Goal: Answer question/provide support: Share knowledge or assist other users

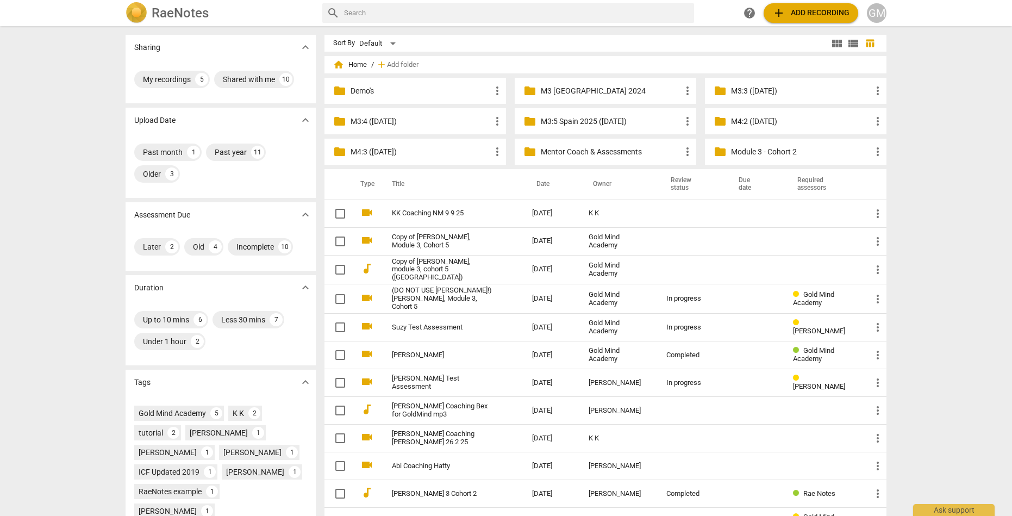
click at [350, 90] on p "Demo's" at bounding box center [420, 90] width 140 height 11
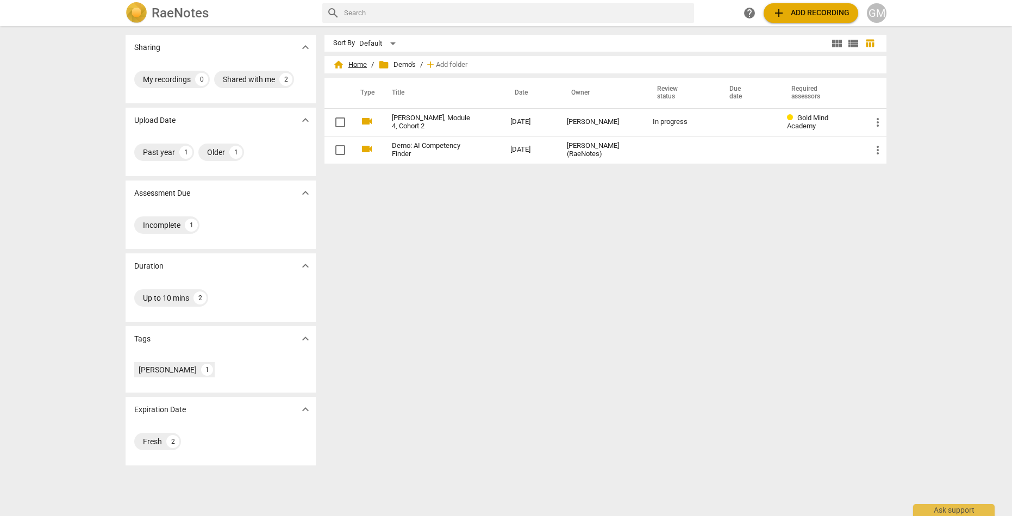
click at [342, 64] on span "home Home" at bounding box center [350, 64] width 34 height 11
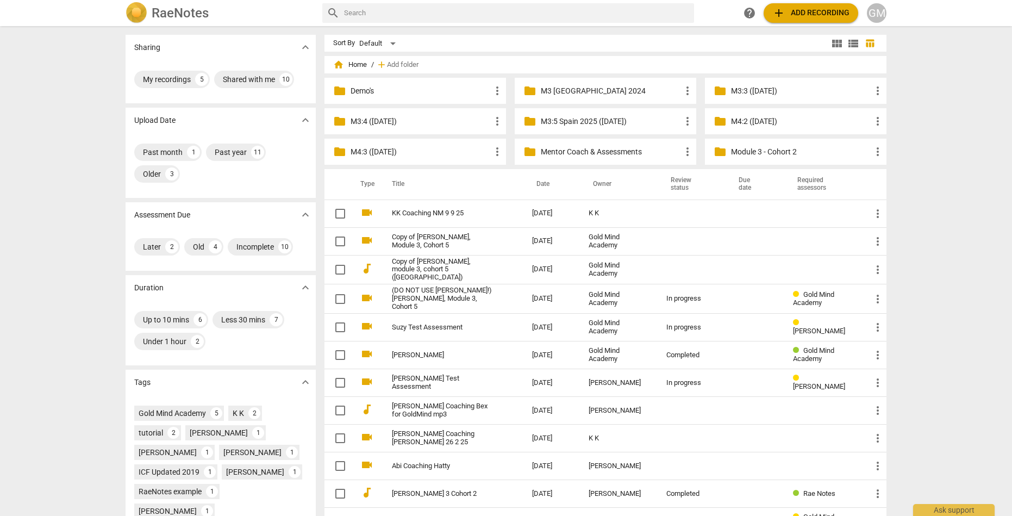
click at [593, 155] on p "Mentor Coach & Assessments" at bounding box center [611, 151] width 140 height 11
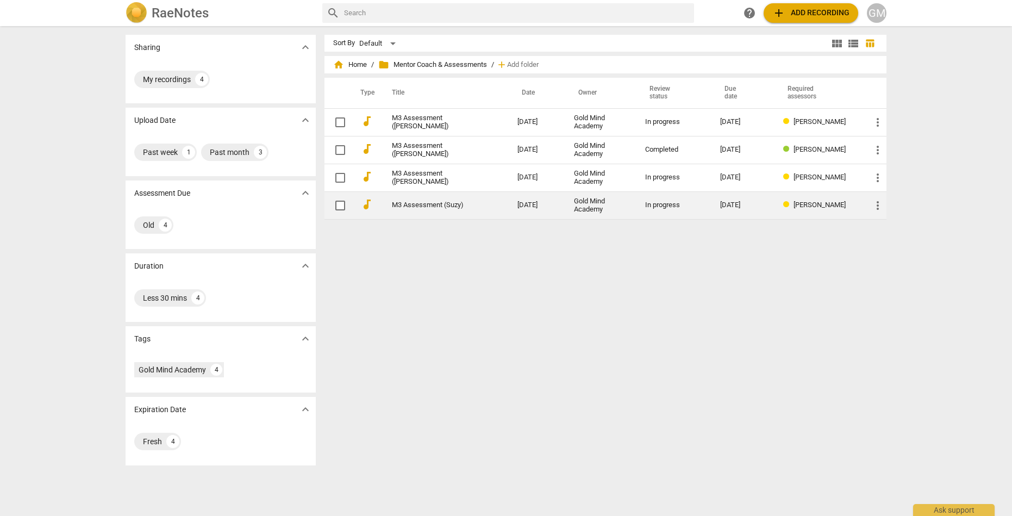
click at [430, 204] on link "M3 Assessment (Suzy)" at bounding box center [435, 205] width 86 height 8
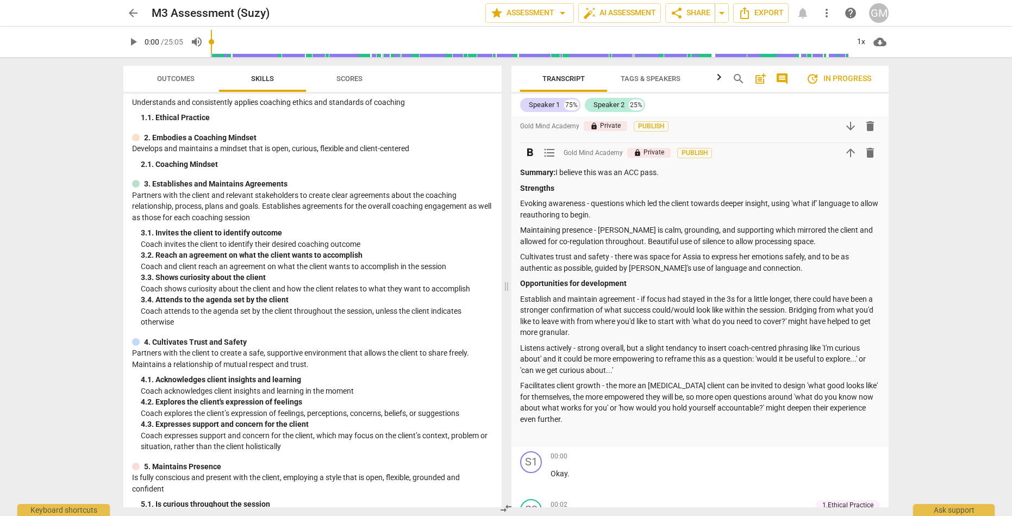
scroll to position [215, 0]
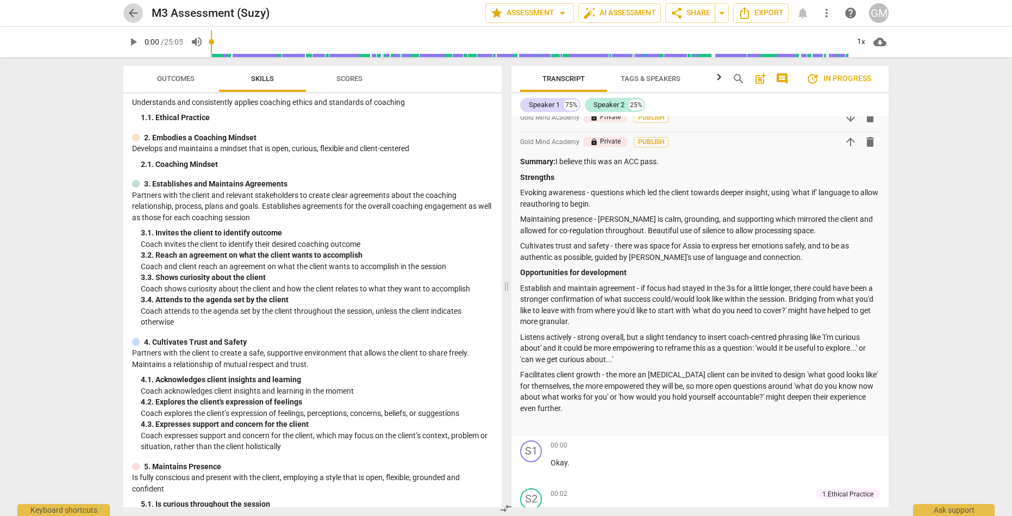
click at [135, 15] on span "arrow_back" at bounding box center [133, 13] width 13 height 13
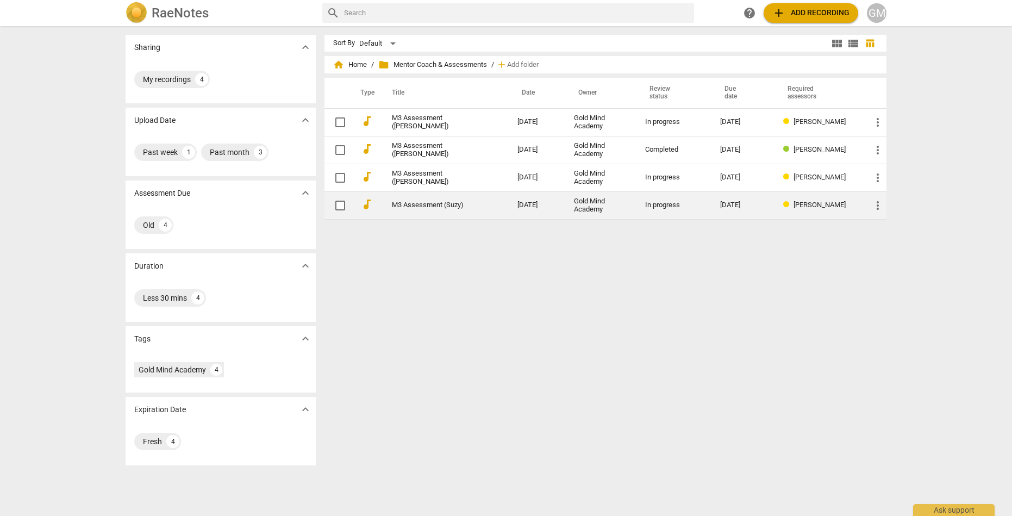
click at [429, 202] on link "M3 Assessment (Suzy)" at bounding box center [435, 205] width 86 height 8
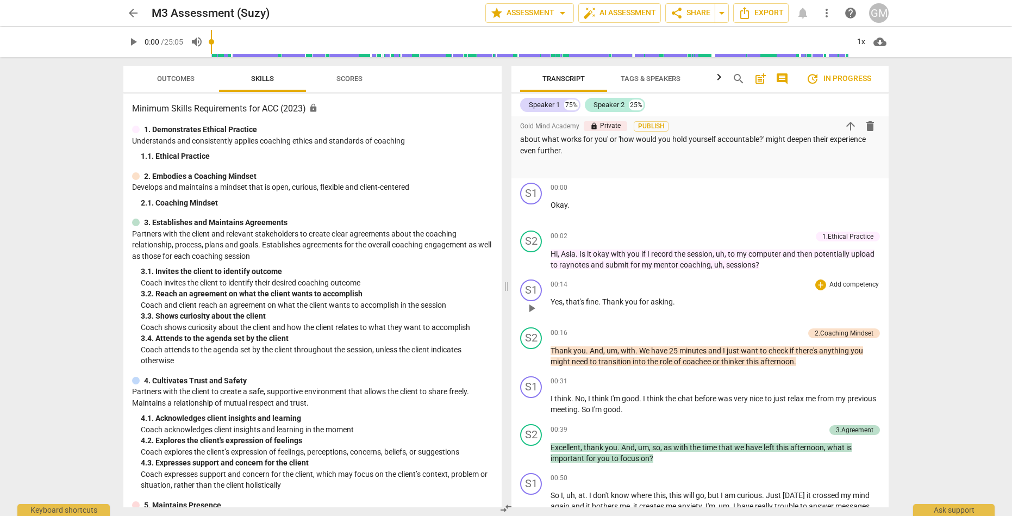
scroll to position [653, 0]
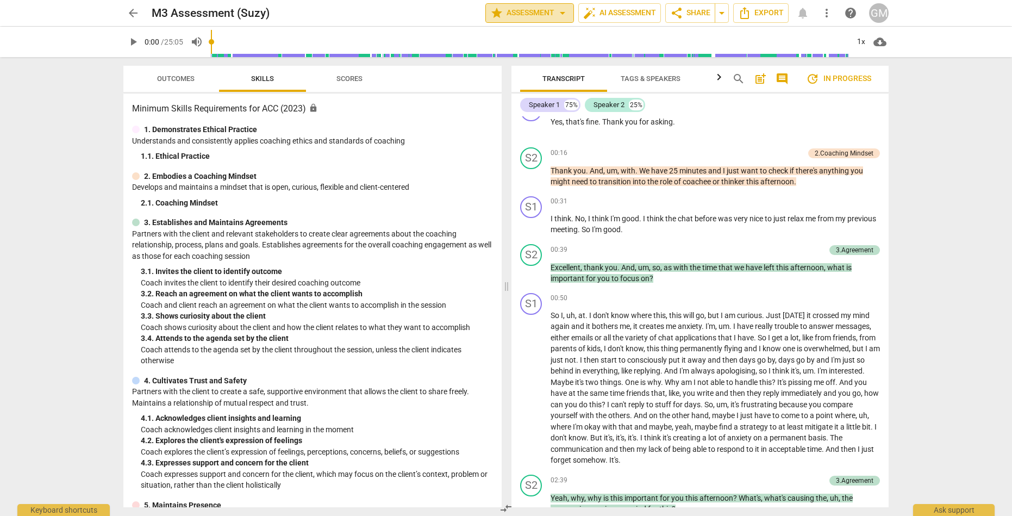
click at [566, 17] on span "arrow_drop_down" at bounding box center [562, 13] width 13 height 13
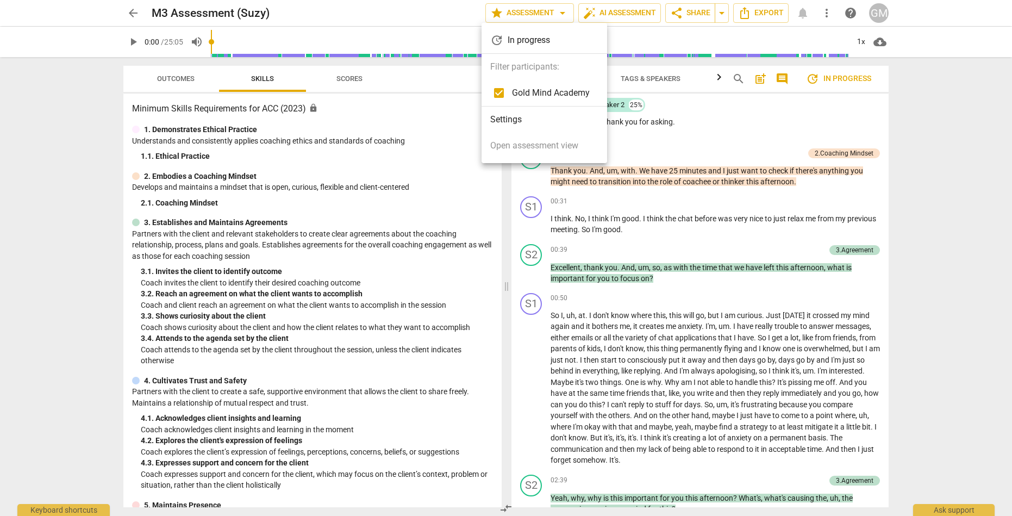
click at [566, 13] on div at bounding box center [506, 258] width 1012 height 516
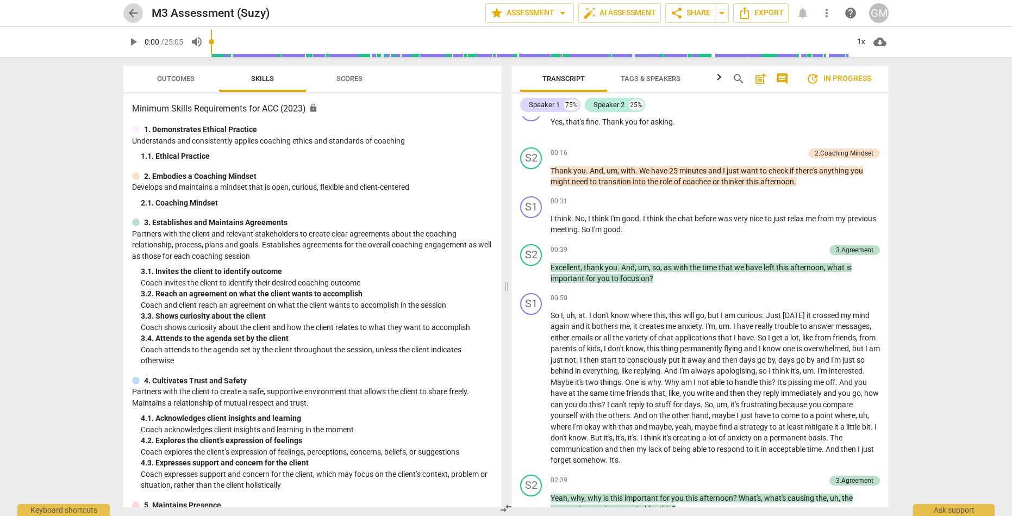
click at [126, 11] on span "arrow_back" at bounding box center [133, 13] width 20 height 13
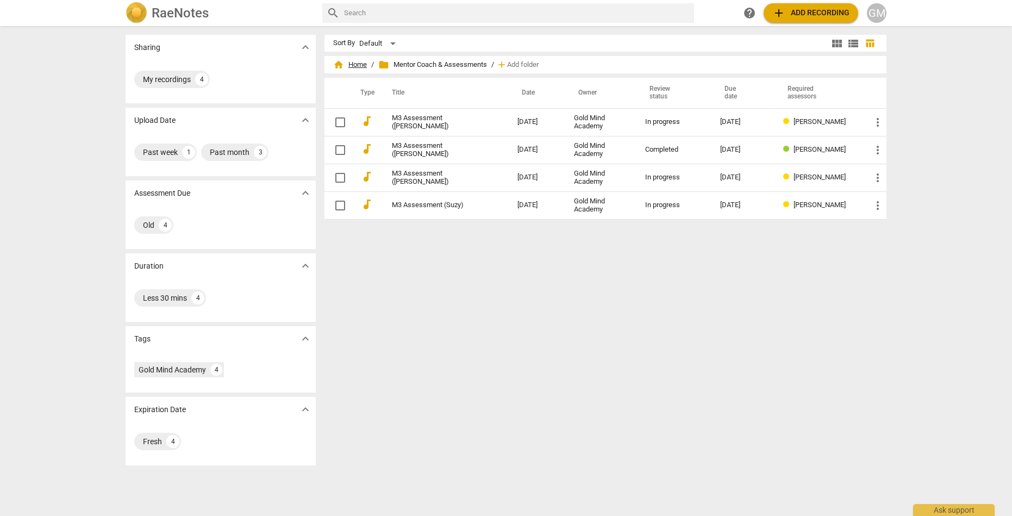
click at [348, 67] on span "home Home" at bounding box center [350, 64] width 34 height 11
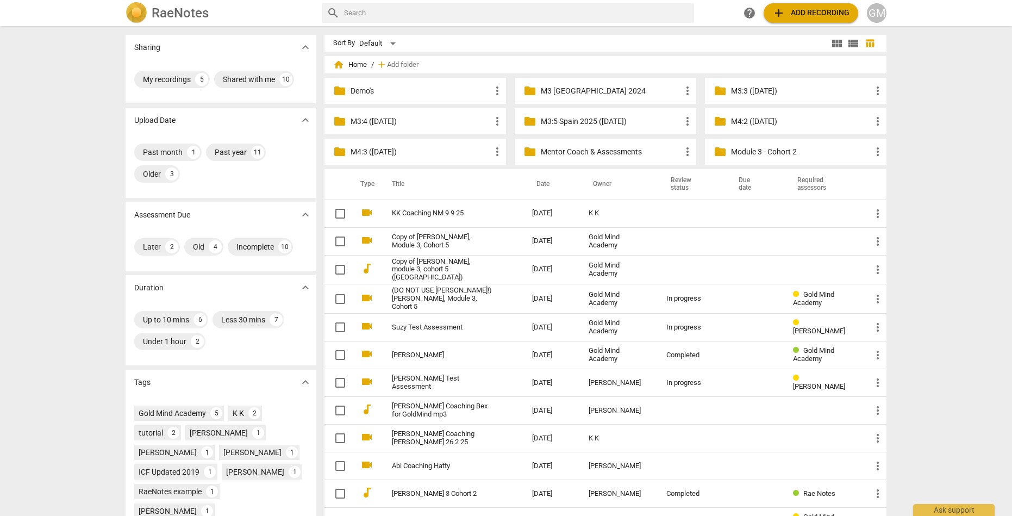
click at [353, 86] on p "Demo's" at bounding box center [420, 90] width 140 height 11
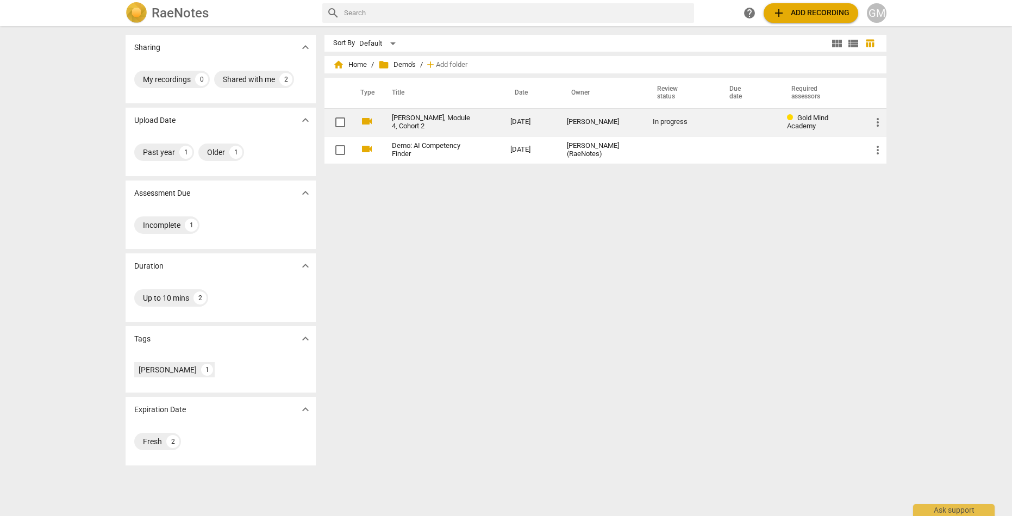
click at [436, 124] on link "[PERSON_NAME], Module 4, Cohort 2" at bounding box center [431, 122] width 79 height 16
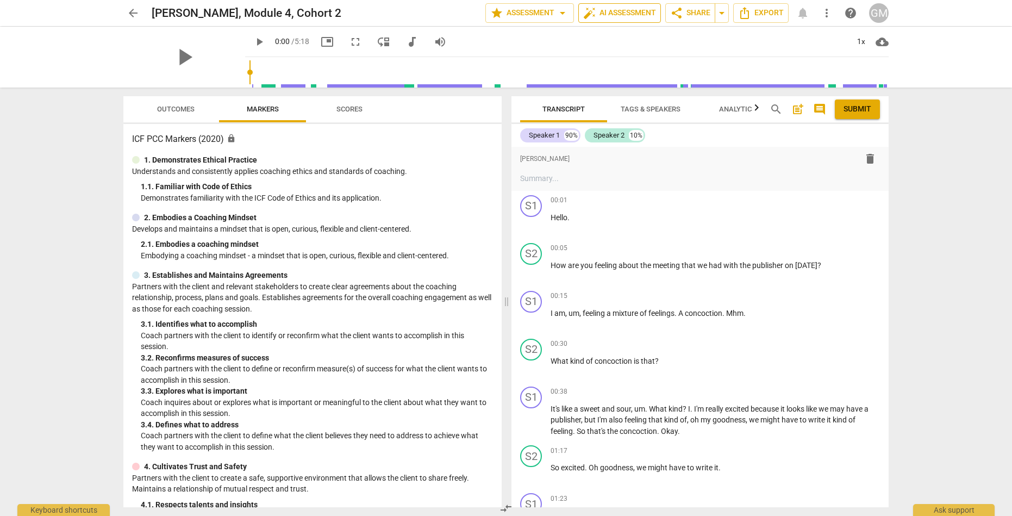
click at [610, 14] on span "auto_fix_high AI Assessment" at bounding box center [619, 13] width 73 height 13
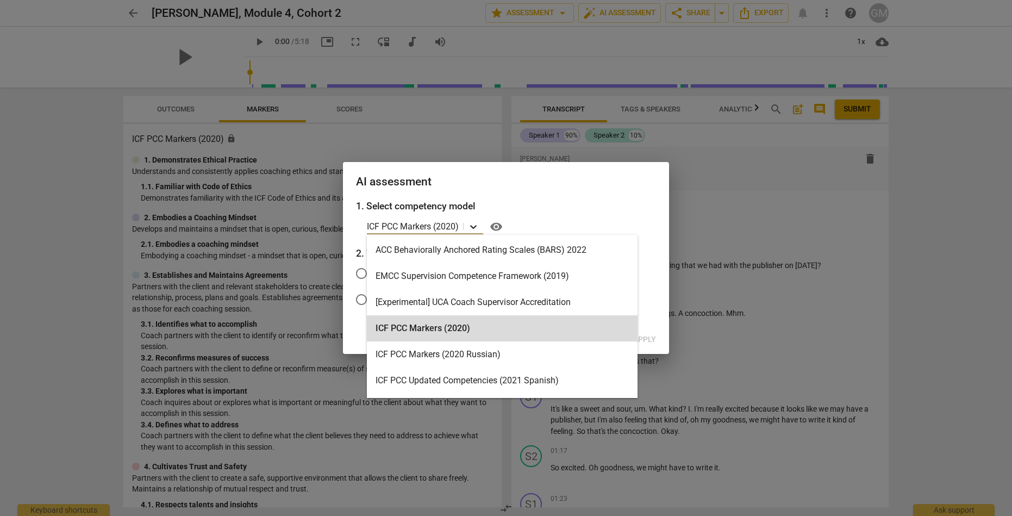
click at [475, 227] on icon at bounding box center [473, 227] width 7 height 4
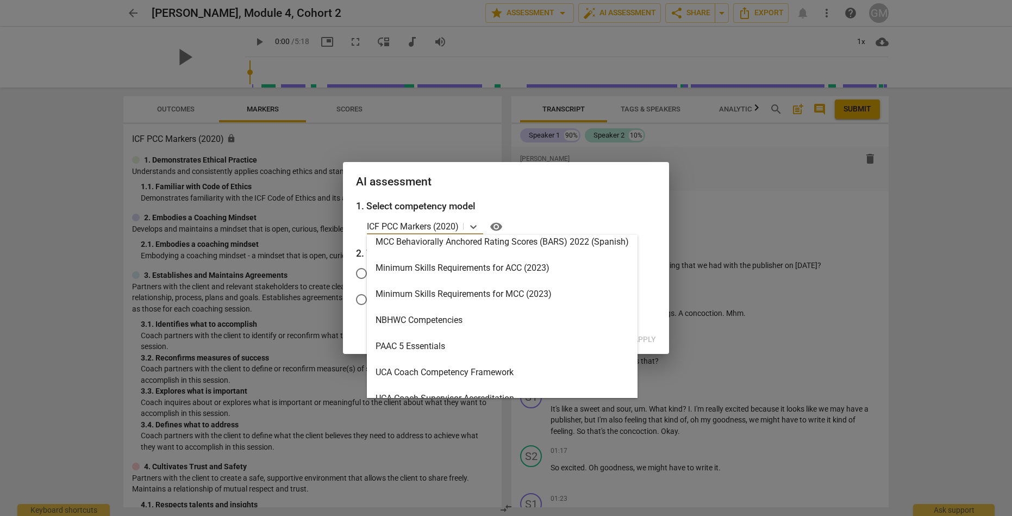
scroll to position [322, 0]
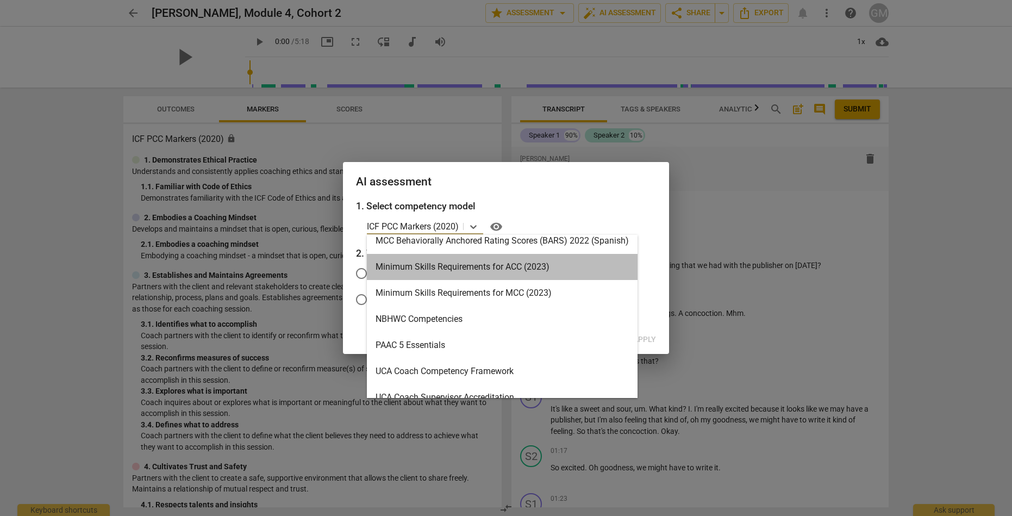
click at [490, 262] on div "Minimum Skills Requirements for ACC (2023)" at bounding box center [502, 267] width 271 height 26
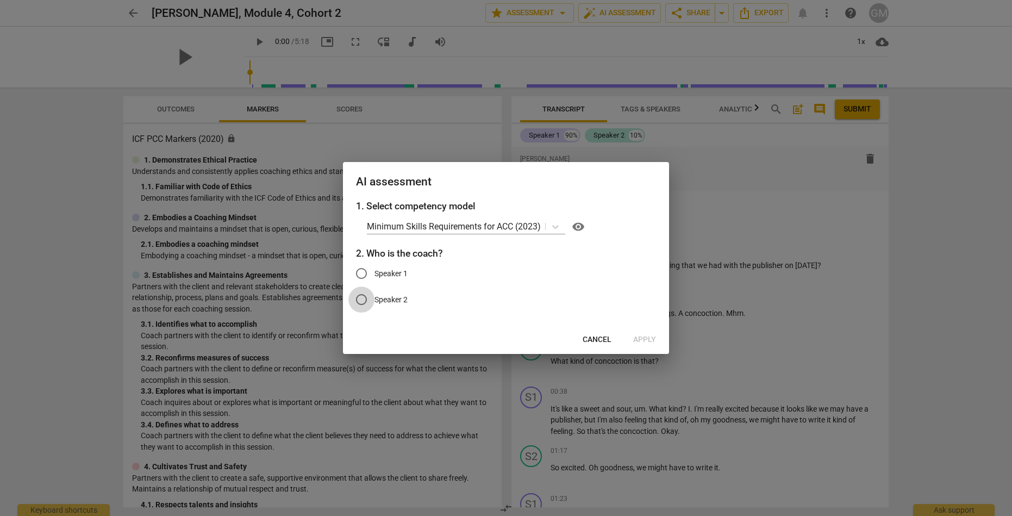
click at [372, 299] on input "Speaker 2" at bounding box center [361, 299] width 26 height 26
radio input "true"
click at [607, 339] on span "Cancel" at bounding box center [597, 339] width 29 height 11
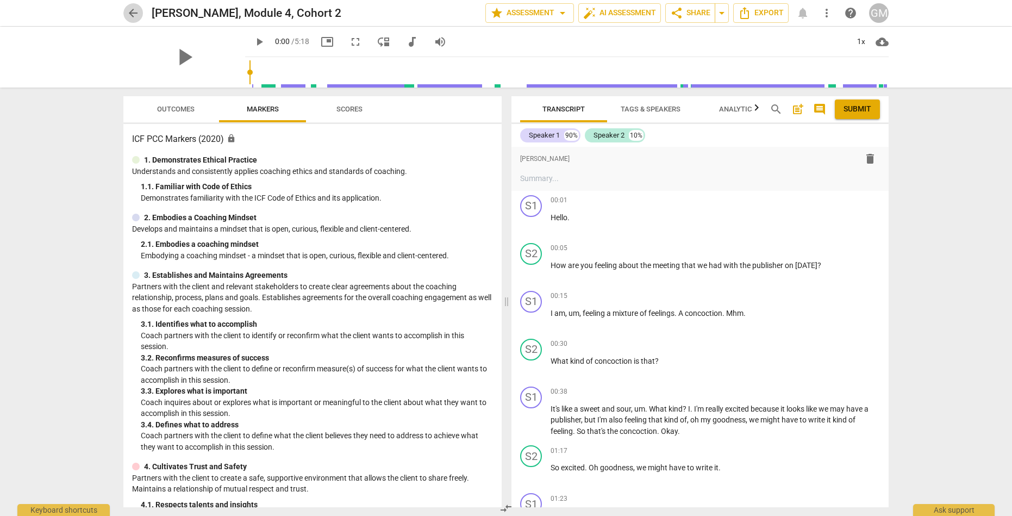
click at [138, 14] on span "arrow_back" at bounding box center [133, 13] width 13 height 13
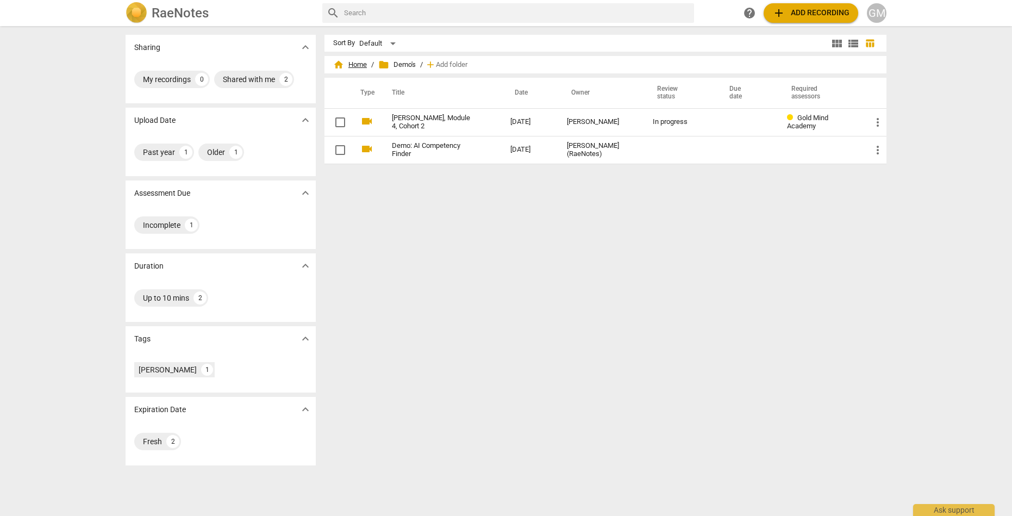
click at [365, 65] on span "home Home" at bounding box center [350, 64] width 34 height 11
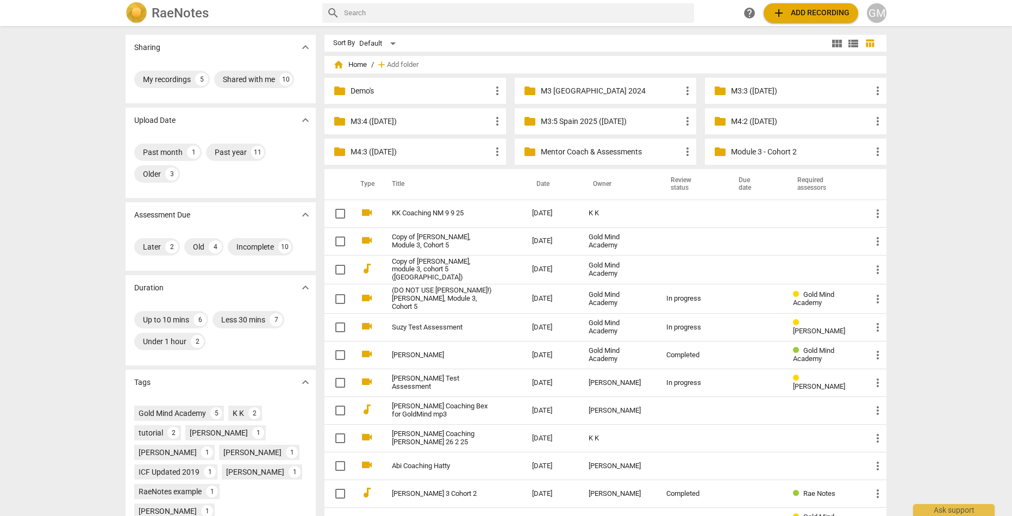
click at [609, 152] on p "Mentor Coach & Assessments" at bounding box center [611, 151] width 140 height 11
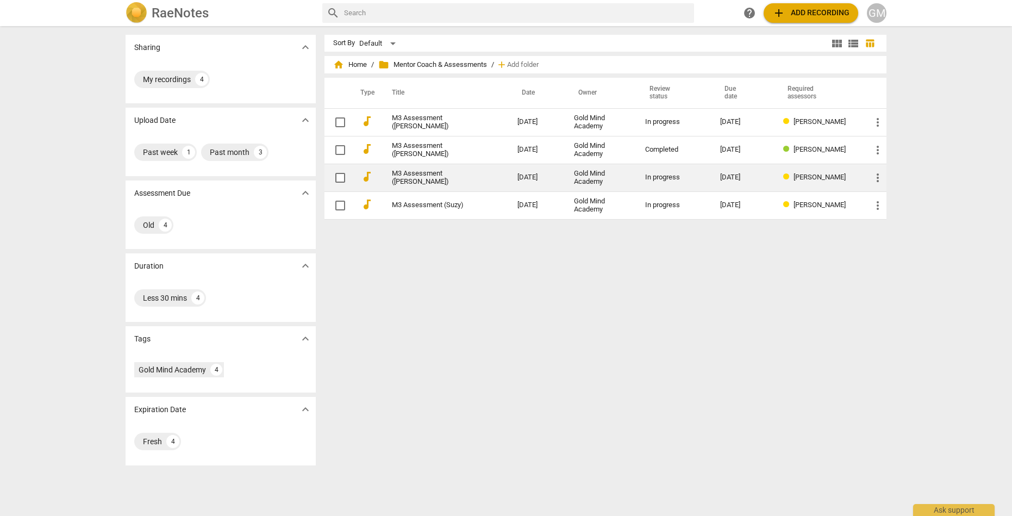
click at [417, 171] on link "M3 Assessment ([PERSON_NAME])" at bounding box center [435, 178] width 86 height 16
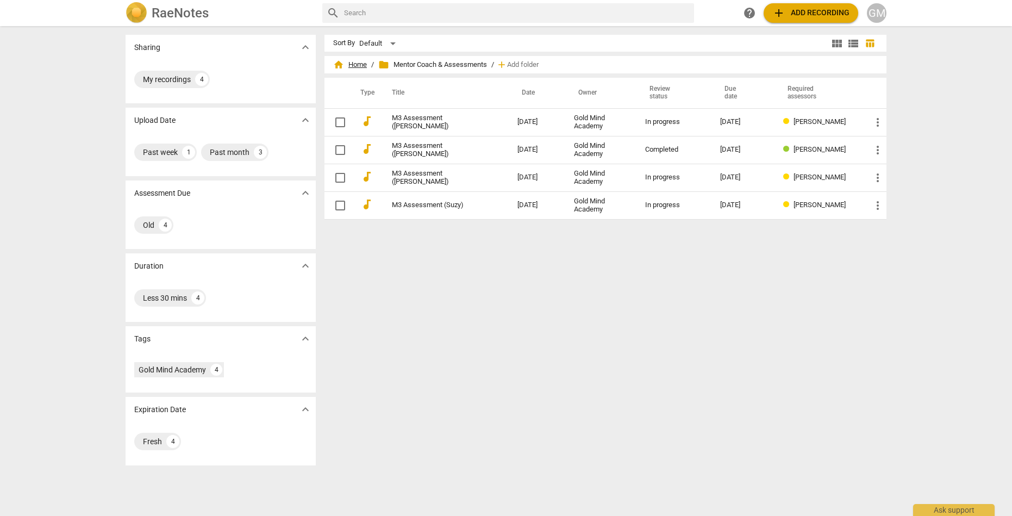
click at [356, 67] on span "home Home" at bounding box center [350, 64] width 34 height 11
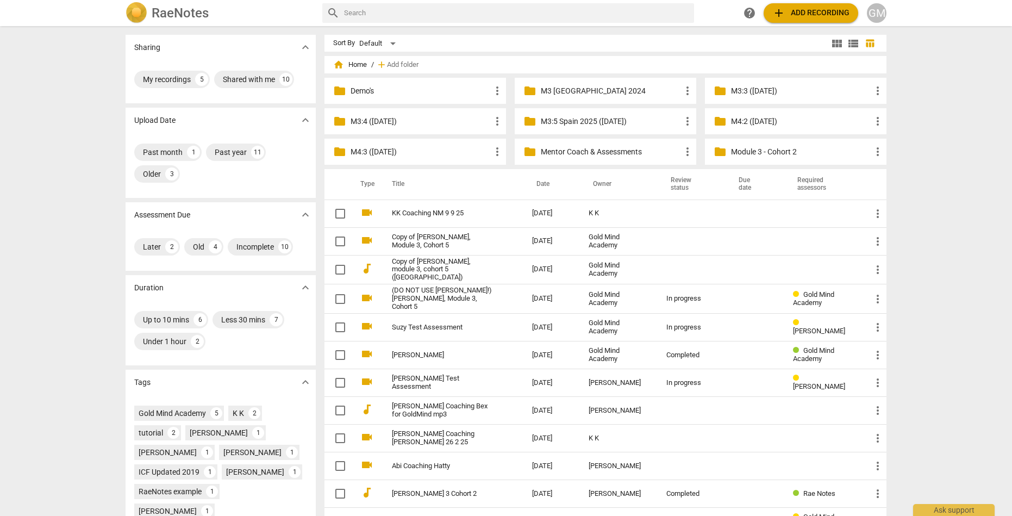
click at [380, 89] on p "Demo's" at bounding box center [420, 90] width 140 height 11
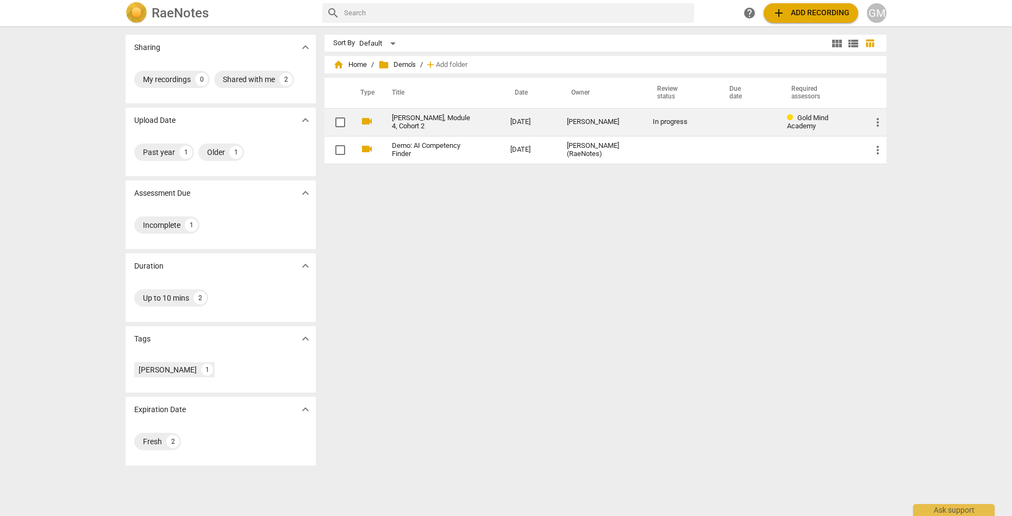
click at [409, 119] on link "[PERSON_NAME], Module 4, Cohort 2" at bounding box center [431, 122] width 79 height 16
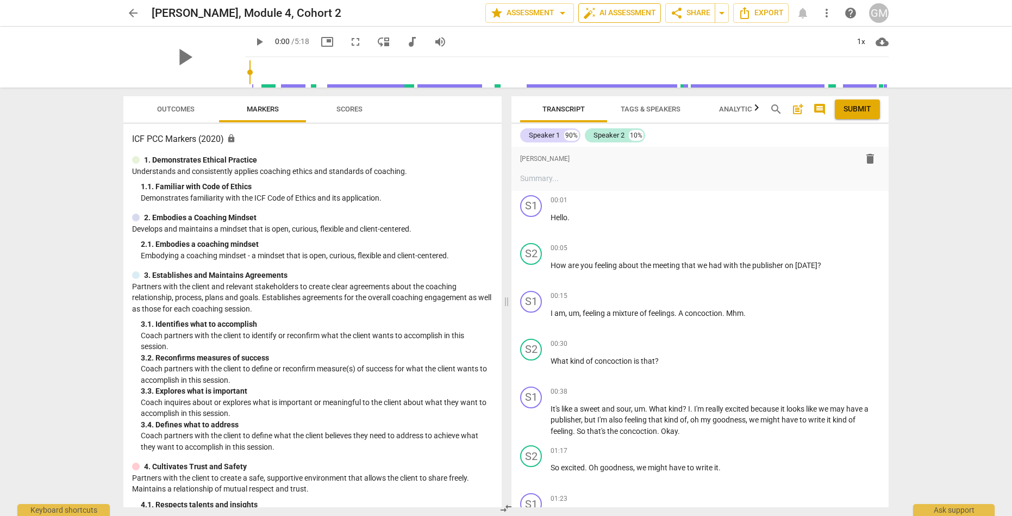
click at [610, 10] on span "auto_fix_high AI Assessment" at bounding box center [619, 13] width 73 height 13
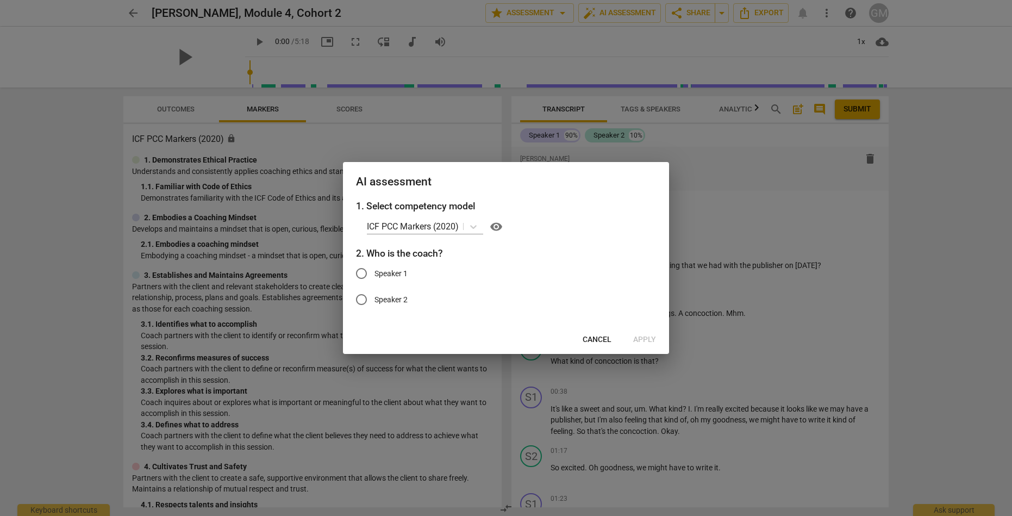
drag, startPoint x: 375, startPoint y: 296, endPoint x: 414, endPoint y: 271, distance: 46.4
click at [375, 295] on span "Speaker 2" at bounding box center [390, 299] width 33 height 11
click at [374, 295] on input "Speaker 2" at bounding box center [361, 299] width 26 height 26
radio input "true"
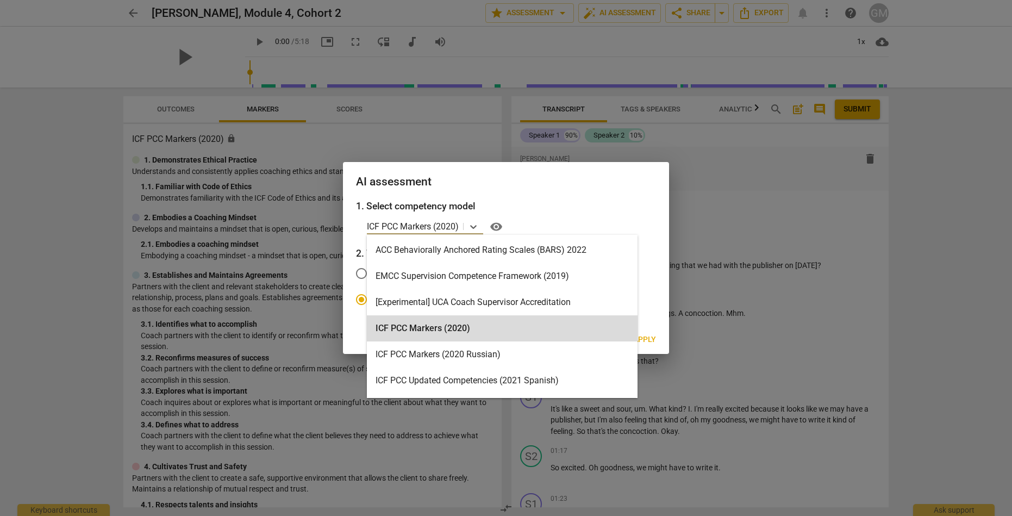
click at [440, 222] on p "ICF PCC Markers (2020)" at bounding box center [413, 226] width 92 height 12
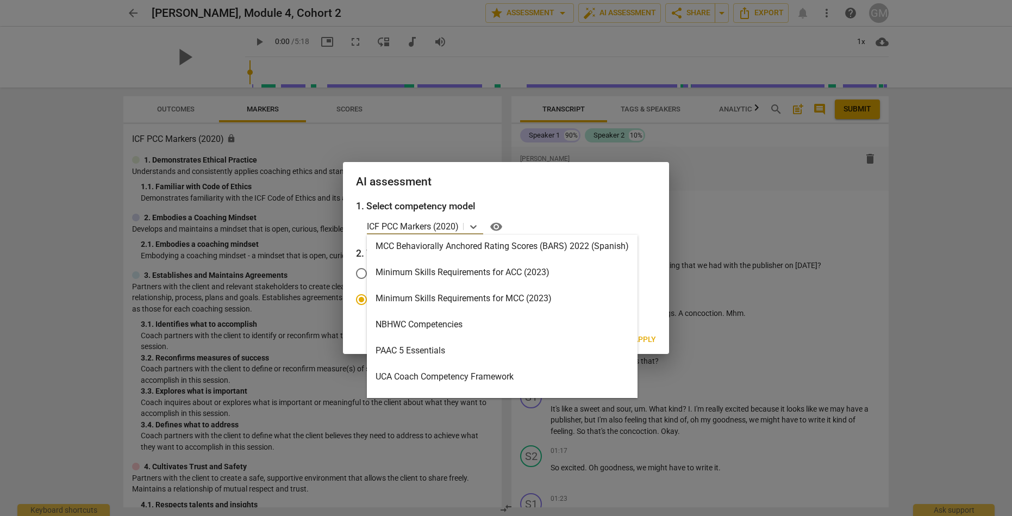
scroll to position [316, 0]
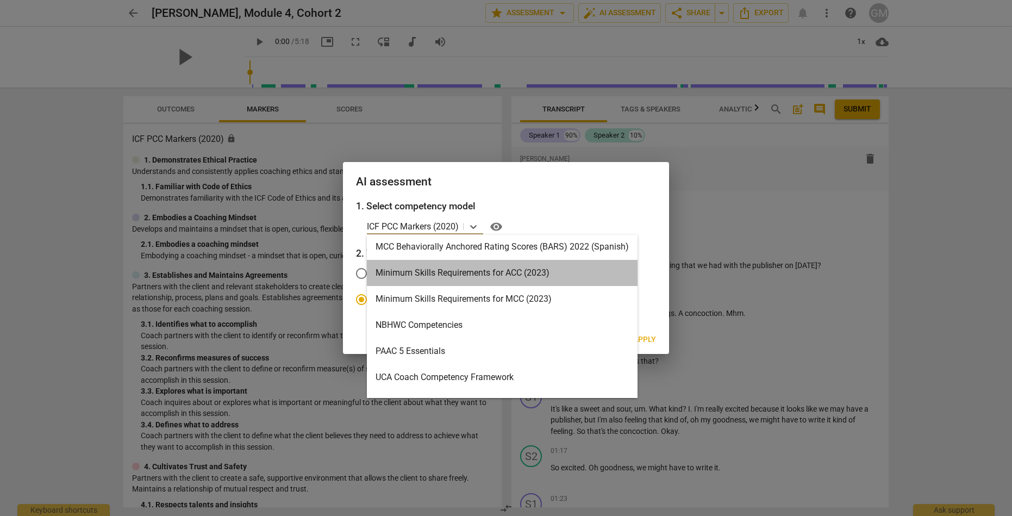
click at [464, 270] on div "Minimum Skills Requirements for ACC (2023)" at bounding box center [502, 273] width 271 height 26
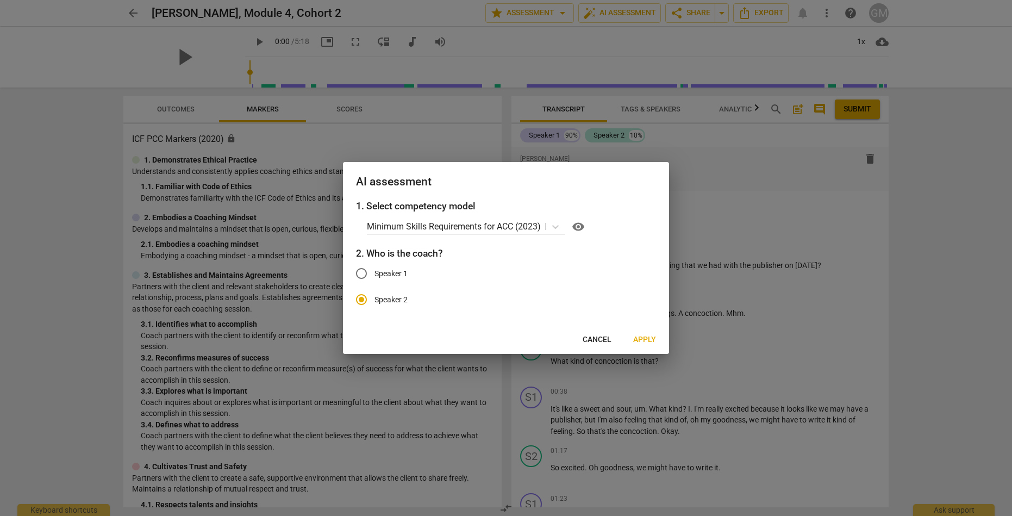
drag, startPoint x: 453, startPoint y: 320, endPoint x: 610, endPoint y: 327, distance: 157.7
click at [453, 320] on div "1. Select competency model Minimum Skills Requirements for ACC (2023) visibilit…" at bounding box center [506, 262] width 326 height 127
click at [644, 337] on span "Apply" at bounding box center [644, 339] width 23 height 11
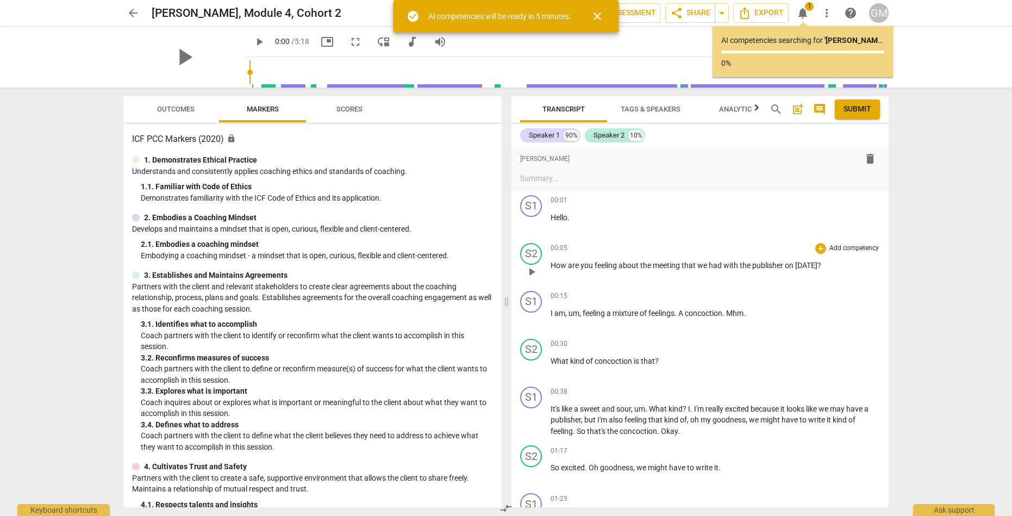
scroll to position [0, 0]
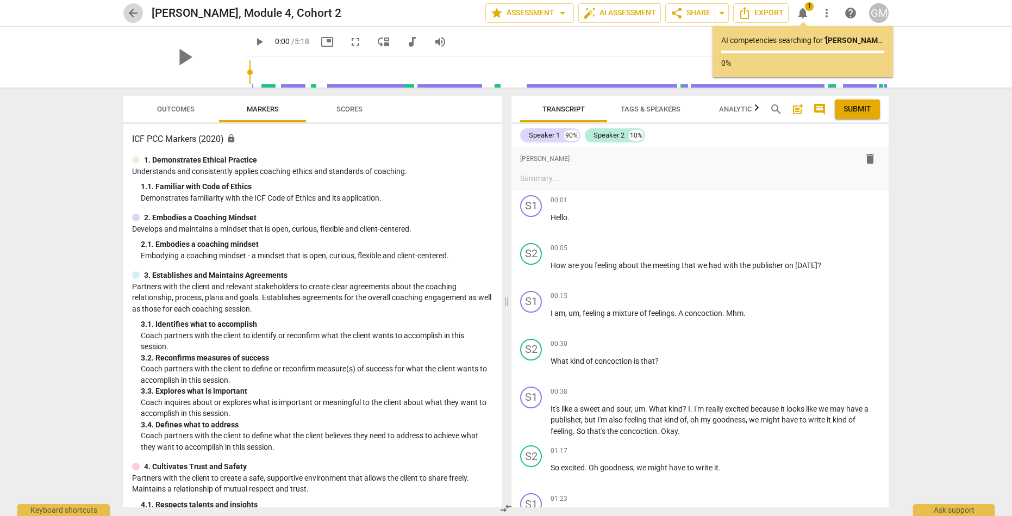
click at [134, 15] on span "arrow_back" at bounding box center [133, 13] width 13 height 13
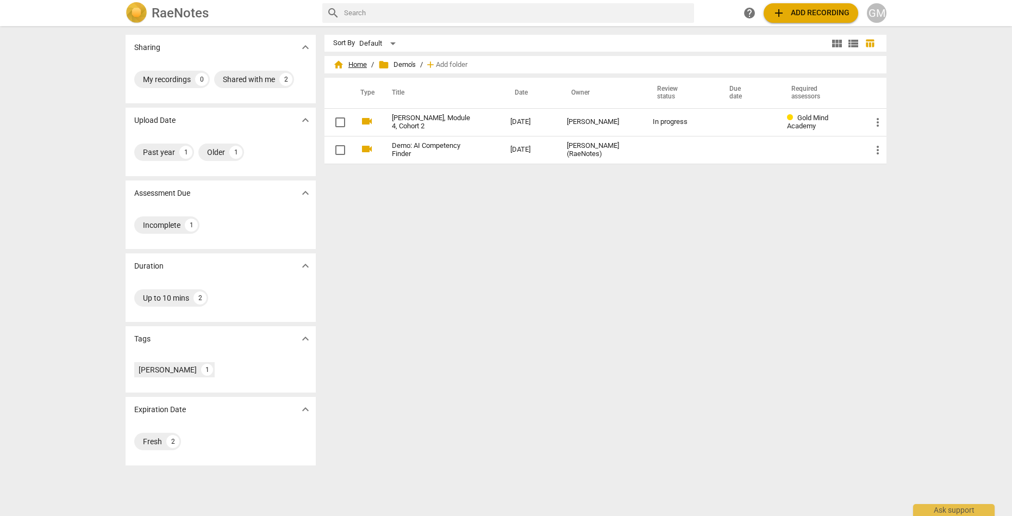
click at [359, 61] on span "home Home" at bounding box center [350, 64] width 34 height 11
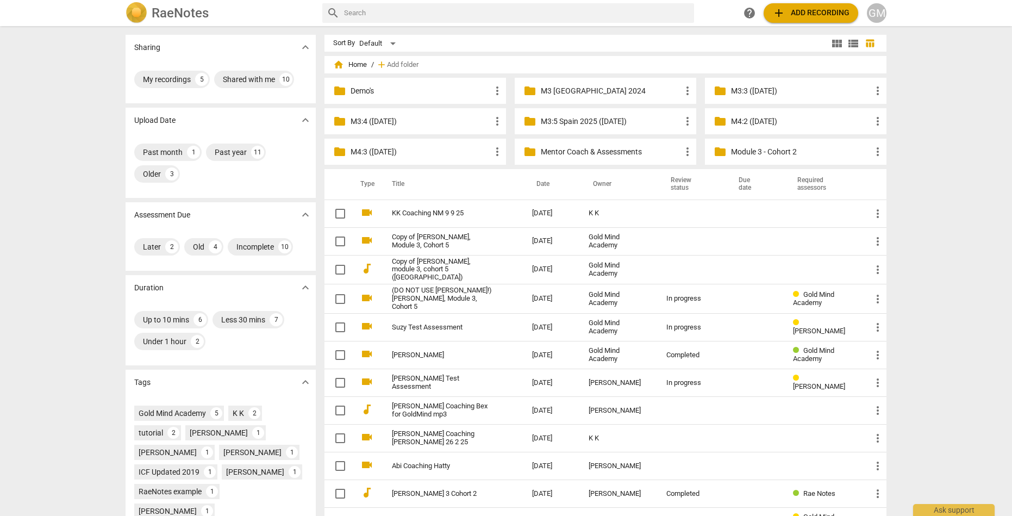
click at [357, 92] on p "Demo's" at bounding box center [420, 90] width 140 height 11
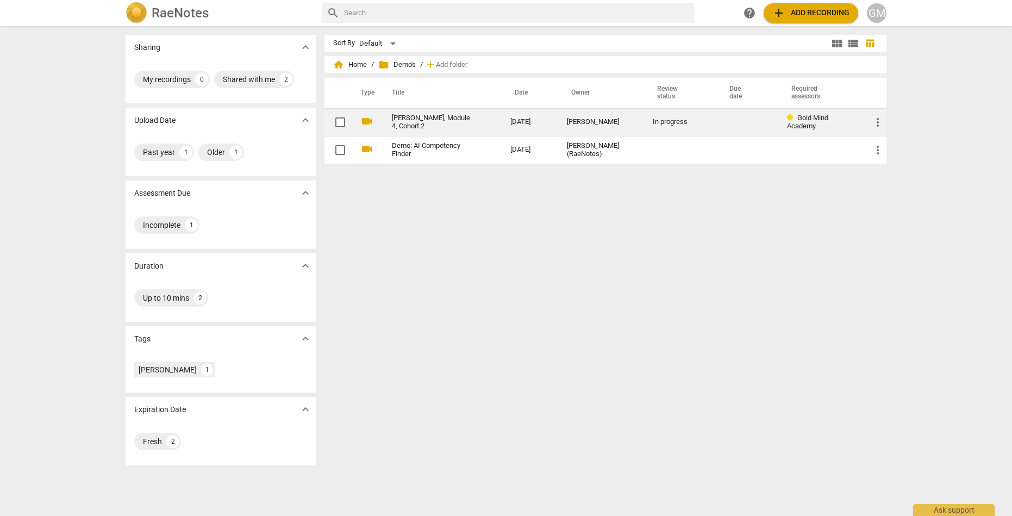
click at [416, 124] on link "[PERSON_NAME], Module 4, Cohort 2" at bounding box center [431, 122] width 79 height 16
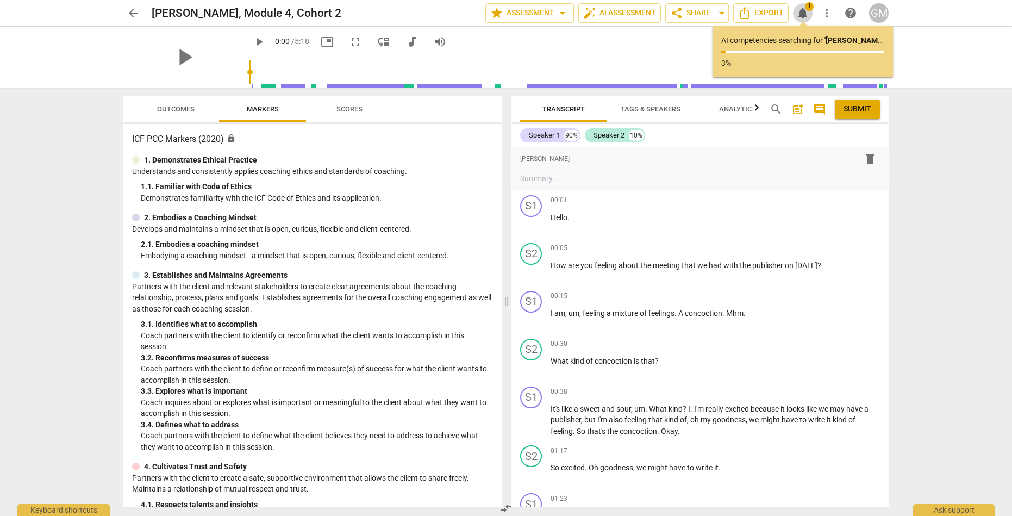
click at [804, 15] on span "notifications" at bounding box center [802, 13] width 13 height 13
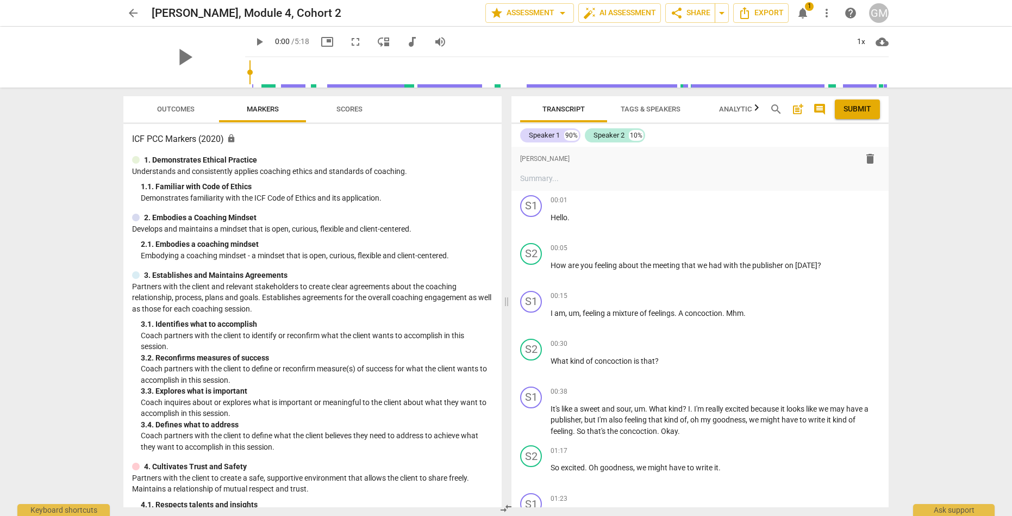
click at [804, 15] on span "notifications" at bounding box center [802, 13] width 13 height 13
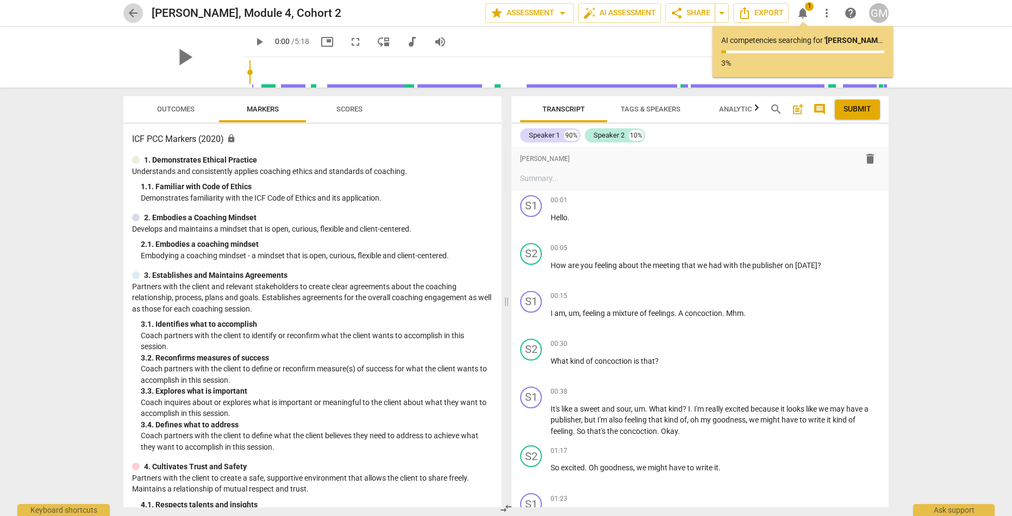
click at [135, 11] on span "arrow_back" at bounding box center [133, 13] width 13 height 13
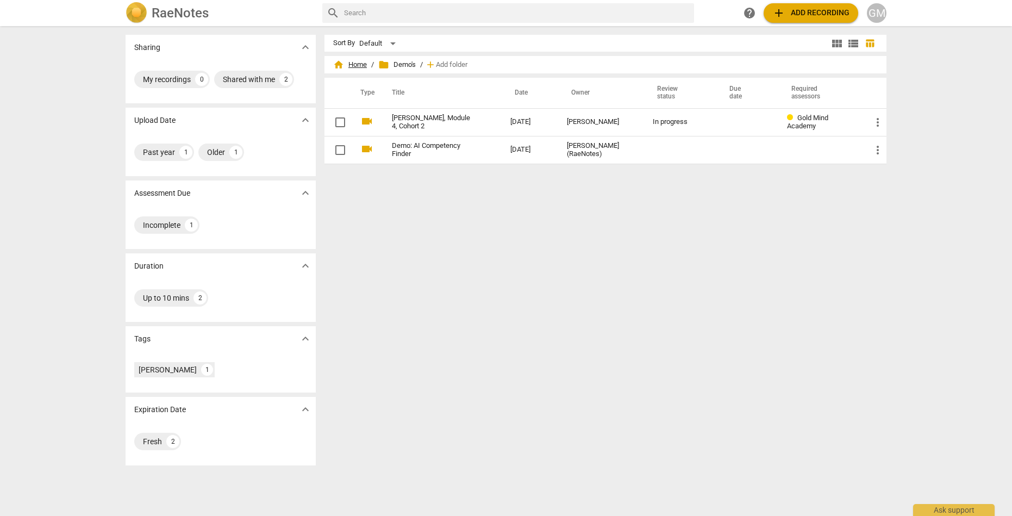
click at [348, 65] on span "home Home" at bounding box center [350, 64] width 34 height 11
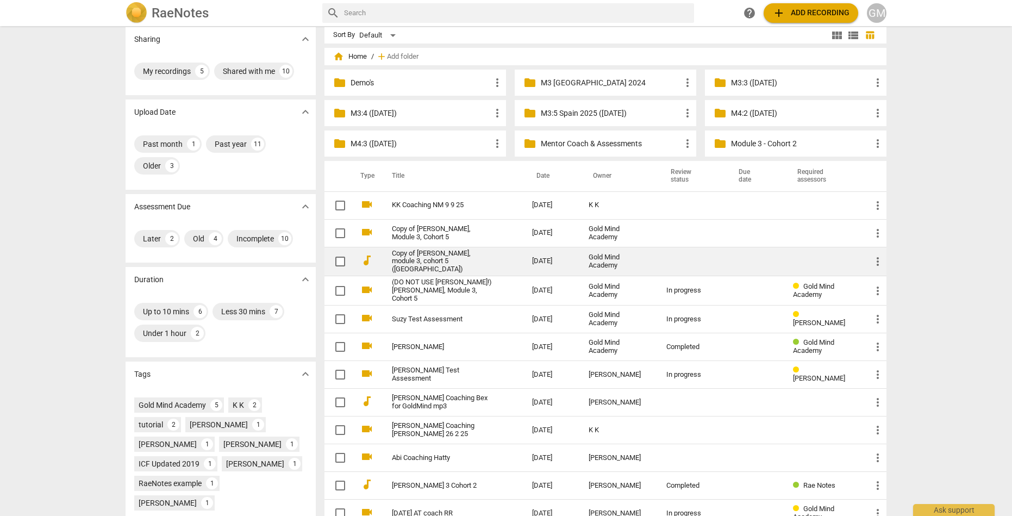
scroll to position [6, 0]
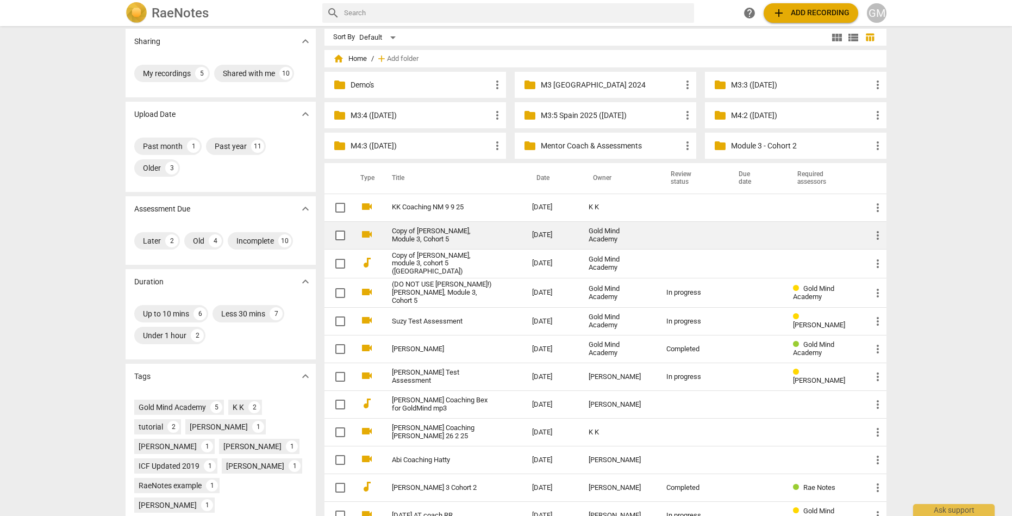
click at [440, 234] on link "Copy of [PERSON_NAME], Module 3, Cohort 5" at bounding box center [442, 235] width 101 height 16
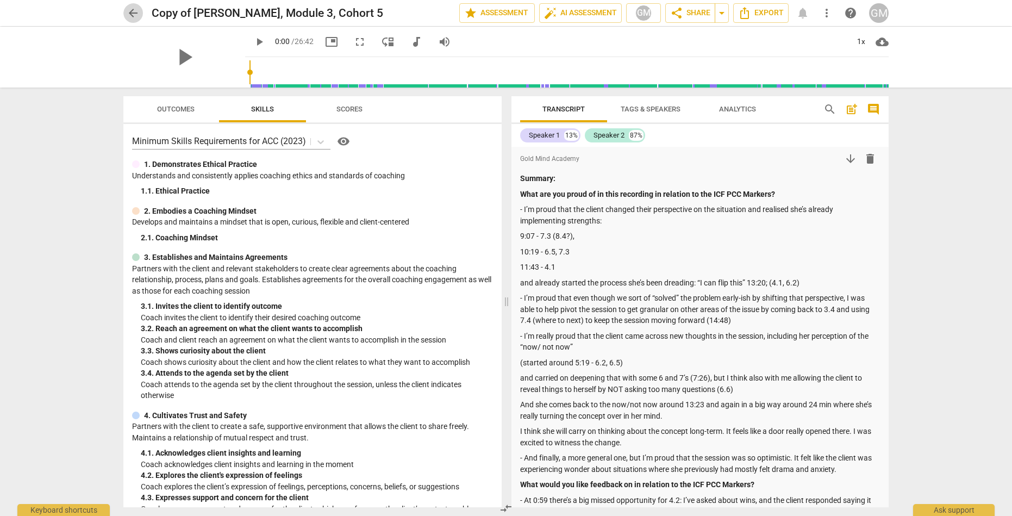
click at [134, 15] on span "arrow_back" at bounding box center [133, 13] width 13 height 13
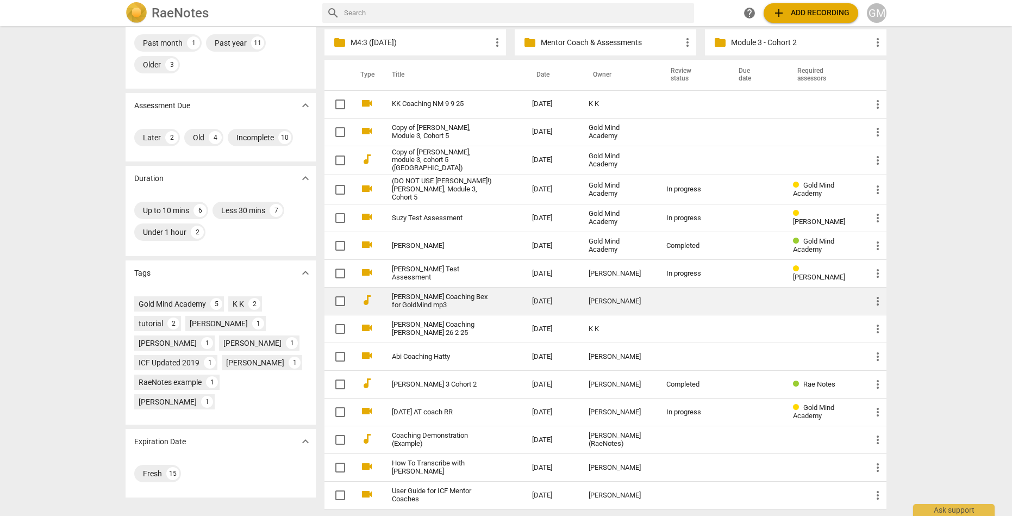
scroll to position [109, 0]
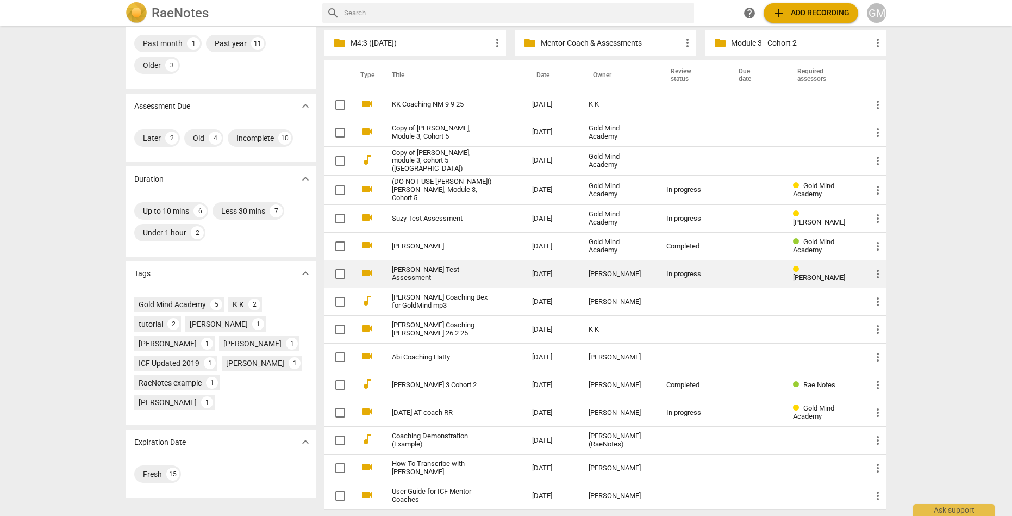
click at [422, 274] on link "[PERSON_NAME] Test Assessment" at bounding box center [442, 274] width 101 height 16
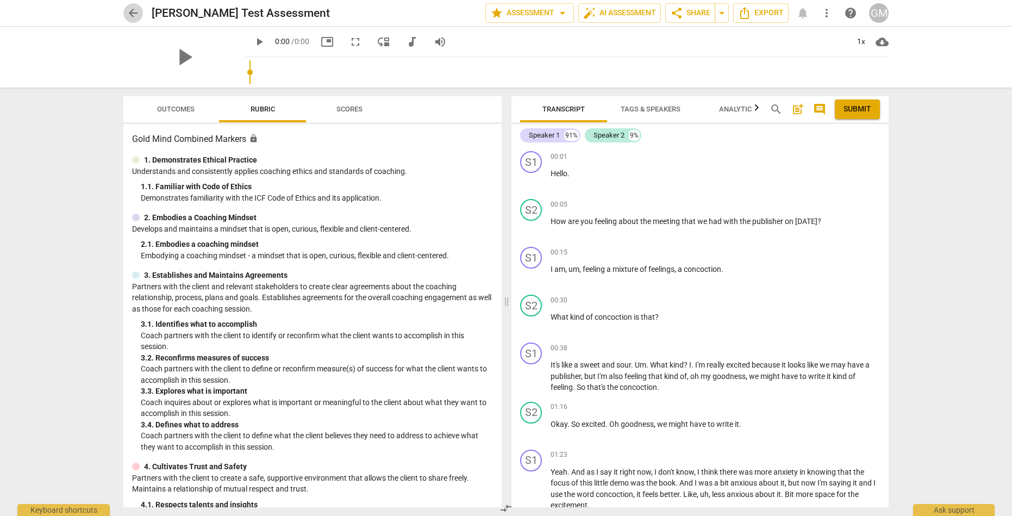
click at [133, 13] on span "arrow_back" at bounding box center [133, 13] width 13 height 13
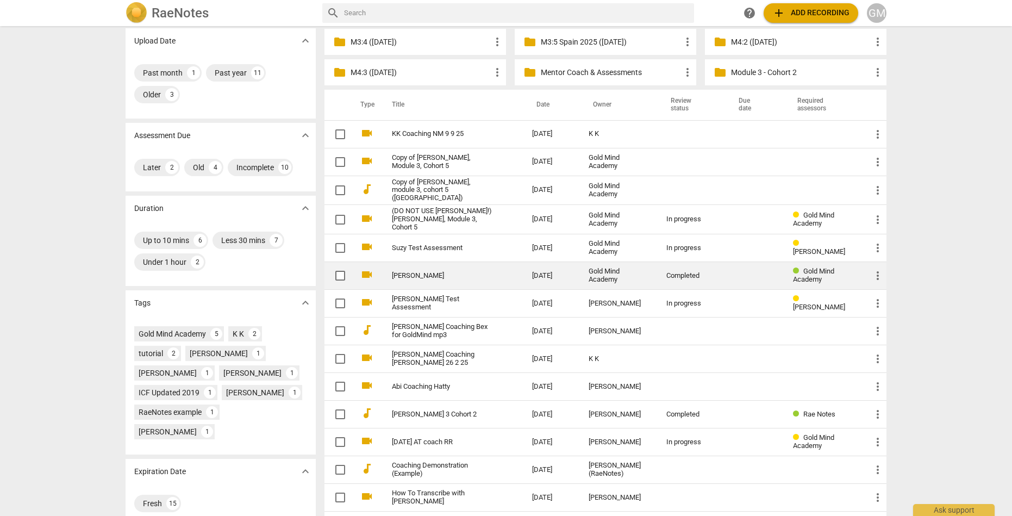
scroll to position [79, 0]
click at [412, 272] on link "[PERSON_NAME]" at bounding box center [442, 276] width 101 height 8
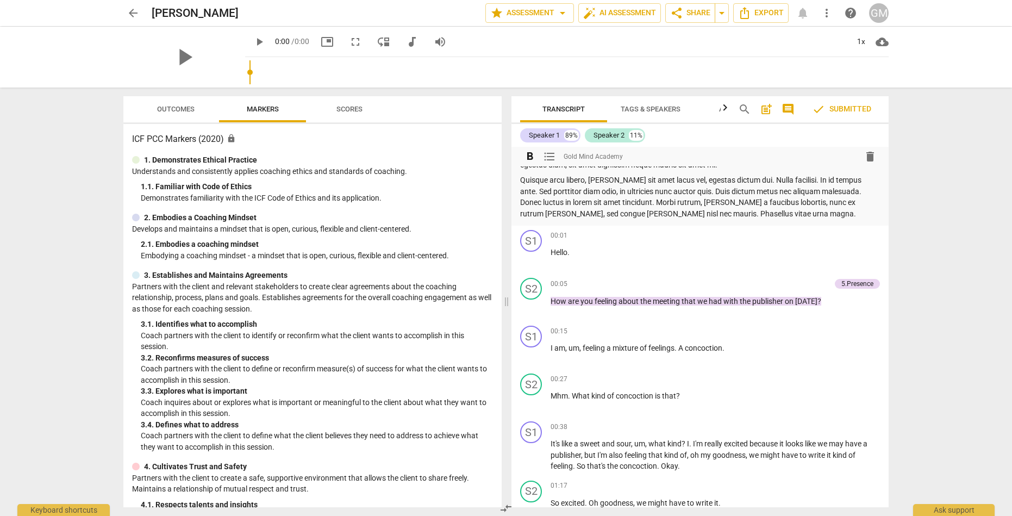
scroll to position [328, 0]
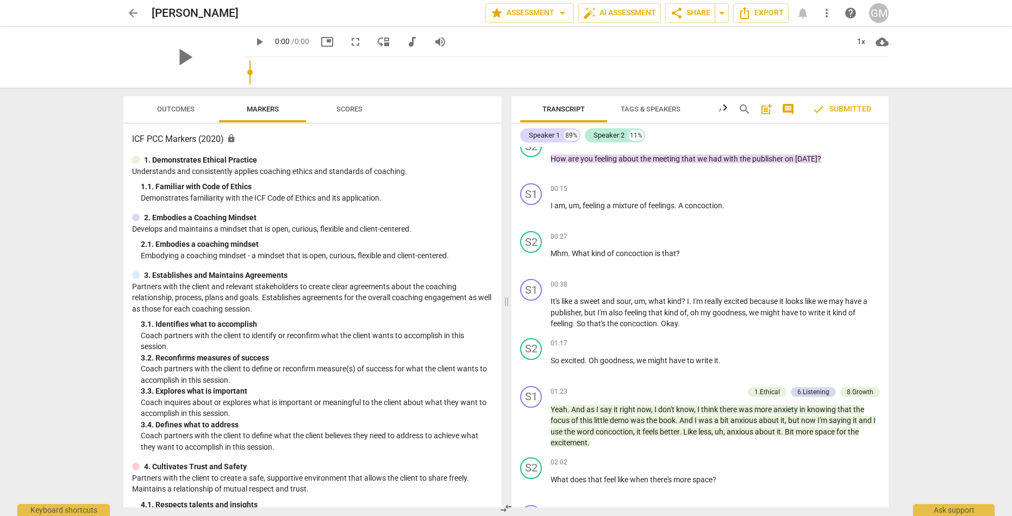
click at [130, 14] on span "arrow_back" at bounding box center [133, 13] width 13 height 13
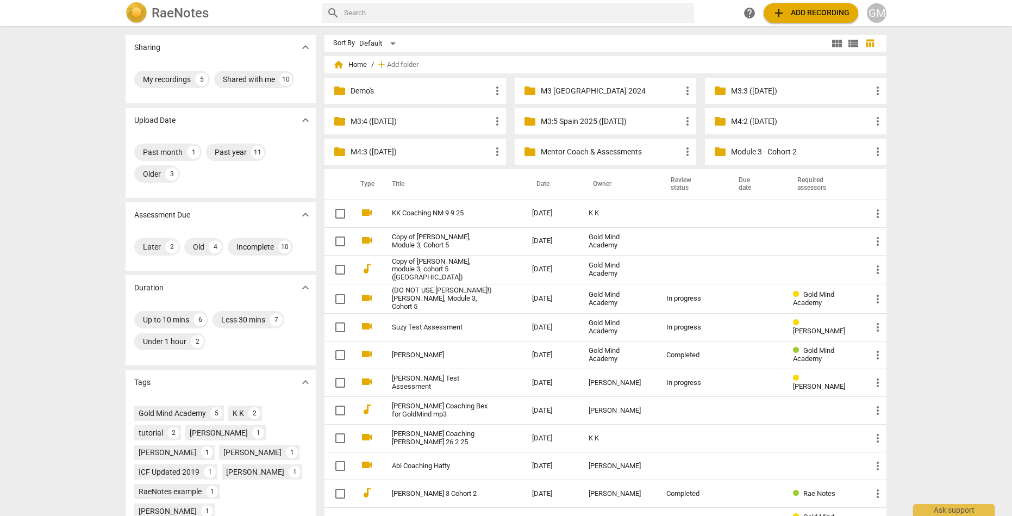
click at [369, 87] on p "Demo's" at bounding box center [420, 90] width 140 height 11
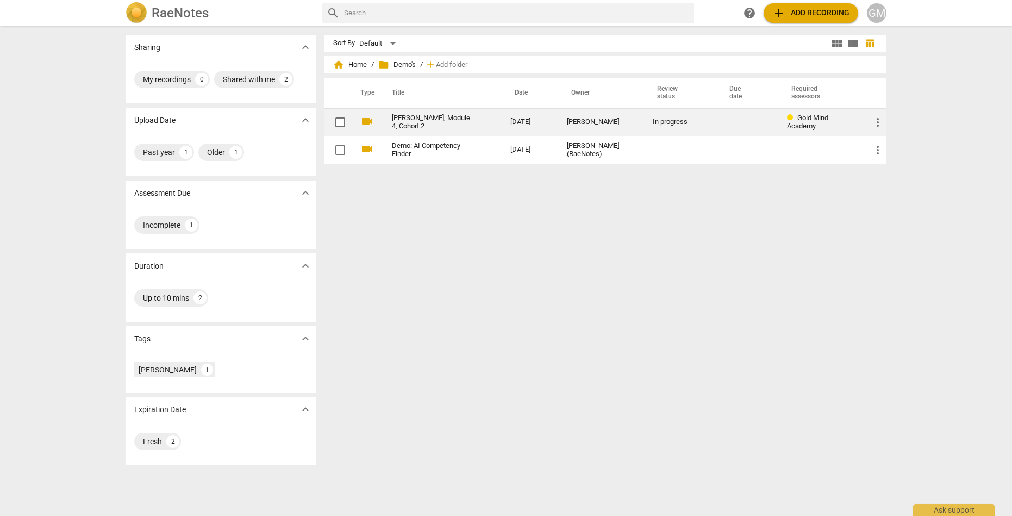
click at [433, 124] on link "[PERSON_NAME], Module 4, Cohort 2" at bounding box center [431, 122] width 79 height 16
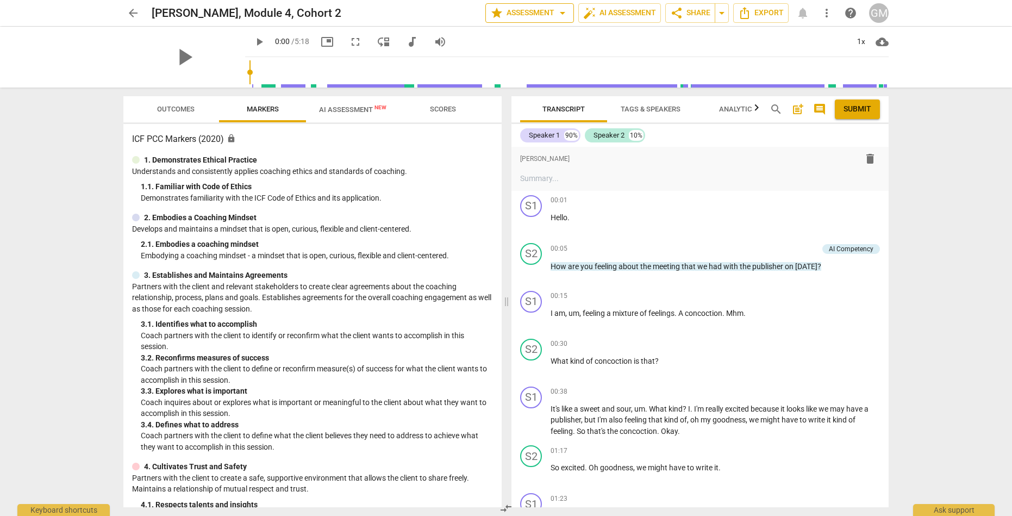
click at [556, 14] on span "arrow_drop_down" at bounding box center [562, 13] width 13 height 13
click at [556, 14] on div at bounding box center [506, 258] width 1012 height 516
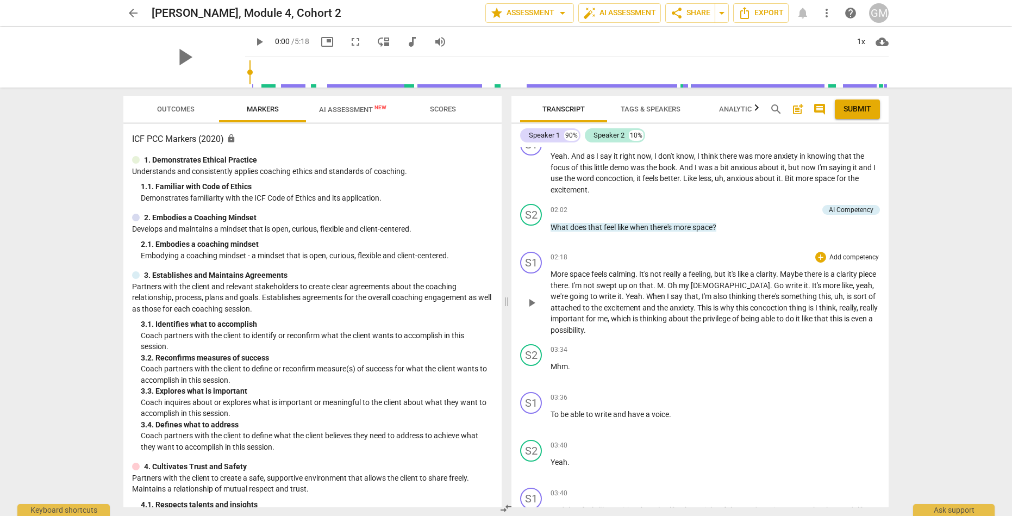
scroll to position [356, 0]
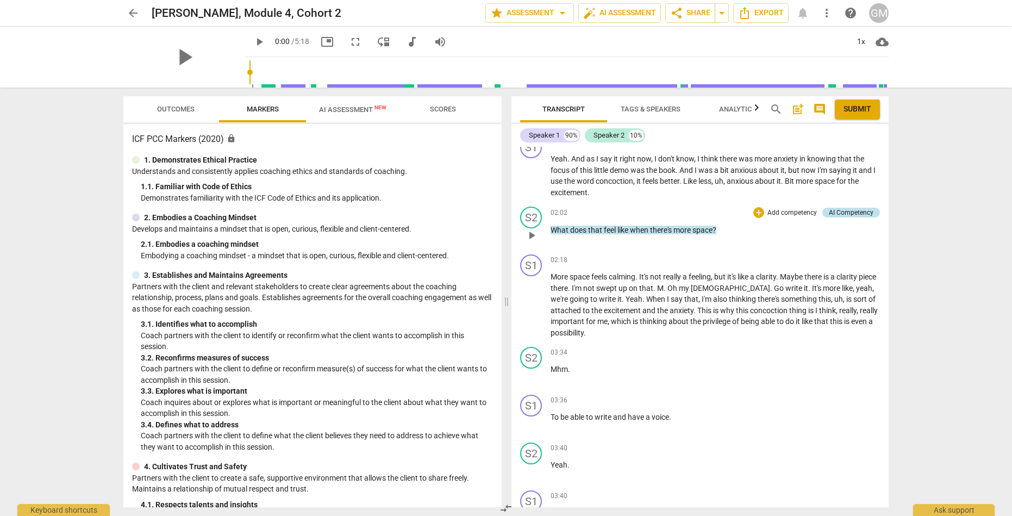
click at [857, 211] on div "AI Competency" at bounding box center [851, 213] width 45 height 10
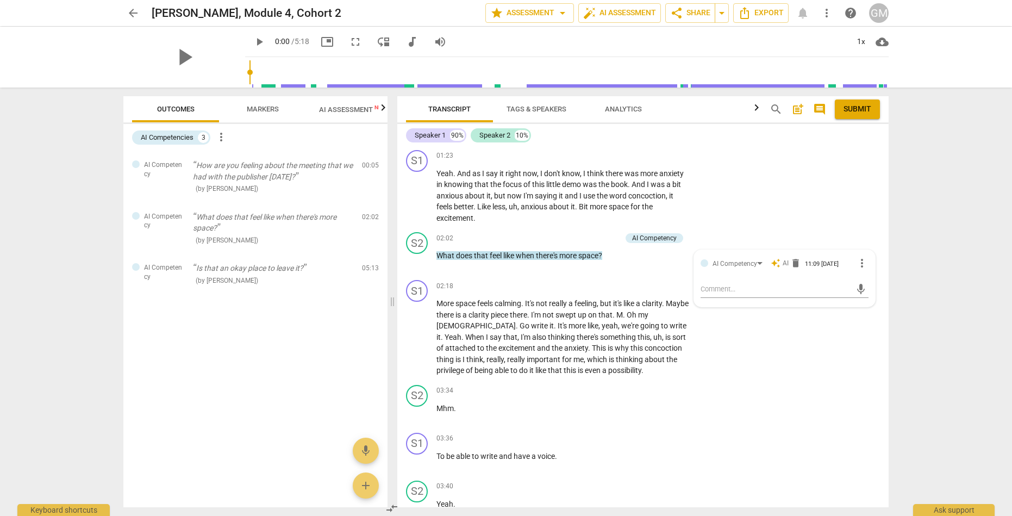
click at [899, 183] on div "arrow_back Campbell, Alex, Module 4, Cohort 2 edit star Assessment arrow_drop_d…" at bounding box center [506, 258] width 1012 height 516
click at [636, 234] on div "AI Competency" at bounding box center [654, 238] width 45 height 10
click at [757, 259] on div "AI Competency" at bounding box center [739, 263] width 54 height 9
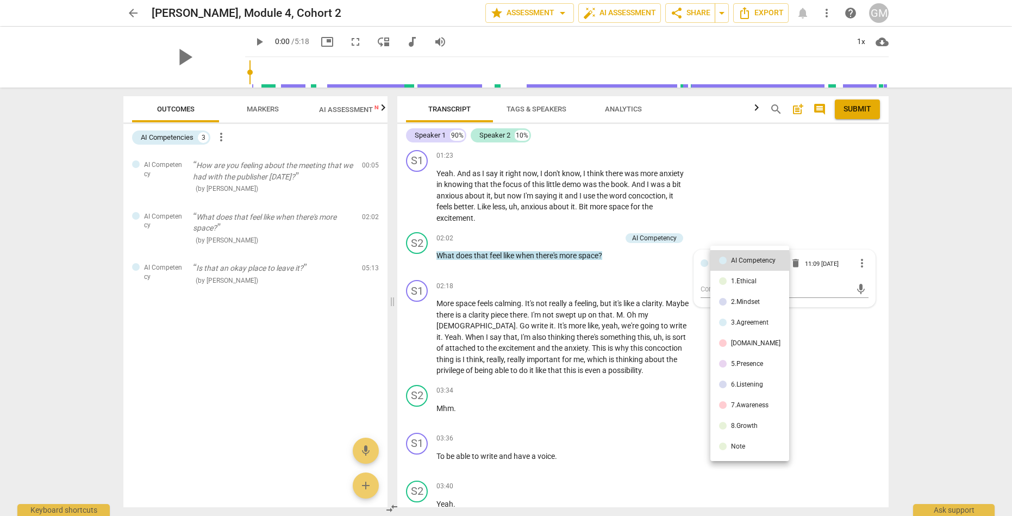
click at [830, 189] on div at bounding box center [506, 258] width 1012 height 516
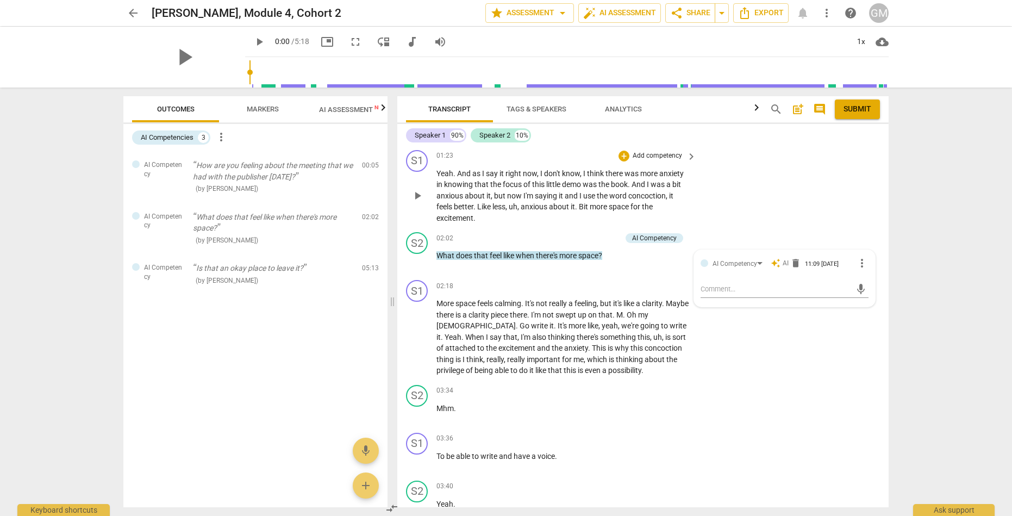
click at [865, 174] on div "S1 play_arrow pause 01:23 + Add competency keyboard_arrow_right Yeah . And as I…" at bounding box center [642, 187] width 491 height 83
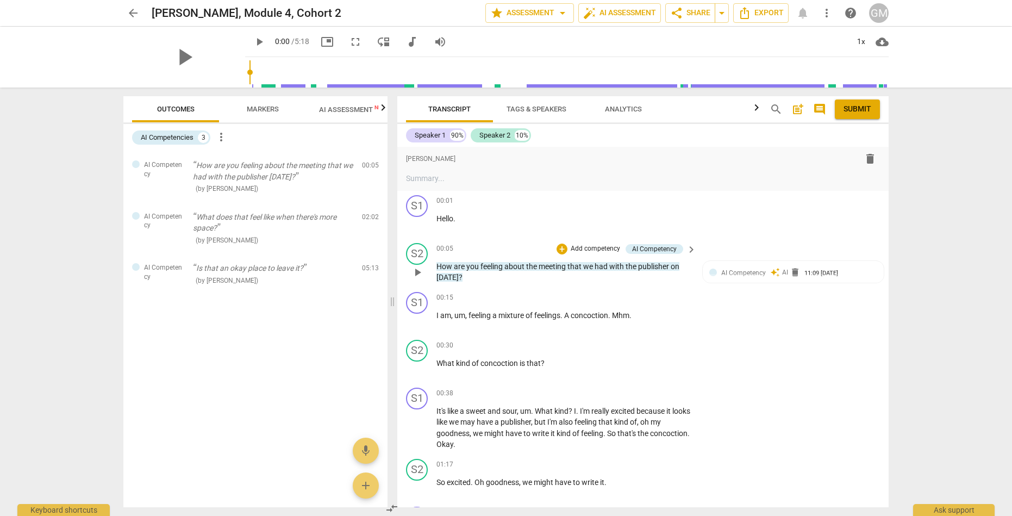
scroll to position [0, 0]
click at [221, 136] on span "more_vert" at bounding box center [221, 136] width 13 height 13
click at [197, 320] on div at bounding box center [506, 258] width 1012 height 516
click at [132, 13] on span "arrow_back" at bounding box center [133, 13] width 13 height 13
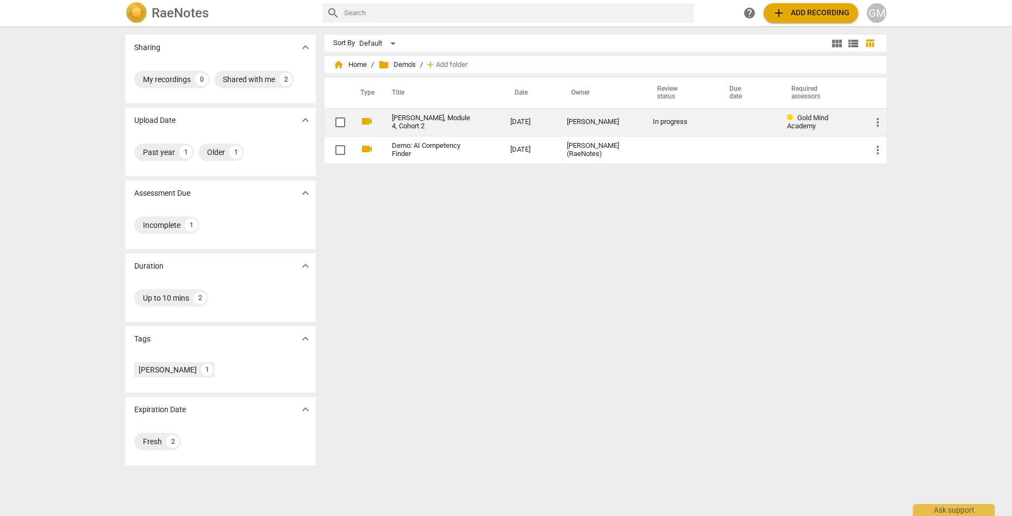
click at [446, 121] on link "[PERSON_NAME], Module 4, Cohort 2" at bounding box center [431, 122] width 79 height 16
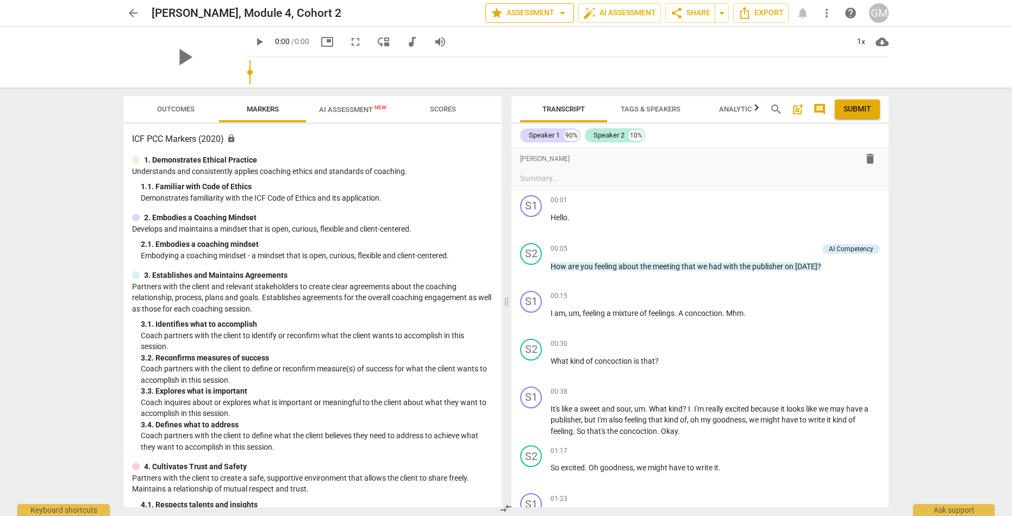
click at [561, 10] on span "arrow_drop_down" at bounding box center [562, 13] width 13 height 13
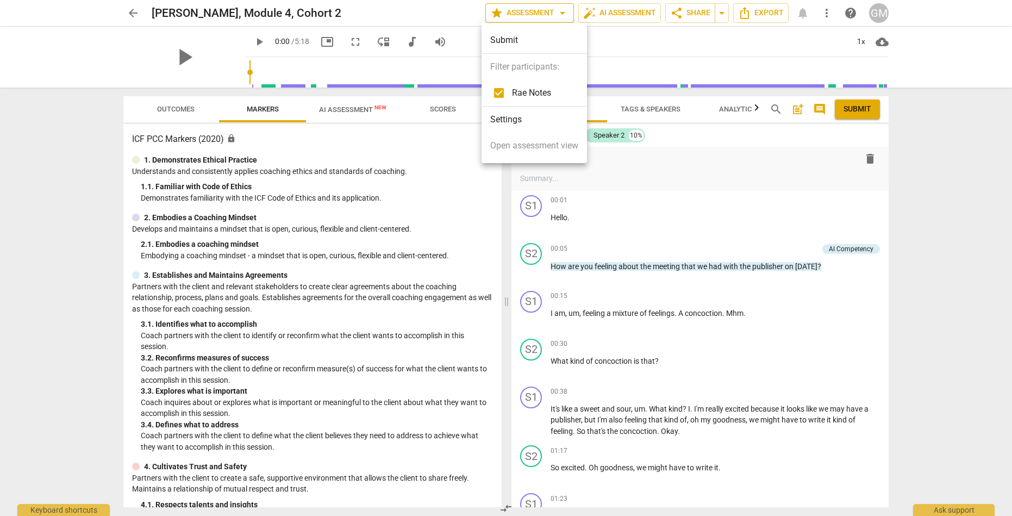
click at [561, 10] on div at bounding box center [506, 258] width 1012 height 516
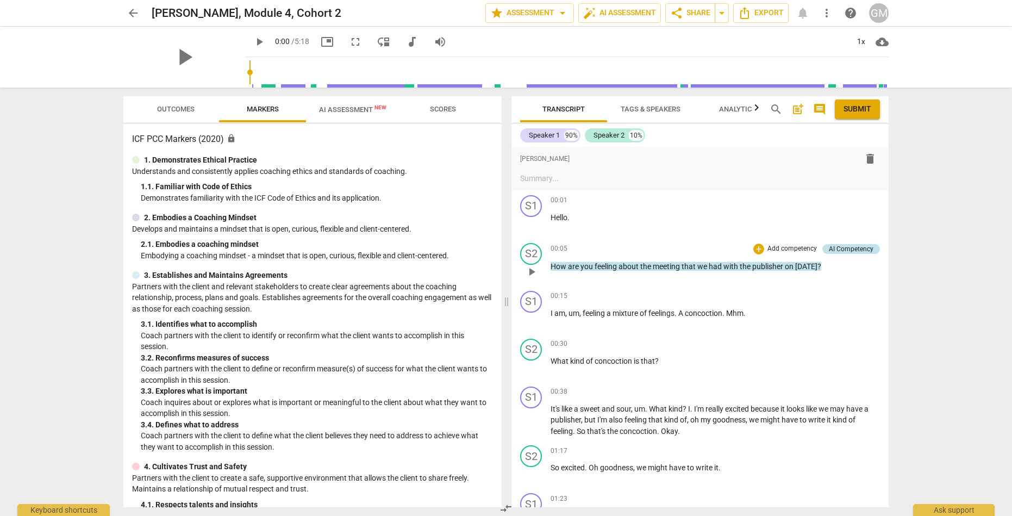
click at [848, 248] on div "AI Competency" at bounding box center [851, 249] width 45 height 10
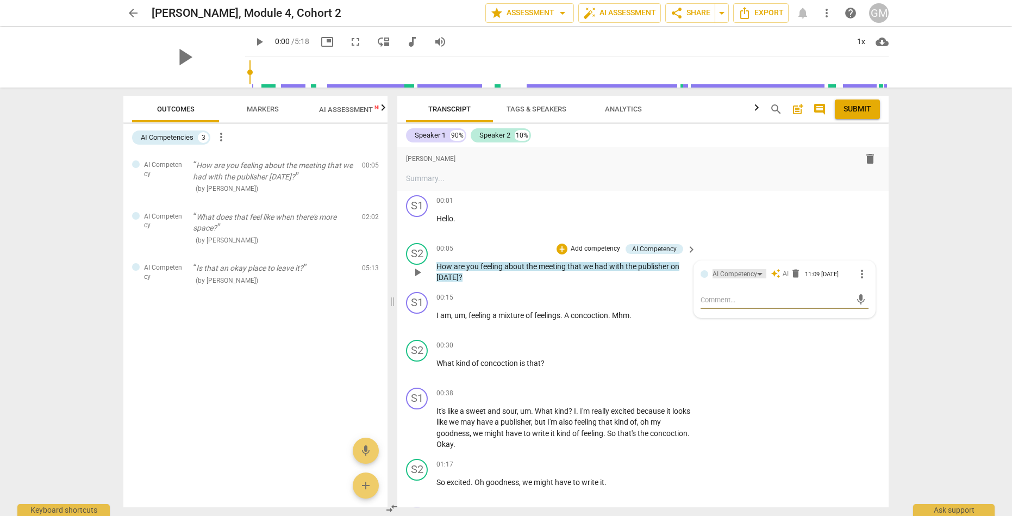
click at [762, 274] on div "AI Competency" at bounding box center [739, 273] width 54 height 9
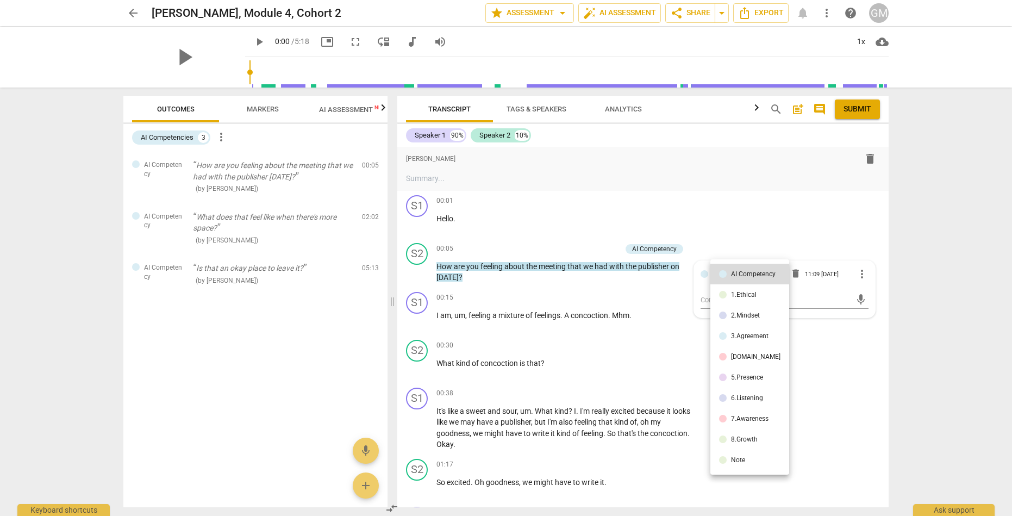
click at [925, 308] on div at bounding box center [506, 258] width 1012 height 516
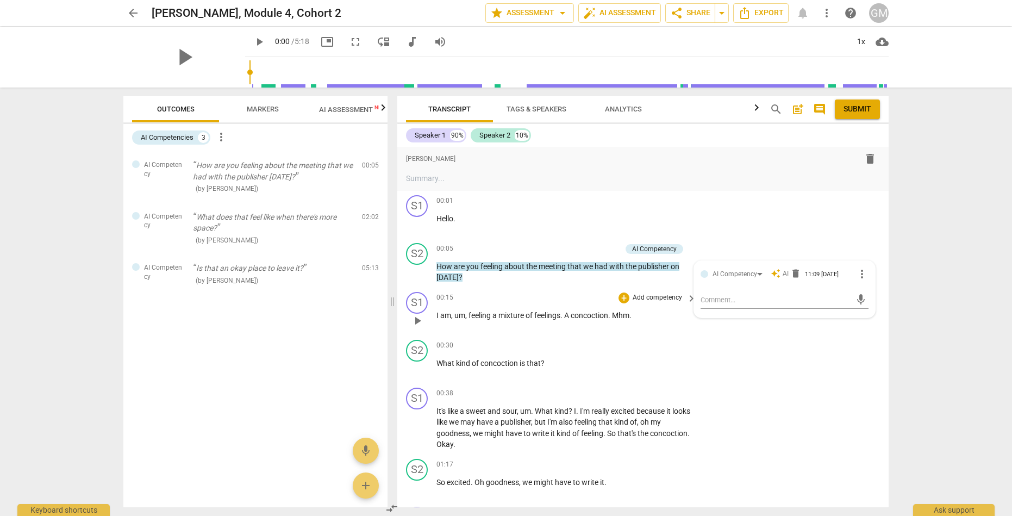
click at [874, 327] on div "S1 play_arrow pause 00:15 + Add competency keyboard_arrow_right I am , um , fee…" at bounding box center [642, 311] width 491 height 48
click at [130, 11] on span "arrow_back" at bounding box center [133, 13] width 13 height 13
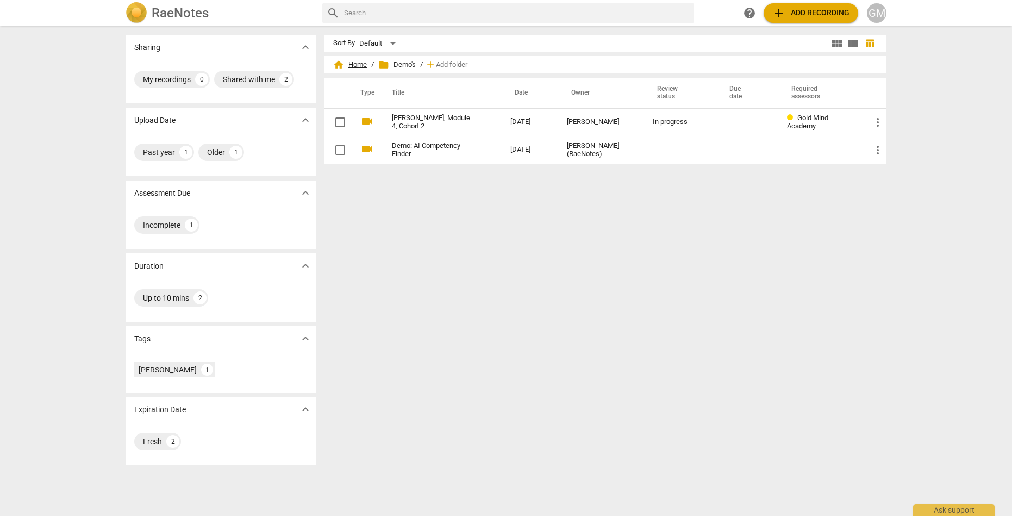
click at [358, 67] on span "home Home" at bounding box center [350, 64] width 34 height 11
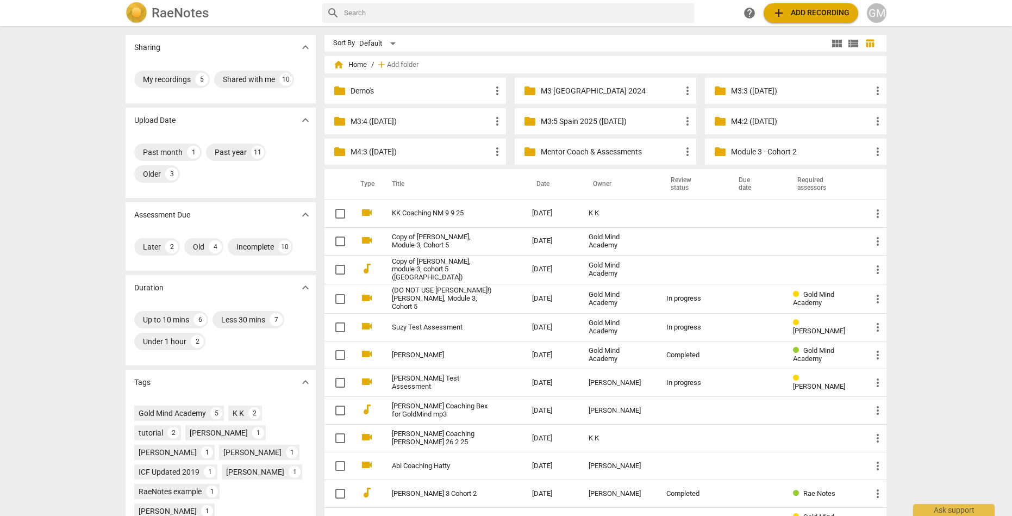
click at [566, 150] on p "Mentor Coach & Assessments" at bounding box center [611, 151] width 140 height 11
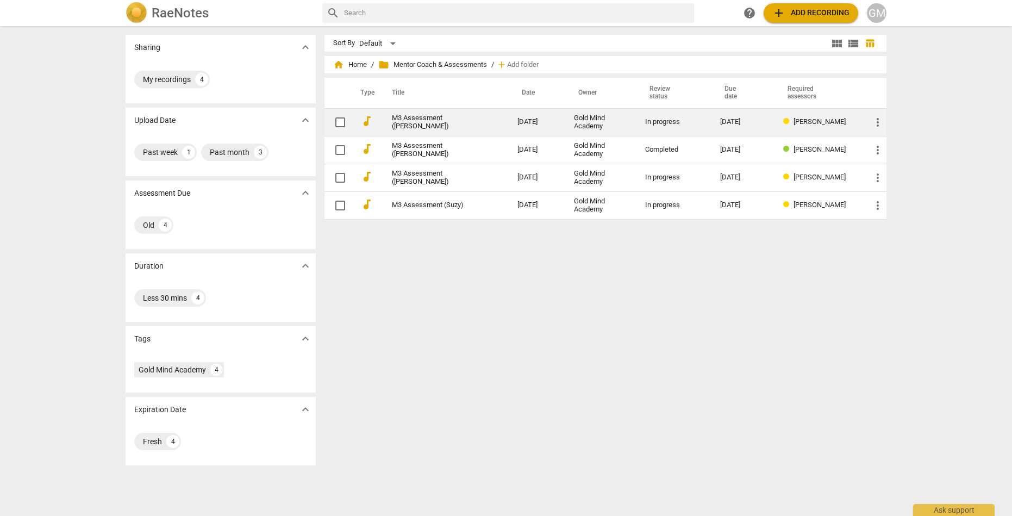
click at [880, 122] on span "more_vert" at bounding box center [877, 122] width 13 height 13
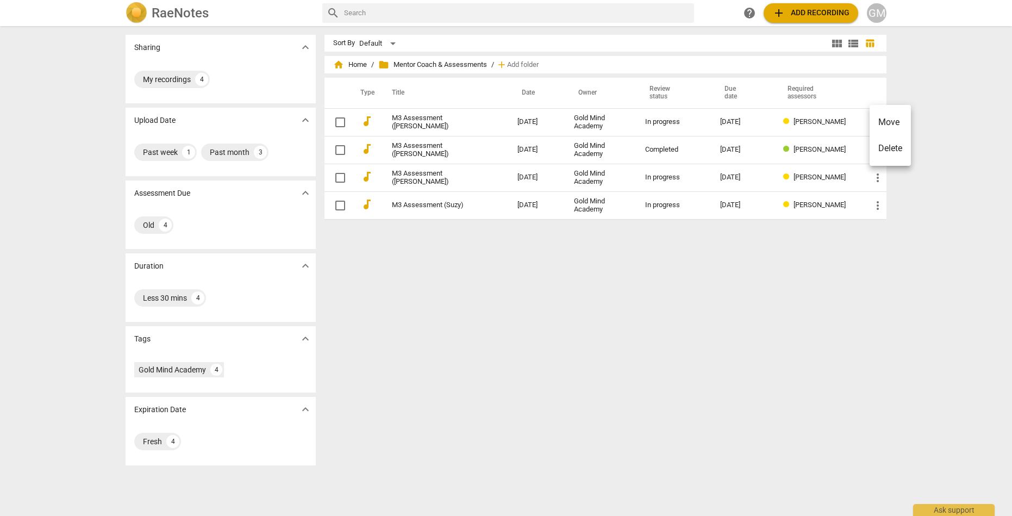
click at [396, 125] on div at bounding box center [506, 258] width 1012 height 516
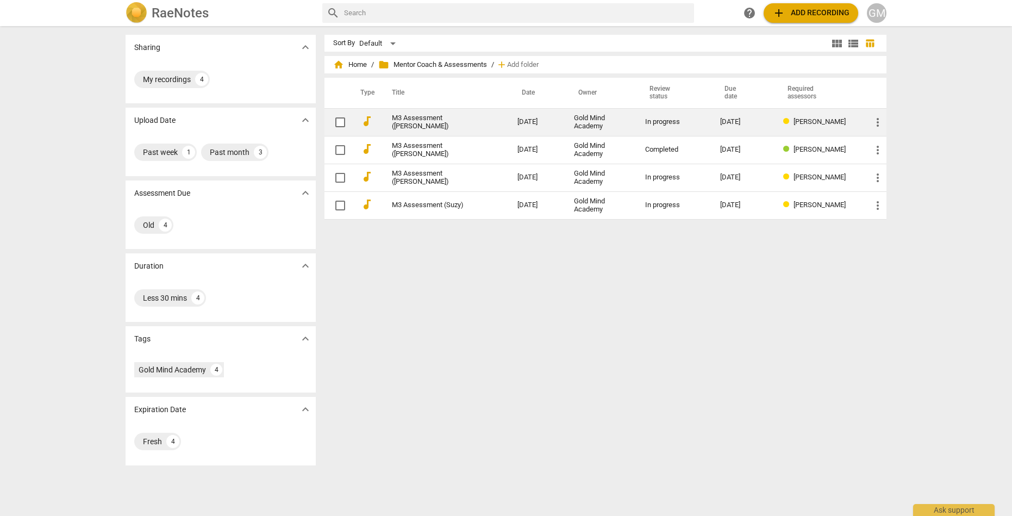
click at [415, 120] on link "M3 Assessment (Pauline)" at bounding box center [435, 122] width 86 height 16
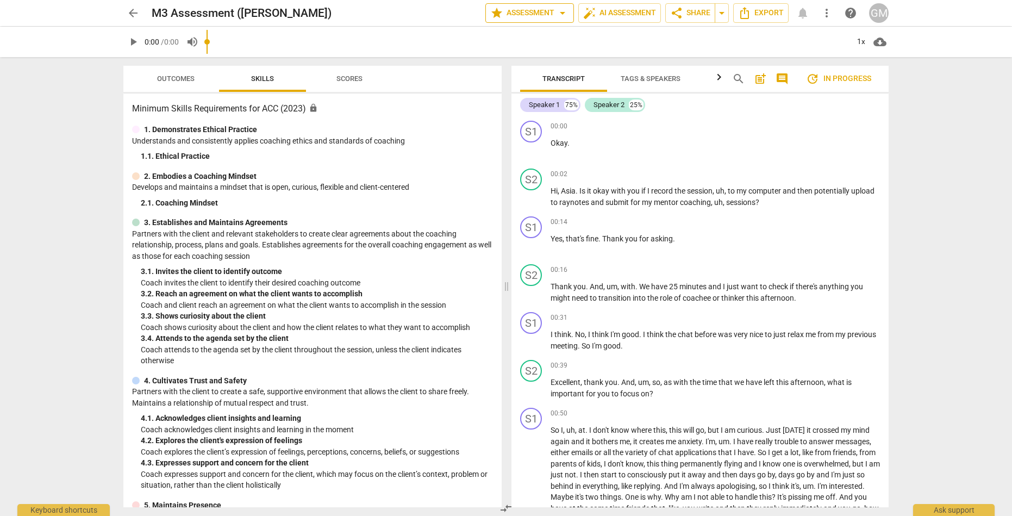
click at [560, 11] on span "arrow_drop_down" at bounding box center [562, 13] width 13 height 13
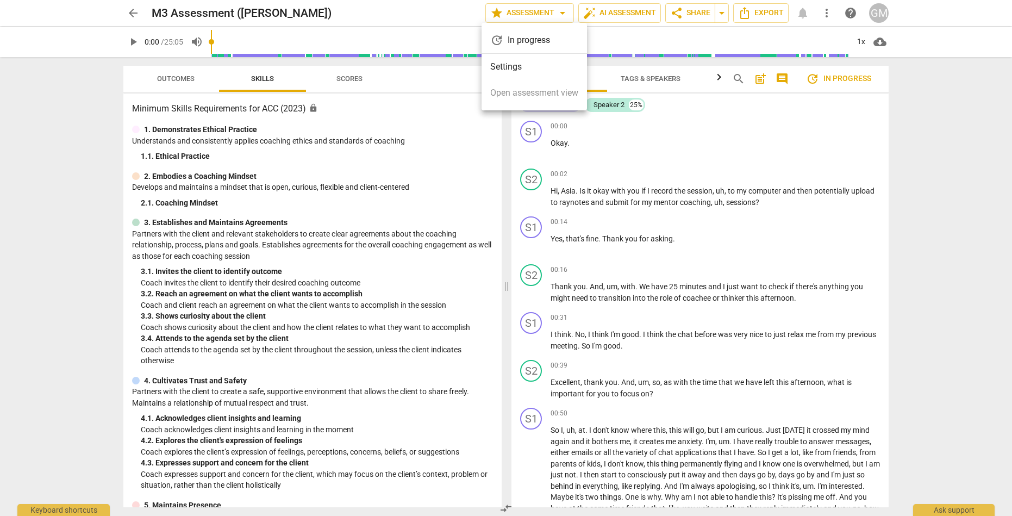
click at [514, 74] on li "Settings" at bounding box center [533, 67] width 105 height 26
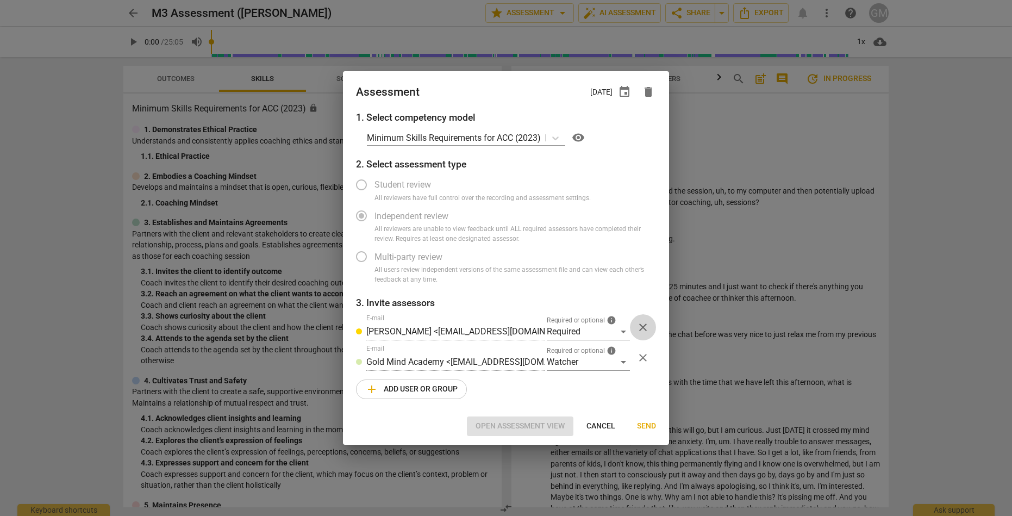
click at [643, 325] on span "close" at bounding box center [642, 327] width 13 height 13
radio input "false"
type input "Gold Mind Academy <hello@goldmindacademy.com>"
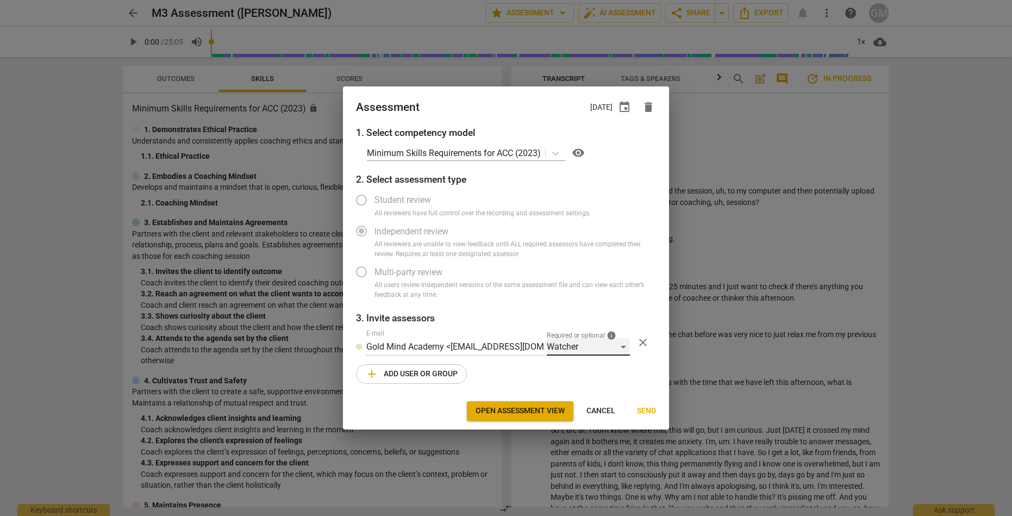
click at [596, 347] on div "Watcher" at bounding box center [588, 346] width 83 height 17
drag, startPoint x: 515, startPoint y: 378, endPoint x: 558, endPoint y: 361, distance: 46.1
click at [515, 378] on div at bounding box center [506, 258] width 1012 height 516
click at [640, 340] on span "close" at bounding box center [642, 342] width 13 height 13
radio input "false"
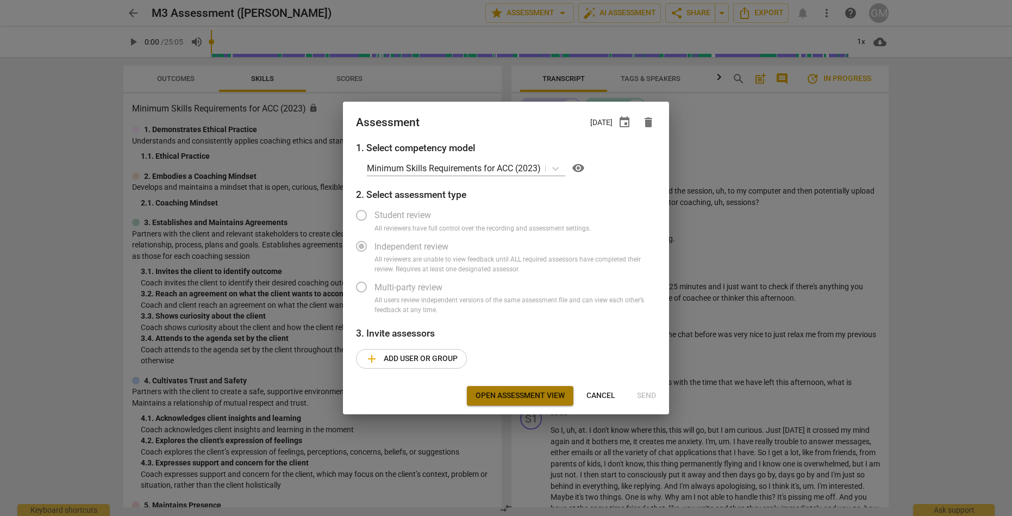
click at [527, 391] on span "Open assessment view" at bounding box center [519, 395] width 89 height 11
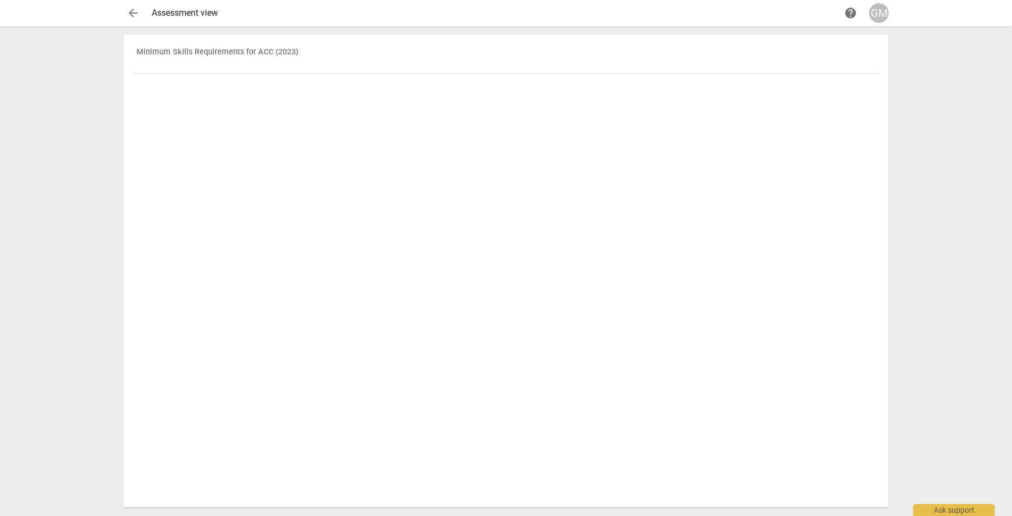
click at [137, 15] on span "arrow_back" at bounding box center [133, 13] width 13 height 13
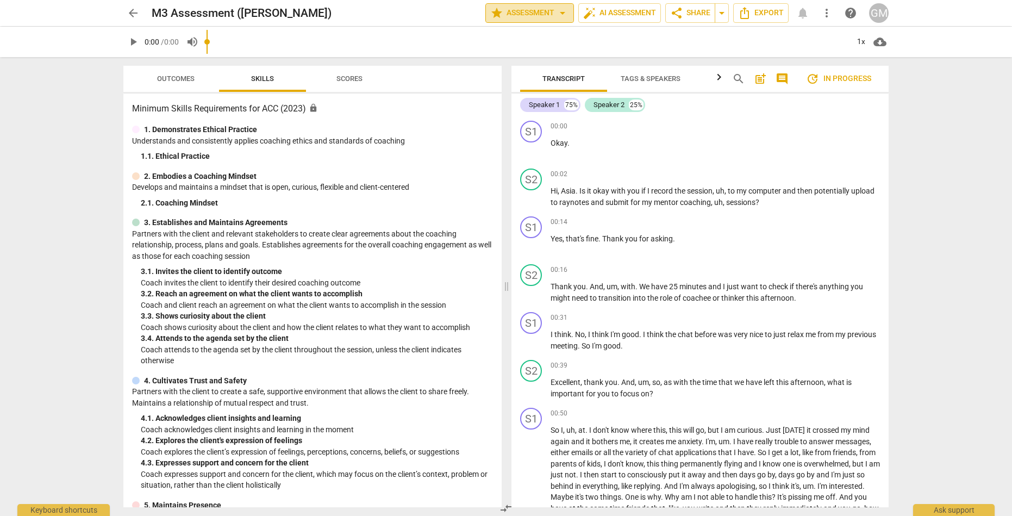
click at [558, 13] on span "arrow_drop_down" at bounding box center [562, 13] width 13 height 13
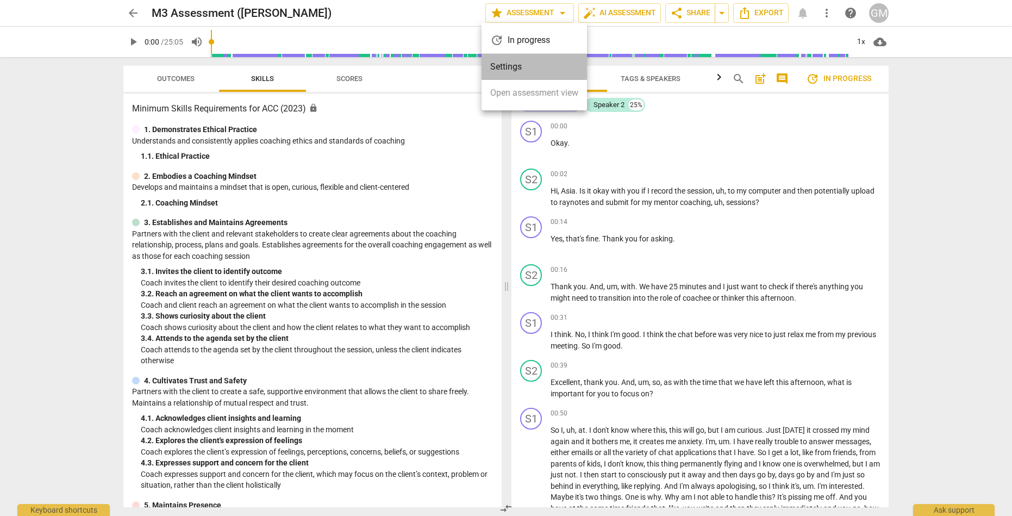
click at [524, 68] on li "Settings" at bounding box center [533, 67] width 105 height 26
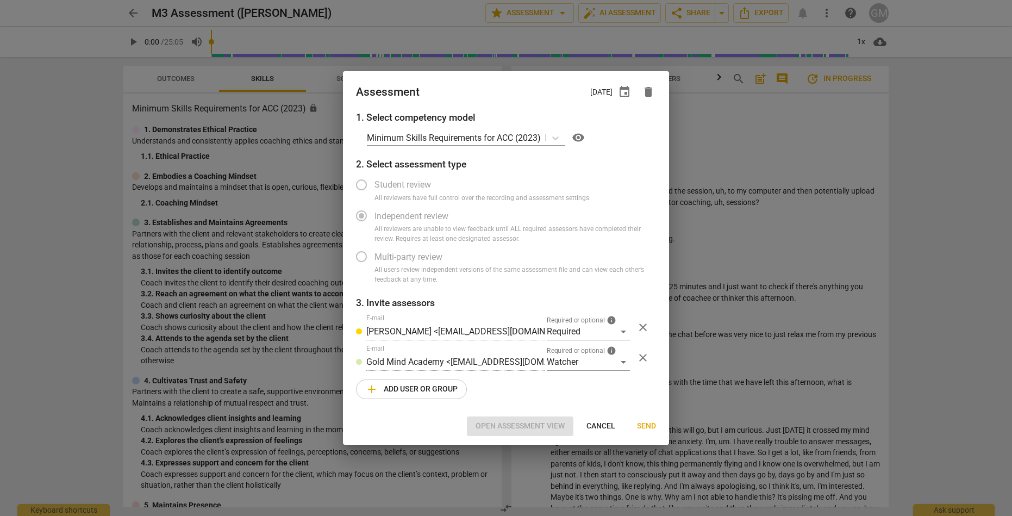
click at [642, 327] on span "close" at bounding box center [642, 327] width 13 height 13
radio input "false"
type input "Gold Mind Academy <hello@goldmindacademy.com>"
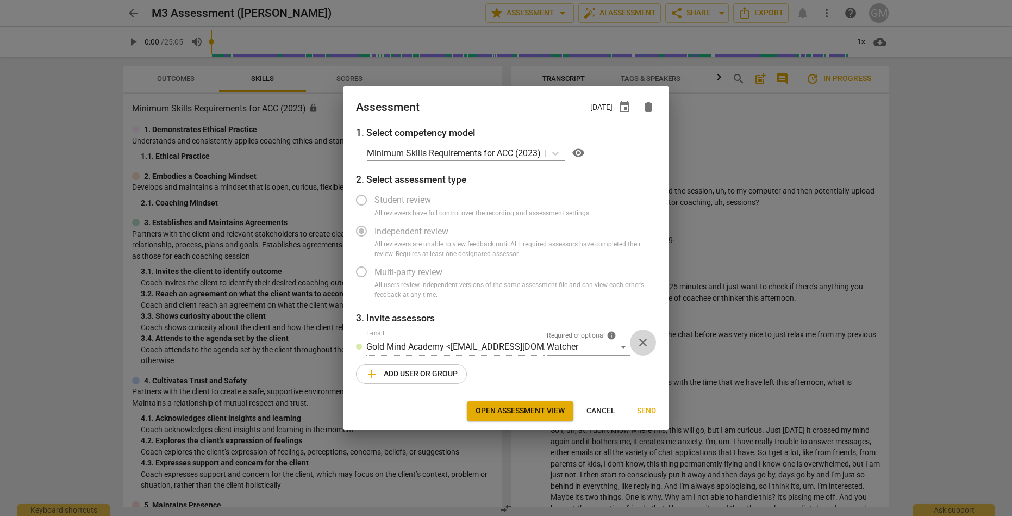
click at [644, 345] on span "close" at bounding box center [642, 342] width 13 height 13
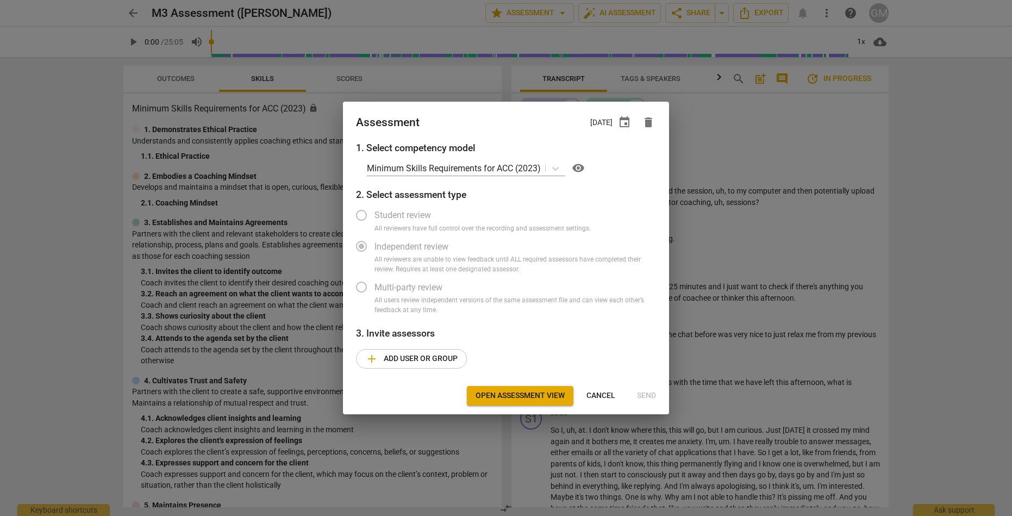
click at [648, 400] on div "Open assessment view Cancel Send" at bounding box center [506, 396] width 322 height 20
click at [605, 350] on div "1. Select competency model Minimum Skills Requirements for ACC (2023) visibilit…" at bounding box center [506, 261] width 326 height 241
click at [727, 230] on div at bounding box center [506, 258] width 1012 height 516
radio input "false"
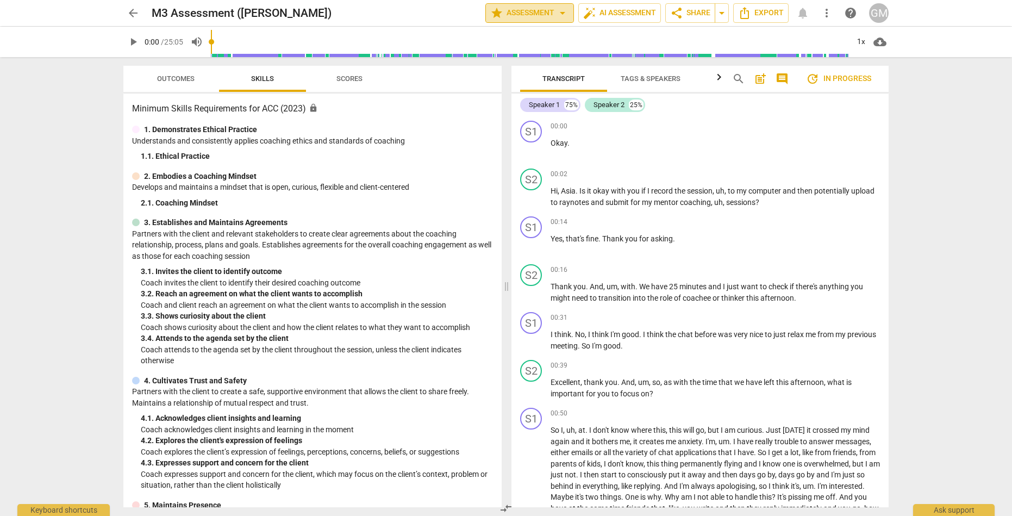
click at [547, 9] on span "star Assessment arrow_drop_down" at bounding box center [529, 13] width 79 height 13
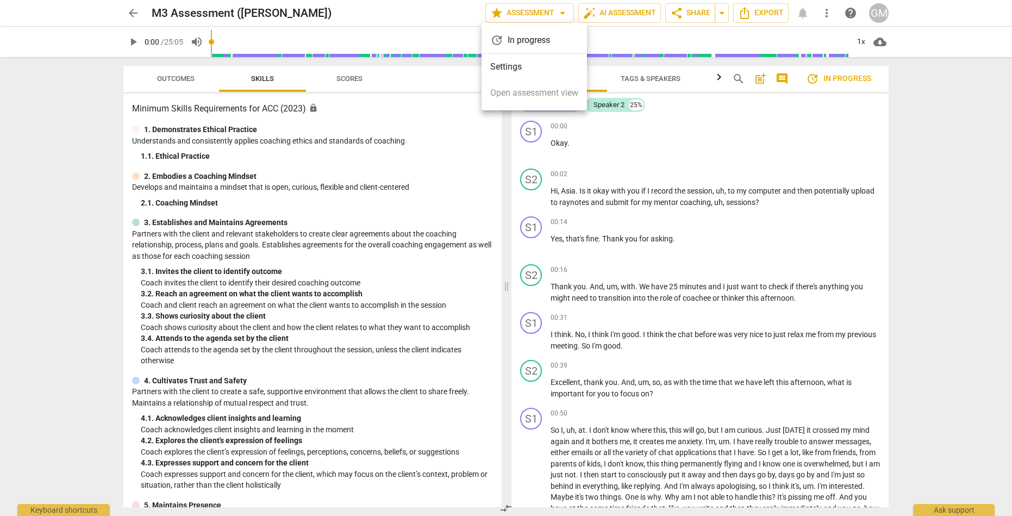
click at [527, 74] on li "Settings" at bounding box center [533, 67] width 105 height 26
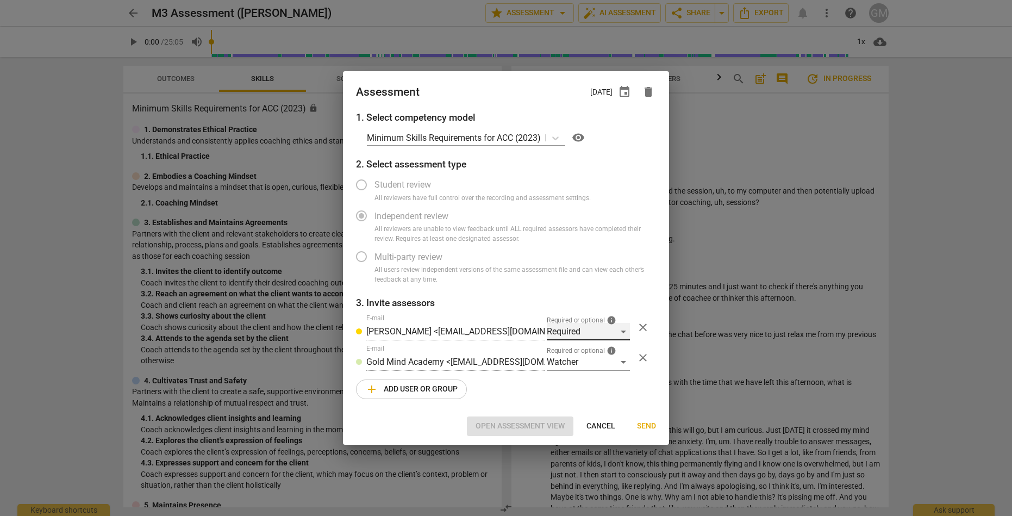
click at [625, 331] on div "Required" at bounding box center [588, 331] width 83 height 17
drag, startPoint x: 657, startPoint y: 290, endPoint x: 658, endPoint y: 298, distance: 8.2
click at [657, 290] on div at bounding box center [506, 258] width 1012 height 516
click at [646, 327] on span "close" at bounding box center [642, 327] width 13 height 13
radio input "false"
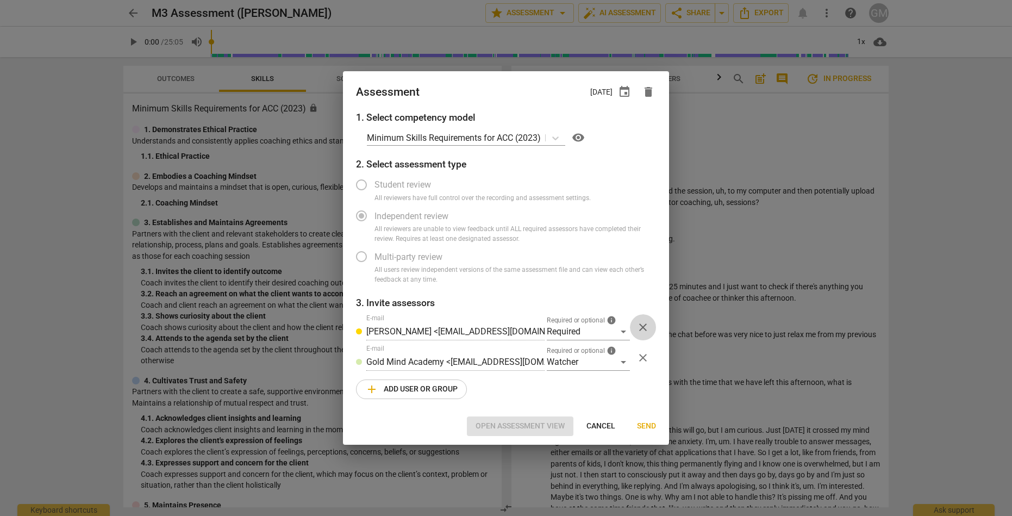
type input "Gold Mind Academy <hello@goldmindacademy.com>"
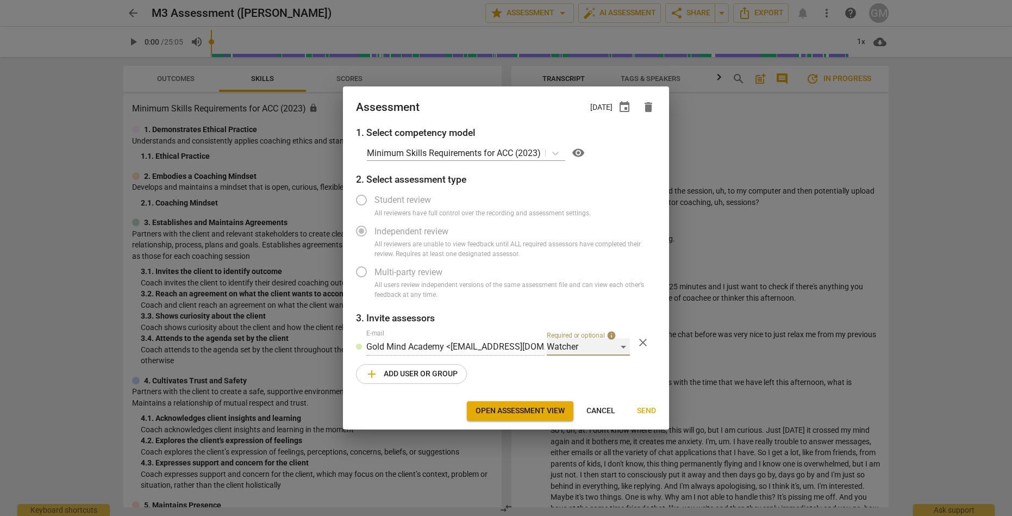
click at [612, 343] on div "Watcher" at bounding box center [588, 346] width 83 height 17
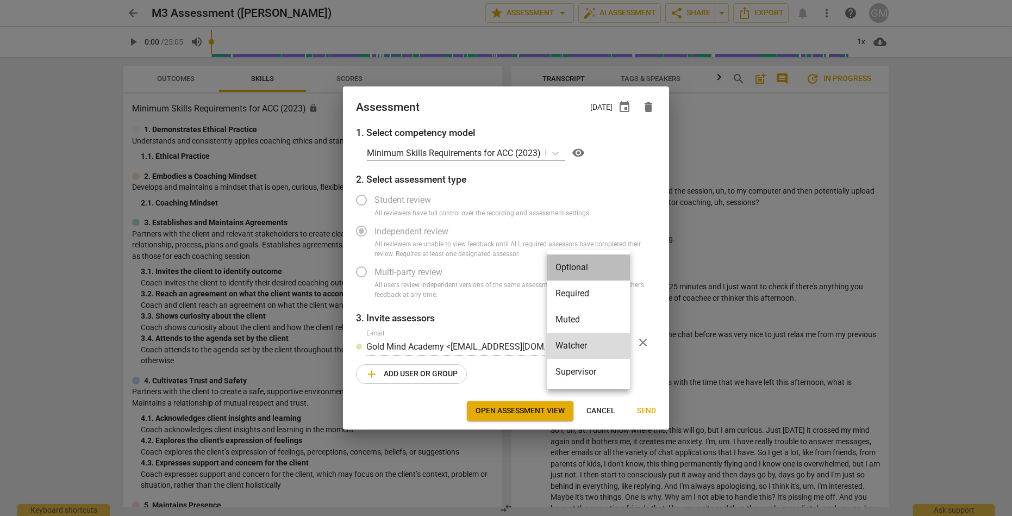
click at [590, 271] on li "Optional" at bounding box center [588, 267] width 83 height 26
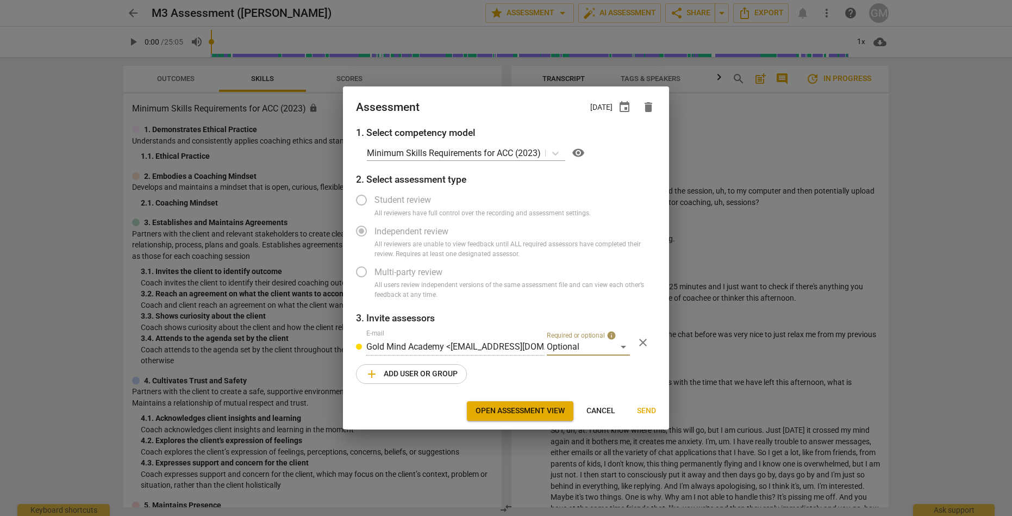
click at [646, 411] on span "Send" at bounding box center [646, 410] width 19 height 11
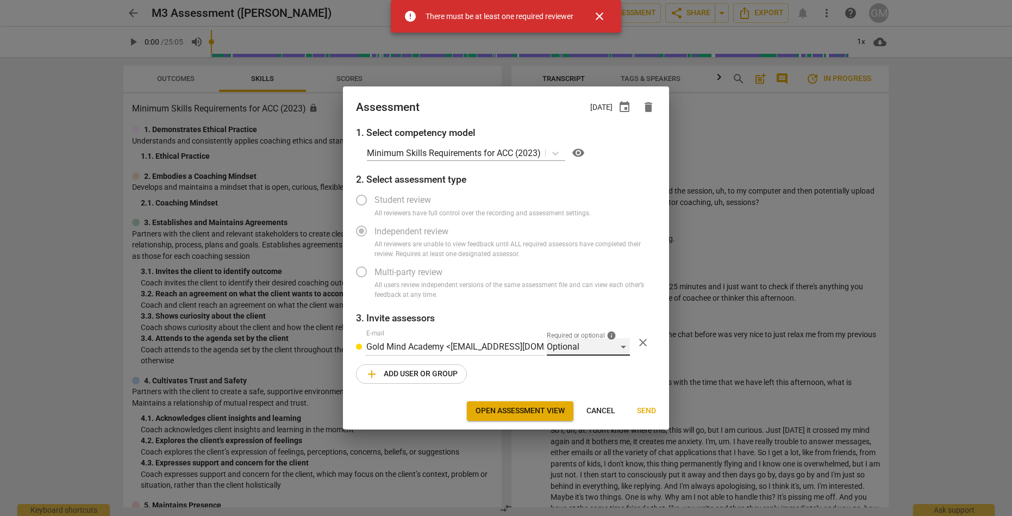
click at [613, 344] on div "Optional" at bounding box center [588, 346] width 83 height 17
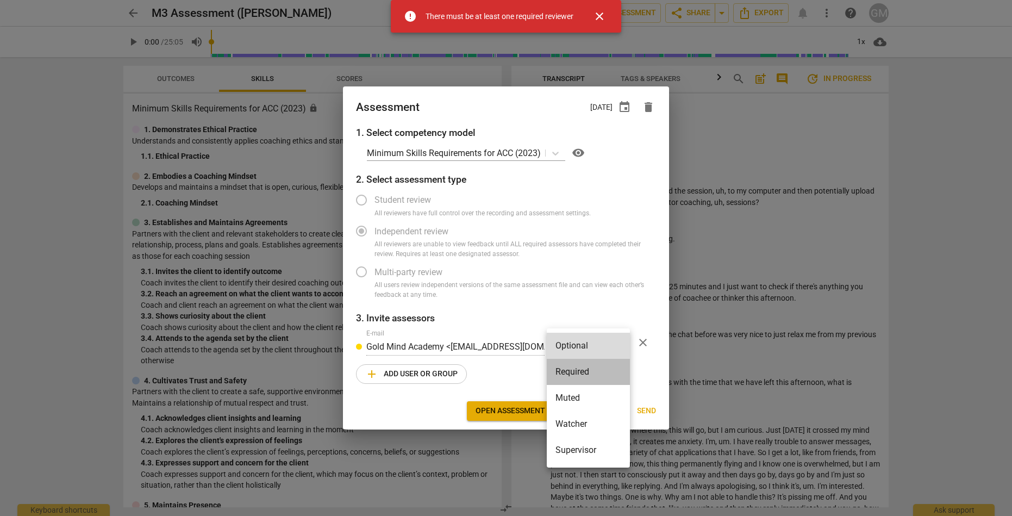
click at [593, 370] on li "Required" at bounding box center [588, 372] width 83 height 26
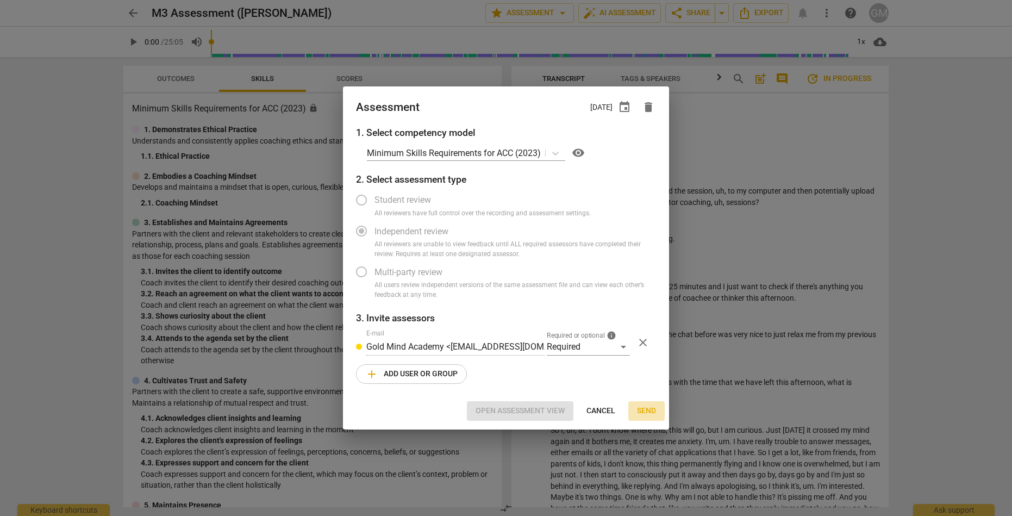
click at [640, 405] on span "Send" at bounding box center [646, 410] width 19 height 11
radio input "false"
type input "Pauline Alberts <contact@paulinealberts.com>"
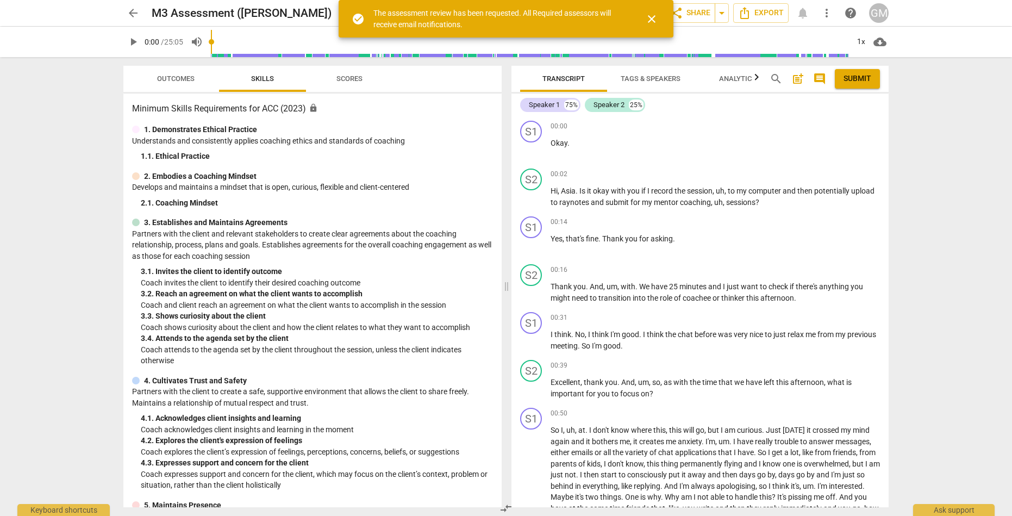
click at [652, 22] on span "close" at bounding box center [651, 18] width 13 height 13
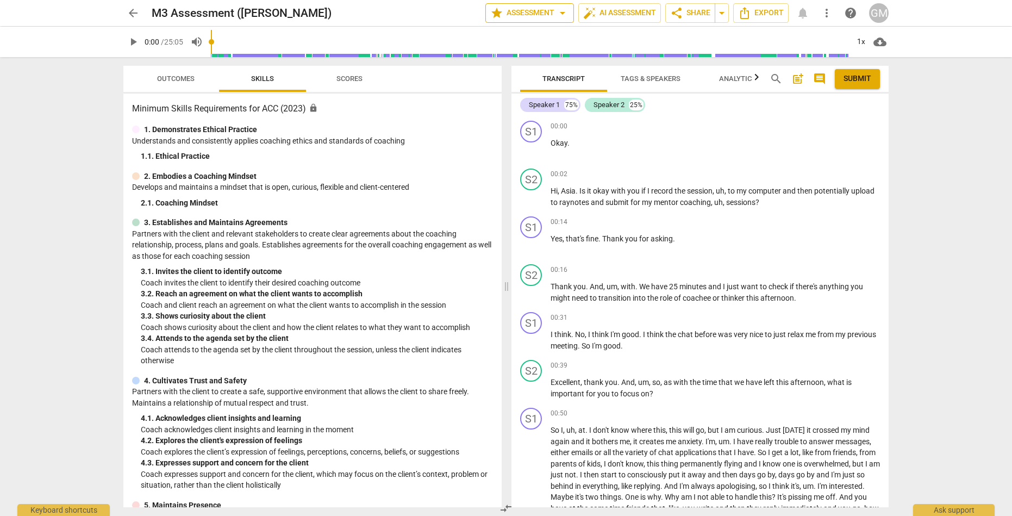
click at [562, 8] on span "arrow_drop_down" at bounding box center [562, 13] width 13 height 13
click at [537, 60] on li "Settings" at bounding box center [533, 67] width 105 height 26
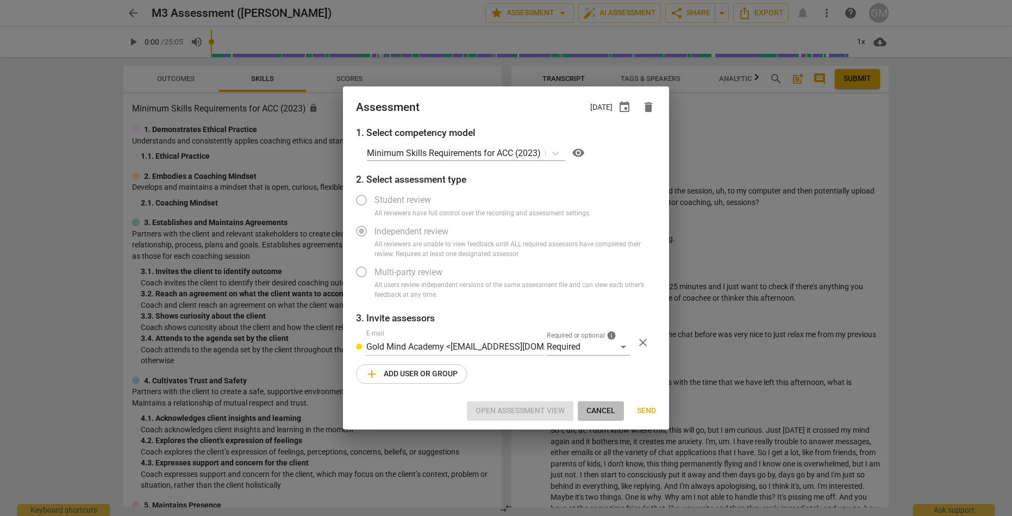
drag, startPoint x: 591, startPoint y: 409, endPoint x: 510, endPoint y: 293, distance: 141.4
click at [591, 409] on span "Cancel" at bounding box center [600, 410] width 29 height 11
radio input "false"
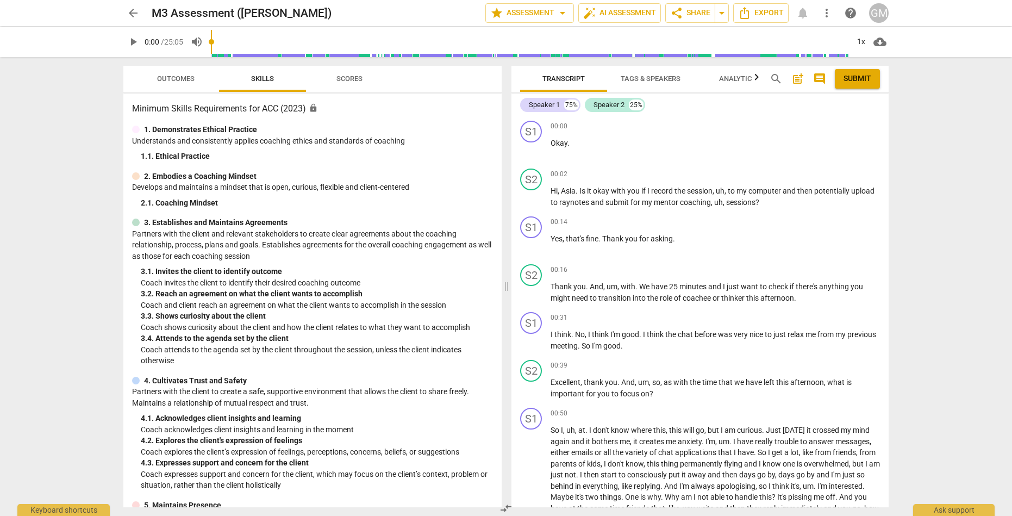
click at [136, 16] on span "arrow_back" at bounding box center [133, 13] width 13 height 13
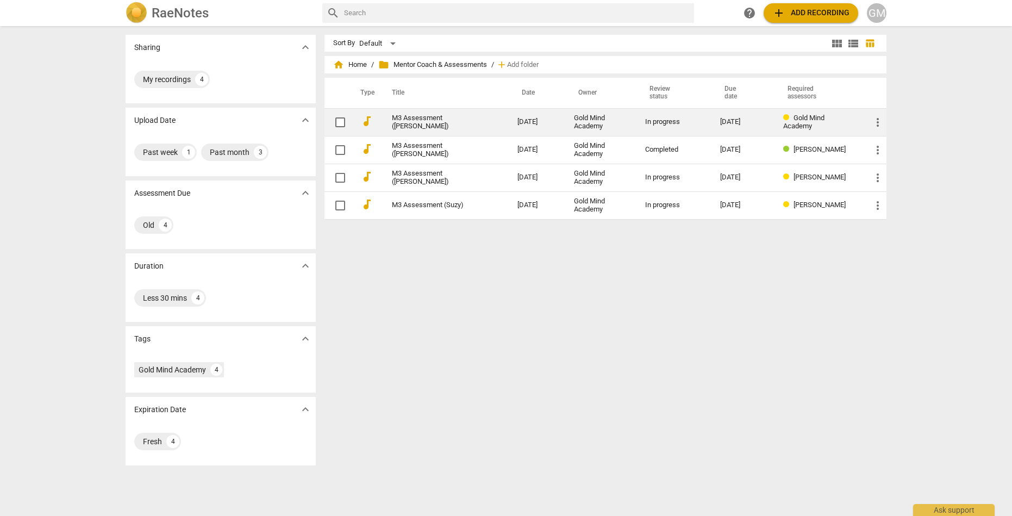
click at [794, 120] on span "Gold Mind Academy" at bounding box center [803, 122] width 41 height 16
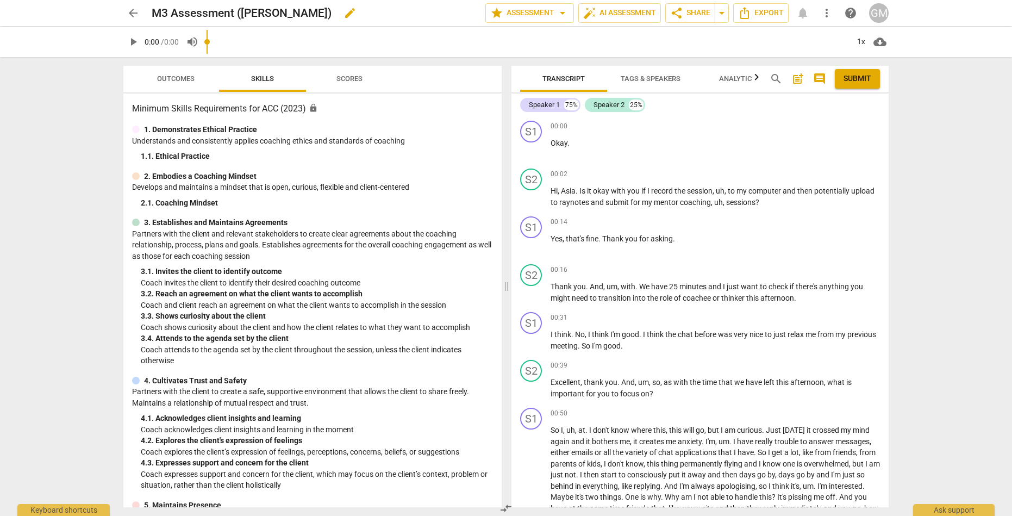
click at [275, 11] on h2 "M3 Assessment (Pauline)" at bounding box center [242, 14] width 180 height 14
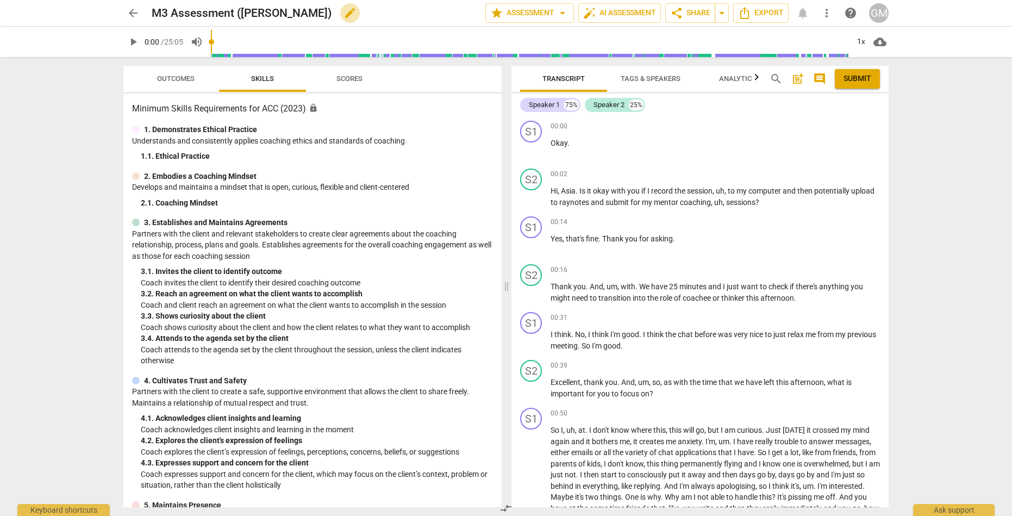
click at [343, 12] on span "edit" at bounding box center [349, 13] width 13 height 13
type input "M3 Assessment (AI Test)"
click at [442, 16] on span "done" at bounding box center [447, 13] width 13 height 13
click at [613, 12] on span "auto_fix_high AI Assessment" at bounding box center [619, 13] width 73 height 13
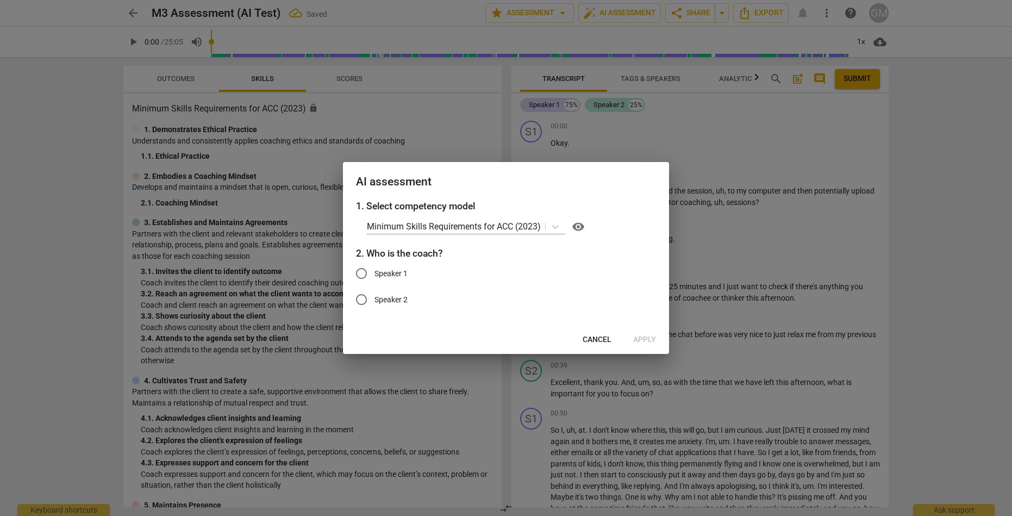
click at [595, 336] on span "Cancel" at bounding box center [597, 339] width 29 height 11
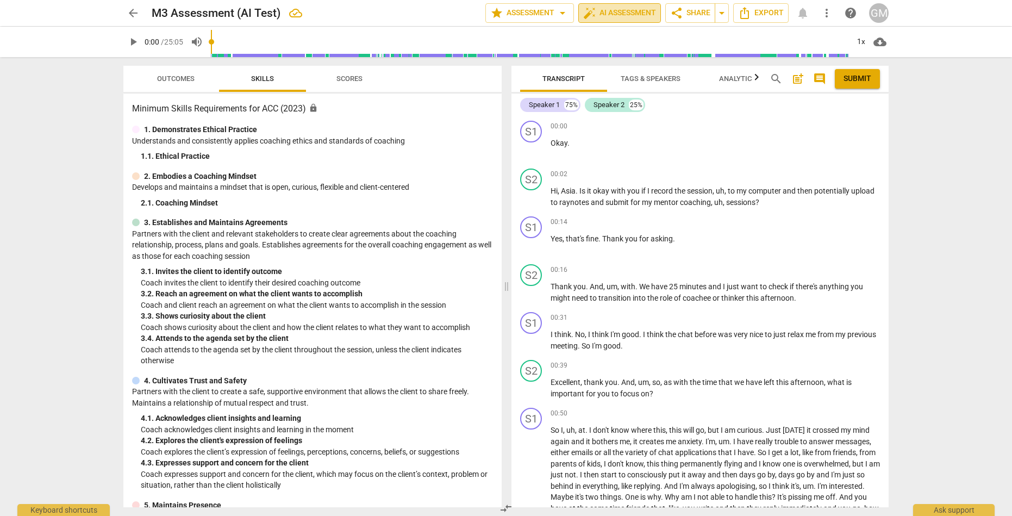
click at [632, 9] on span "auto_fix_high AI Assessment" at bounding box center [619, 13] width 73 height 13
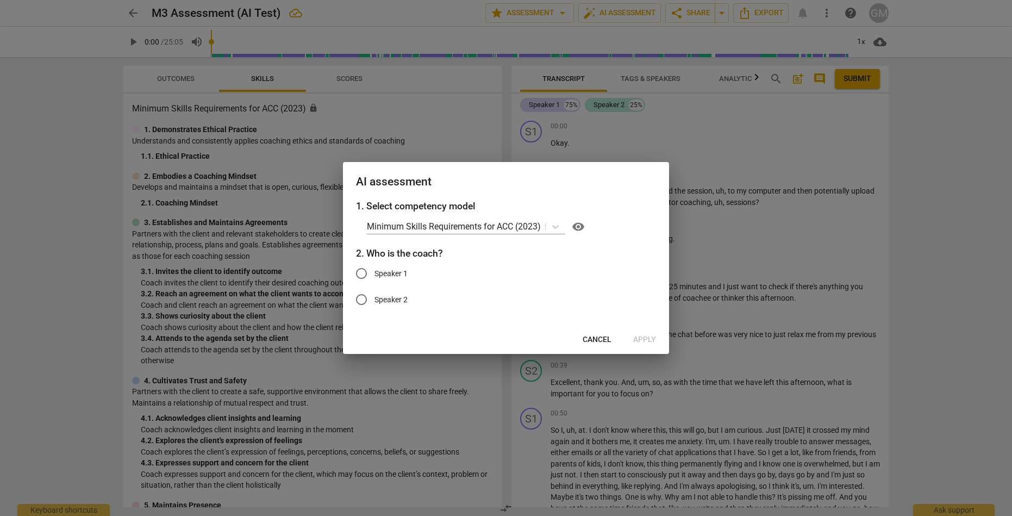
click at [359, 299] on input "Speaker 2" at bounding box center [361, 299] width 26 height 26
radio input "true"
click at [645, 338] on span "Apply" at bounding box center [644, 339] width 23 height 11
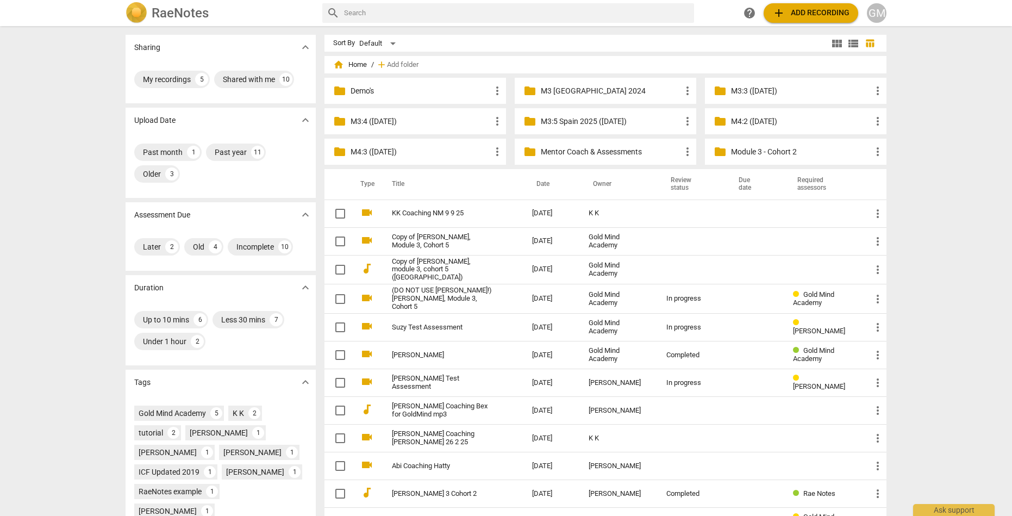
click at [364, 92] on p "Demo's" at bounding box center [420, 90] width 140 height 11
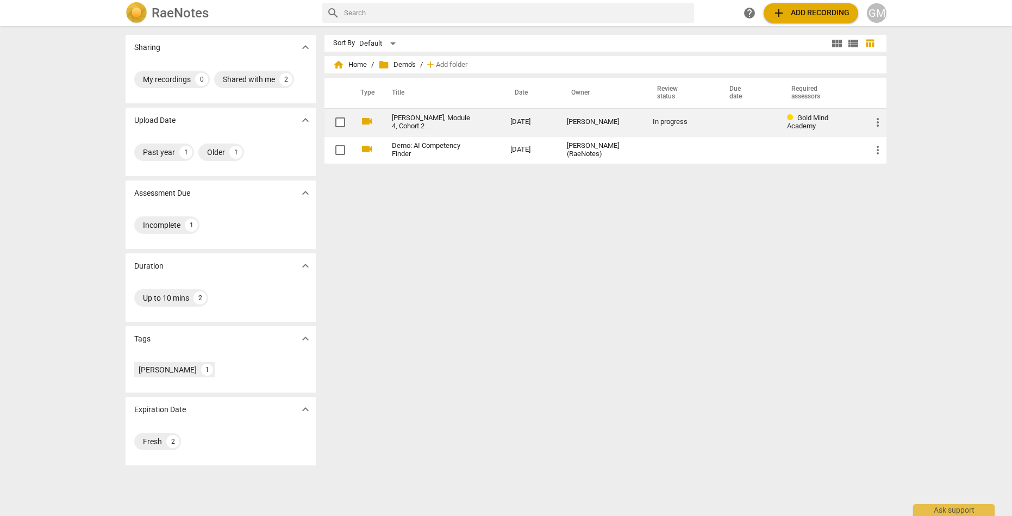
click at [411, 123] on link "[PERSON_NAME], Module 4, Cohort 2" at bounding box center [431, 122] width 79 height 16
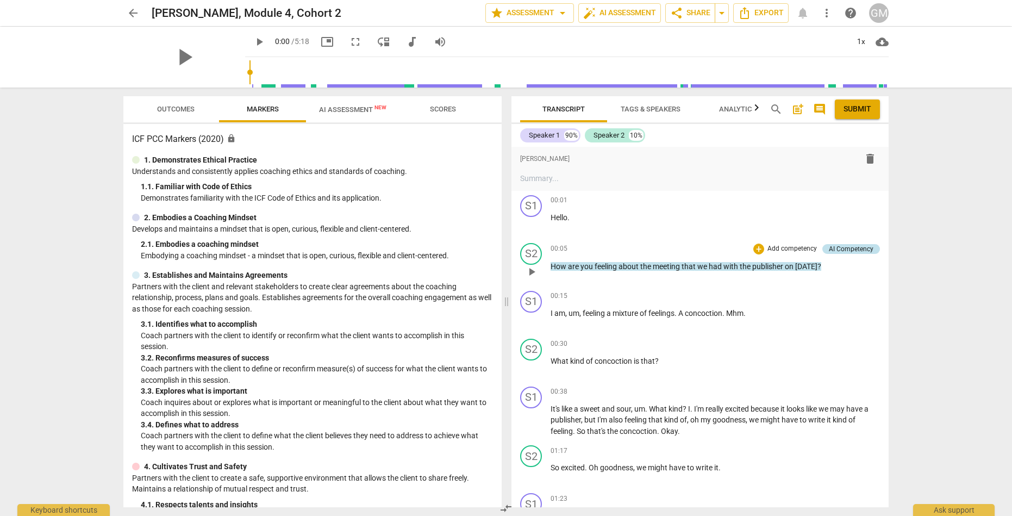
click at [849, 247] on div "AI Competency" at bounding box center [851, 249] width 45 height 10
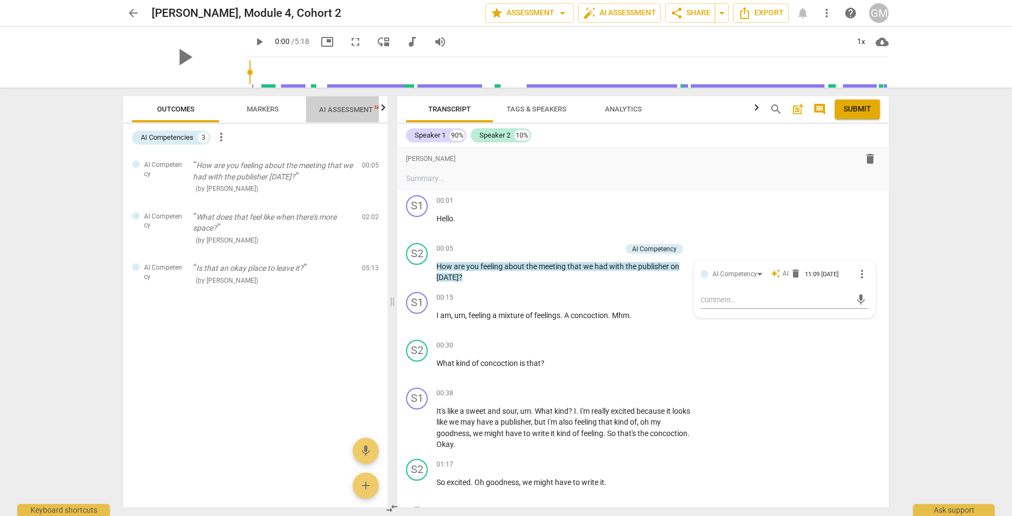
click at [345, 113] on span "AI Assessment New" at bounding box center [352, 109] width 67 height 8
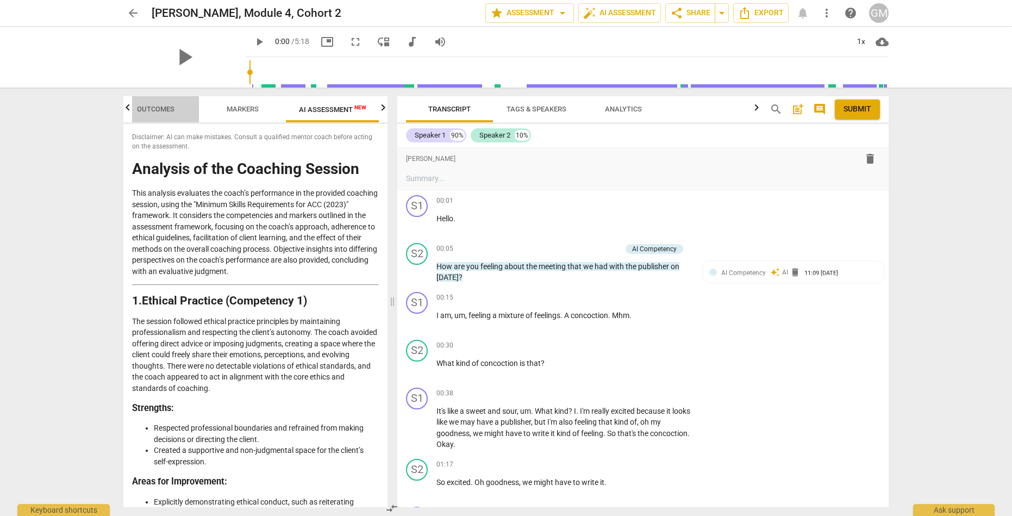
click at [161, 105] on span "Outcomes" at bounding box center [155, 109] width 37 height 8
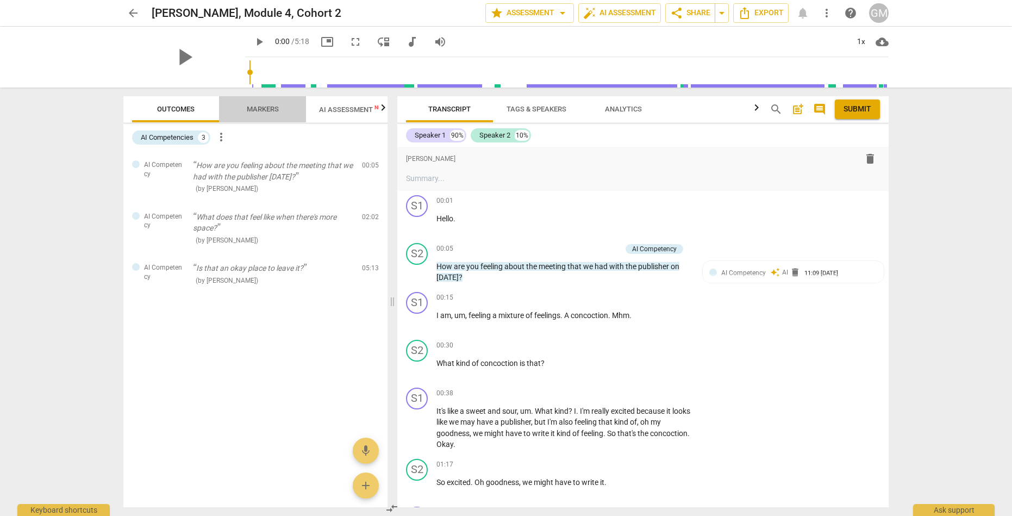
click at [260, 110] on span "Markers" at bounding box center [263, 109] width 32 height 8
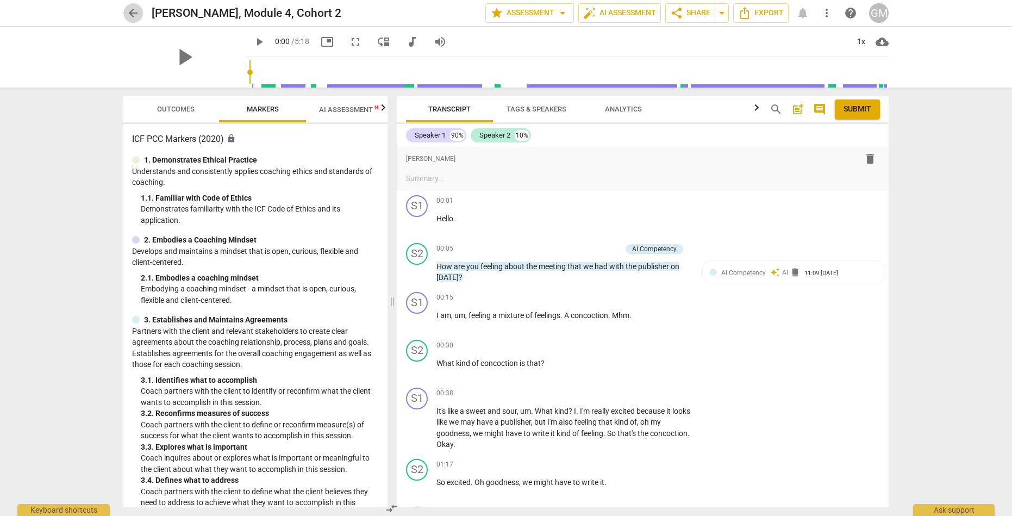
click at [139, 14] on span "arrow_back" at bounding box center [133, 13] width 13 height 13
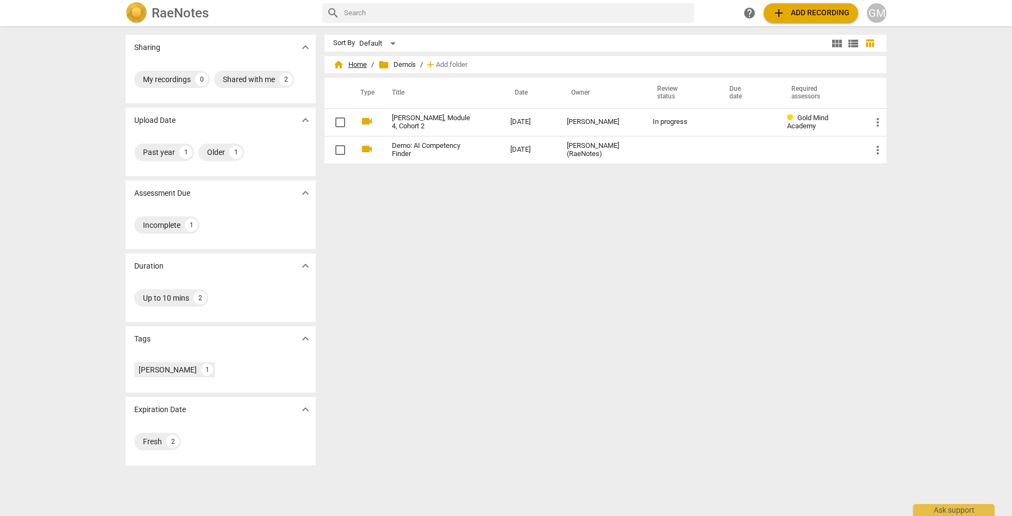
click at [353, 66] on span "home Home" at bounding box center [350, 64] width 34 height 11
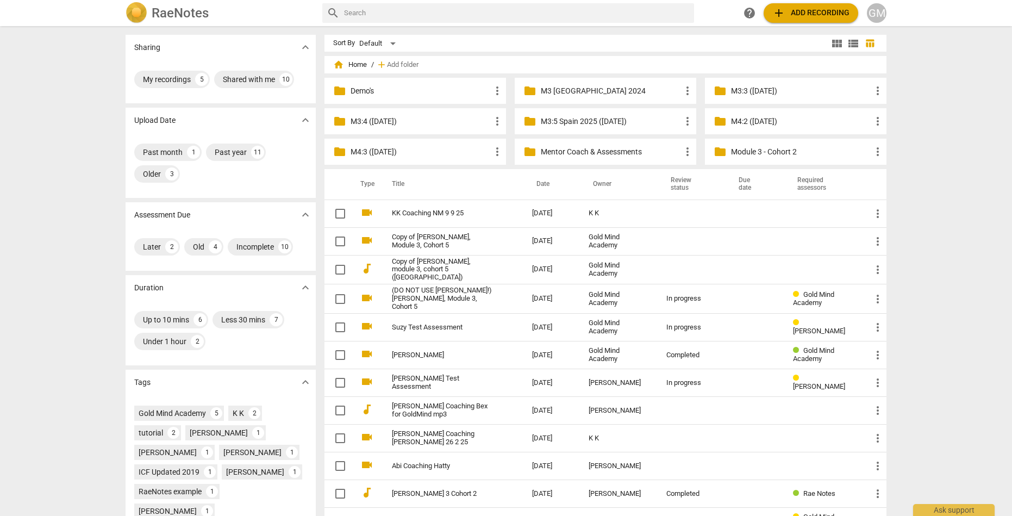
click at [579, 152] on p "Mentor Coach & Assessments" at bounding box center [611, 151] width 140 height 11
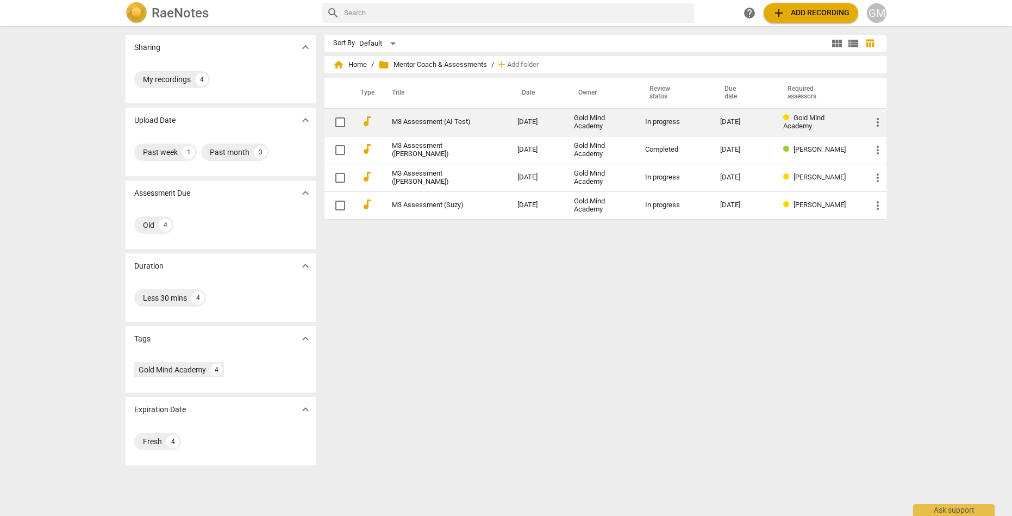
click at [441, 120] on link "M3 Assessment (AI Test)" at bounding box center [435, 122] width 86 height 8
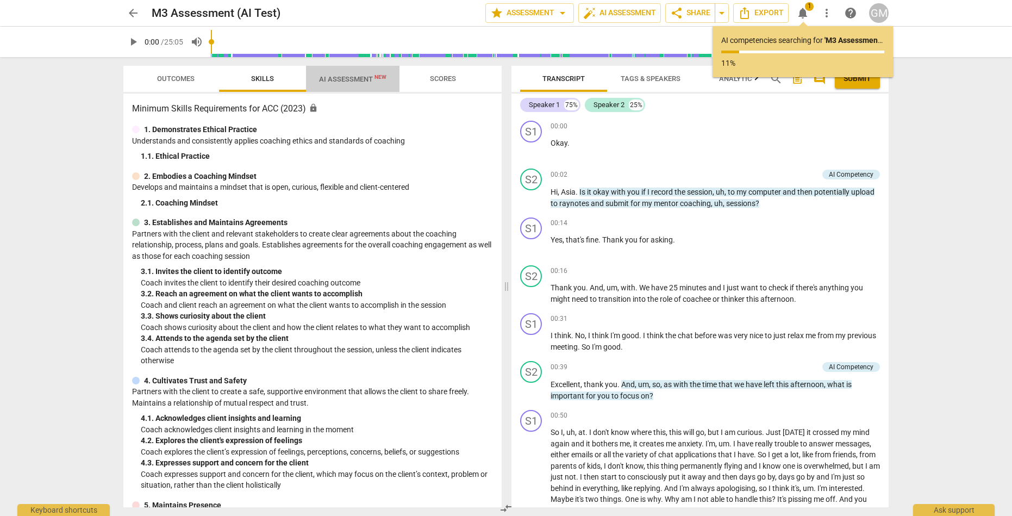
click at [371, 84] on span "AI Assessment New" at bounding box center [352, 79] width 93 height 16
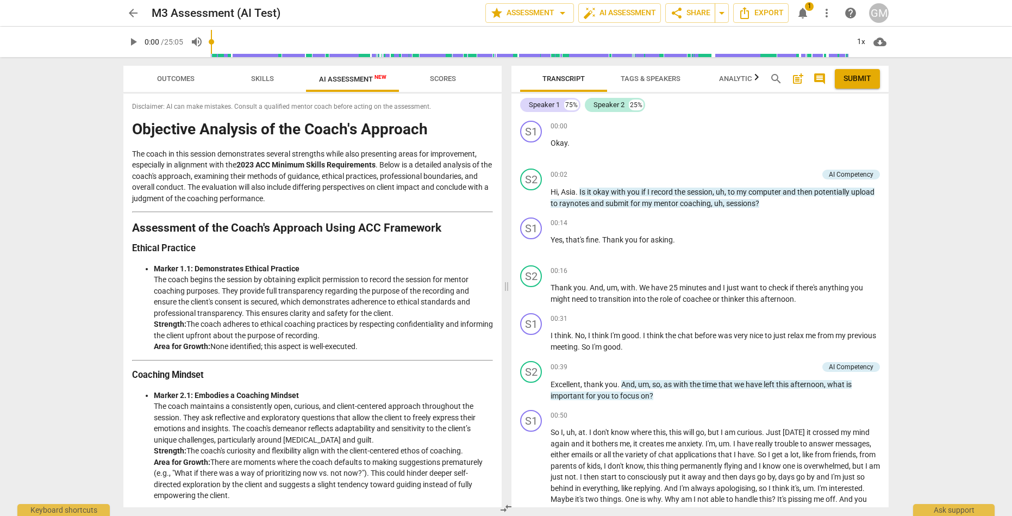
click at [192, 79] on span "Outcomes" at bounding box center [175, 78] width 37 height 8
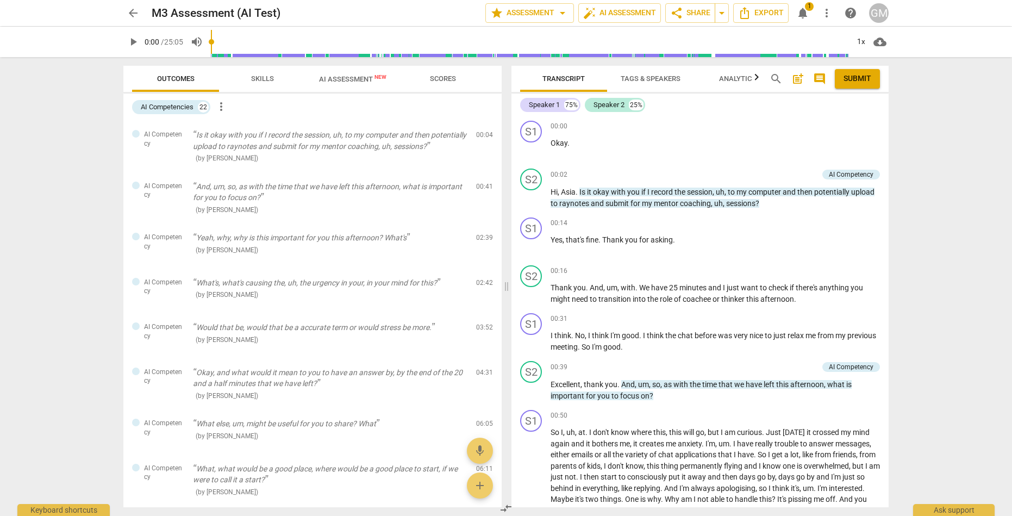
click at [800, 7] on span "notifications" at bounding box center [802, 13] width 13 height 13
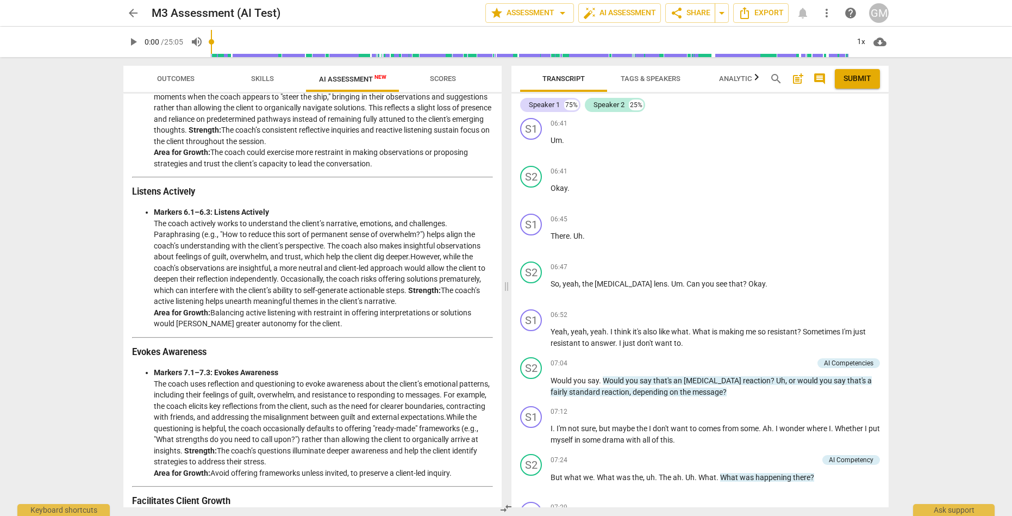
scroll to position [830, 0]
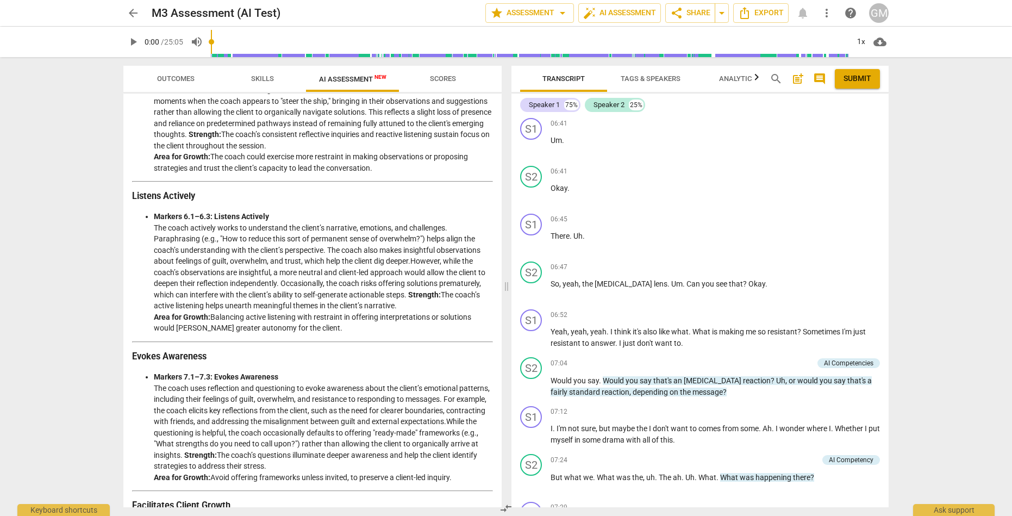
click at [130, 11] on span "arrow_back" at bounding box center [133, 13] width 13 height 13
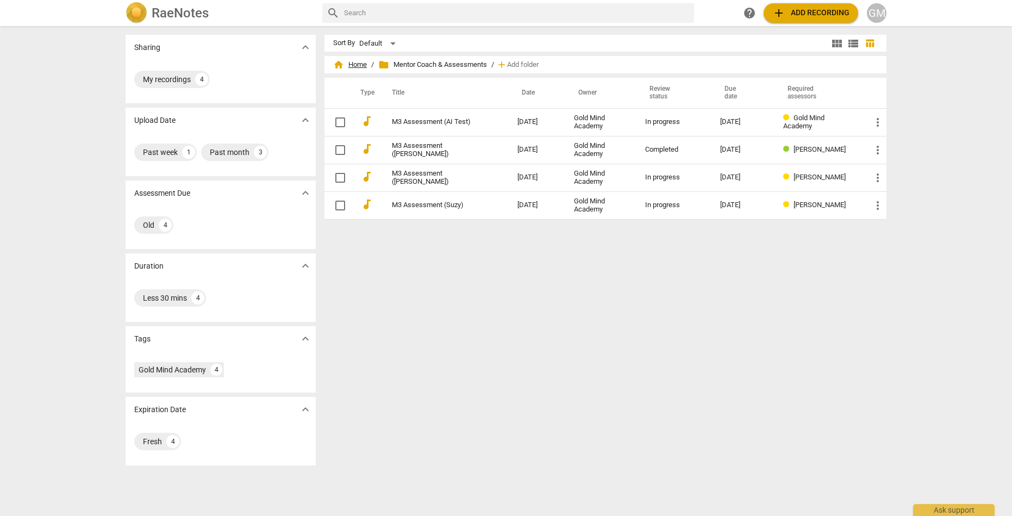
click at [347, 67] on span "home Home" at bounding box center [350, 64] width 34 height 11
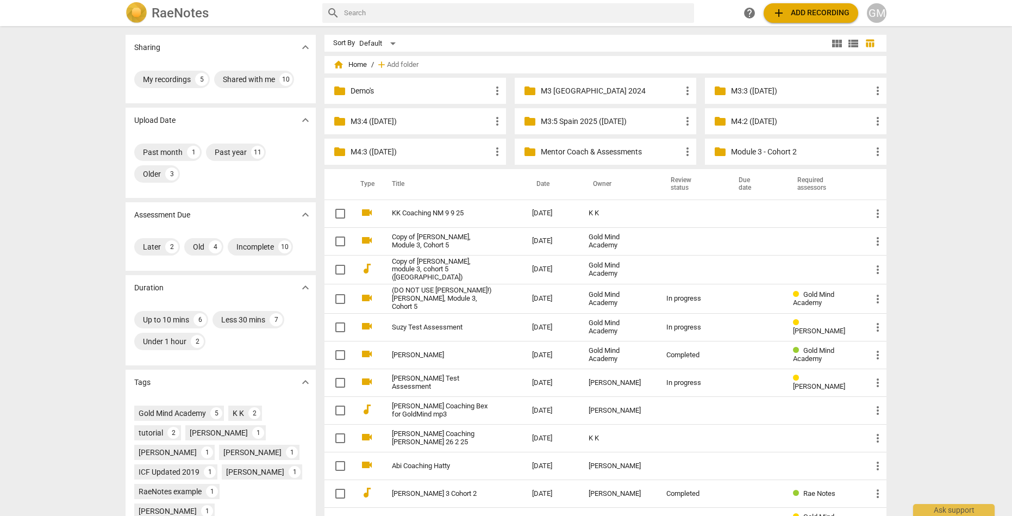
click at [566, 122] on p "M3:5 Spain 2025 ([DATE])" at bounding box center [611, 121] width 140 height 11
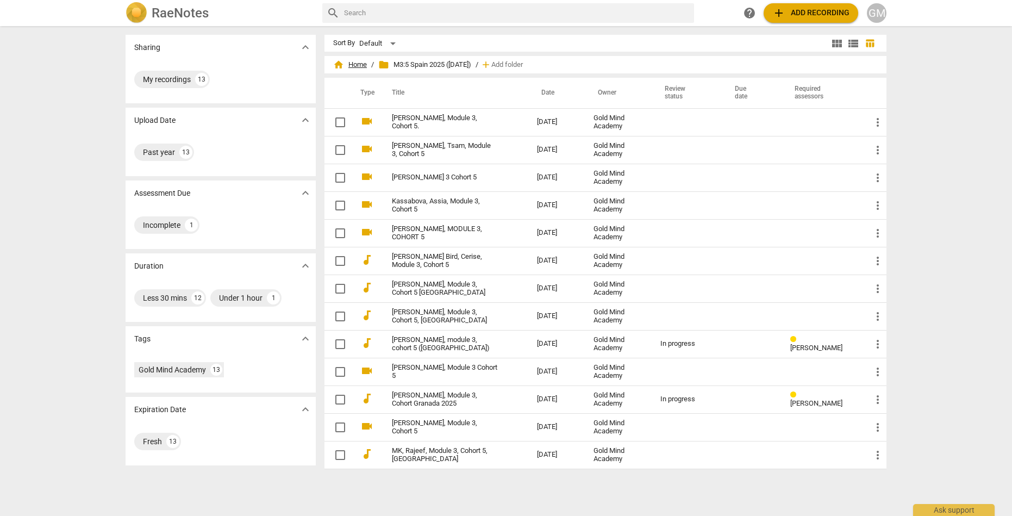
click at [357, 64] on span "home Home" at bounding box center [350, 64] width 34 height 11
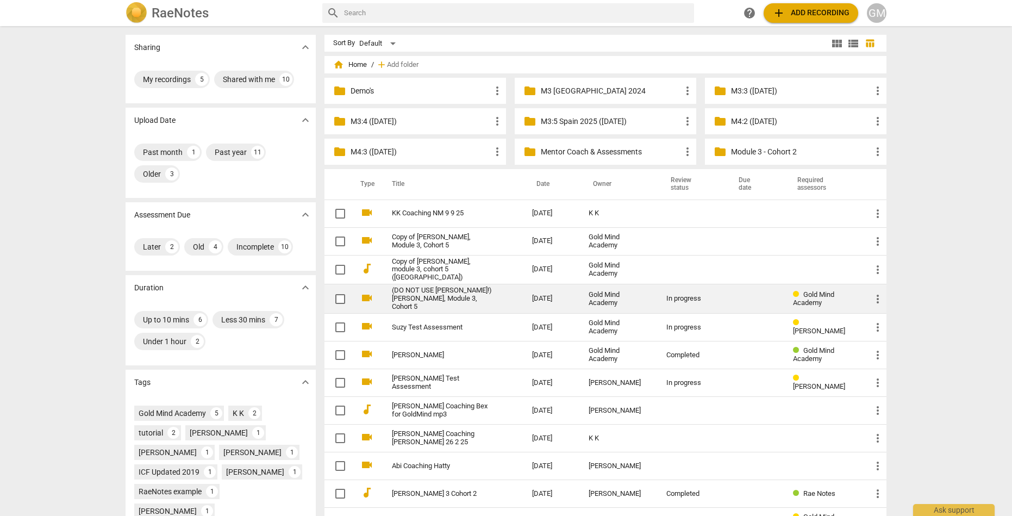
scroll to position [2, 0]
click at [467, 290] on link "(DO NOT USE [PERSON_NAME]!) [PERSON_NAME], Module 3, Cohort 5" at bounding box center [442, 297] width 101 height 24
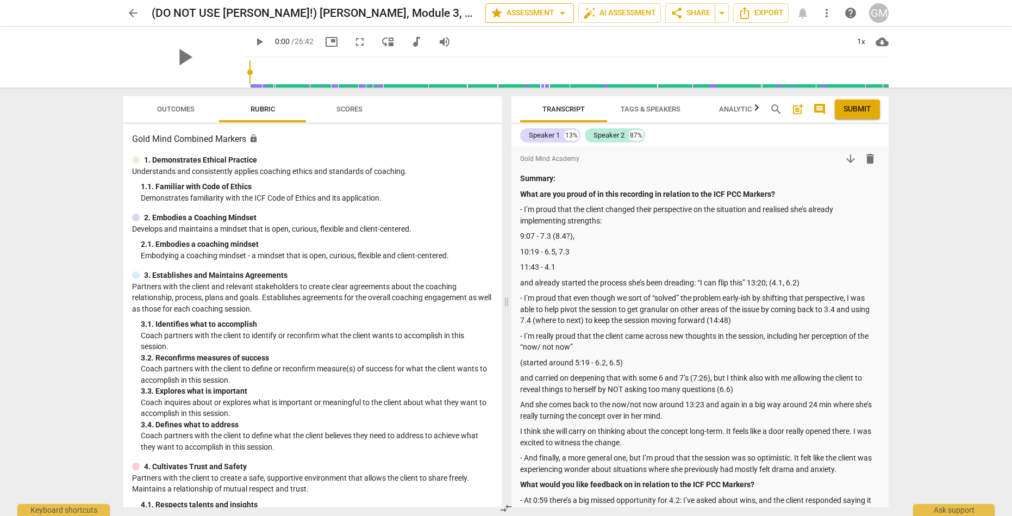
click at [535, 16] on span "star Assessment arrow_drop_down" at bounding box center [529, 13] width 79 height 13
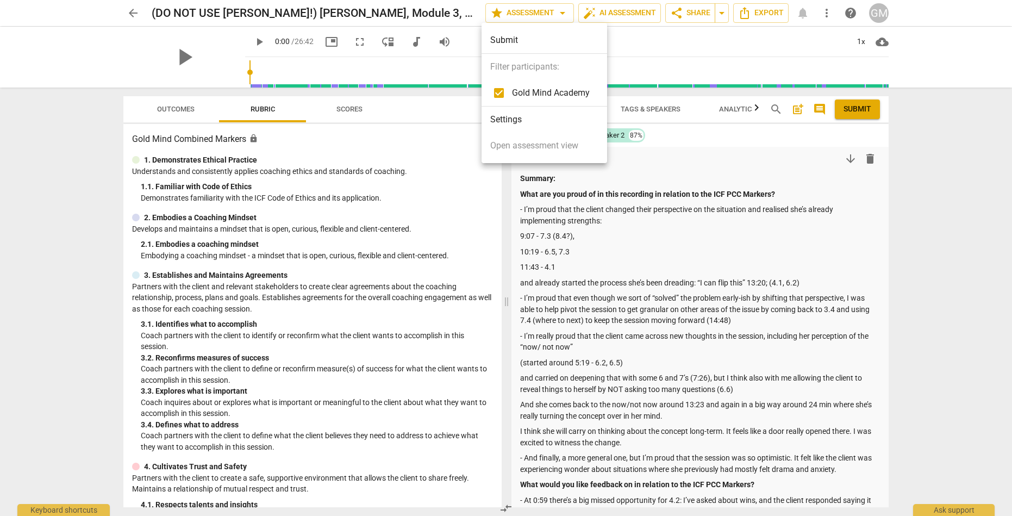
click at [537, 15] on div at bounding box center [506, 258] width 1012 height 516
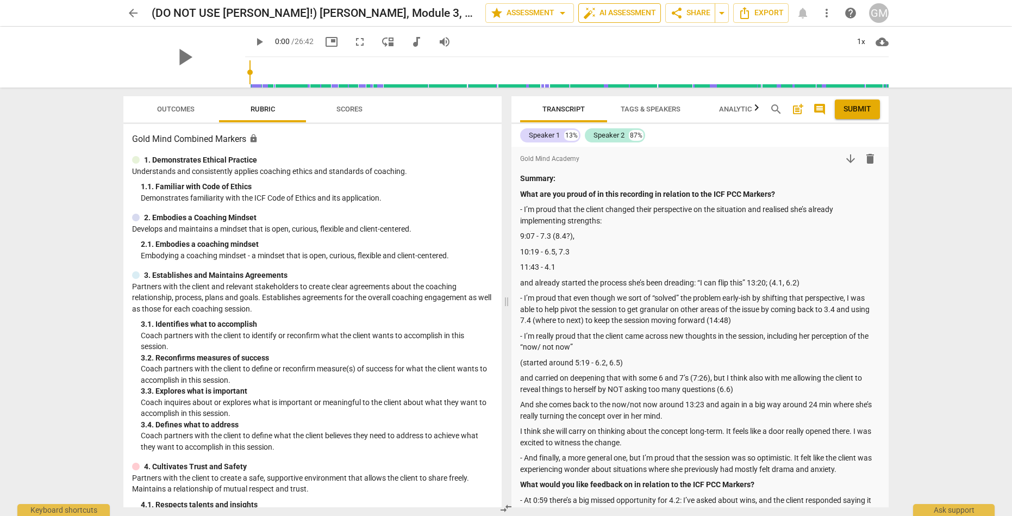
click at [630, 12] on span "auto_fix_high AI Assessment" at bounding box center [619, 13] width 73 height 13
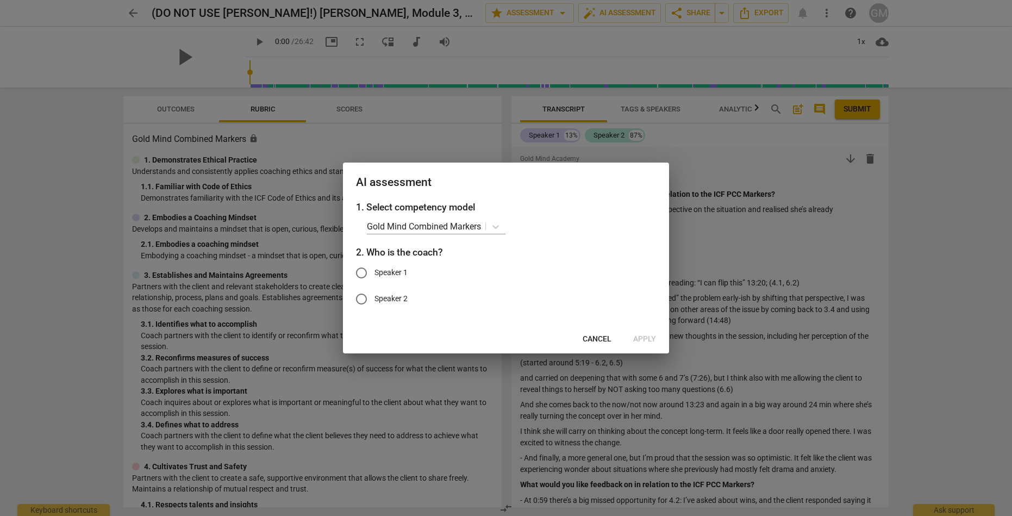
click at [599, 337] on span "Cancel" at bounding box center [597, 339] width 29 height 11
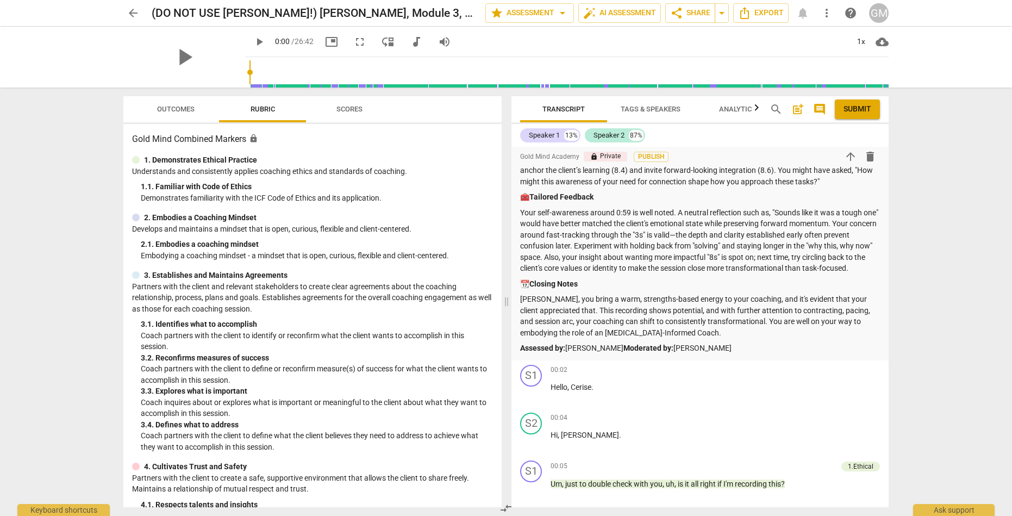
scroll to position [1013, 0]
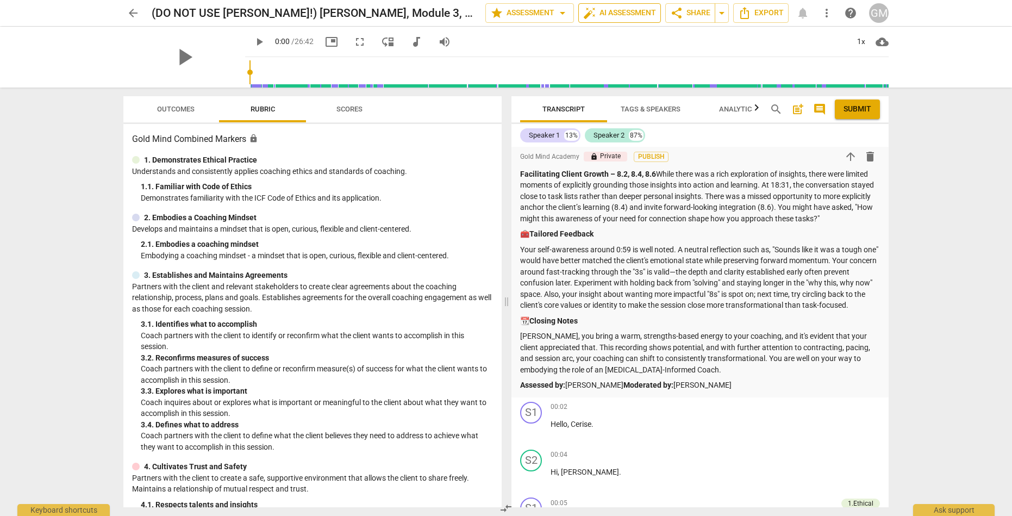
click at [632, 18] on span "auto_fix_high AI Assessment" at bounding box center [619, 13] width 73 height 13
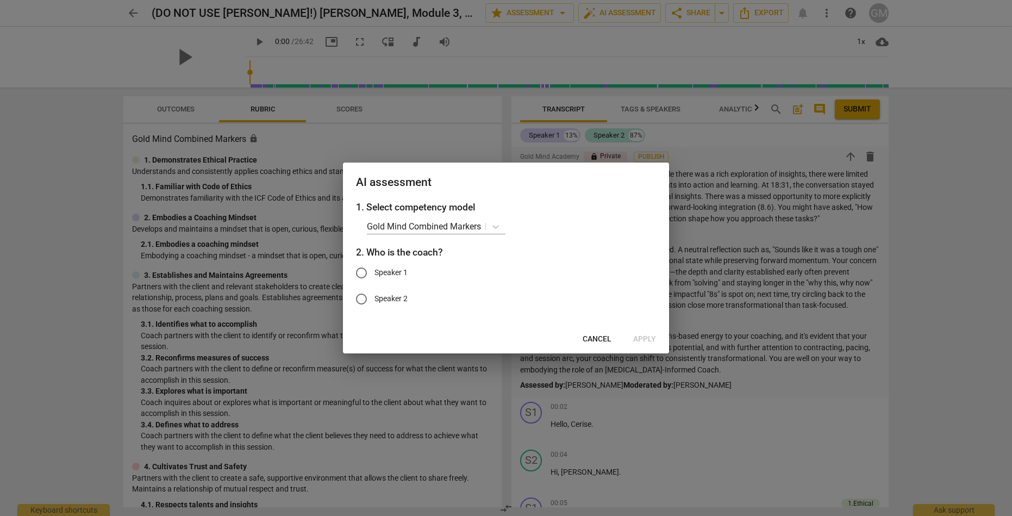
click at [365, 271] on input "Speaker 1" at bounding box center [361, 273] width 26 height 26
radio input "true"
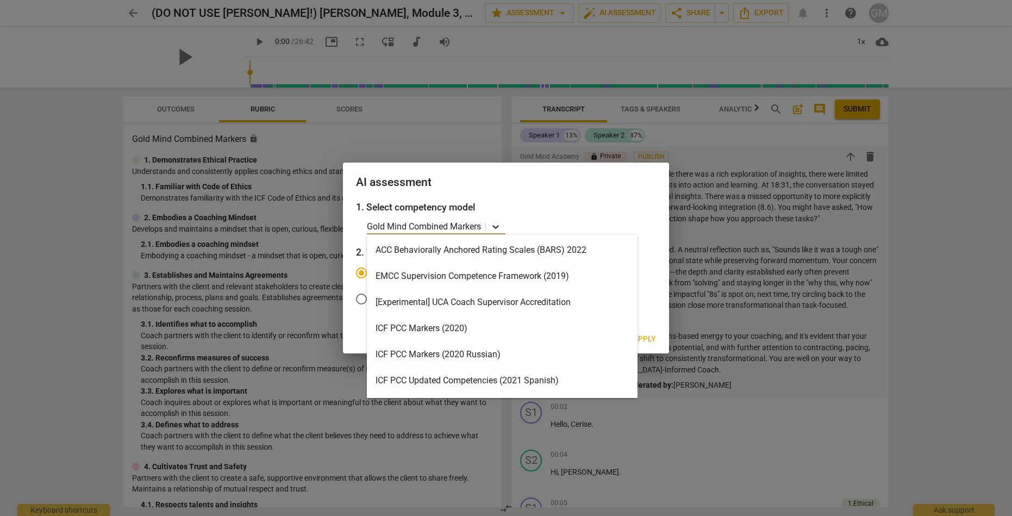
click at [491, 226] on icon at bounding box center [495, 226] width 11 height 11
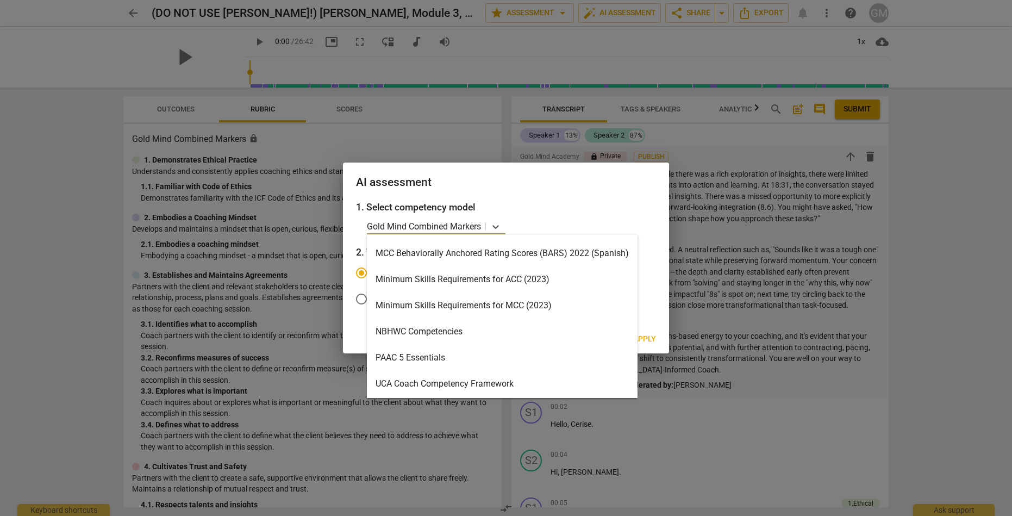
scroll to position [310, 0]
click at [482, 279] on div "Minimum Skills Requirements for ACC (2023)" at bounding box center [502, 279] width 271 height 26
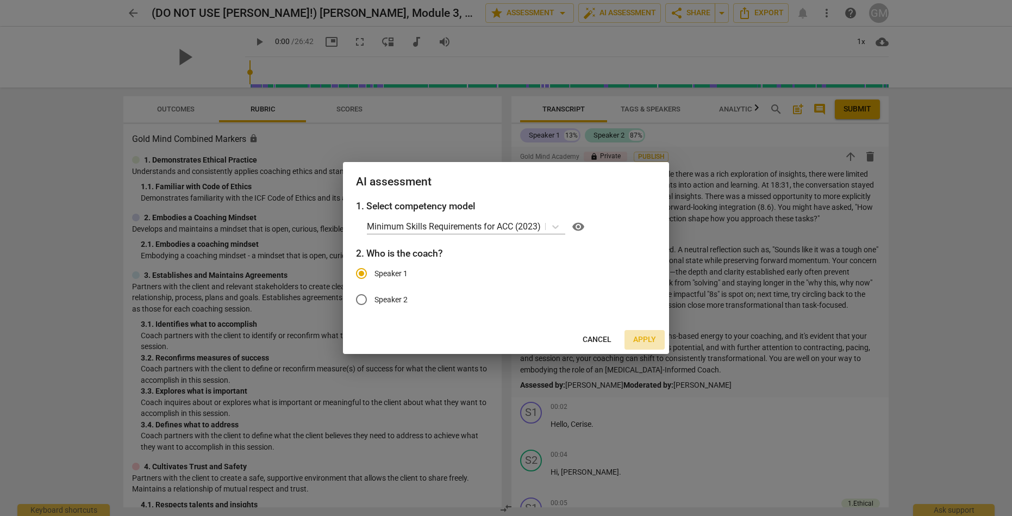
click at [641, 336] on span "Apply" at bounding box center [644, 339] width 23 height 11
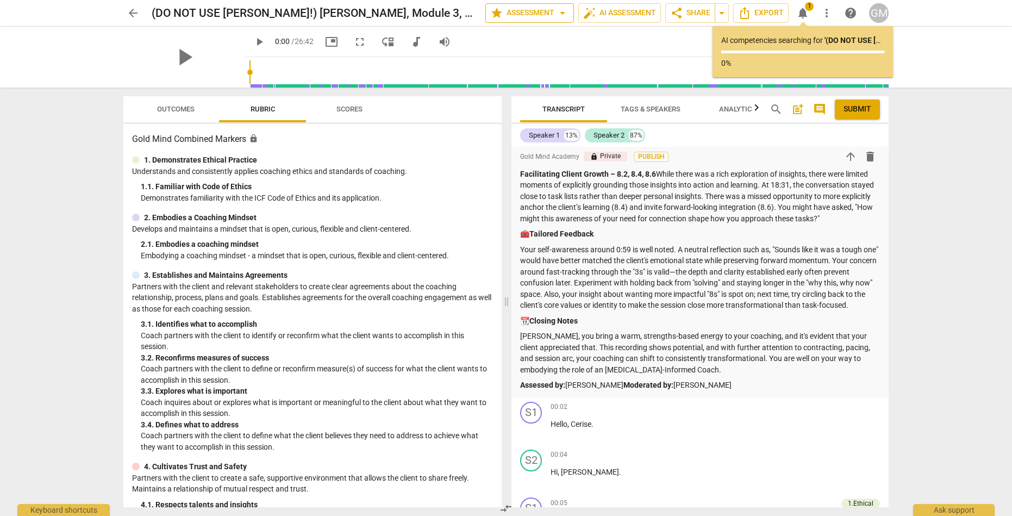
click at [561, 12] on span "arrow_drop_down" at bounding box center [562, 13] width 13 height 13
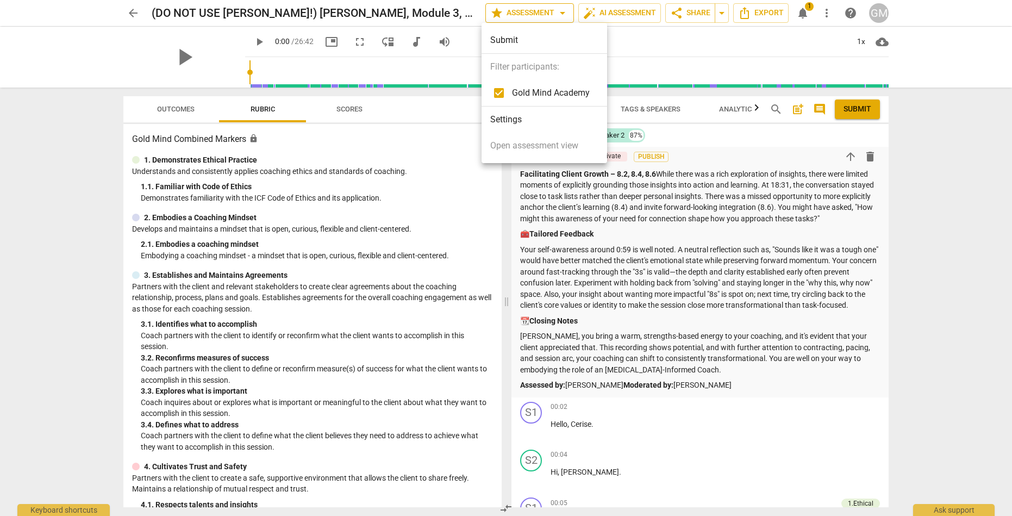
click at [561, 12] on div at bounding box center [506, 258] width 1012 height 516
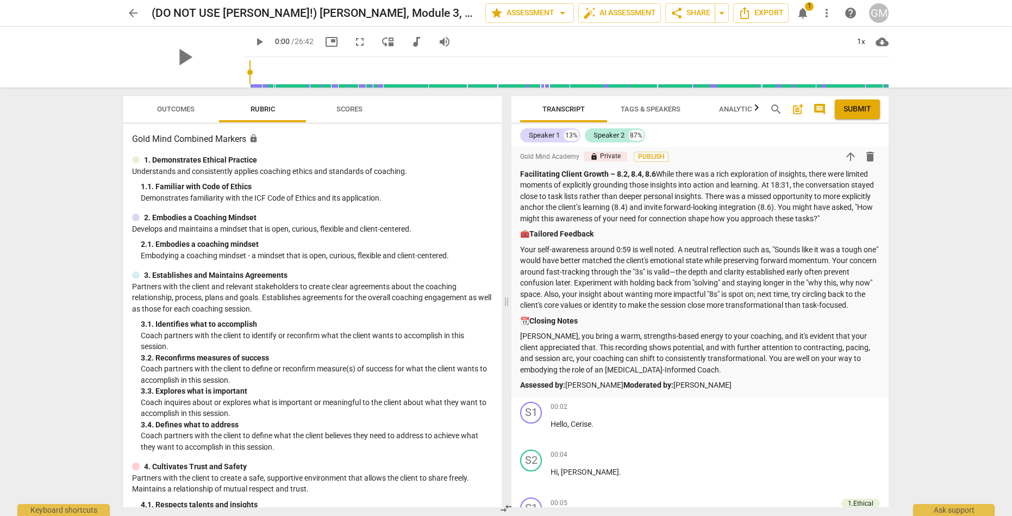
scroll to position [0, 0]
click at [799, 9] on span "notifications" at bounding box center [802, 13] width 13 height 13
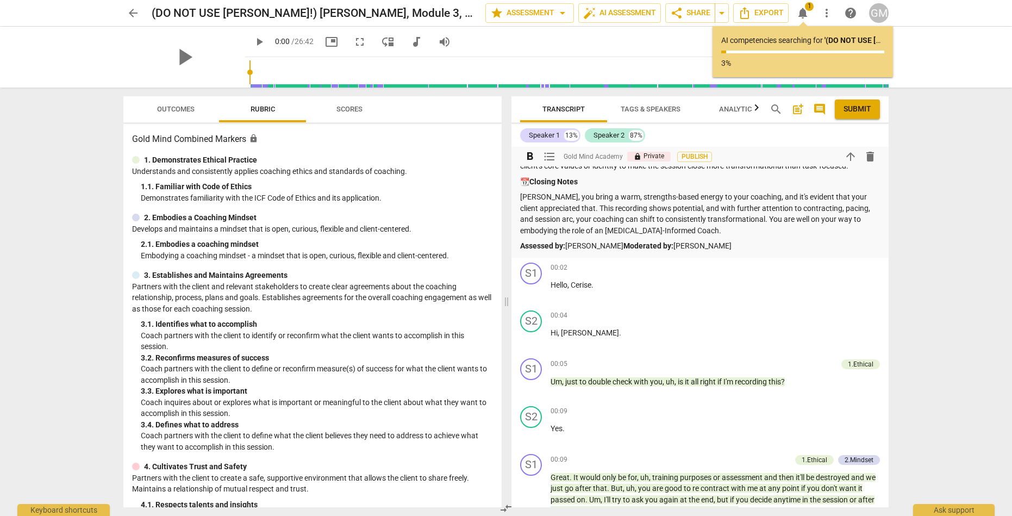
scroll to position [1158, 0]
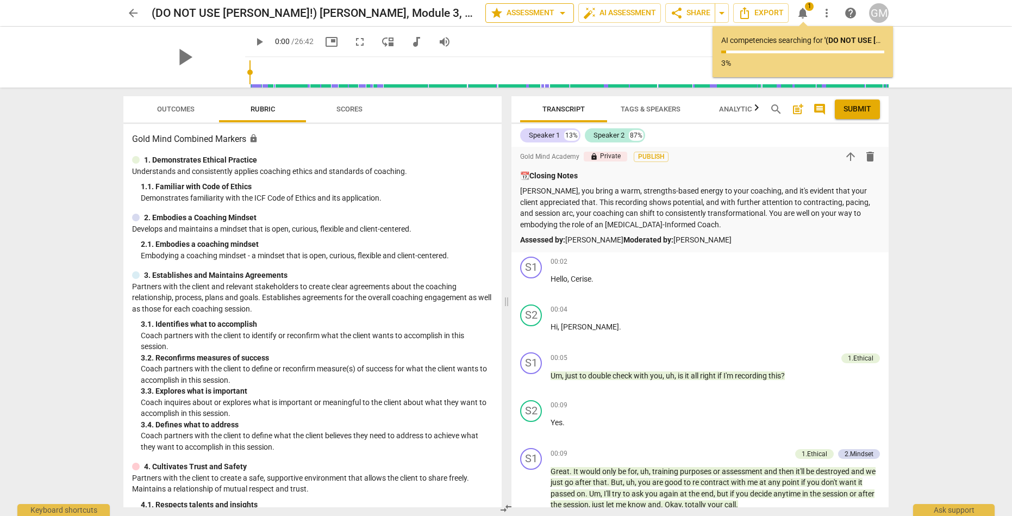
click at [565, 15] on span "arrow_drop_down" at bounding box center [562, 13] width 13 height 13
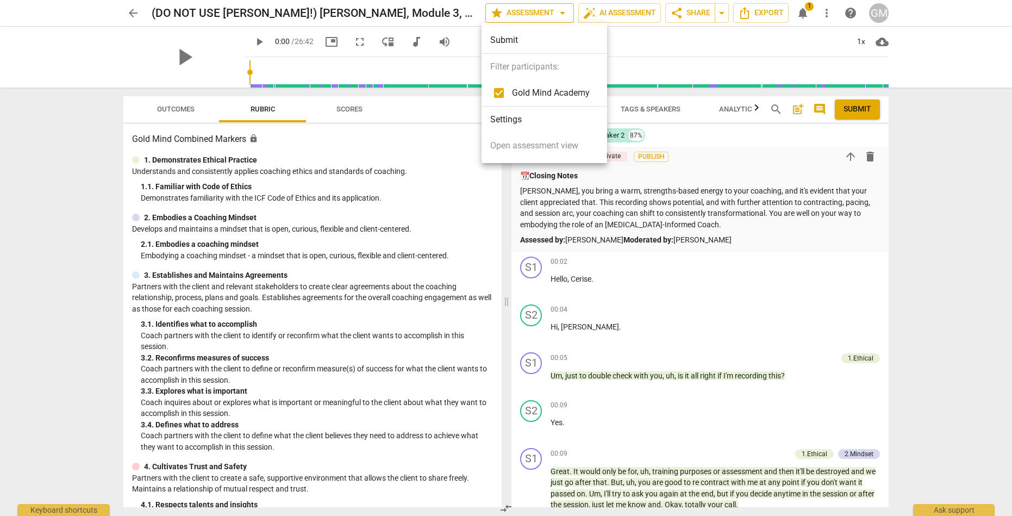
click at [565, 15] on div at bounding box center [506, 258] width 1012 height 516
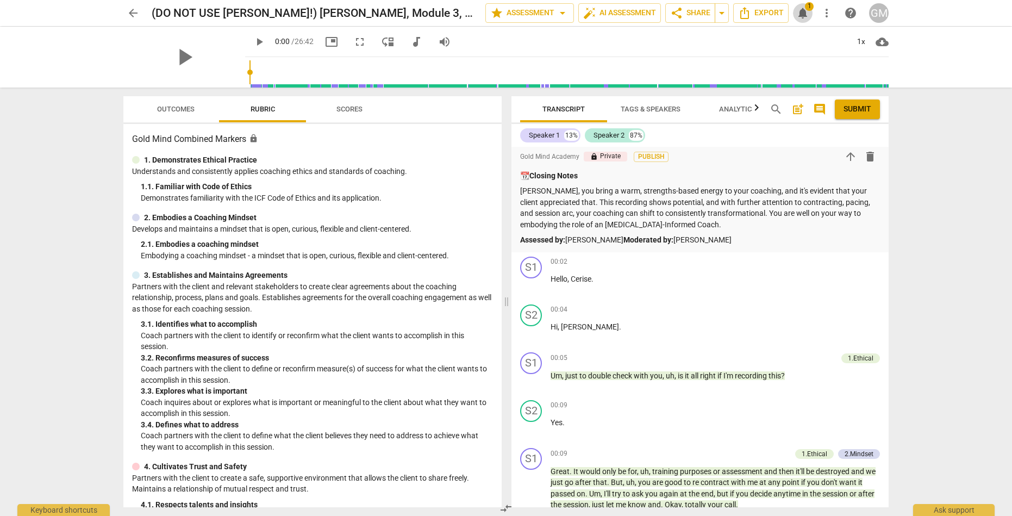
click at [804, 13] on span "notifications" at bounding box center [802, 13] width 13 height 13
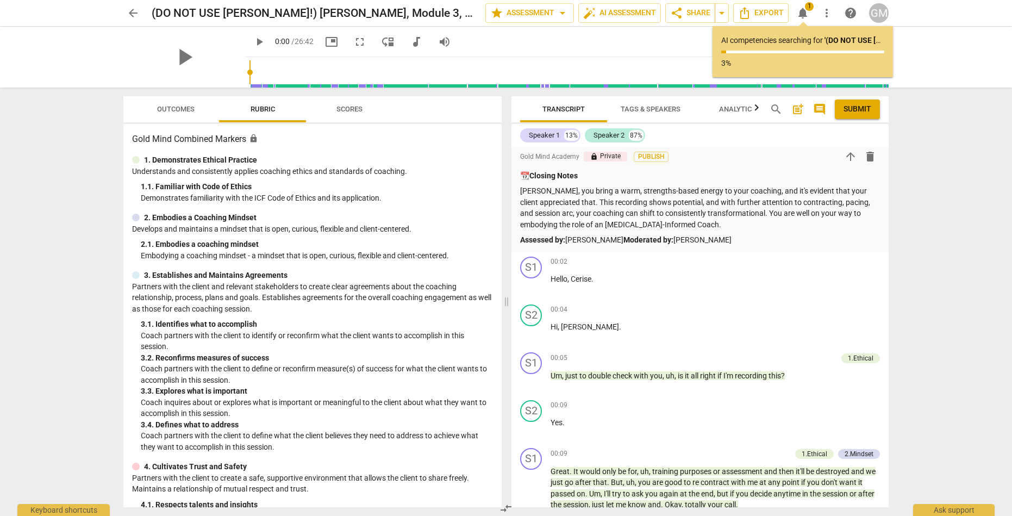
scroll to position [0, 0]
drag, startPoint x: 722, startPoint y: 62, endPoint x: 731, endPoint y: 61, distance: 8.8
click at [731, 61] on p "6%" at bounding box center [802, 63] width 163 height 11
click at [734, 61] on p "6%" at bounding box center [802, 63] width 163 height 11
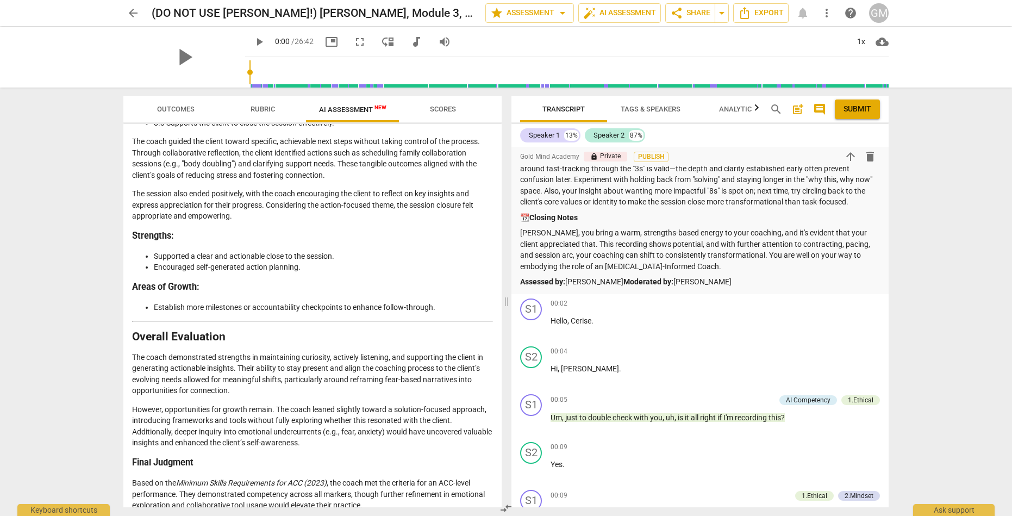
scroll to position [2202, 0]
click at [515, 17] on span "star Assessment arrow_drop_down" at bounding box center [529, 13] width 79 height 13
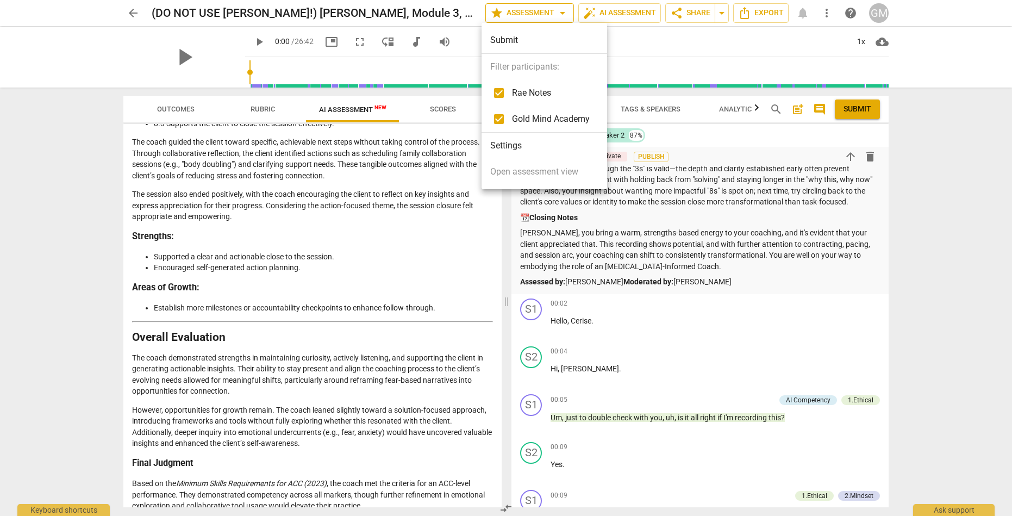
click at [515, 17] on div at bounding box center [506, 258] width 1012 height 516
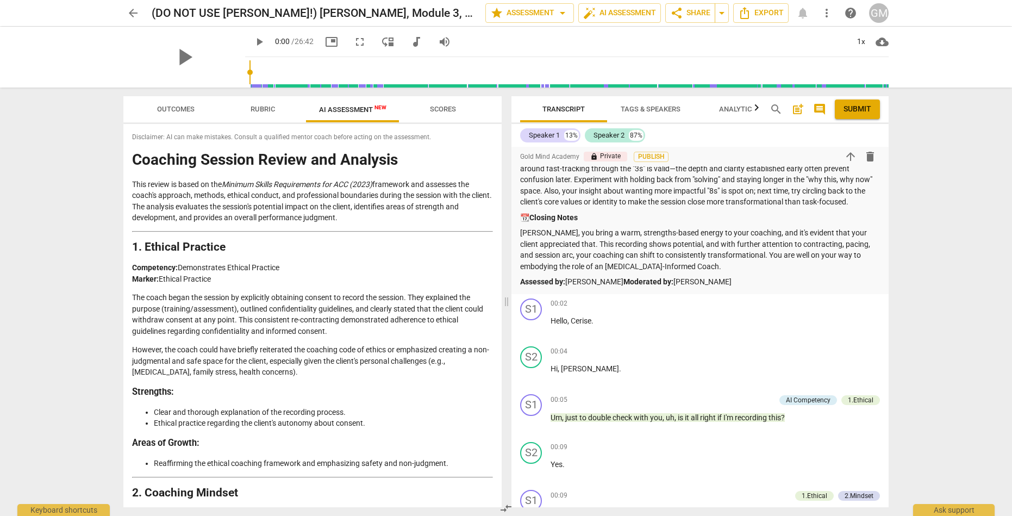
scroll to position [0, 0]
click at [129, 11] on span "arrow_back" at bounding box center [133, 13] width 13 height 13
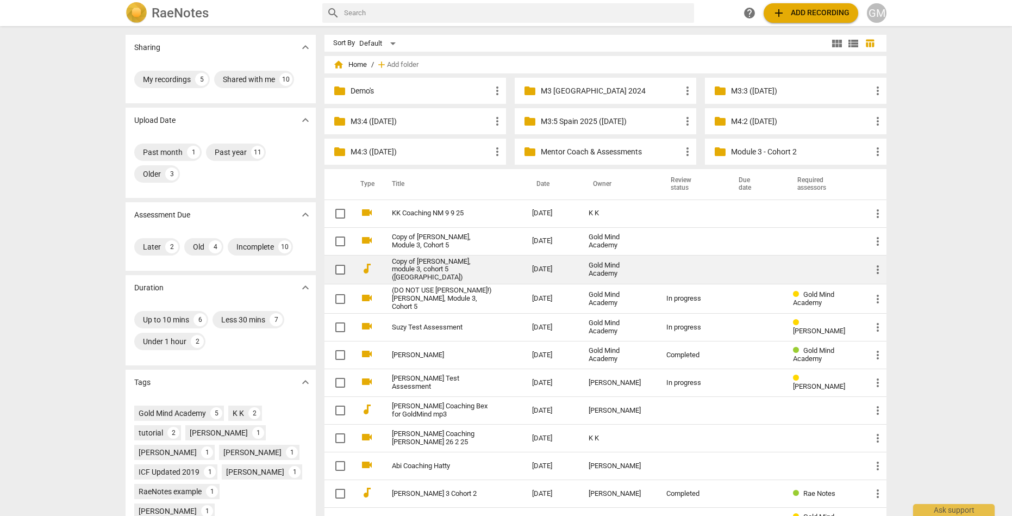
click at [491, 268] on link "Copy of [PERSON_NAME], module 3, cohort 5 ([GEOGRAPHIC_DATA])" at bounding box center [442, 270] width 101 height 24
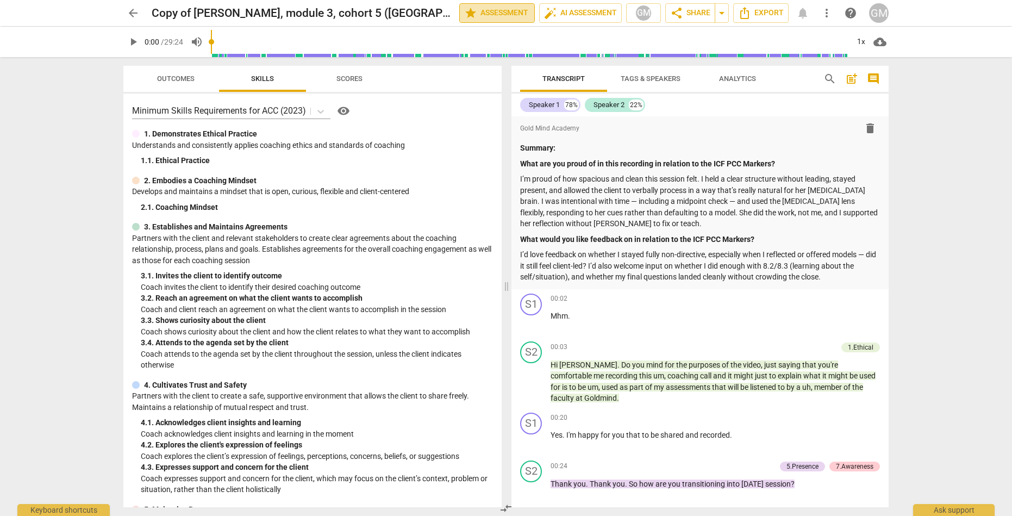
click at [521, 11] on span "star Assessment" at bounding box center [497, 13] width 66 height 13
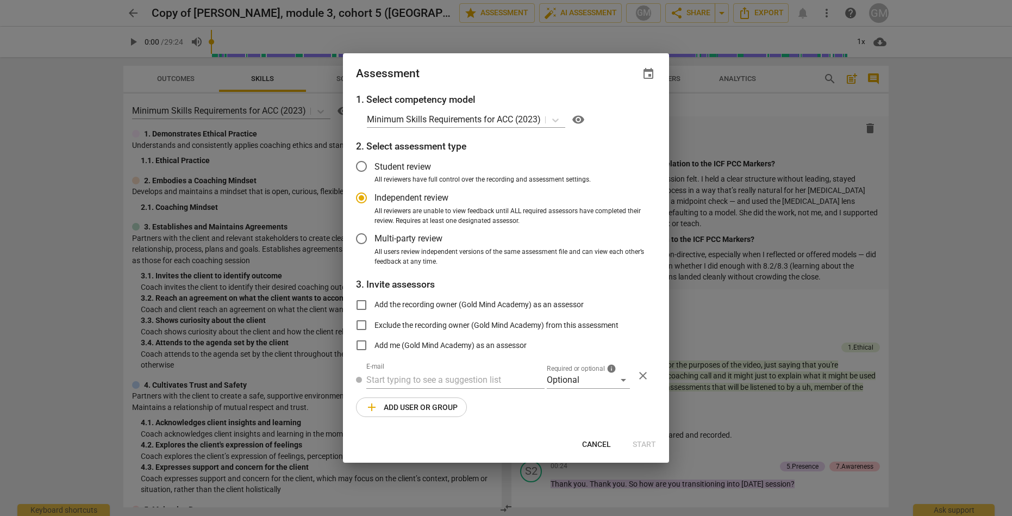
click at [592, 441] on span "Cancel" at bounding box center [596, 444] width 29 height 11
radio input "false"
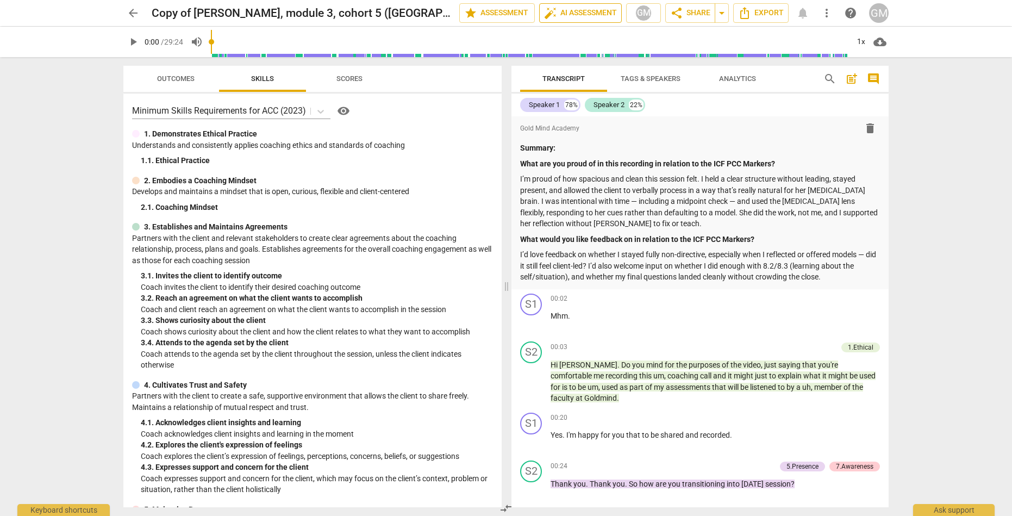
click at [572, 11] on span "auto_fix_high AI Assessment" at bounding box center [580, 13] width 73 height 13
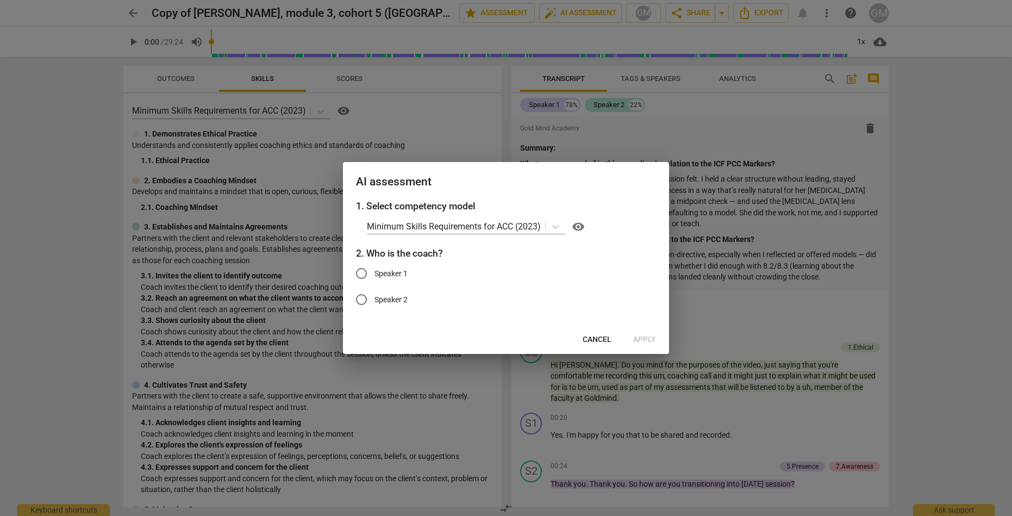
click at [365, 300] on input "Speaker 2" at bounding box center [361, 299] width 26 height 26
radio input "true"
click at [637, 333] on button "Apply" at bounding box center [644, 340] width 40 height 20
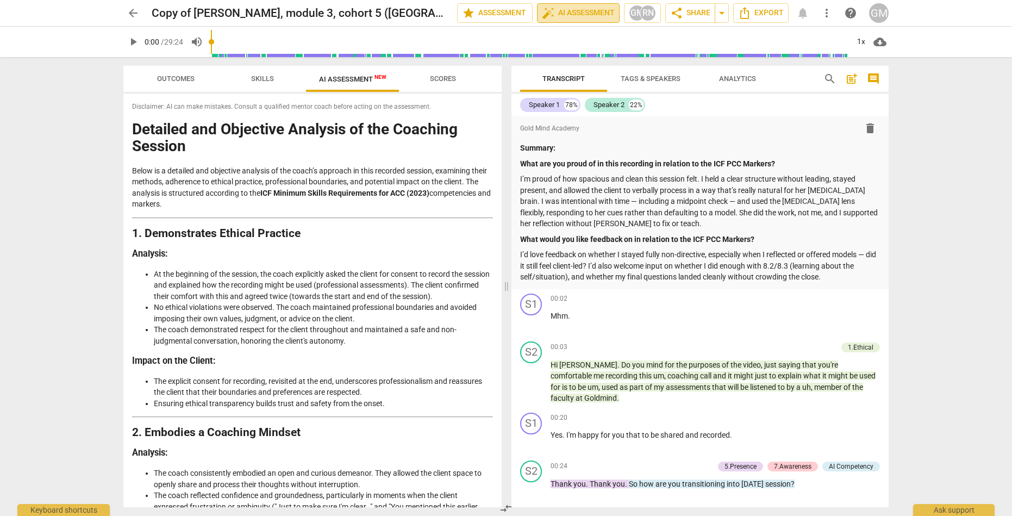
click at [569, 20] on button "auto_fix_high AI Assessment" at bounding box center [578, 13] width 83 height 20
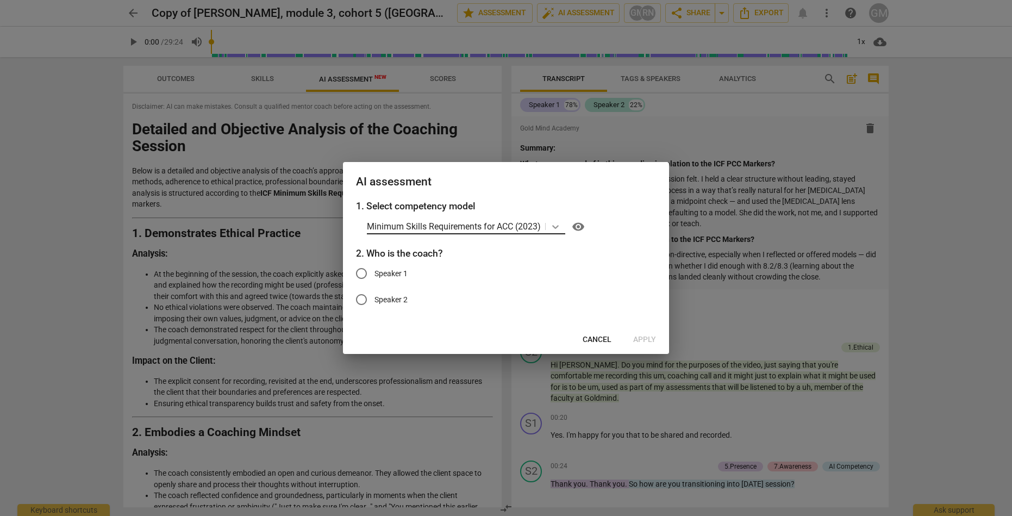
click at [552, 226] on icon at bounding box center [555, 226] width 11 height 11
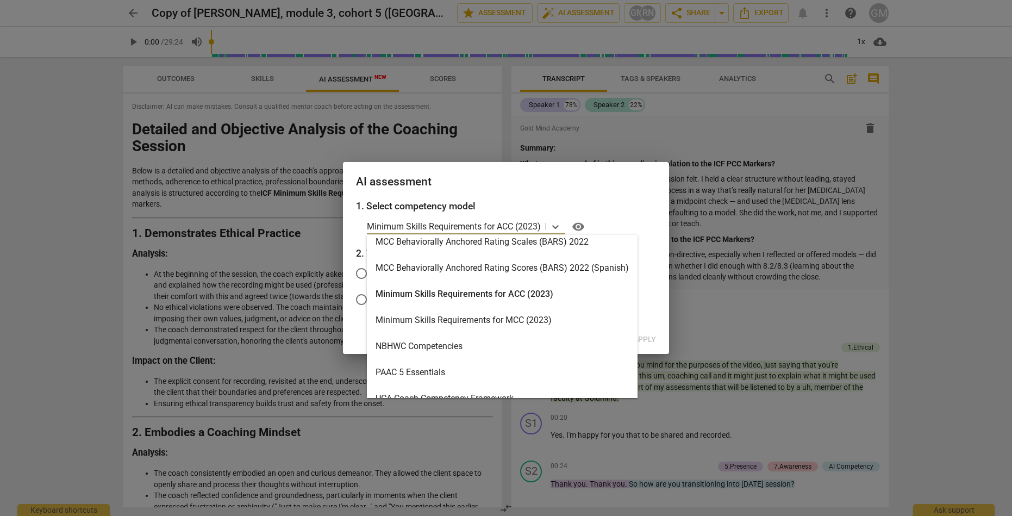
scroll to position [293, 0]
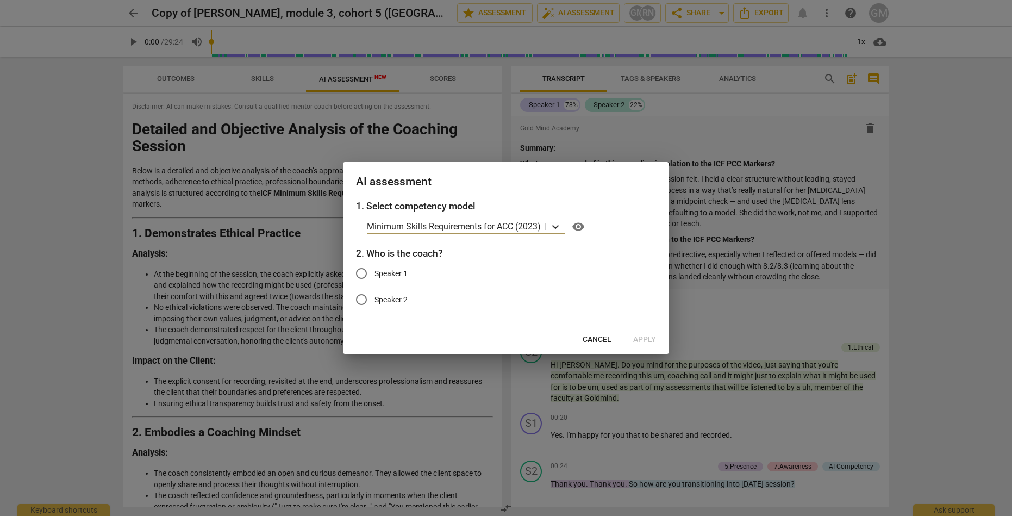
click at [556, 227] on icon at bounding box center [555, 226] width 11 height 11
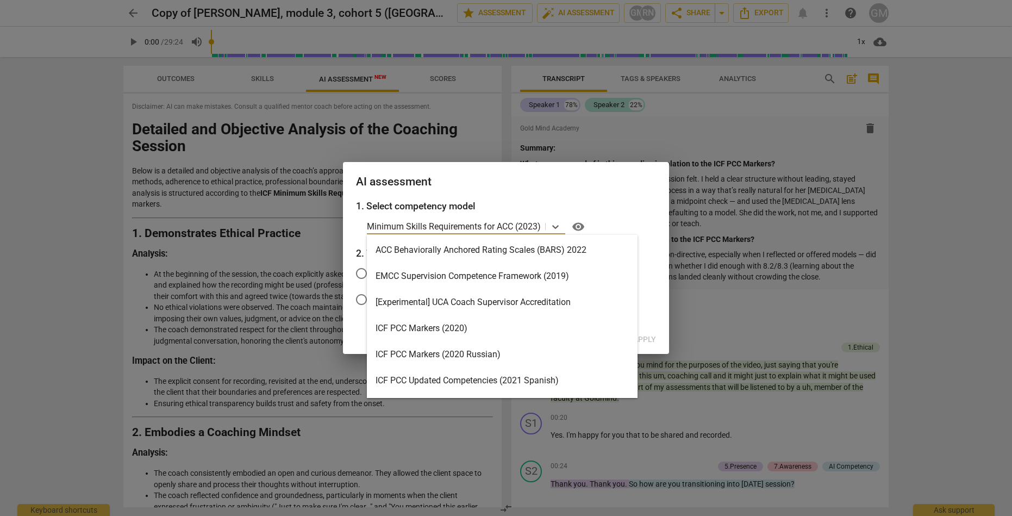
click at [518, 245] on div "ACC Behaviorally Anchored Rating Scales (BARS) 2022" at bounding box center [502, 250] width 271 height 26
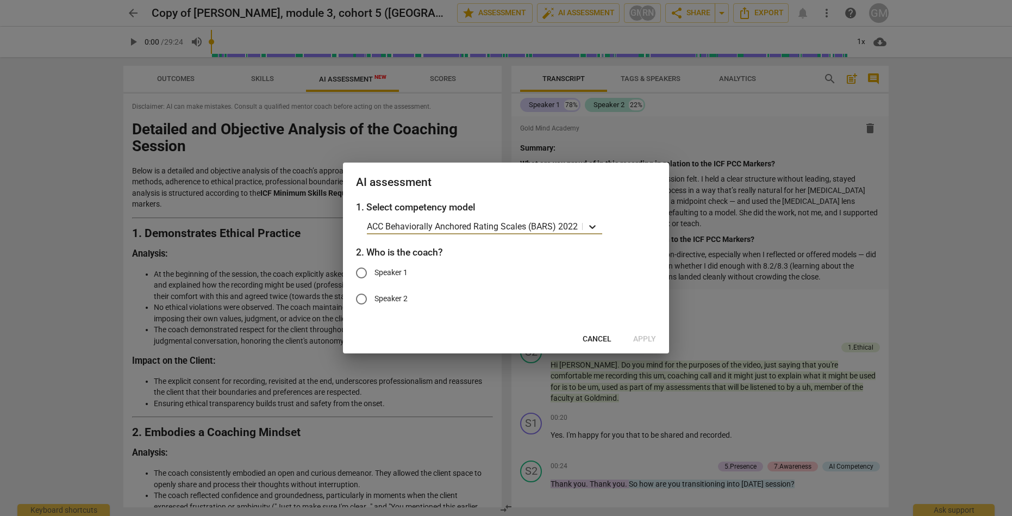
click at [591, 224] on icon at bounding box center [592, 226] width 11 height 11
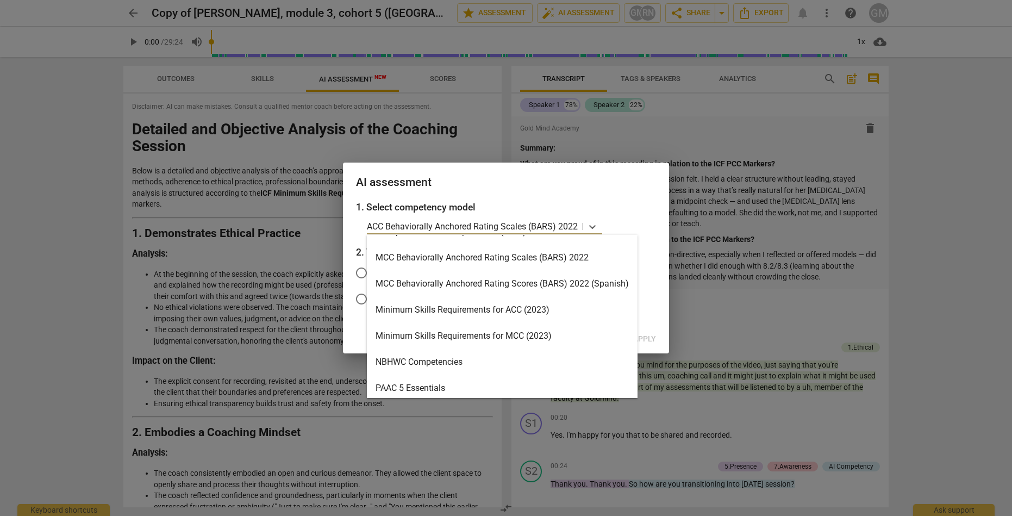
scroll to position [284, 0]
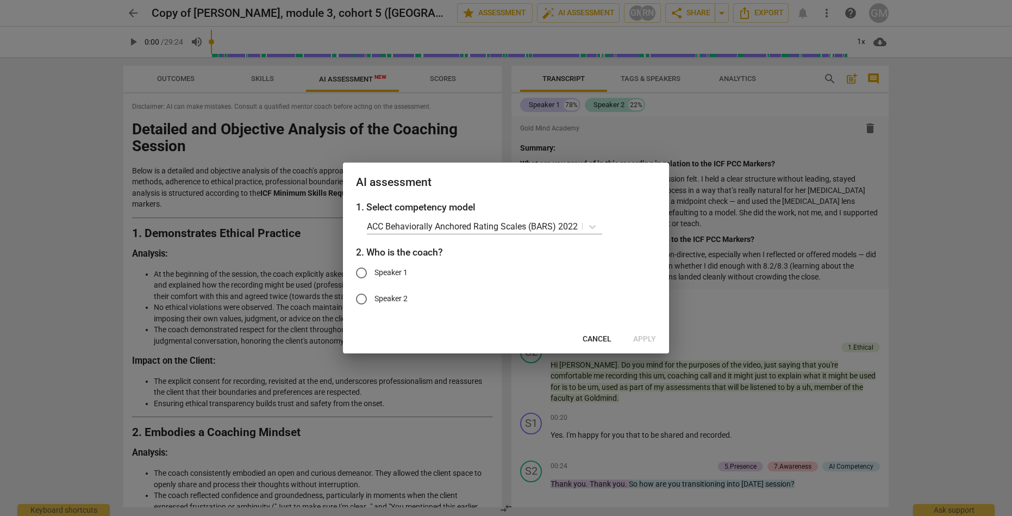
click at [57, 173] on div at bounding box center [506, 258] width 1012 height 516
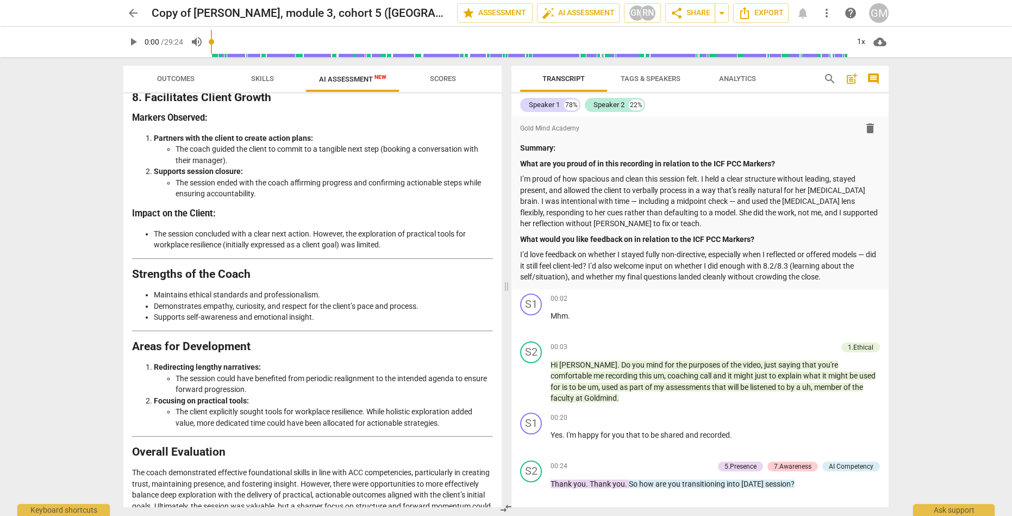
scroll to position [0, 0]
drag, startPoint x: 351, startPoint y: 494, endPoint x: 462, endPoint y: 491, distance: 110.9
click at [403, 512] on strong "Performance rating: Competent with areas for growth." at bounding box center [309, 516] width 186 height 9
drag, startPoint x: 462, startPoint y: 491, endPoint x: 456, endPoint y: 469, distance: 22.4
click at [403, 512] on strong "Performance rating: Competent with areas for growth." at bounding box center [309, 516] width 186 height 9
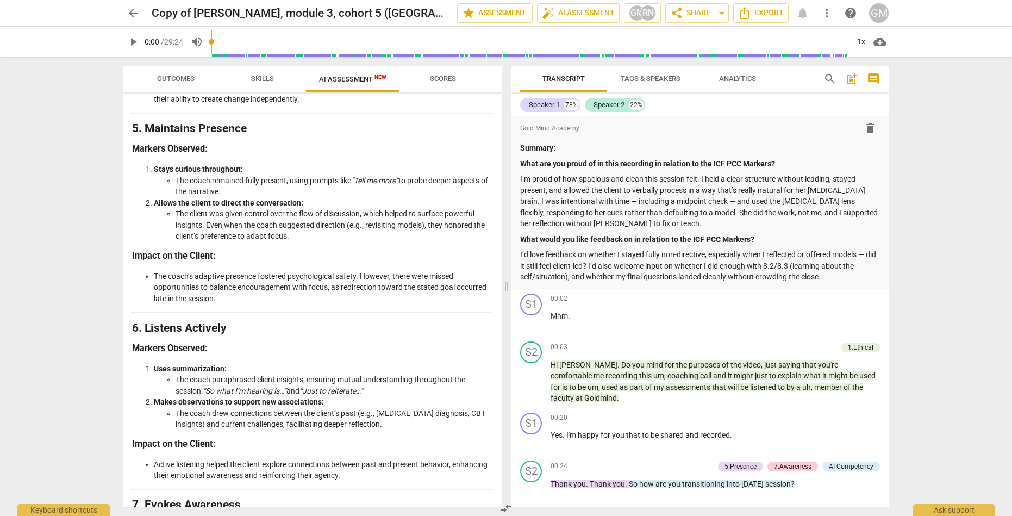
scroll to position [1156, 0]
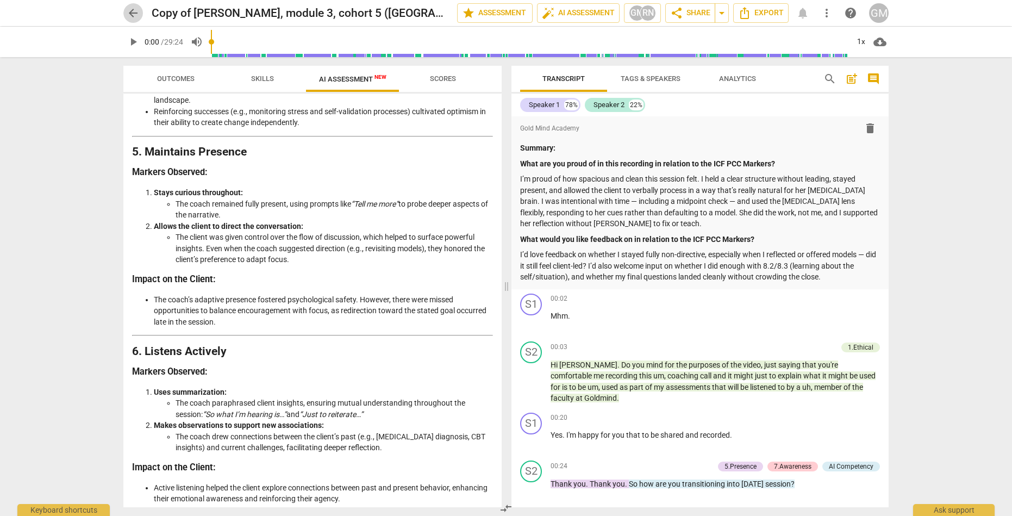
click at [138, 12] on span "arrow_back" at bounding box center [133, 13] width 13 height 13
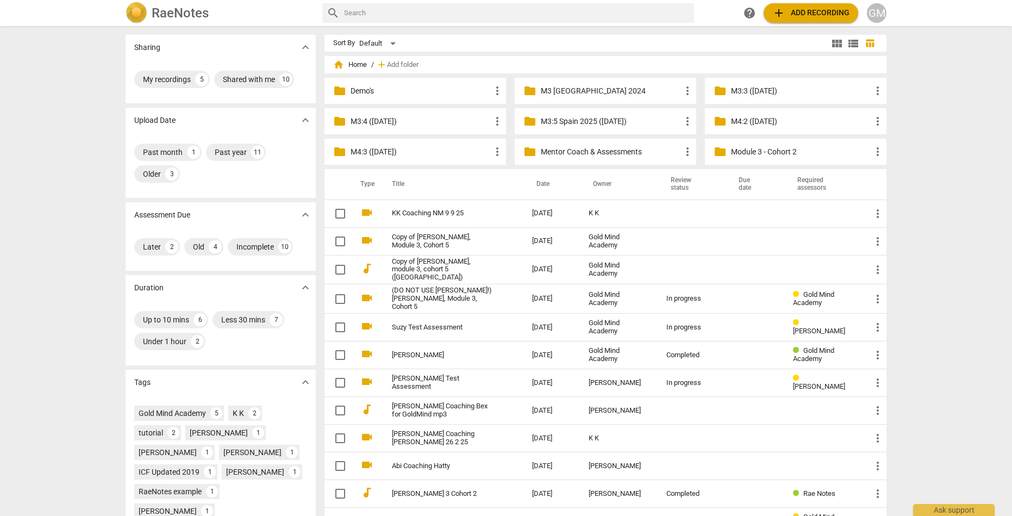
click at [565, 146] on p "Mentor Coach & Assessments" at bounding box center [611, 151] width 140 height 11
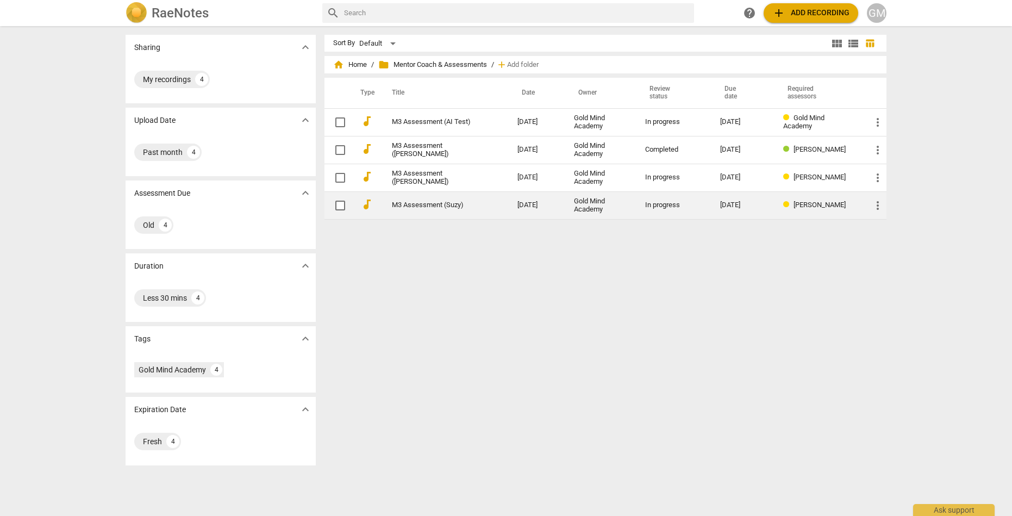
click at [428, 206] on link "M3 Assessment (Suzy)" at bounding box center [435, 205] width 86 height 8
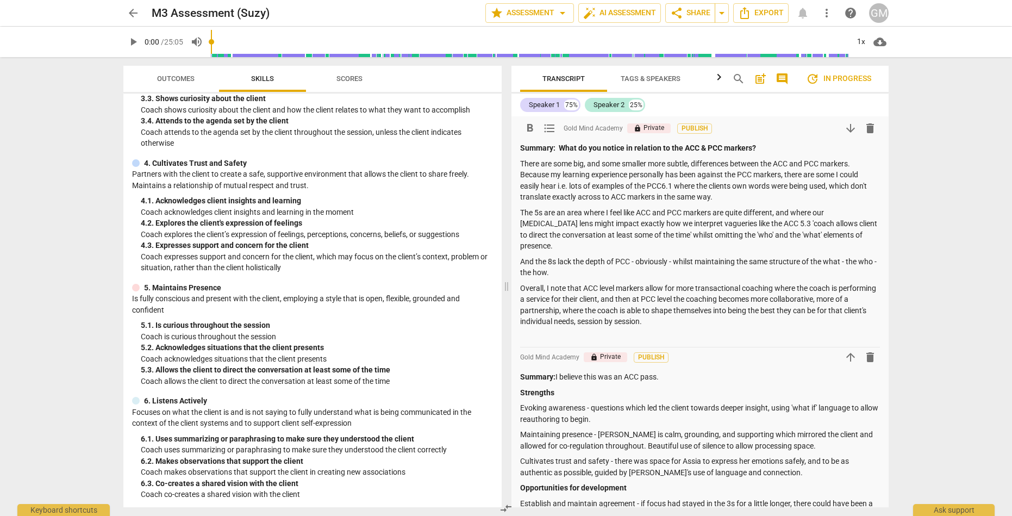
drag, startPoint x: 561, startPoint y: 147, endPoint x: 738, endPoint y: 305, distance: 237.8
click at [740, 306] on div "Summary: What do you notice in relation to the ACC & PCC markers? There are som…" at bounding box center [700, 242] width 360 height 200
copy div "What do you notice in relation to the ACC & PCC markers? There are some big, an…"
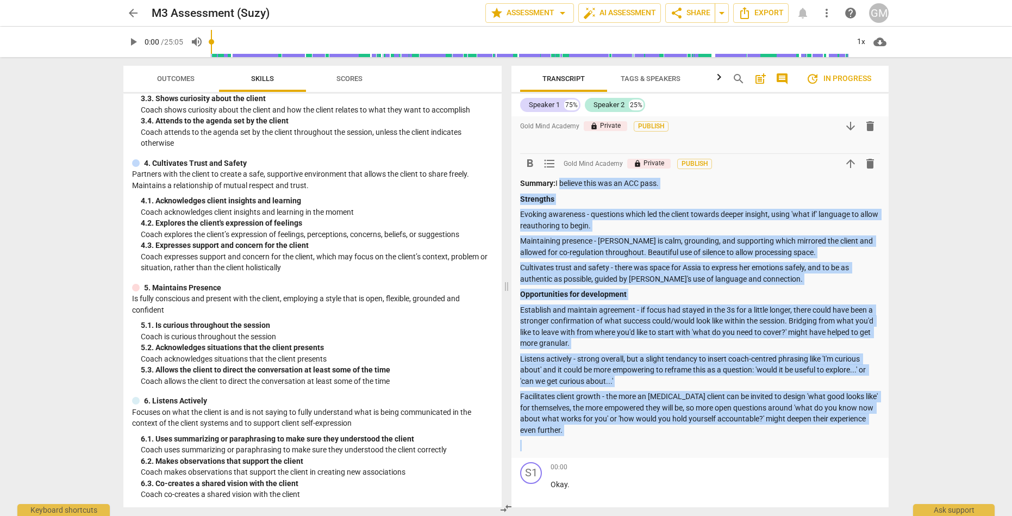
drag, startPoint x: 558, startPoint y: 361, endPoint x: 600, endPoint y: 428, distance: 78.4
click at [600, 427] on div "Summary: I believe this was an ACC pass. Strengths Evoking awareness - question…" at bounding box center [700, 314] width 360 height 273
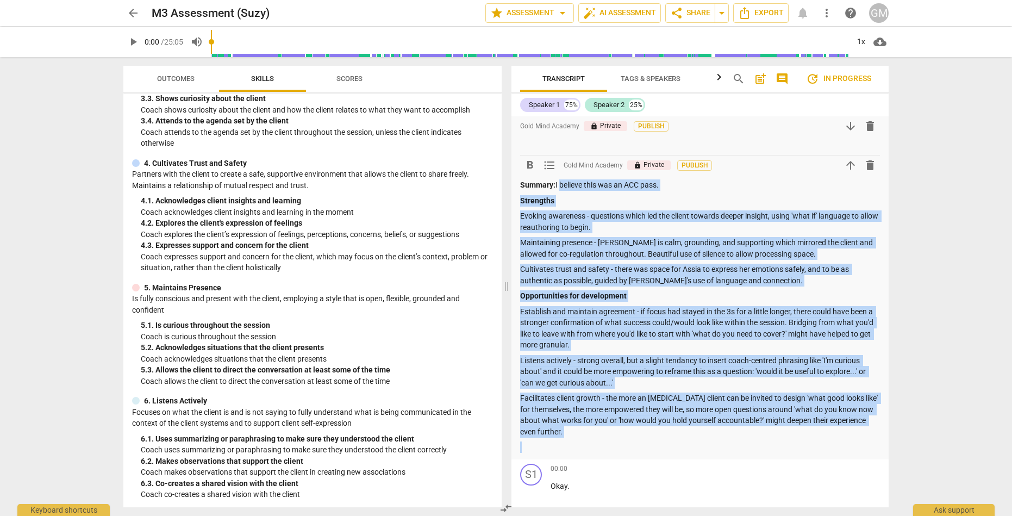
copy div "I believe this was an ACC pass. Strengths Evoking awareness - questions which l…"
click at [129, 11] on span "arrow_back" at bounding box center [133, 13] width 13 height 13
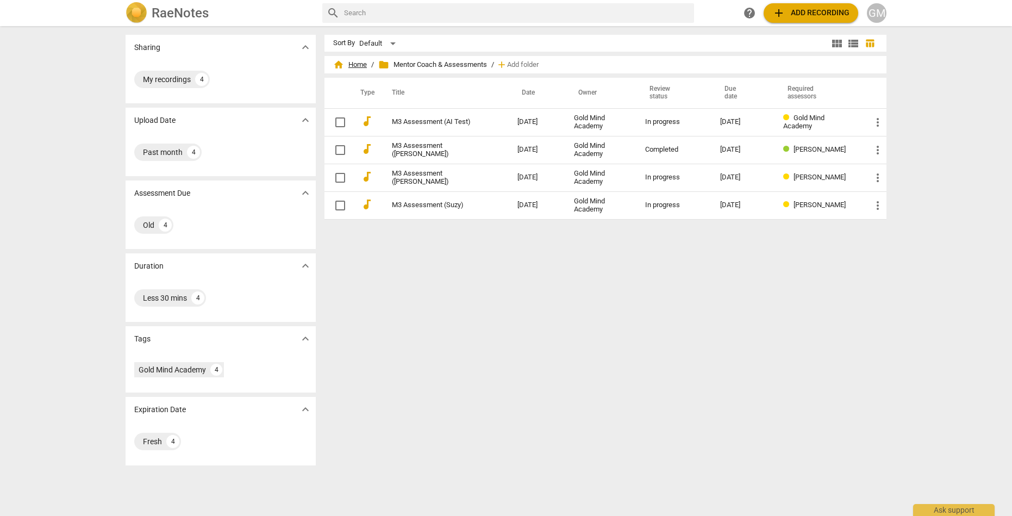
click at [360, 68] on span "home Home" at bounding box center [350, 64] width 34 height 11
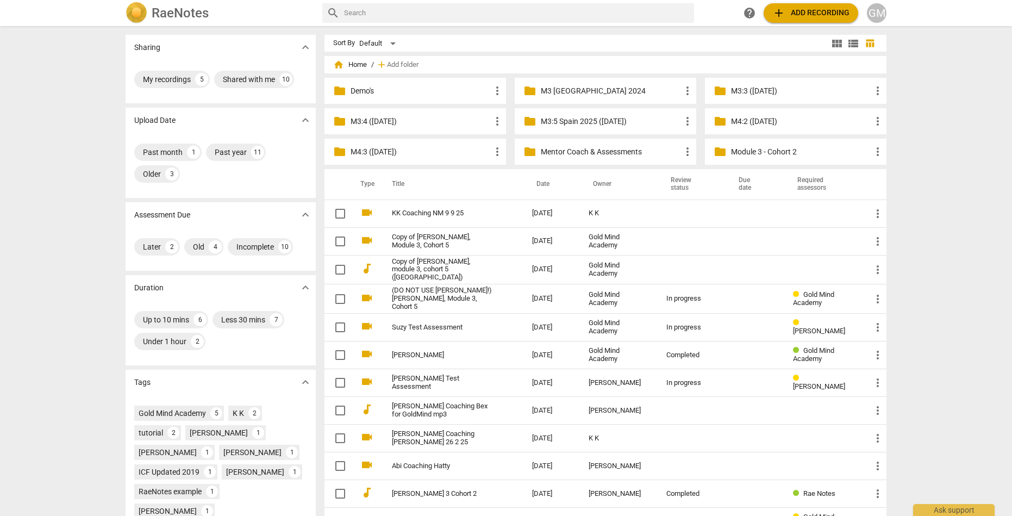
click at [415, 150] on p "M4:3 ([DATE])" at bounding box center [420, 151] width 140 height 11
click at [749, 151] on p "Module 3 - Cohort 2" at bounding box center [801, 151] width 140 height 11
click at [404, 125] on p "M3:4 ([DATE])" at bounding box center [420, 121] width 140 height 11
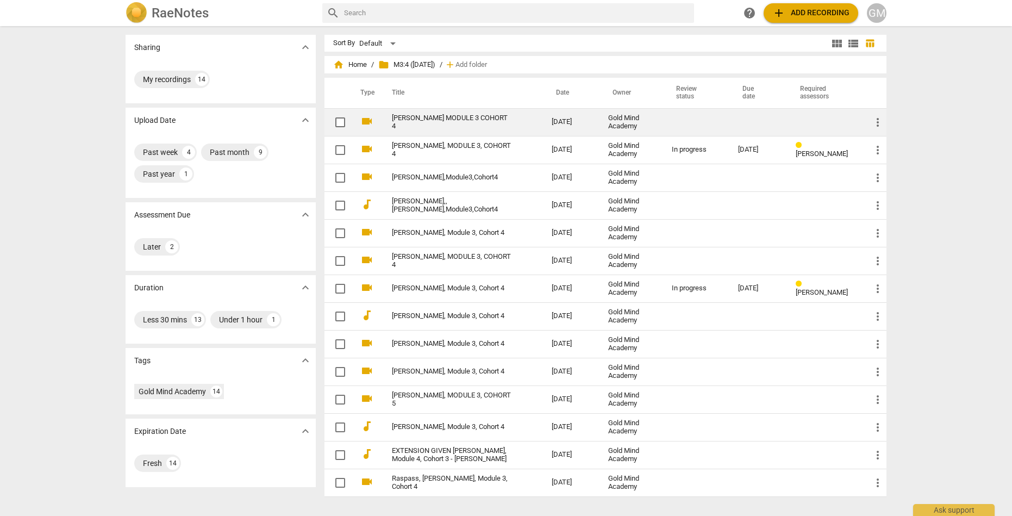
click at [468, 118] on link "[PERSON_NAME] MODULE 3 COHORT 4" at bounding box center [452, 122] width 121 height 16
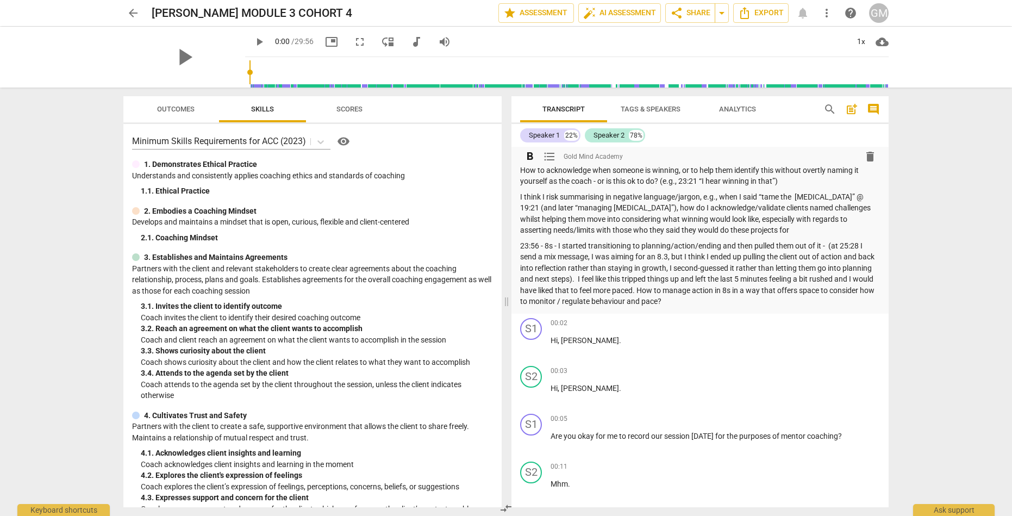
scroll to position [456, 0]
click at [529, 339] on span "play_arrow" at bounding box center [531, 345] width 13 height 13
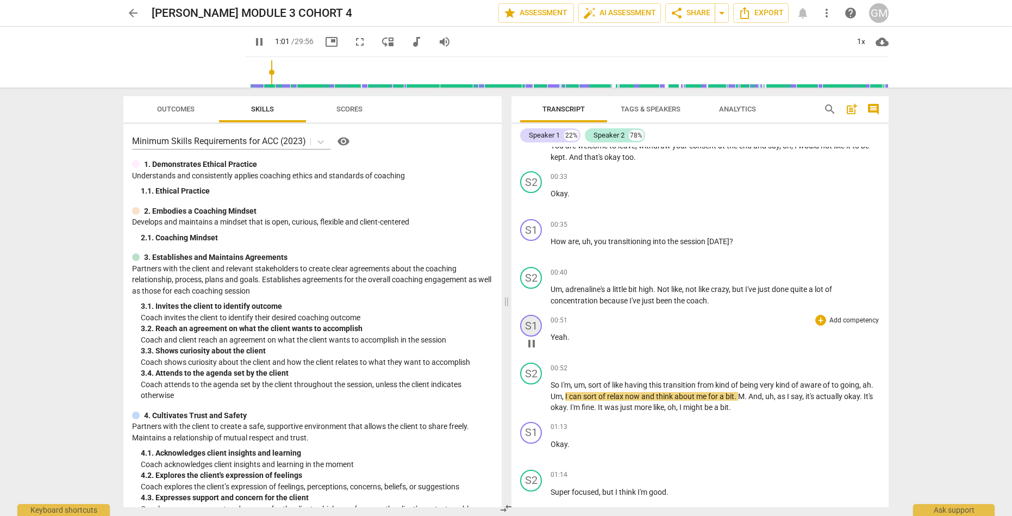
scroll to position [876, 0]
click at [605, 11] on span "auto_fix_high AI Assessment" at bounding box center [619, 13] width 73 height 13
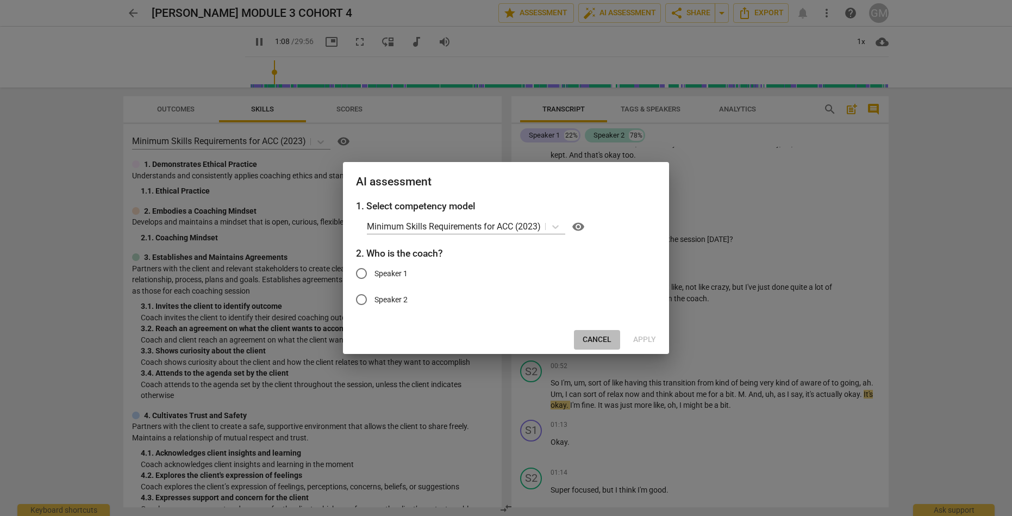
click at [597, 334] on span "Cancel" at bounding box center [597, 339] width 29 height 11
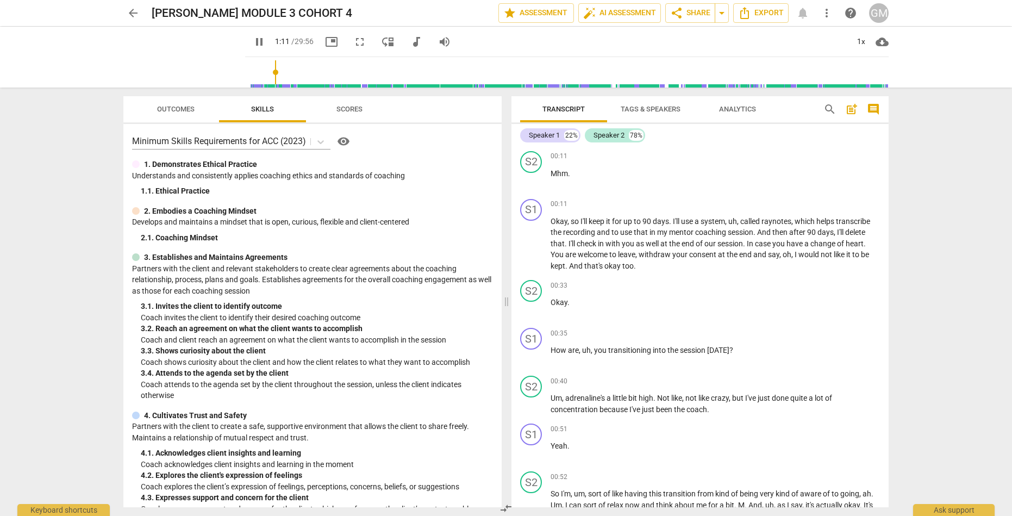
scroll to position [762, 0]
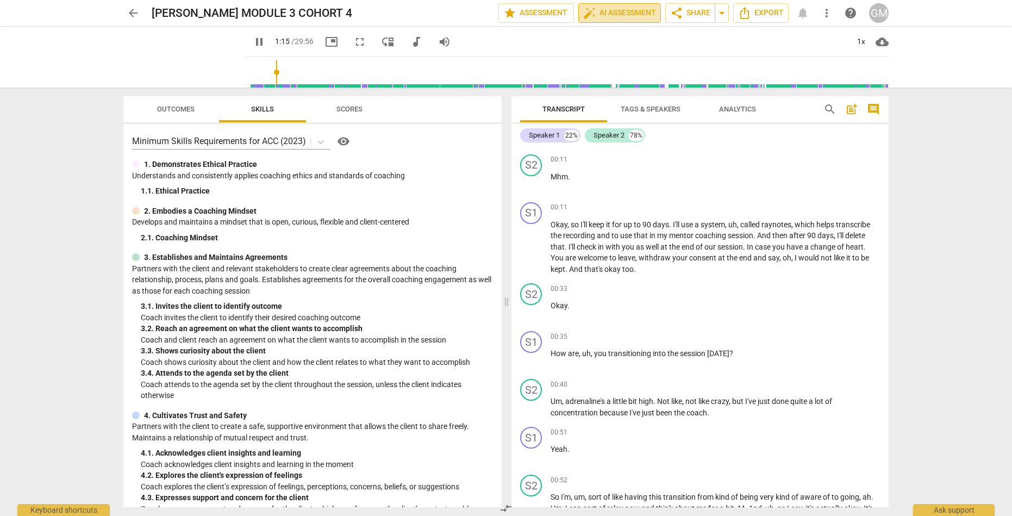
click at [606, 10] on span "auto_fix_high AI Assessment" at bounding box center [619, 13] width 73 height 13
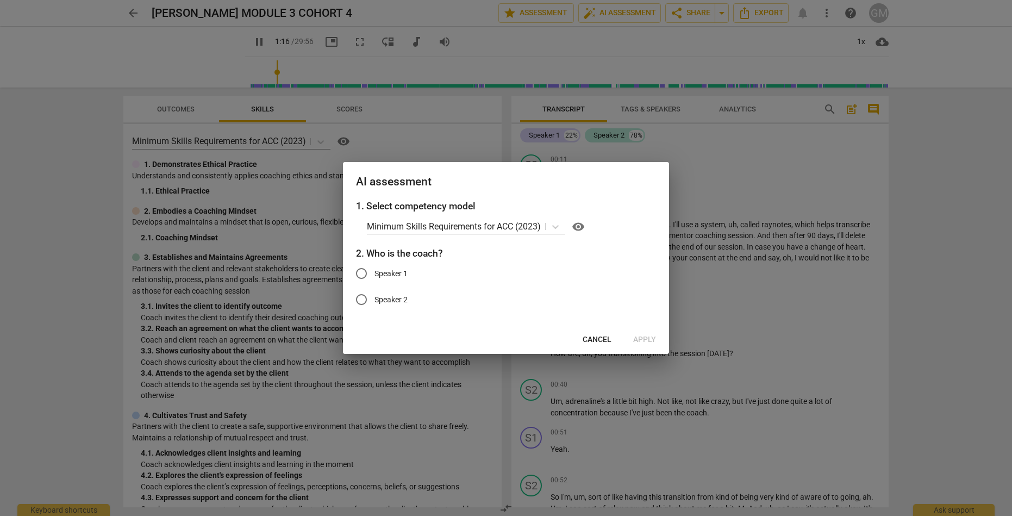
type input "76"
drag, startPoint x: 364, startPoint y: 273, endPoint x: 415, endPoint y: 278, distance: 51.8
click at [364, 273] on input "Speaker 1" at bounding box center [361, 273] width 26 height 26
radio input "true"
click at [646, 337] on span "Apply" at bounding box center [644, 339] width 23 height 11
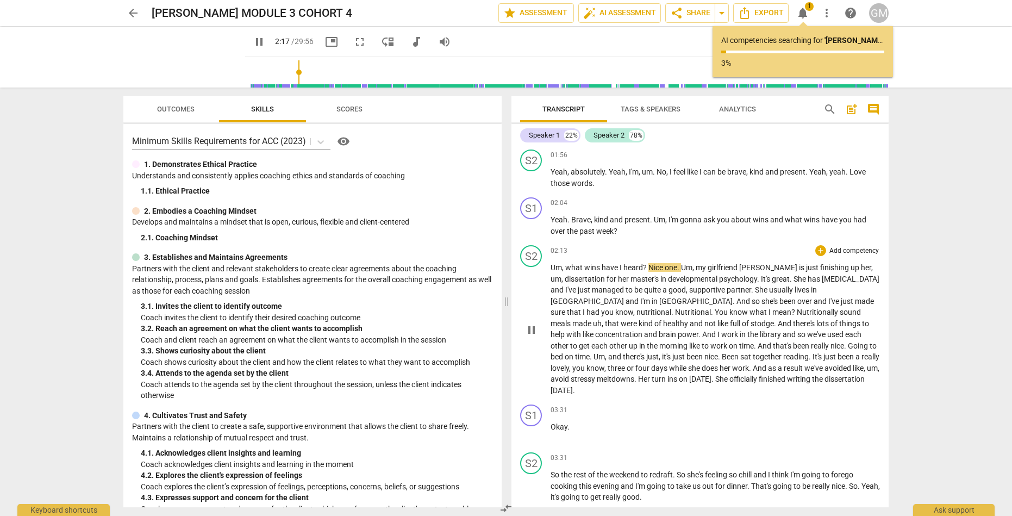
scroll to position [1422, 0]
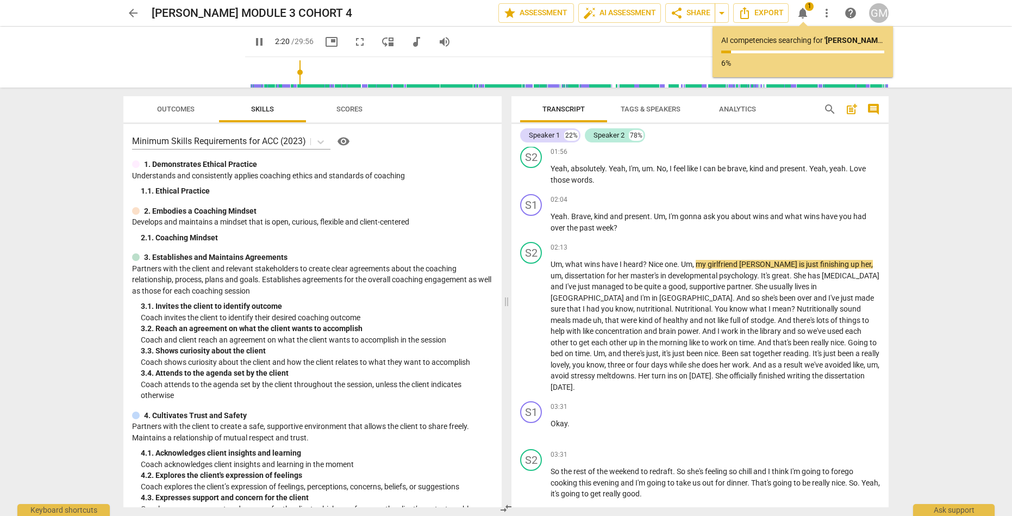
click at [801, 14] on span "notifications" at bounding box center [802, 13] width 13 height 13
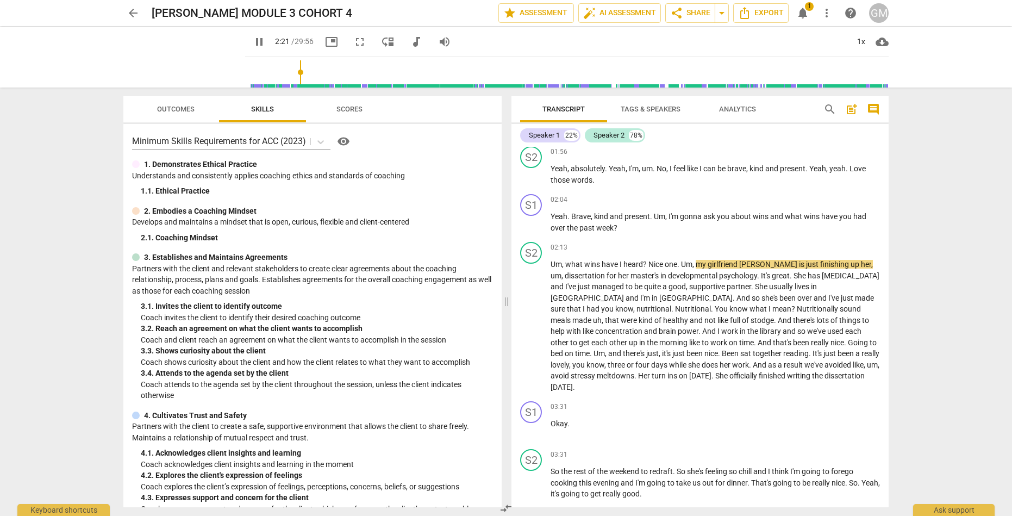
click at [812, 15] on div "arrow_back [PERSON_NAME] MODULE 3 COHORT 4 edit star Assessment auto_fix_high A…" at bounding box center [505, 13] width 765 height 20
click at [806, 15] on span "notifications" at bounding box center [802, 13] width 13 height 13
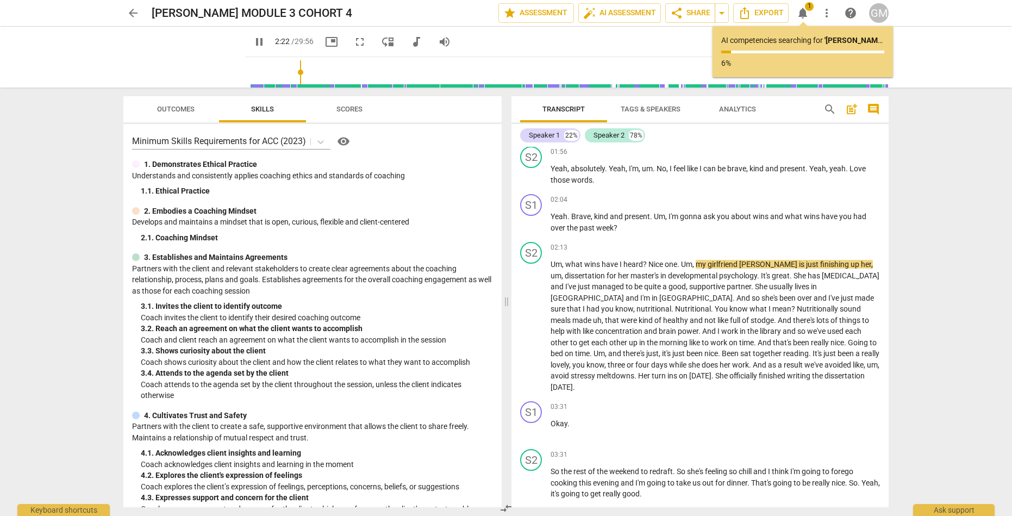
click at [806, 15] on span "notifications" at bounding box center [802, 13] width 13 height 13
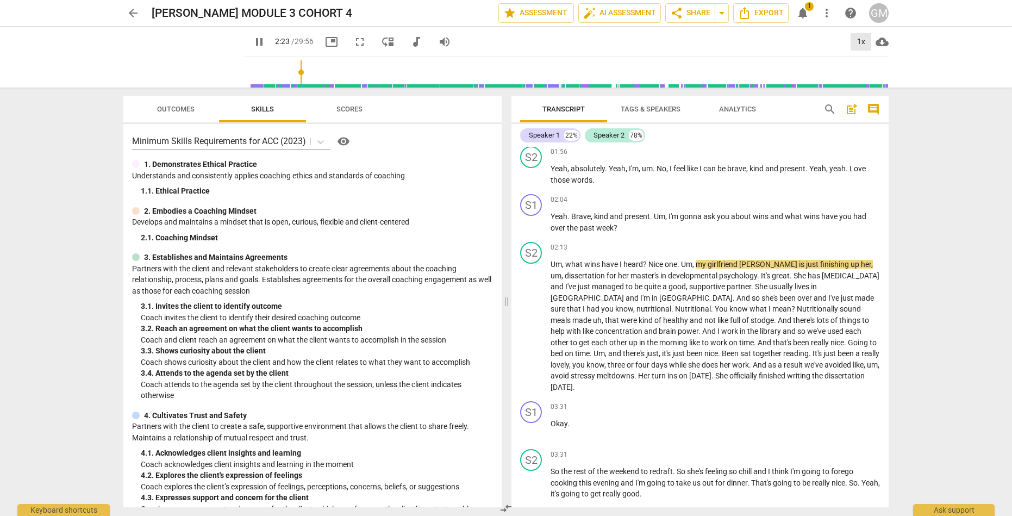
click at [861, 38] on div "1x" at bounding box center [860, 41] width 21 height 17
click at [867, 127] on li "2x" at bounding box center [868, 125] width 36 height 21
click at [529, 318] on button "pause" at bounding box center [531, 326] width 17 height 17
click at [530, 320] on span "play_arrow" at bounding box center [531, 326] width 13 height 13
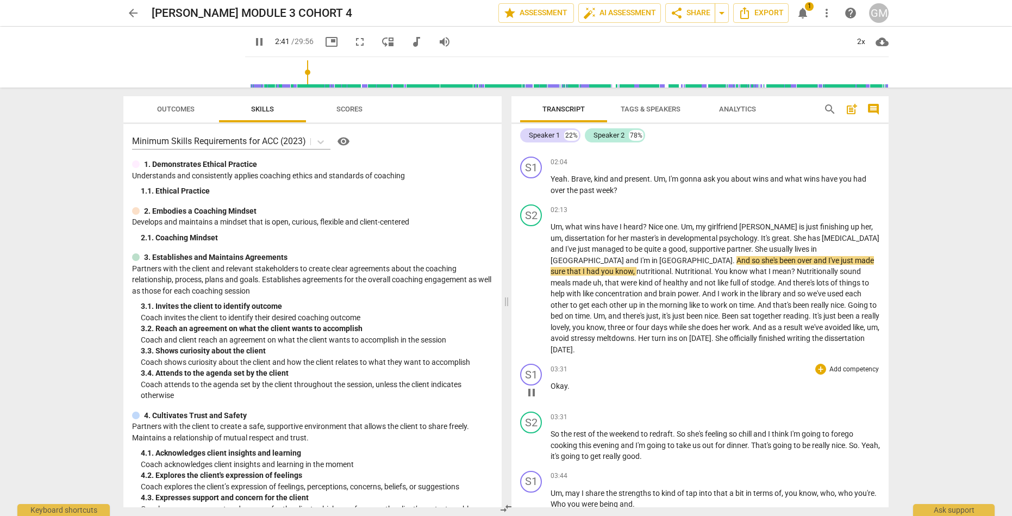
scroll to position [1466, 0]
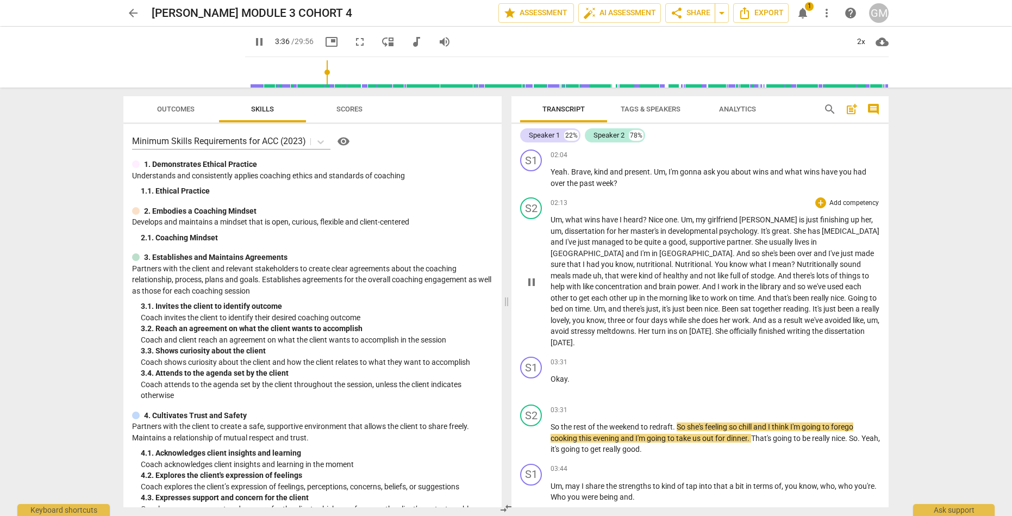
click at [531, 276] on span "pause" at bounding box center [531, 282] width 13 height 13
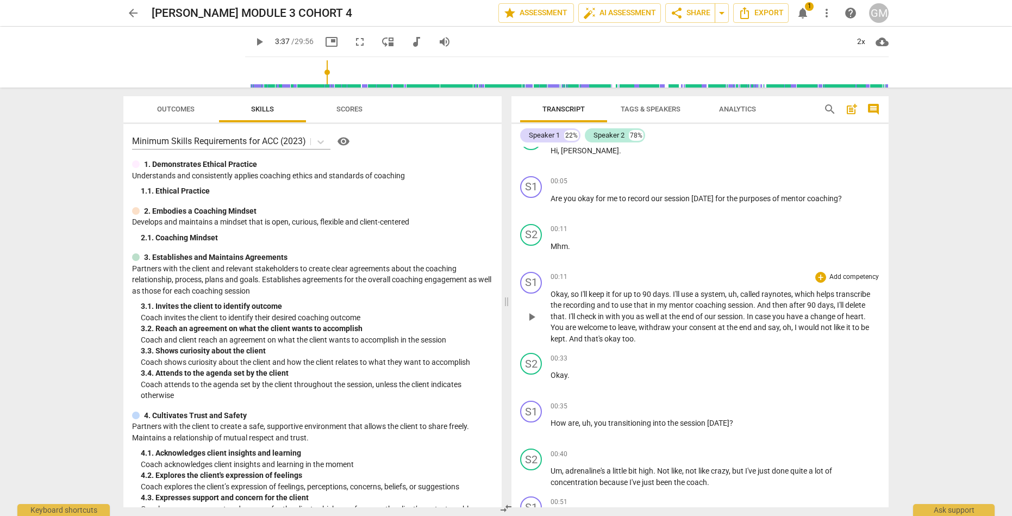
scroll to position [696, 0]
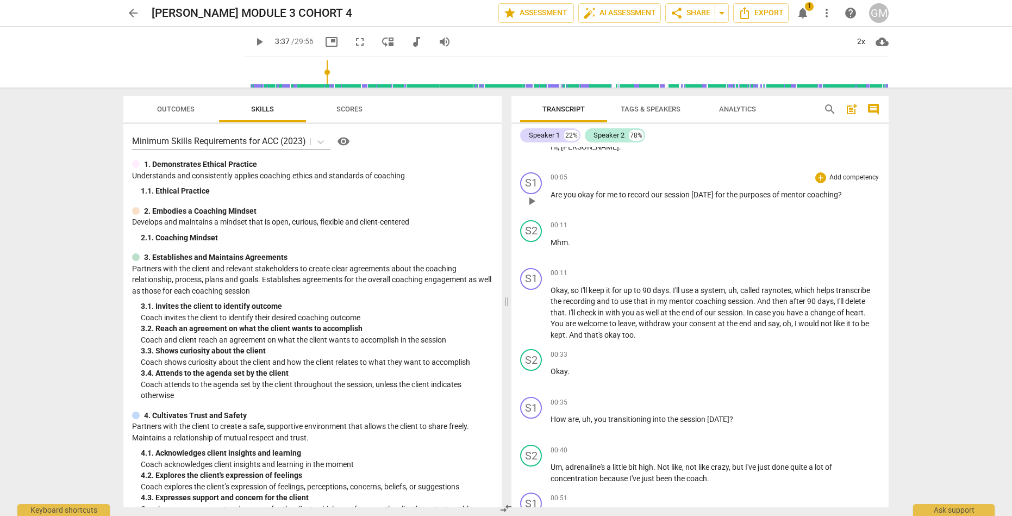
click at [852, 173] on p "Add competency" at bounding box center [854, 178] width 52 height 10
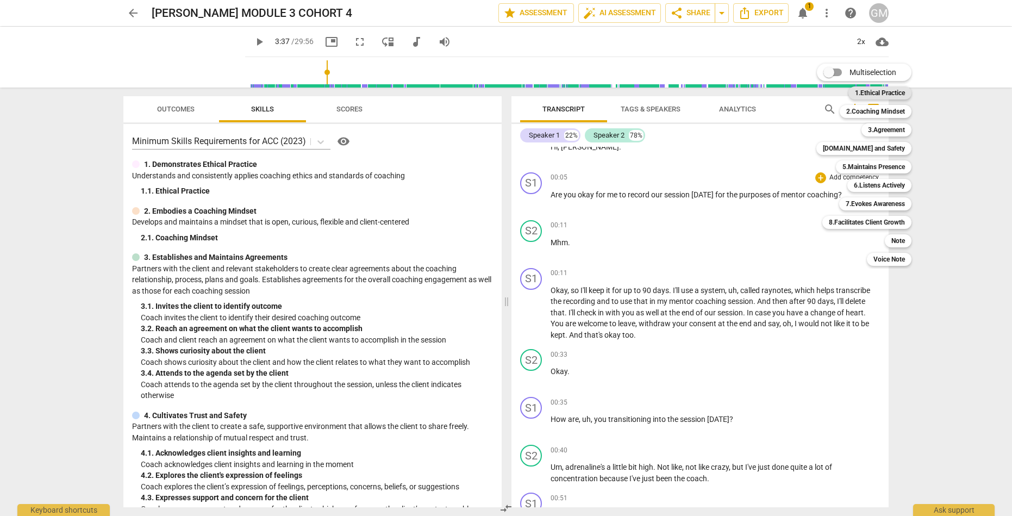
click at [880, 93] on b "1.Ethical Practice" at bounding box center [880, 92] width 50 height 13
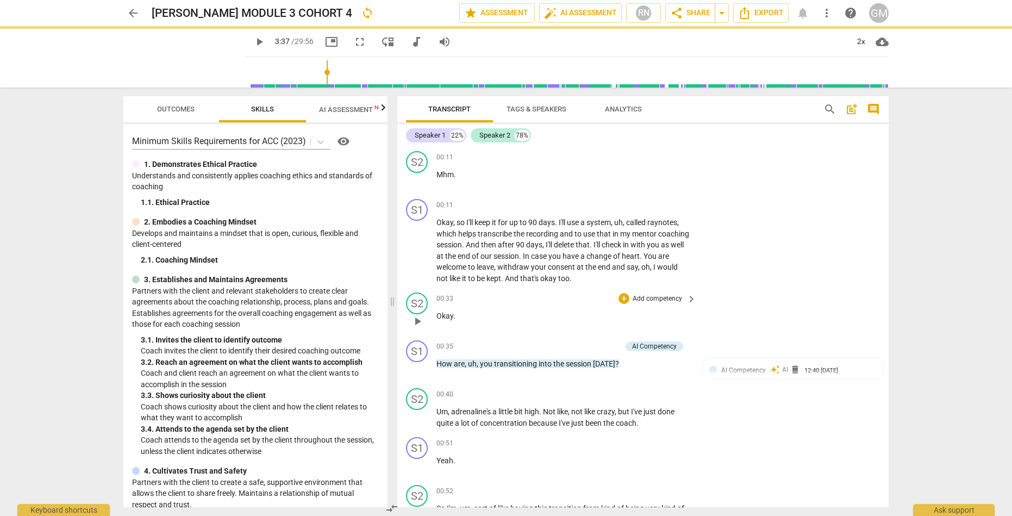
scroll to position [674, 0]
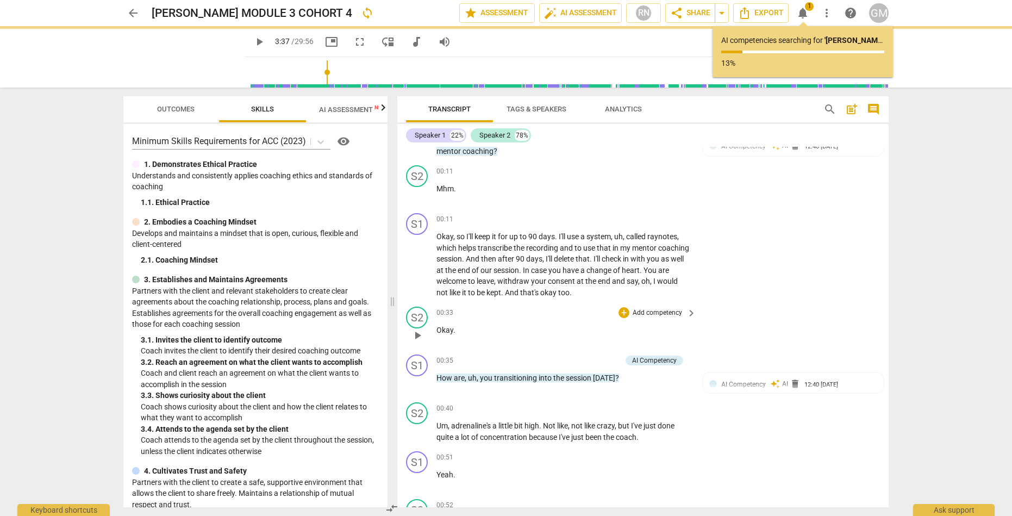
type input "217"
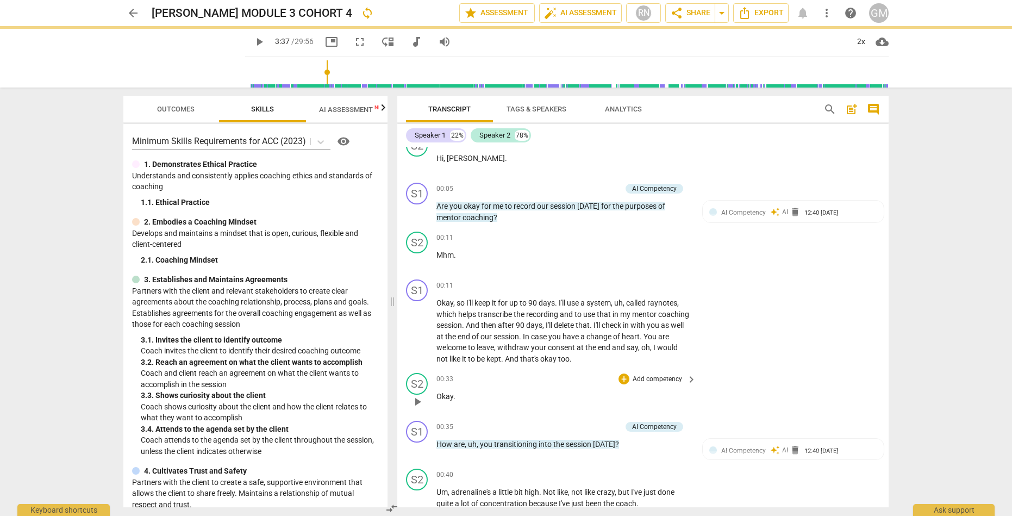
scroll to position [605, 0]
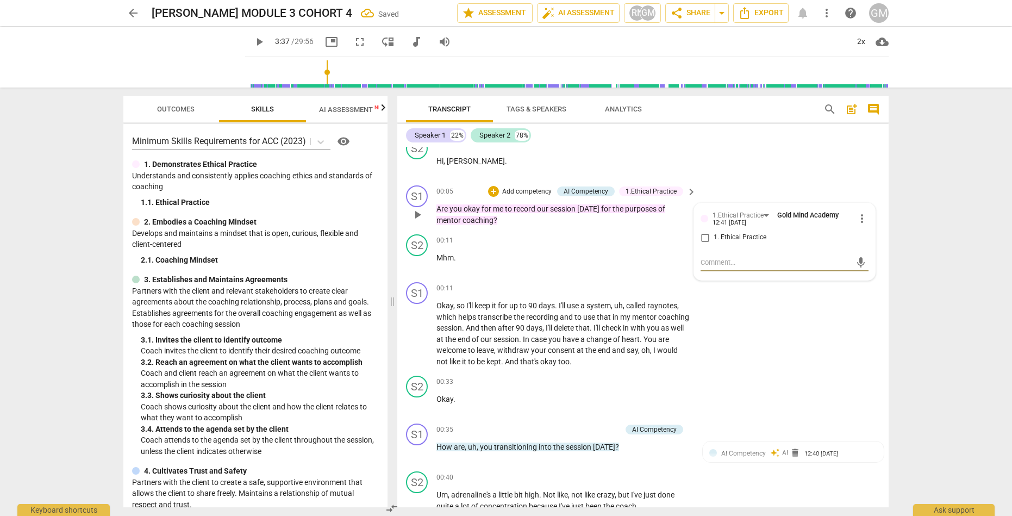
click at [702, 239] on input "1. Ethical Practice" at bounding box center [704, 237] width 17 height 13
checkbox input "true"
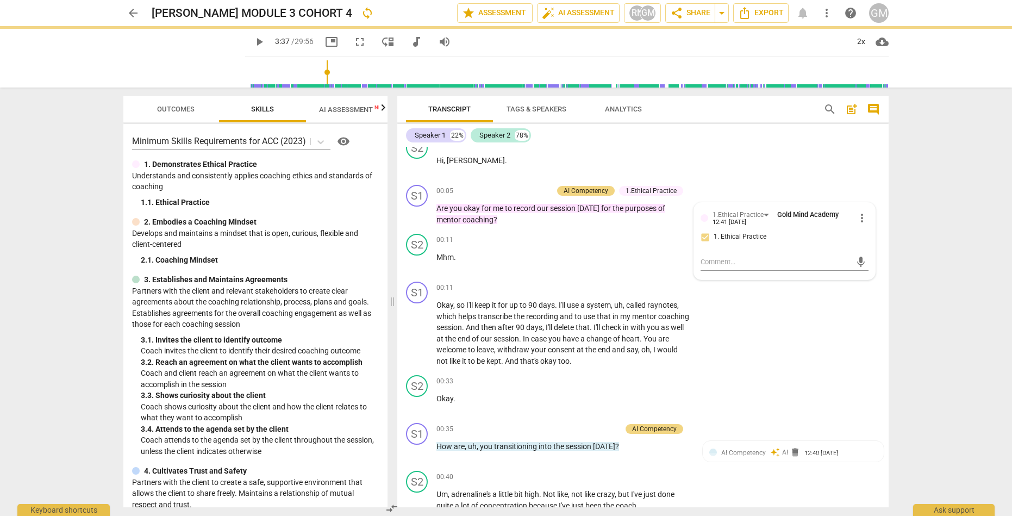
type input "217"
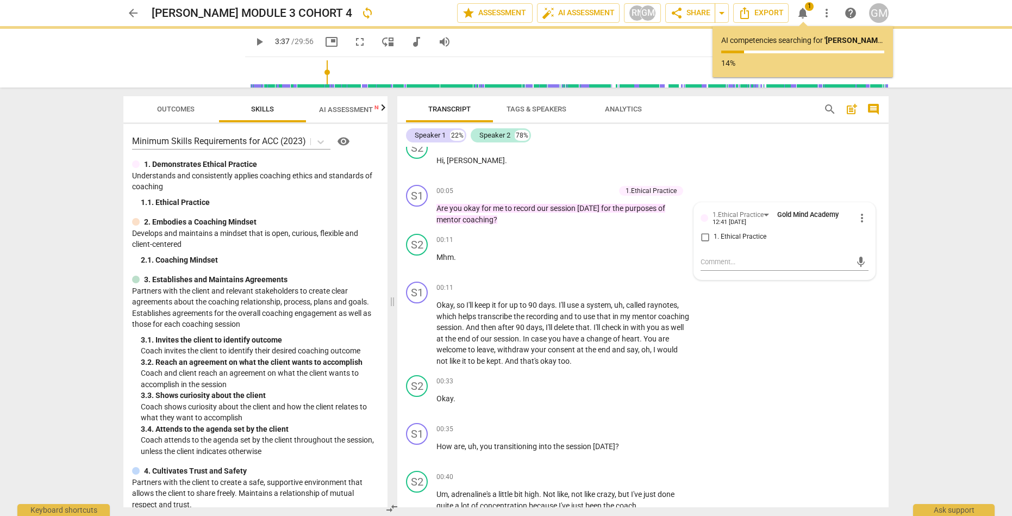
click at [806, 15] on span "notifications" at bounding box center [802, 13] width 13 height 13
checkbox input "true"
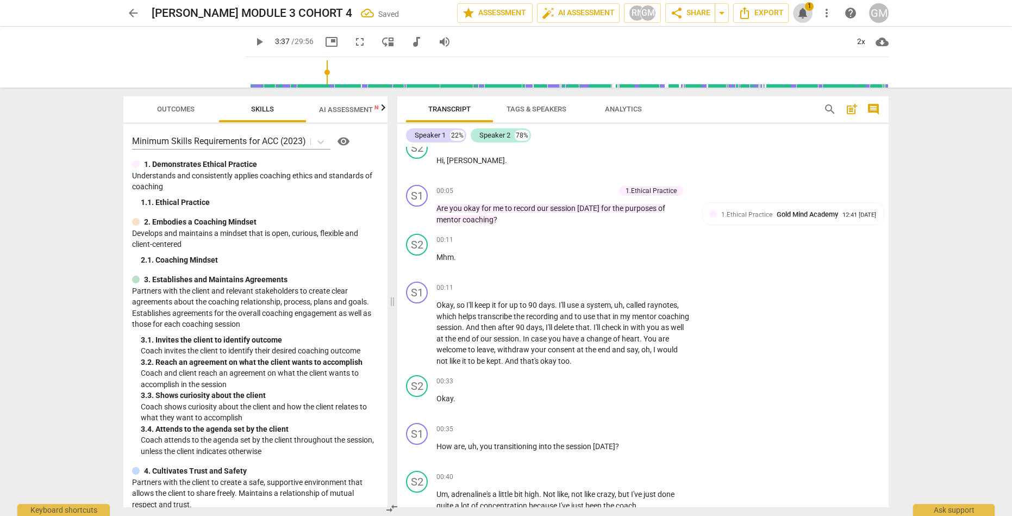
click at [806, 15] on span "notifications" at bounding box center [802, 13] width 13 height 13
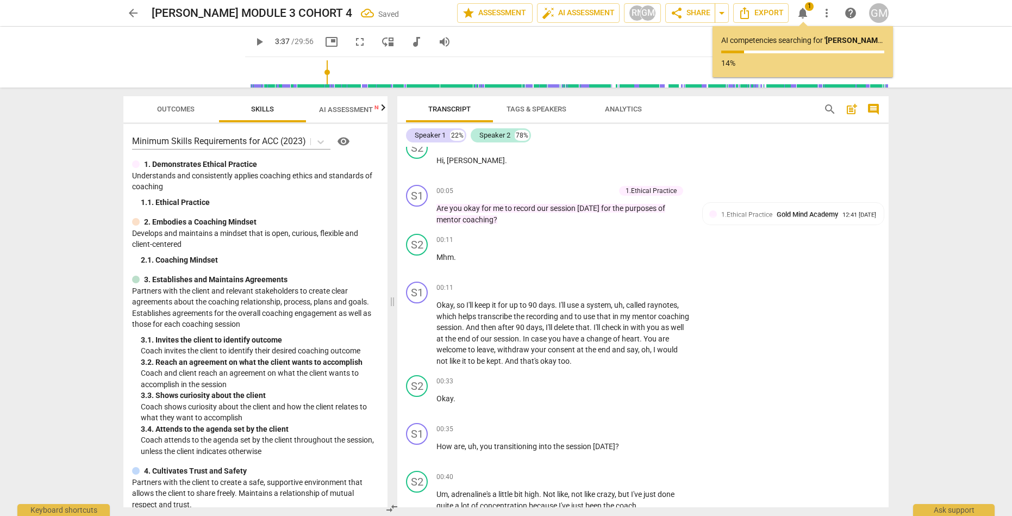
scroll to position [0, 0]
click at [806, 15] on span "notifications" at bounding box center [802, 13] width 13 height 13
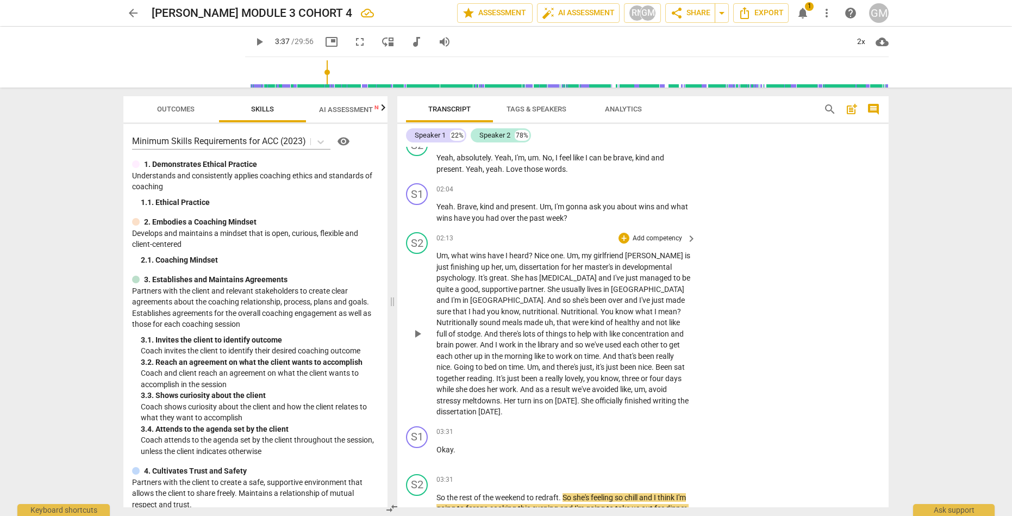
scroll to position [1425, 0]
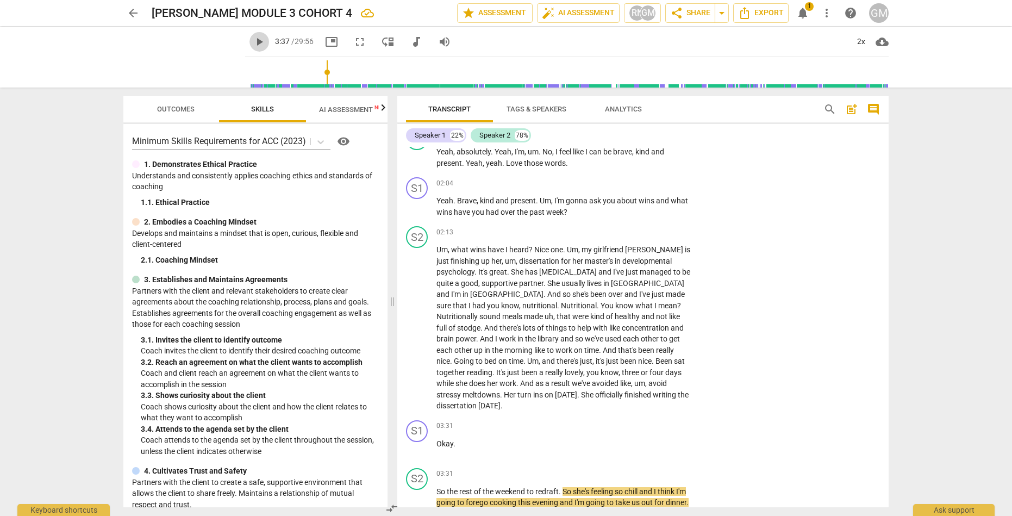
click at [253, 43] on span "play_arrow" at bounding box center [259, 41] width 13 height 13
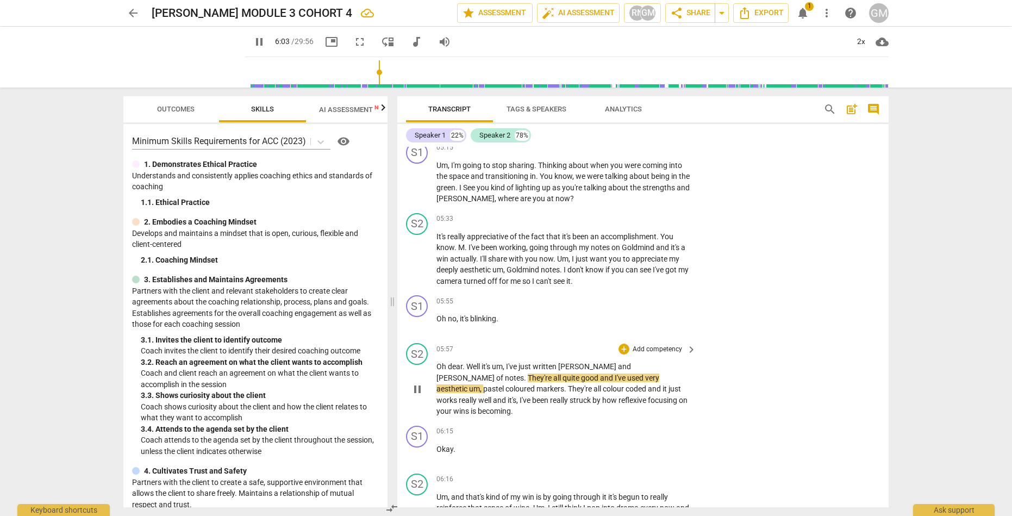
scroll to position [2373, 0]
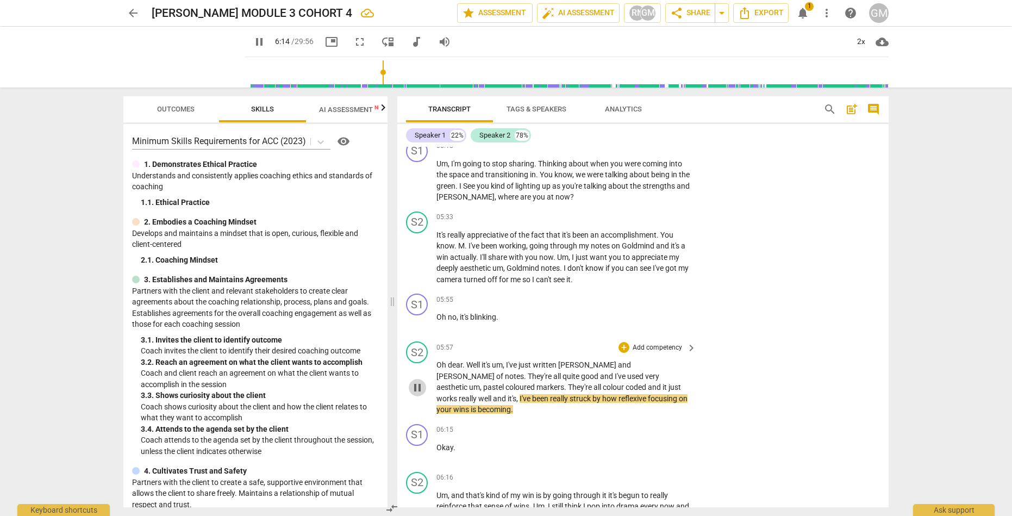
click at [419, 381] on span "pause" at bounding box center [417, 387] width 13 height 13
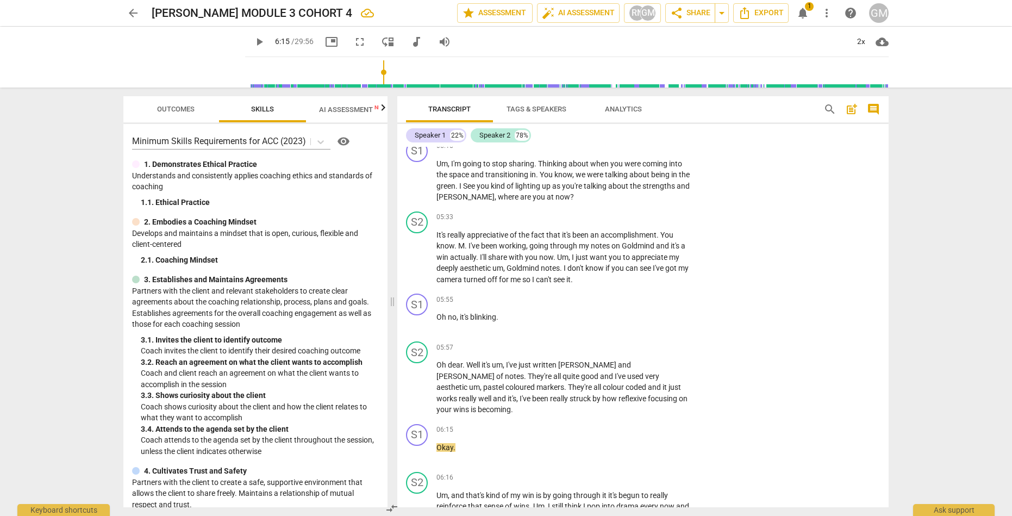
click at [805, 15] on span "notifications" at bounding box center [802, 13] width 13 height 13
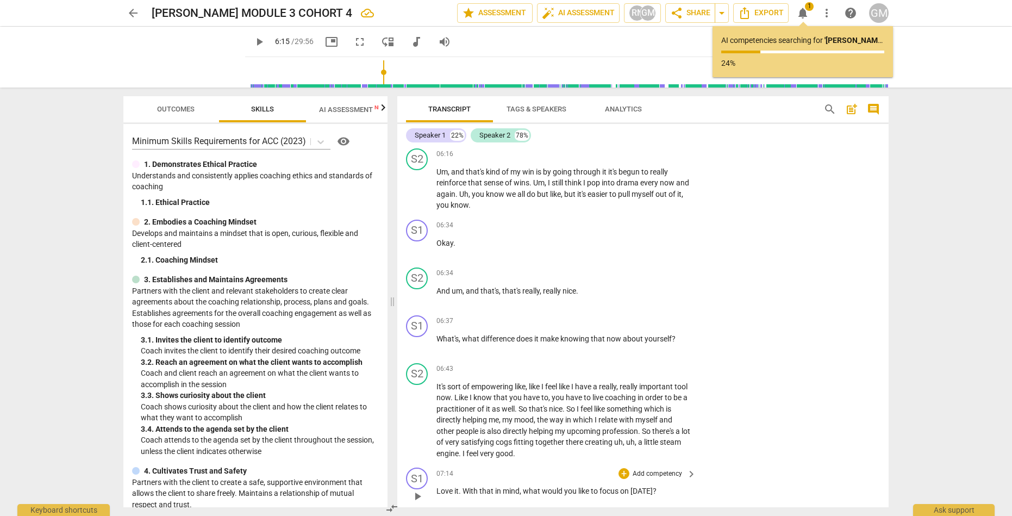
scroll to position [2719, 0]
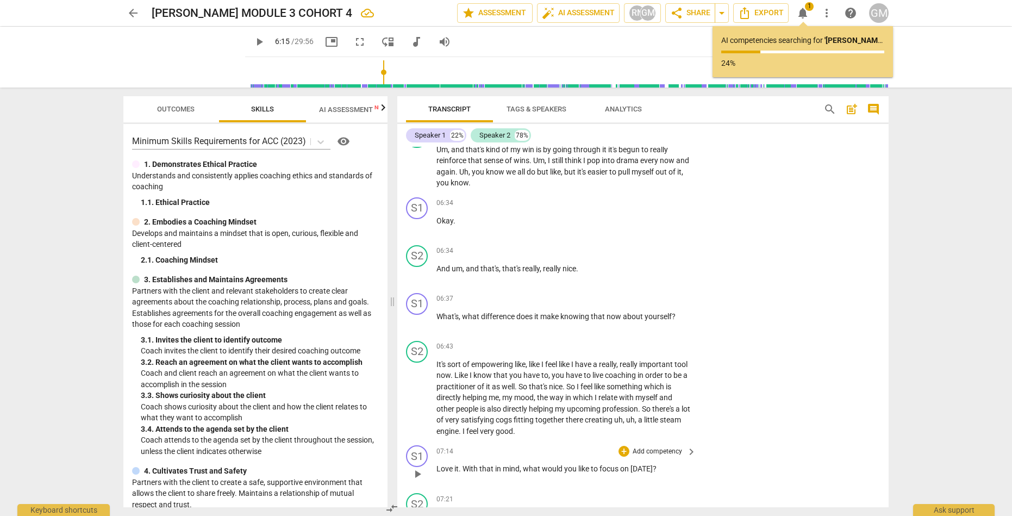
click at [652, 447] on p "Add competency" at bounding box center [657, 452] width 52 height 10
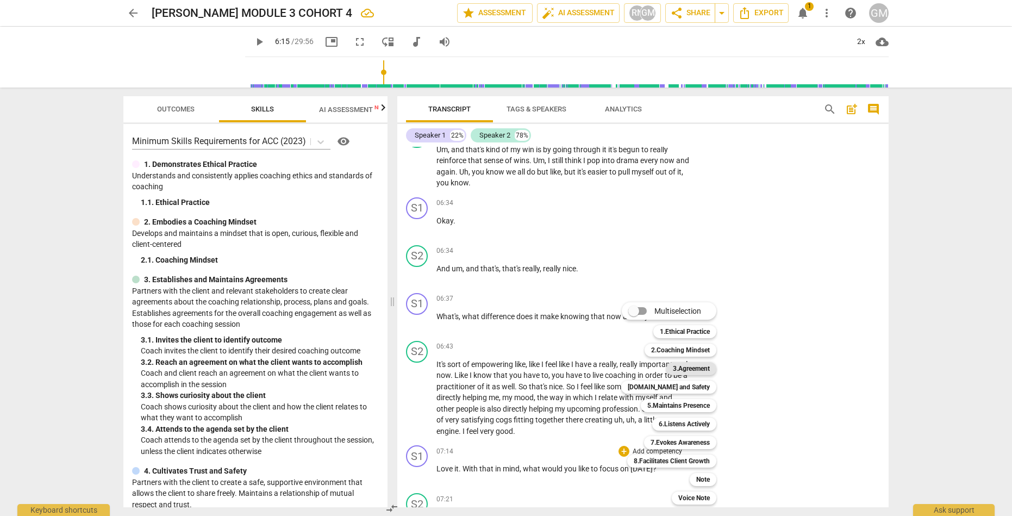
click at [692, 366] on b "3.Agreement" at bounding box center [691, 368] width 37 height 13
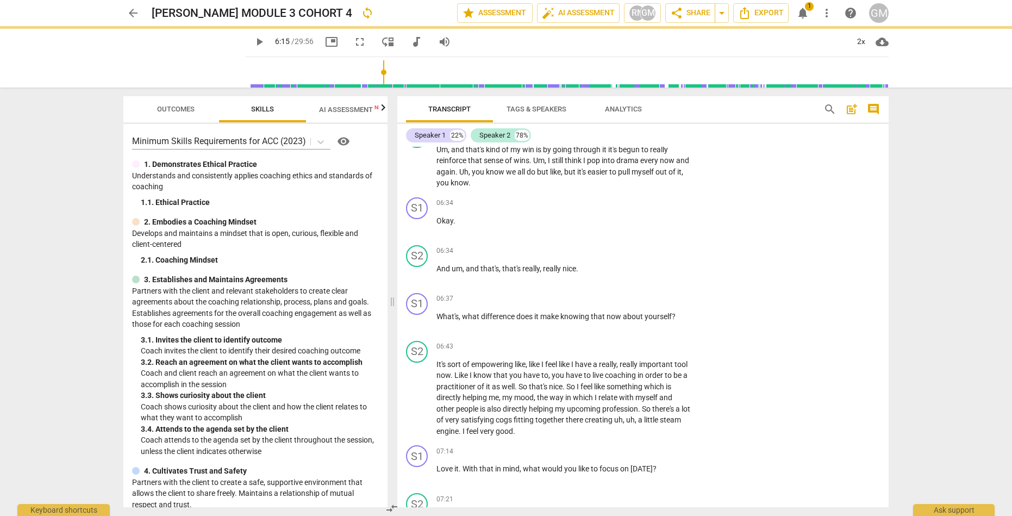
type input "376"
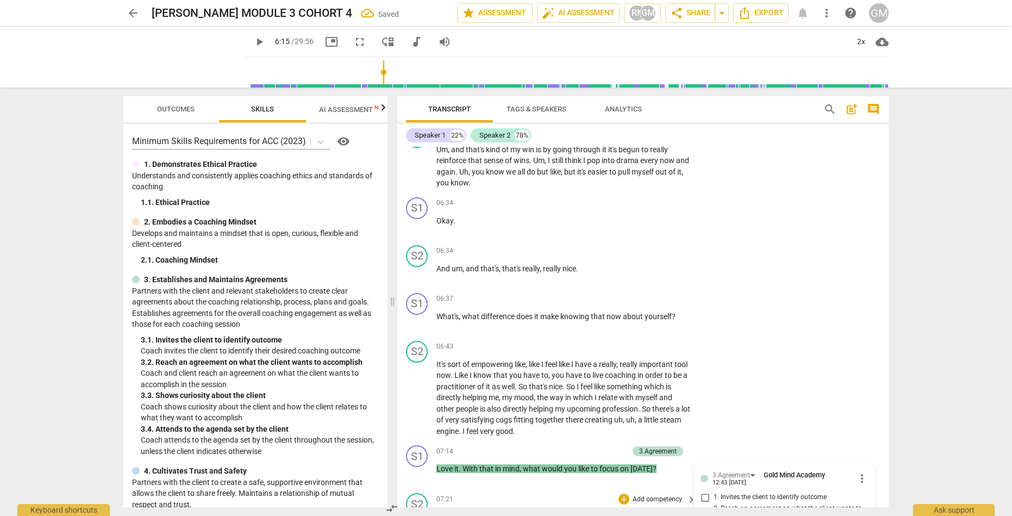
scroll to position [2912, 0]
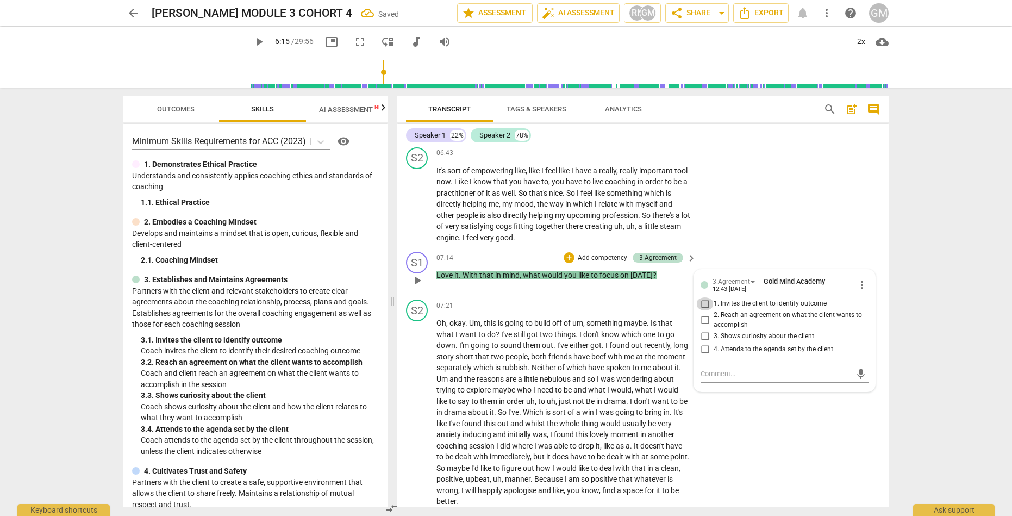
click at [701, 297] on input "1. Invites the client to identify outcome" at bounding box center [704, 303] width 17 height 13
checkbox input "true"
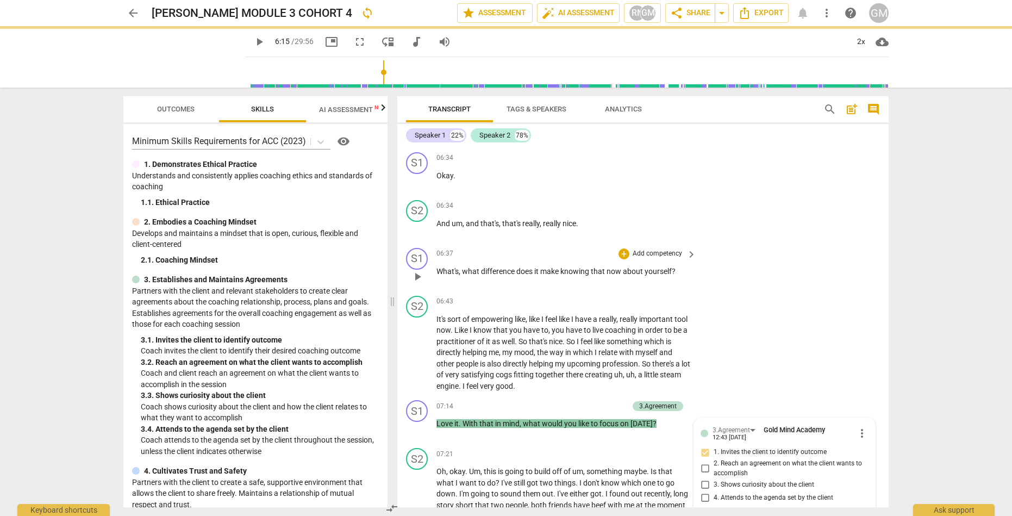
scroll to position [2762, 0]
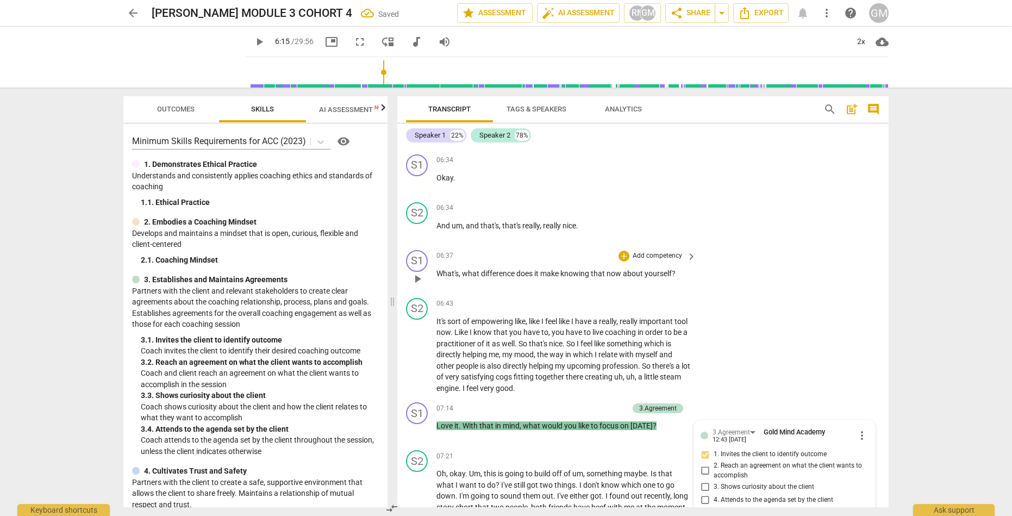
click at [665, 251] on p "Add competency" at bounding box center [657, 256] width 52 height 10
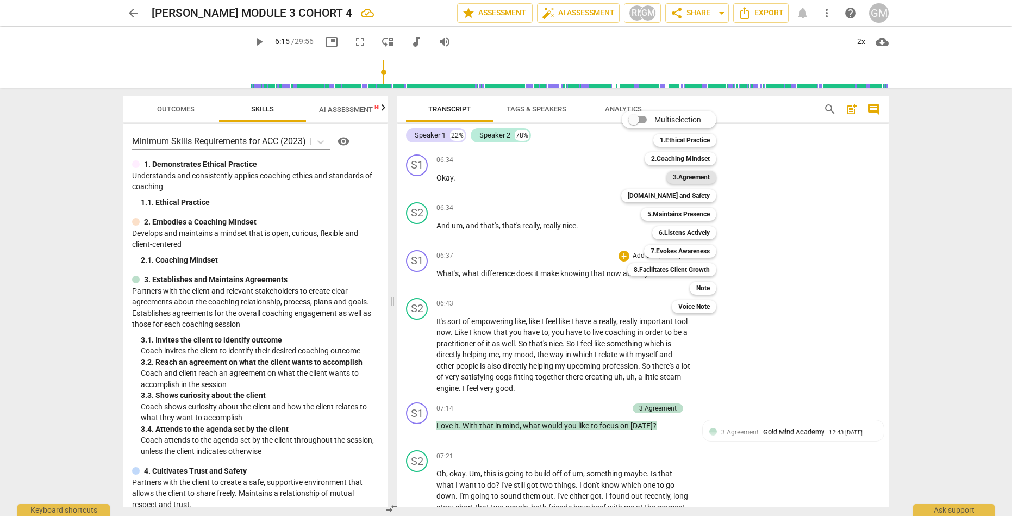
click at [687, 174] on b "3.Agreement" at bounding box center [691, 177] width 37 height 13
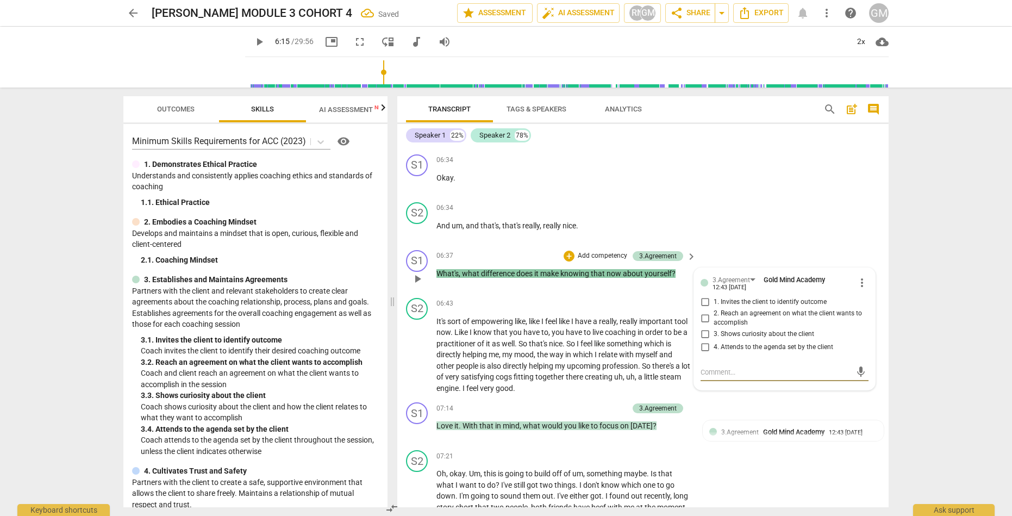
drag, startPoint x: 704, startPoint y: 289, endPoint x: 713, endPoint y: 289, distance: 8.7
click at [704, 328] on input "3. Shows curiosity about the client" at bounding box center [704, 334] width 17 height 13
checkbox input "true"
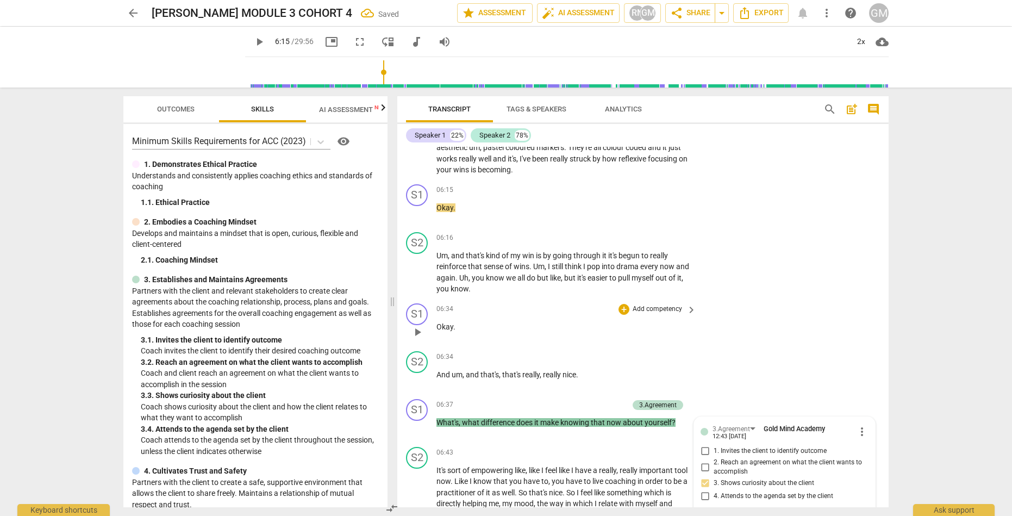
scroll to position [2590, 0]
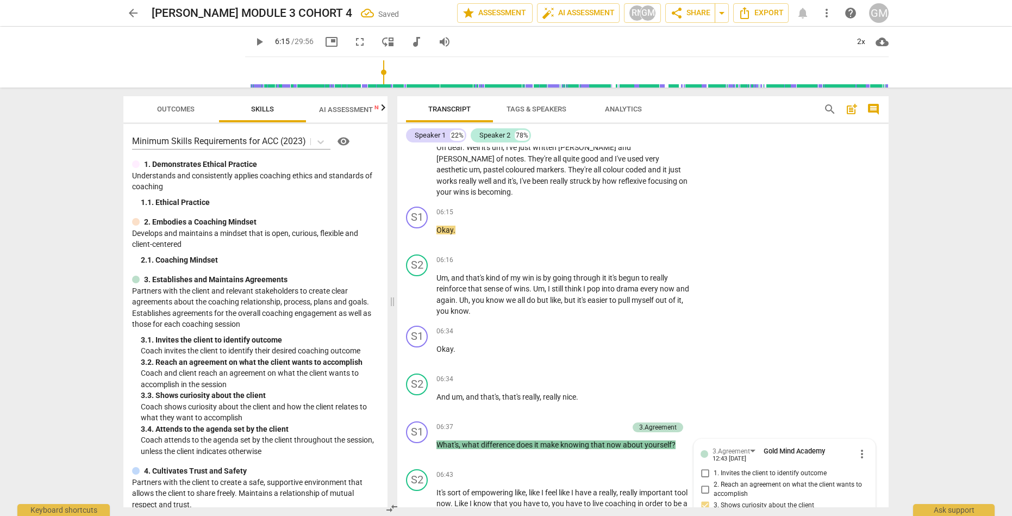
click at [801, 16] on div "arrow_back [PERSON_NAME] MODULE 3 COHORT 4 Saved edit star Assessment auto_fix_…" at bounding box center [505, 13] width 765 height 20
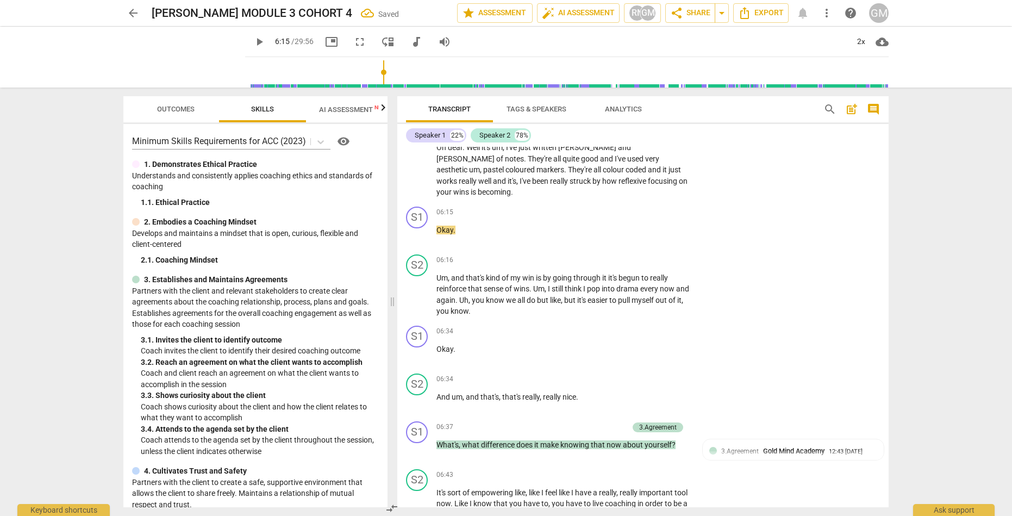
click at [799, 13] on div "arrow_back [PERSON_NAME] MODULE 3 COHORT 4 Saved edit star Assessment auto_fix_…" at bounding box center [505, 13] width 765 height 20
click at [803, 12] on div "arrow_back [PERSON_NAME] MODULE 3 COHORT 4 edit star Assessment auto_fix_high A…" at bounding box center [505, 13] width 765 height 20
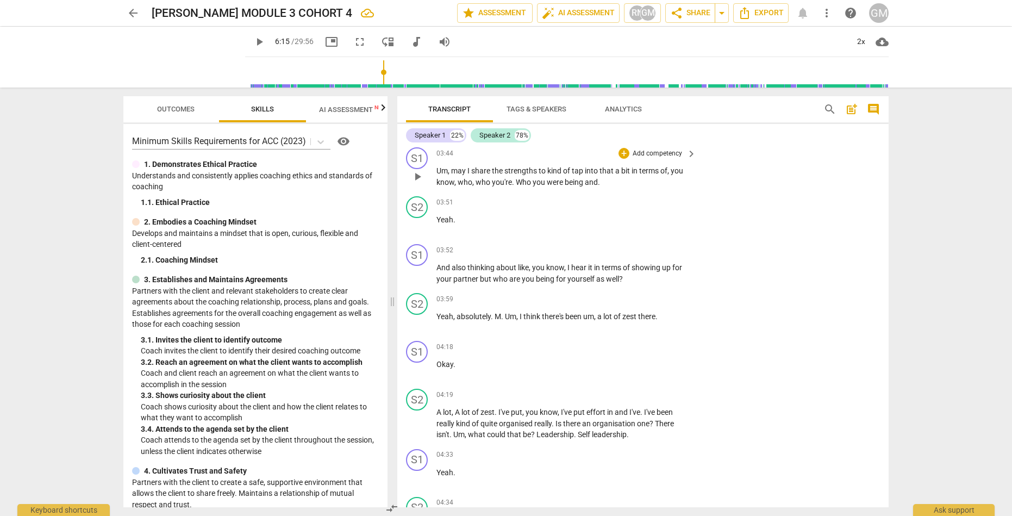
scroll to position [1804, 0]
click at [806, 13] on span "notifications" at bounding box center [802, 13] width 13 height 13
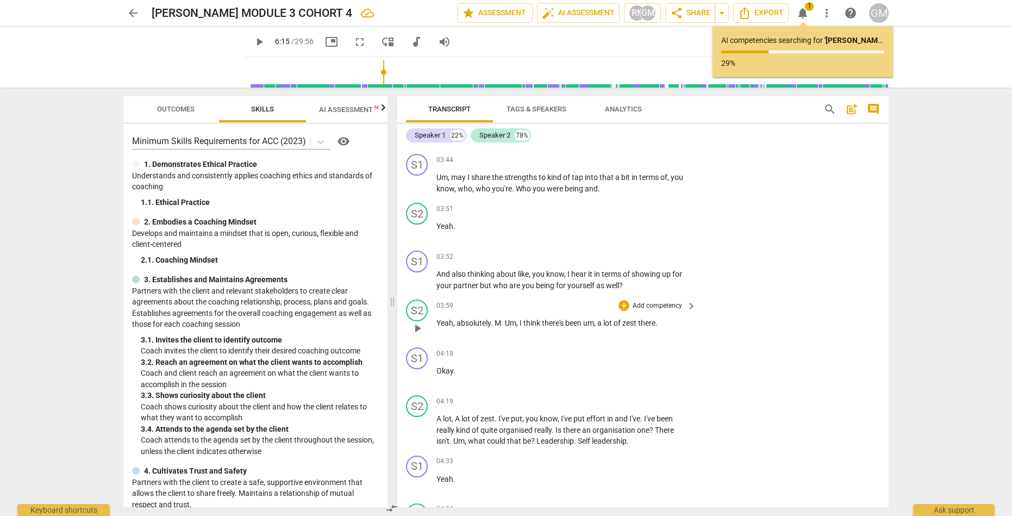
scroll to position [1800, 0]
click at [646, 251] on p "Add competency" at bounding box center [657, 256] width 52 height 10
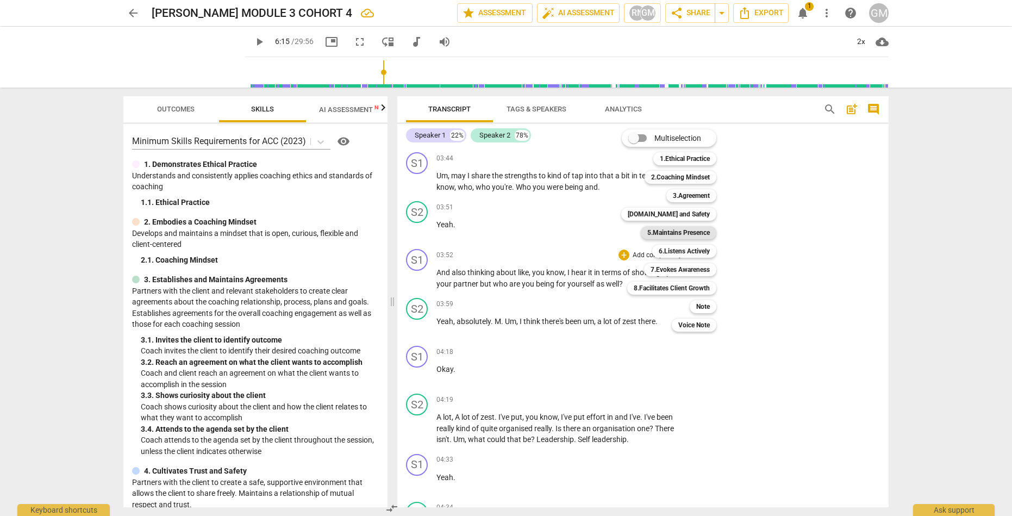
click at [683, 230] on b "5.Maintains Presence" at bounding box center [678, 232] width 62 height 13
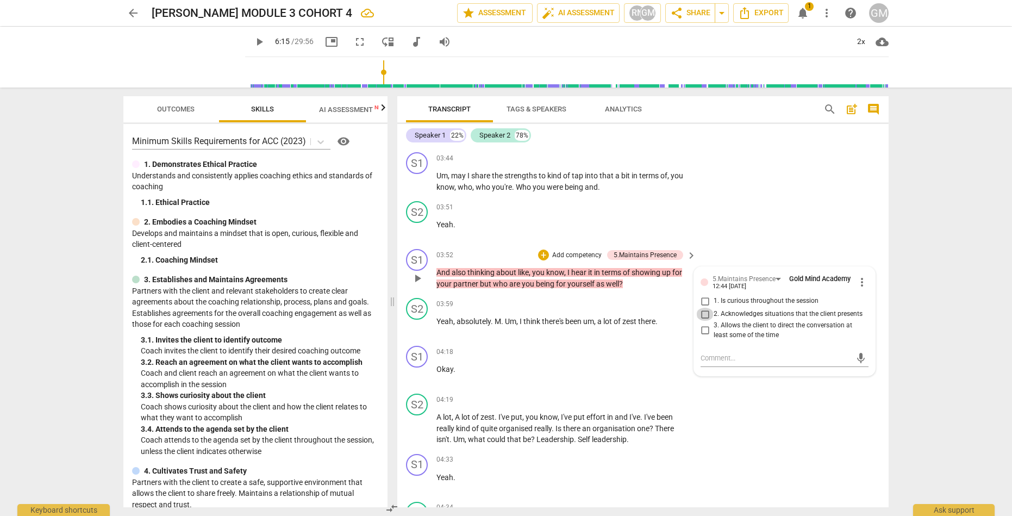
click at [704, 308] on input "2. Acknowledges situations that the client presents" at bounding box center [704, 314] width 17 height 13
checkbox input "true"
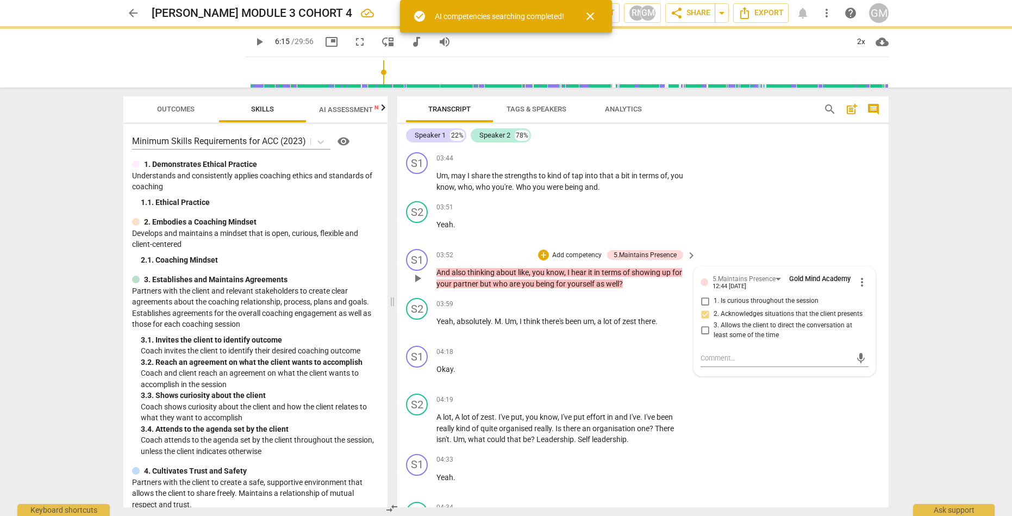
type input "376"
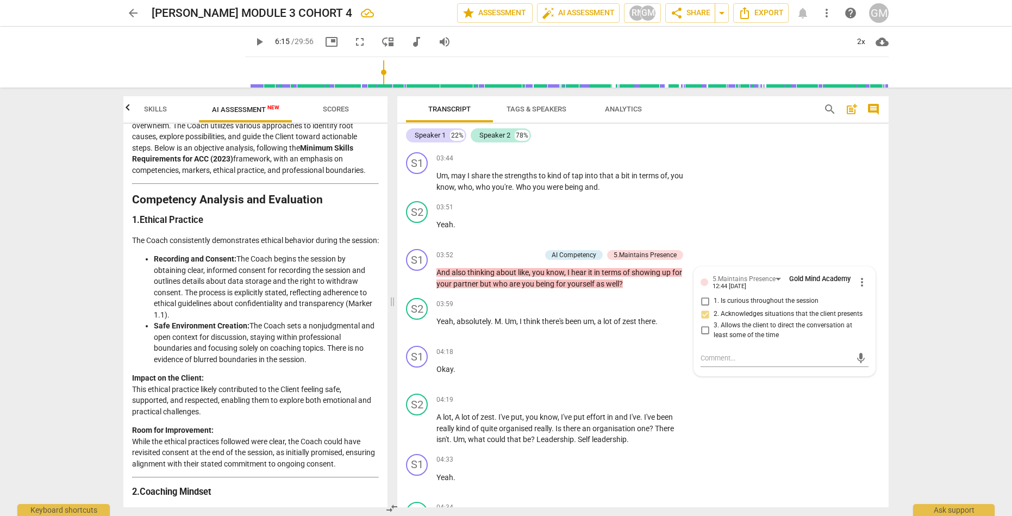
scroll to position [0, 98]
click at [331, 108] on span "Scores" at bounding box center [344, 109] width 26 height 8
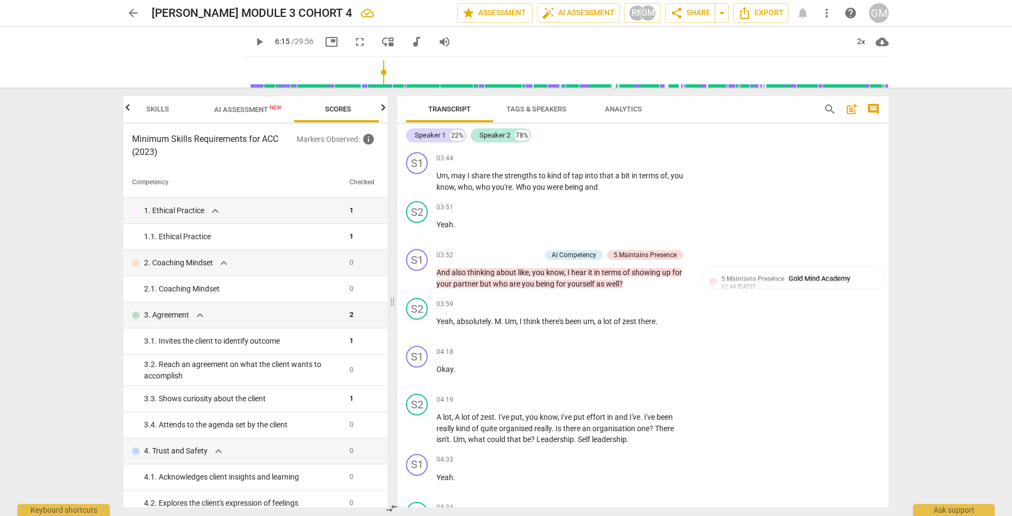
scroll to position [0, 107]
click at [246, 113] on span "AI Assessment New" at bounding box center [245, 109] width 67 height 8
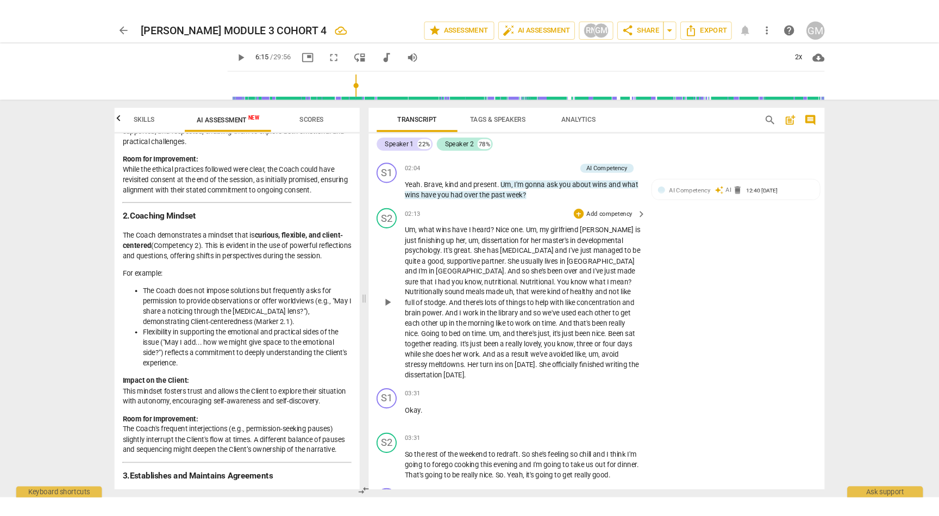
scroll to position [1444, 0]
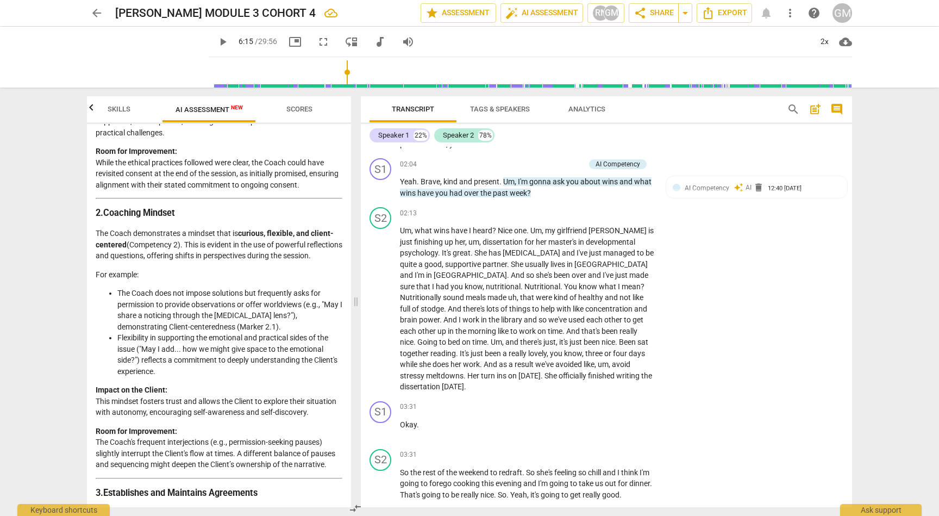
click at [890, 243] on div "arrow_back [PERSON_NAME] MODULE 3 COHORT 4 edit star Assessment auto_fix_high A…" at bounding box center [469, 258] width 939 height 516
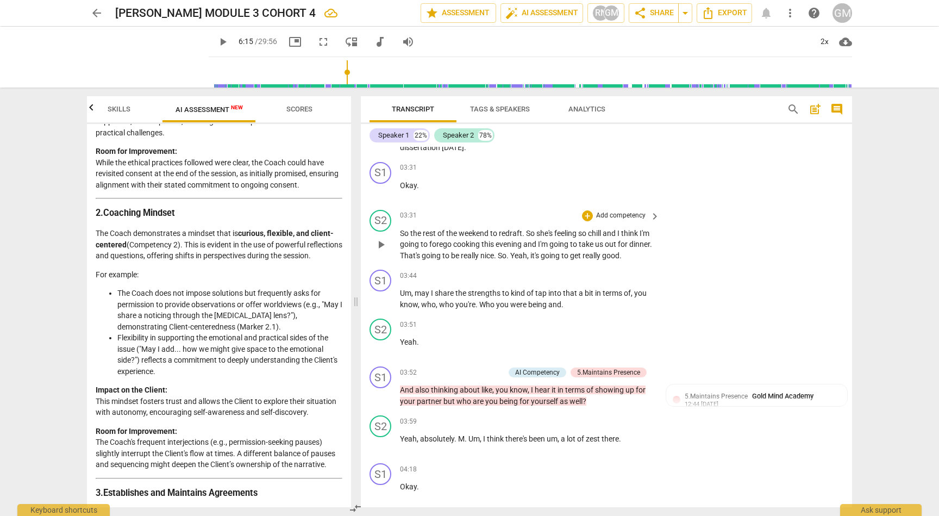
scroll to position [1695, 0]
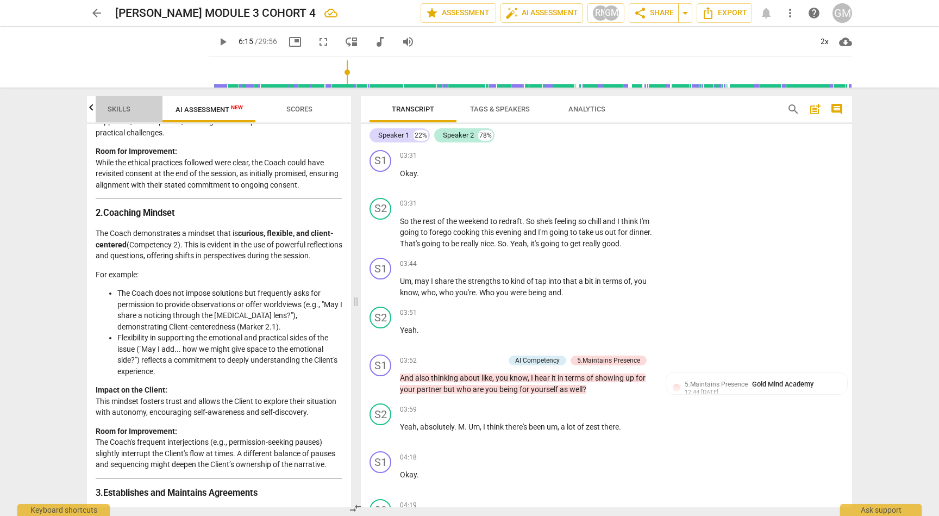
click at [110, 114] on span "Skills" at bounding box center [119, 109] width 49 height 15
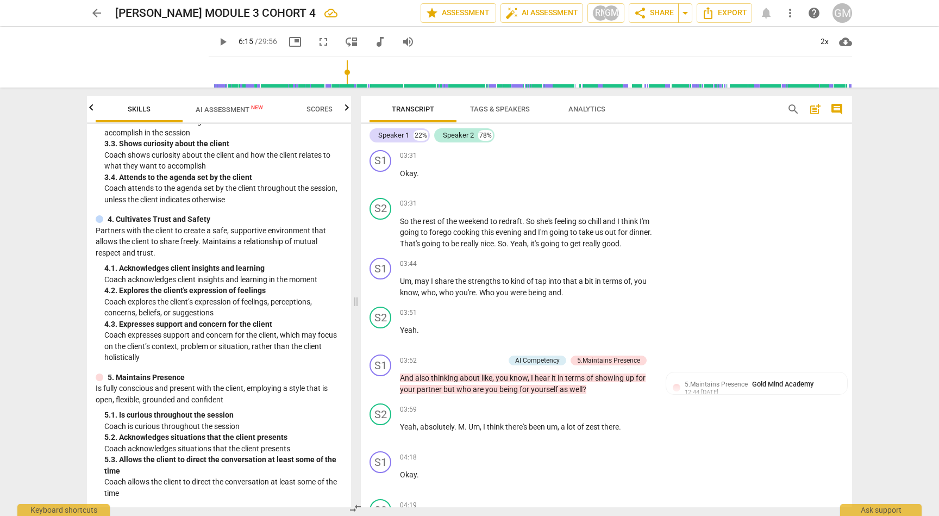
scroll to position [266, 0]
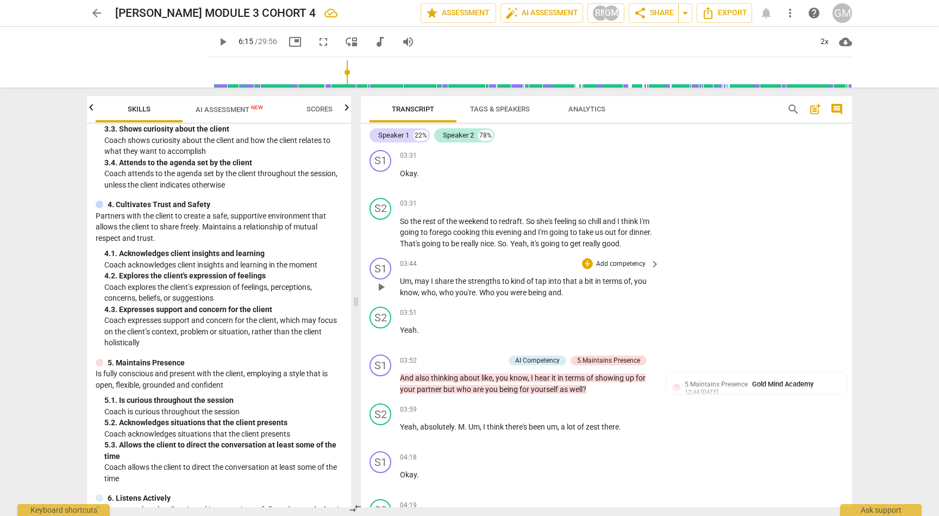
click at [614, 259] on p "Add competency" at bounding box center [621, 264] width 52 height 10
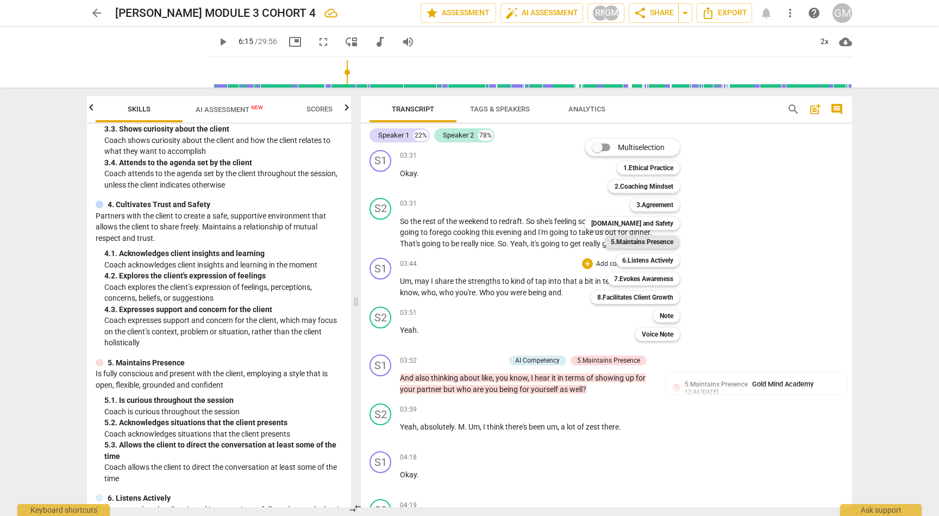
click at [647, 240] on b "5.Maintains Presence" at bounding box center [642, 241] width 62 height 13
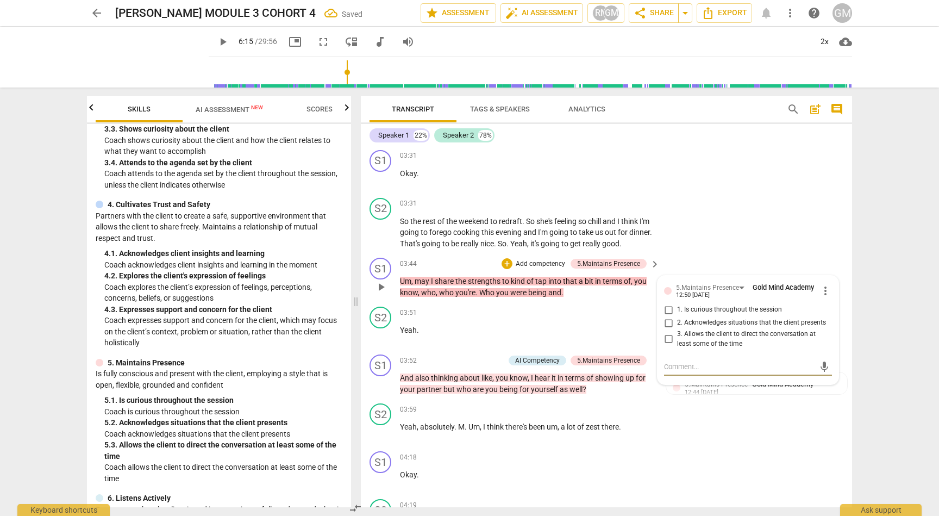
click at [664, 333] on input "3. Allows the client to direct the conversation at least some of the time" at bounding box center [668, 339] width 17 height 13
checkbox input "true"
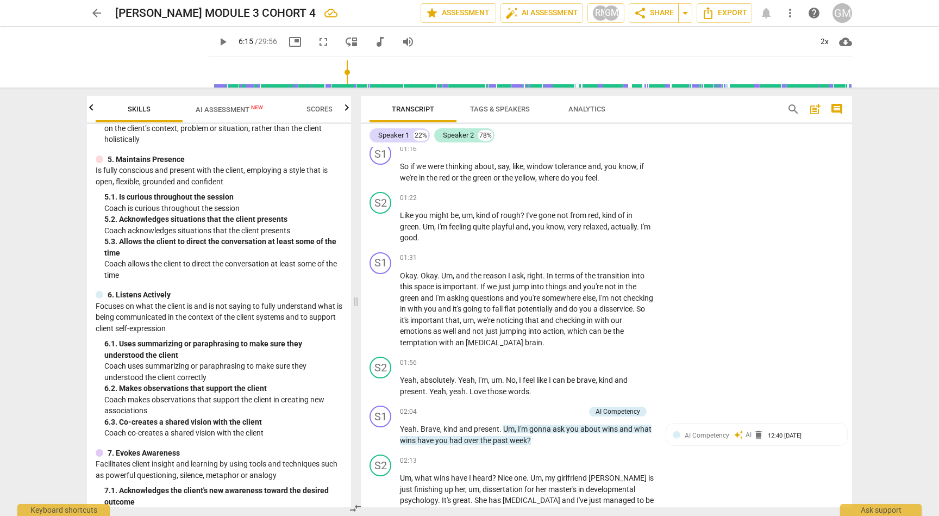
scroll to position [473, 0]
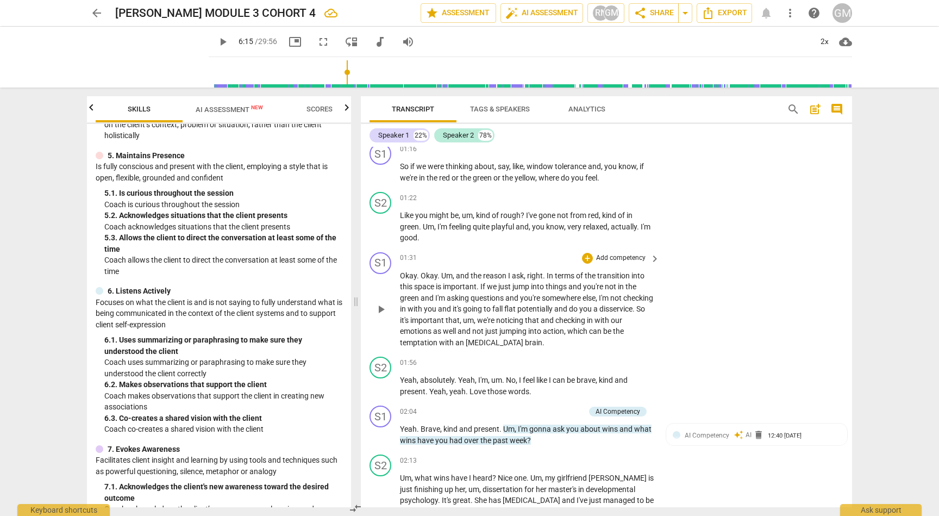
click at [615, 254] on p "Add competency" at bounding box center [621, 258] width 52 height 10
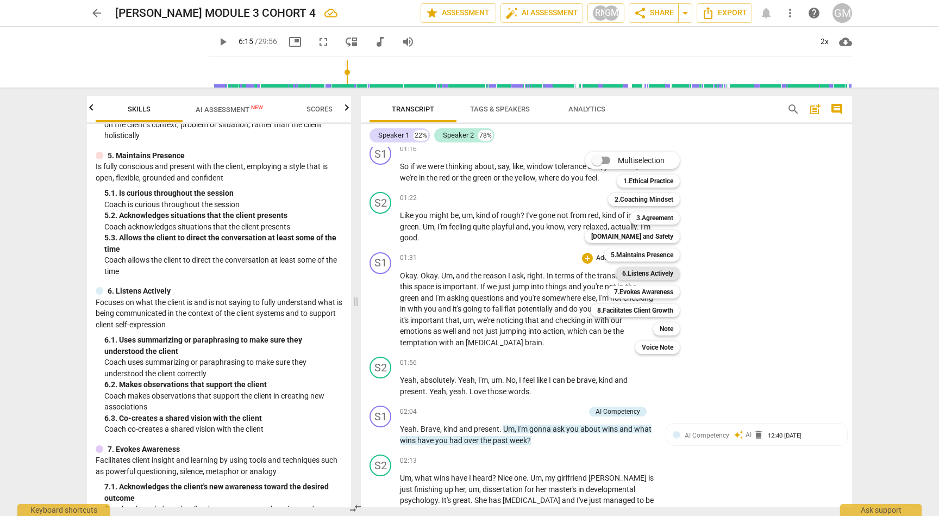
click at [666, 277] on b "6.Listens Actively" at bounding box center [647, 273] width 51 height 13
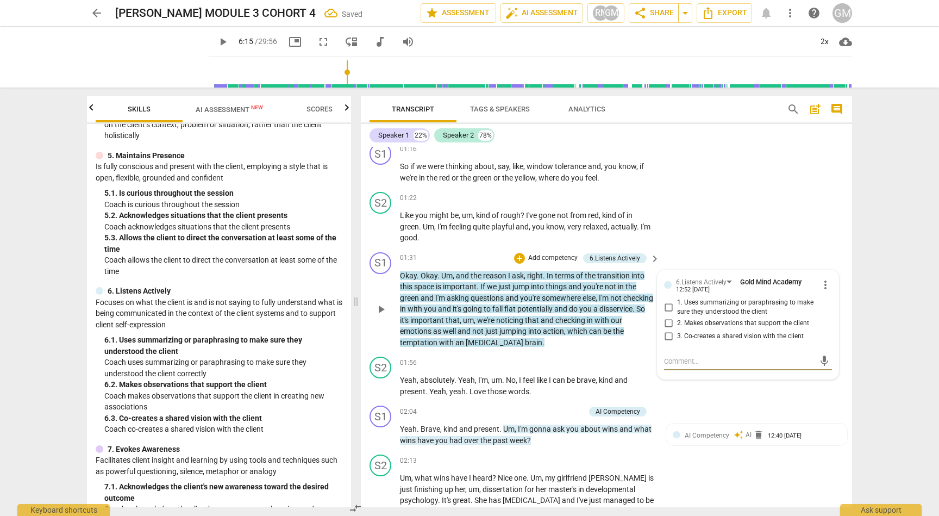
click at [666, 317] on input "2. Makes observations that support the client" at bounding box center [668, 323] width 17 height 13
checkbox input "true"
click at [687, 357] on textarea at bounding box center [739, 361] width 151 height 10
type textarea "G"
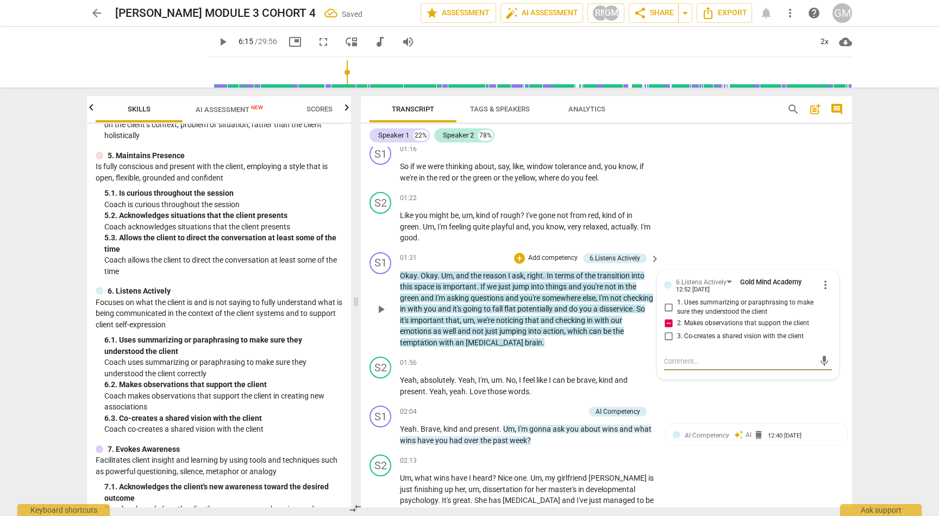
type textarea "G"
type textarea "GR"
type textarea "GRO"
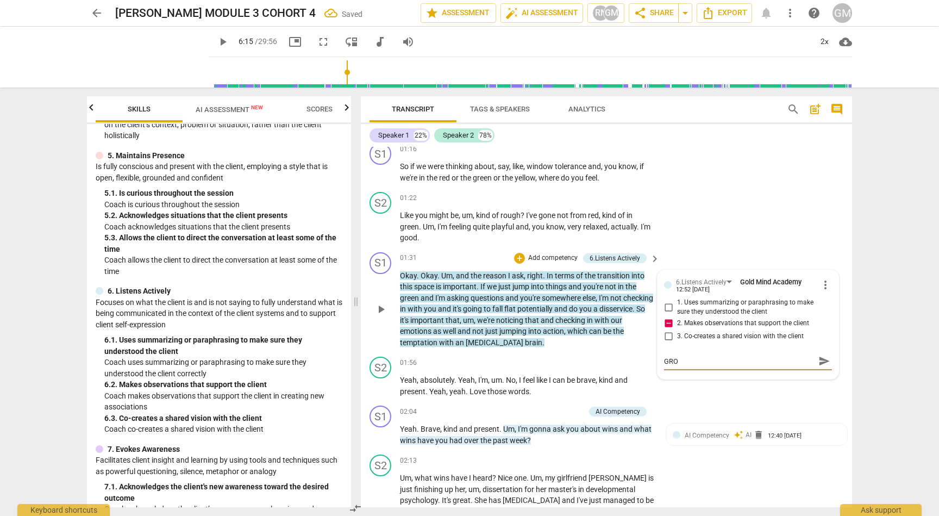
type textarea "GROW"
type textarea "GROWT"
type textarea "GROWTH"
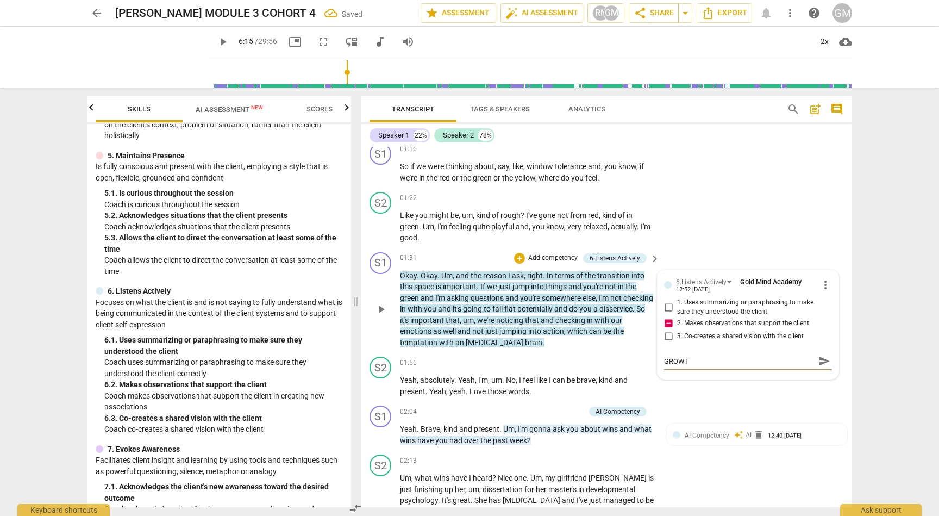
type textarea "GROWTH"
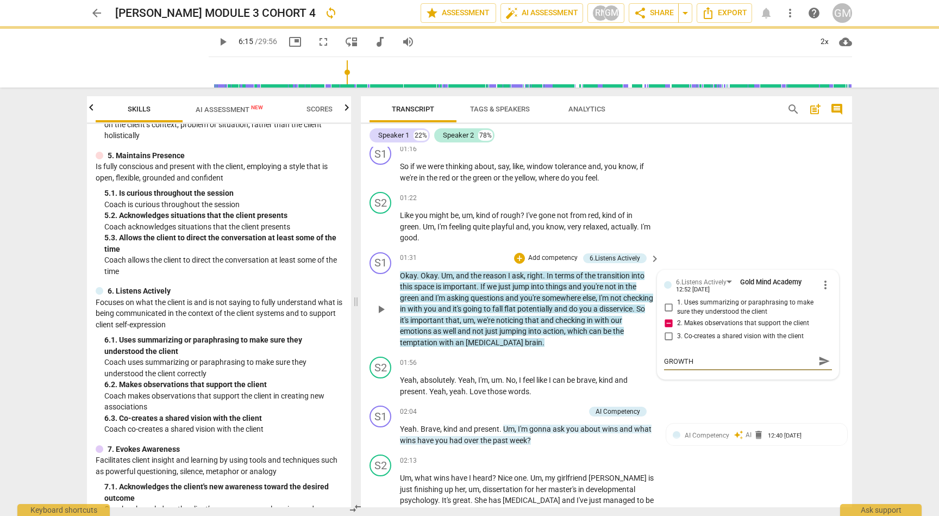
type textarea "GROWTH"
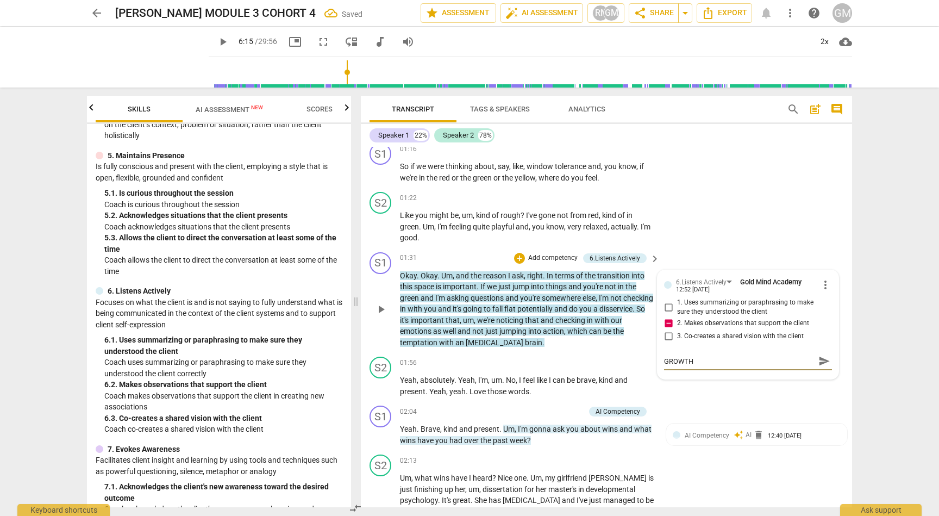
type textarea "GROWTH O"
type textarea "GROWTH OP"
type textarea "GROWTH OPP"
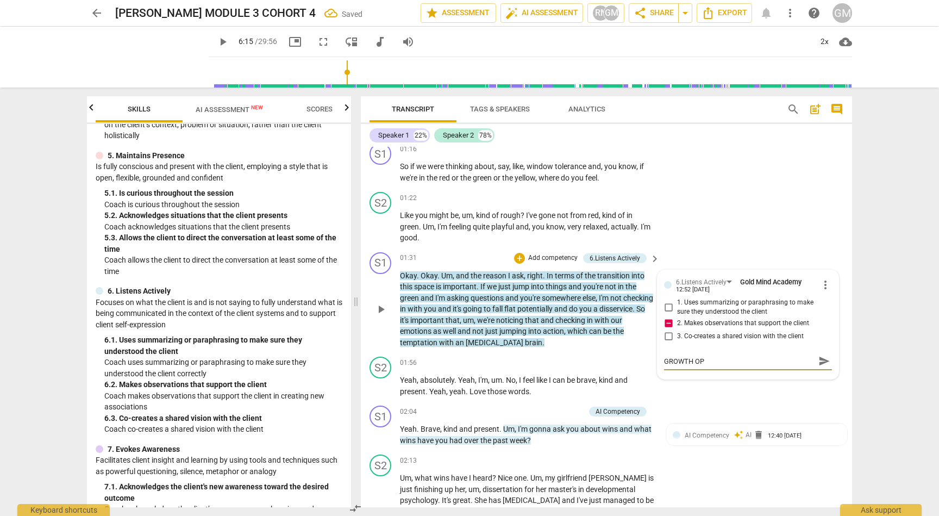
type textarea "GROWTH OPP"
type textarea "GROWTH OPPO"
type textarea "GROWTH OPPOR"
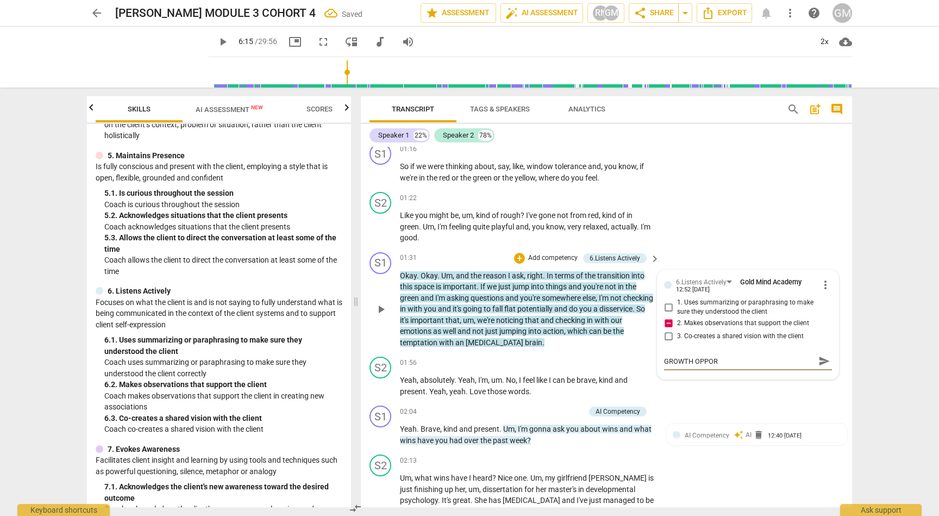
type textarea "GROWTH OPPORT"
type textarea "GROWTH OPPORTU"
type textarea "GROWTH OPPORTUN"
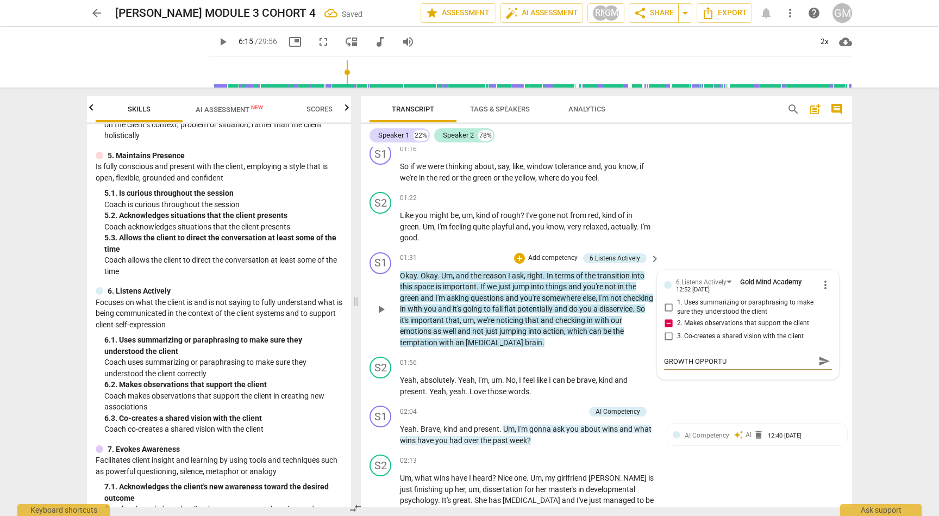
type textarea "GROWTH OPPORTUN"
type textarea "GROWTH OPPORTUNI"
type textarea "GROWTH OPPORTUNIT"
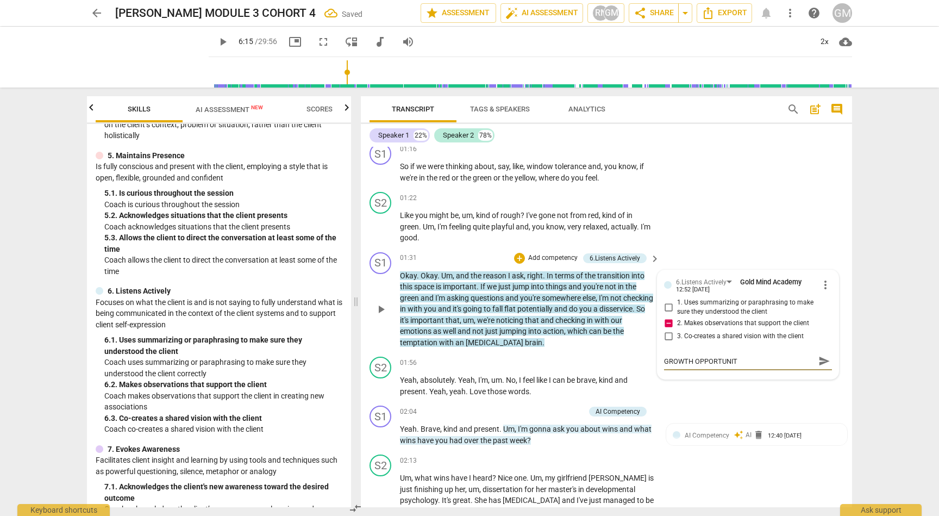
type textarea "GROWTH OPPORTUNITY"
type textarea "GROWTH OPPORTUNITY:"
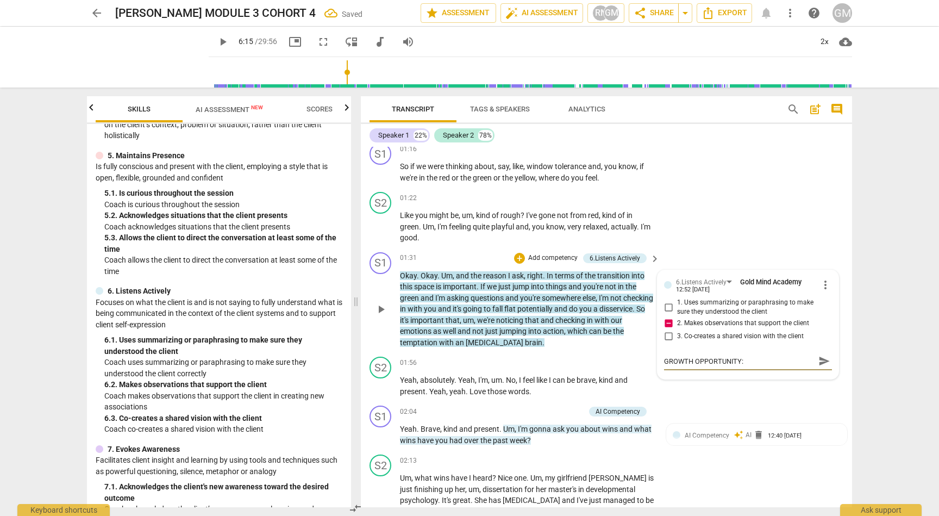
type textarea "GROWTH OPPORTUNITY:"
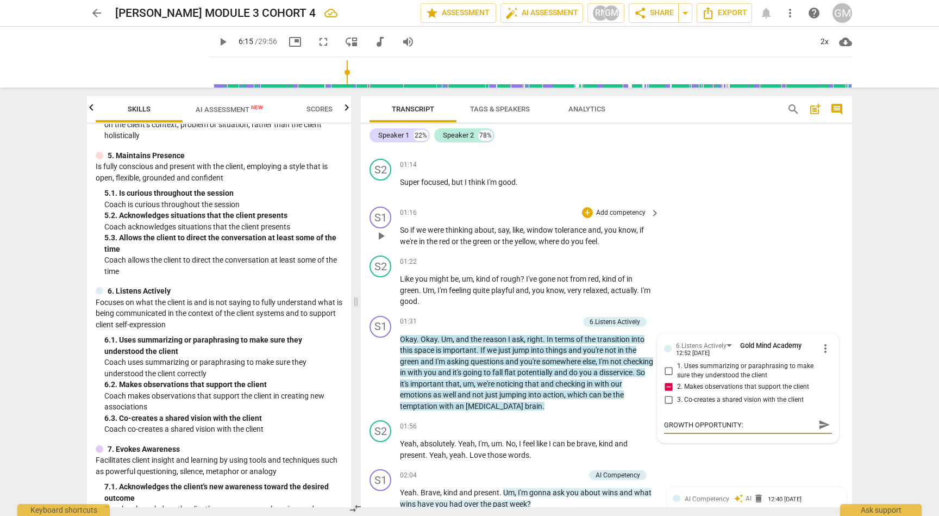
scroll to position [1140, 0]
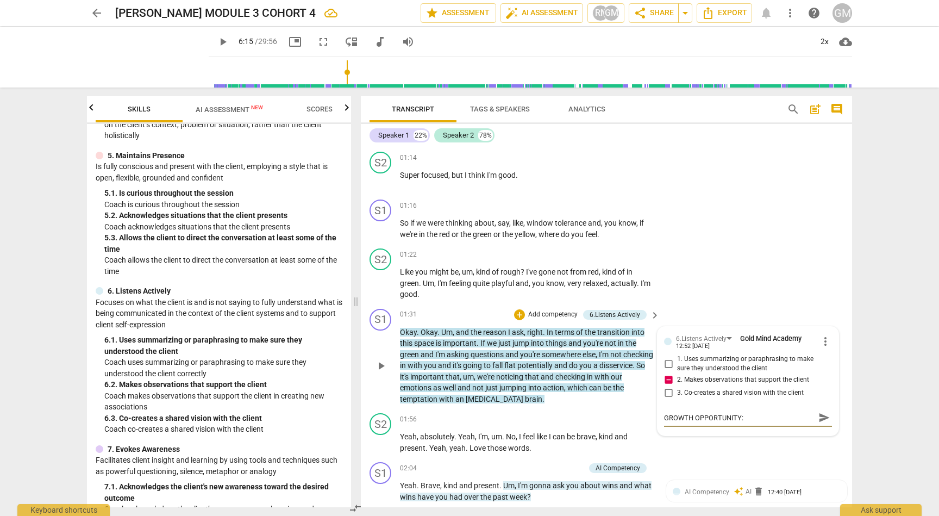
type textarea "GROWTH OPPORTUNITY: W"
type textarea "GROWTH OPPORTUNITY: Wh"
type textarea "GROWTH OPPORTUNITY: Whi"
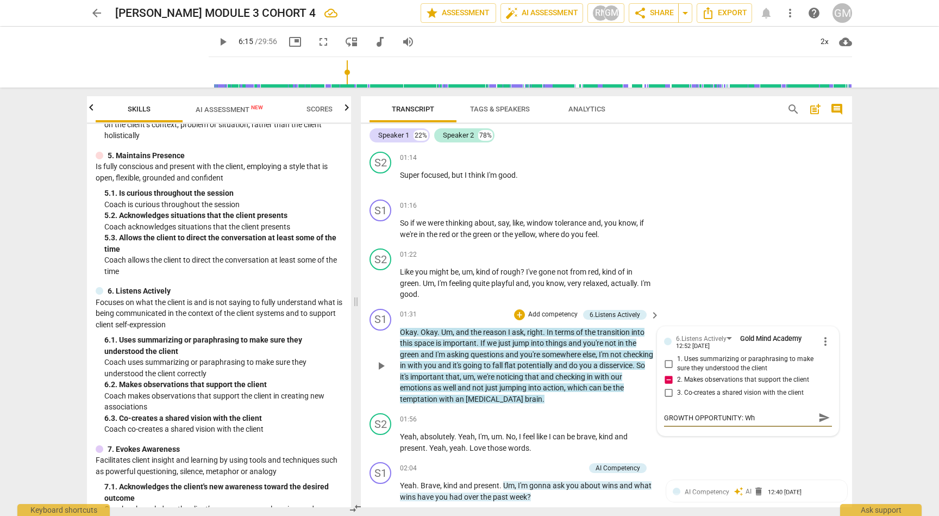
type textarea "GROWTH OPPORTUNITY: Whi"
type textarea "GROWTH OPPORTUNITY: Whil"
type textarea "GROWTH OPPORTUNITY: Whils"
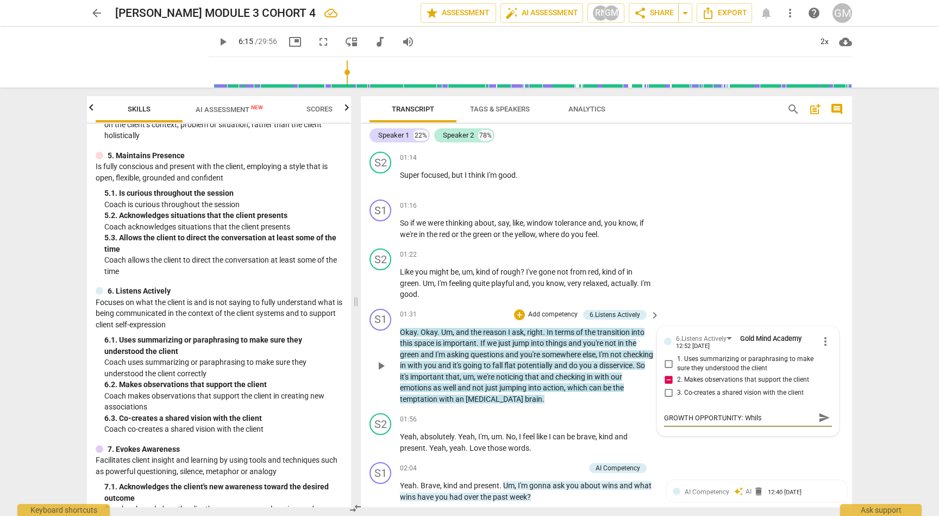
type textarea "GROWTH OPPORTUNITY: Whilst"
type textarea "GROWTH OPPORTUNITY: Whilst I"
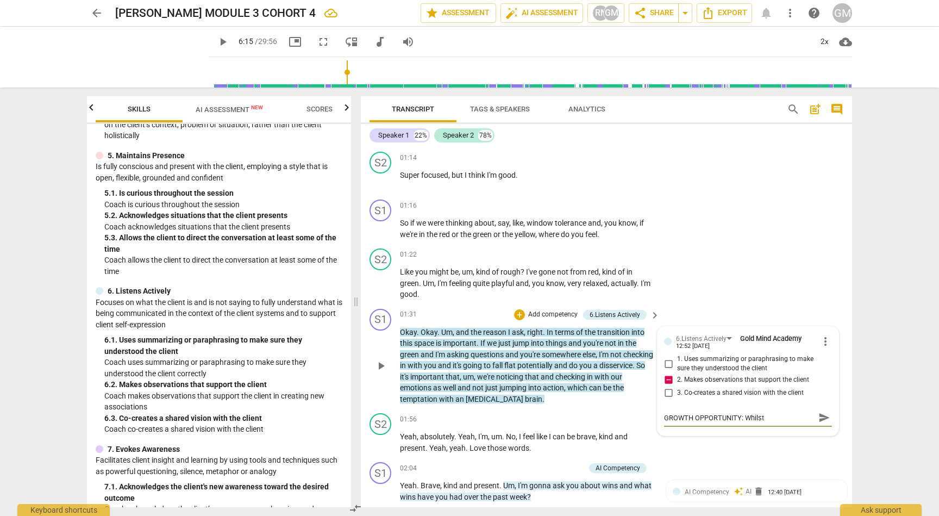
type textarea "GROWTH OPPORTUNITY: Whilst I"
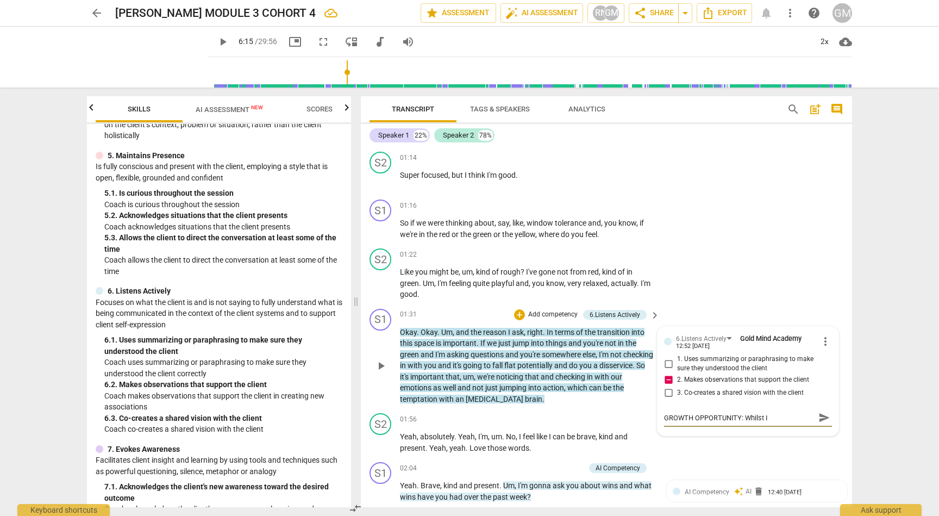
type textarea "GROWTH OPPORTUNITY: Whilst"
type textarea "GROWTH OPPORTUNITY: Whilst i"
type textarea "GROWTH OPPORTUNITY: Whilst it"
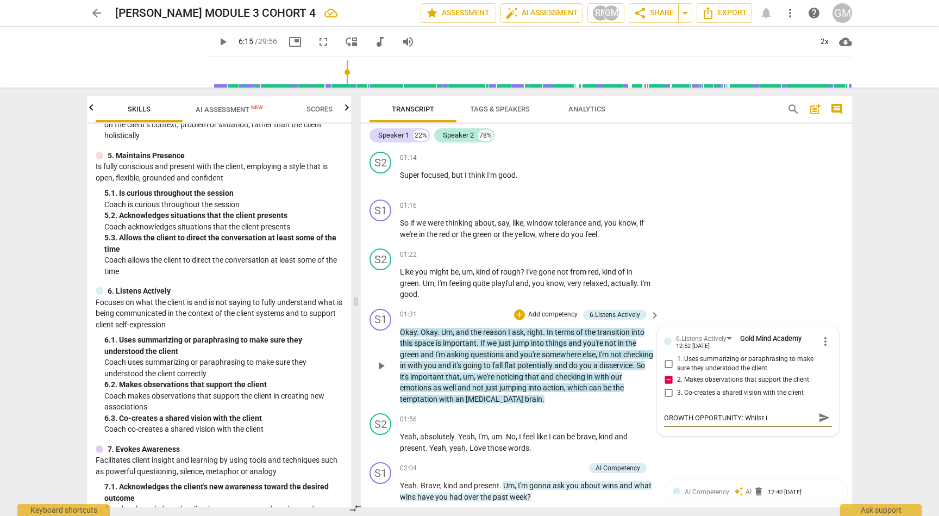
type textarea "GROWTH OPPORTUNITY: Whilst it"
type textarea "GROWTH OPPORTUNITY: Whilst it i"
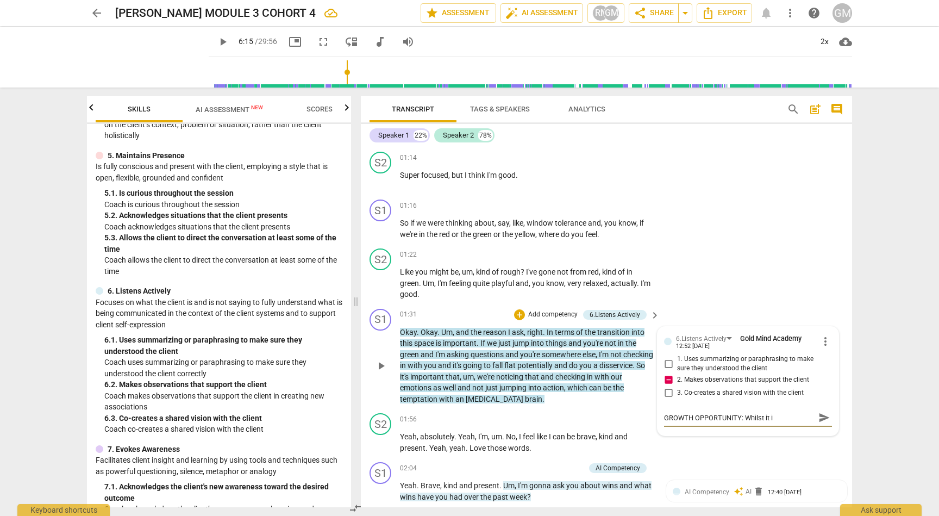
type textarea "GROWTH OPPORTUNITY: Whilst it is"
type textarea "GROWTH OPPORTUNITY: Whilst it is h"
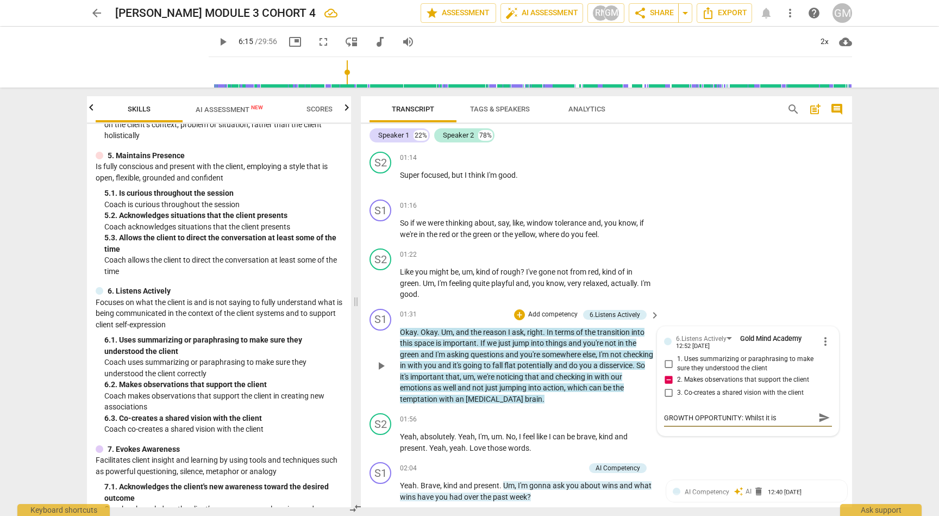
type textarea "GROWTH OPPORTUNITY: Whilst it is h"
type textarea "GROWTH OPPORTUNITY: Whilst it is he"
type textarea "GROWTH OPPORTUNITY: Whilst it is hel"
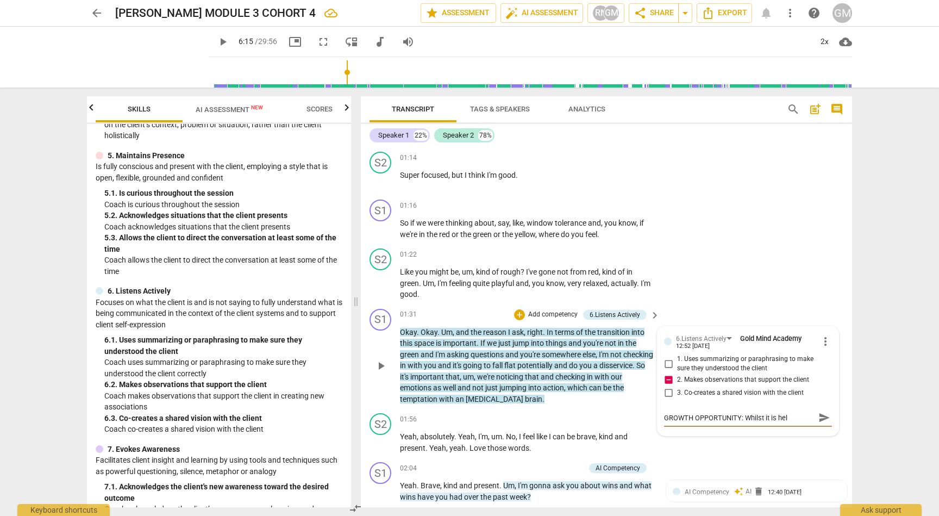
type textarea "GROWTH OPPORTUNITY: Whilst it is help"
type textarea "GROWTH OPPORTUNITY: Whilst it is hel"
type textarea "GROWTH OPPORTUNITY: Whilst it is he"
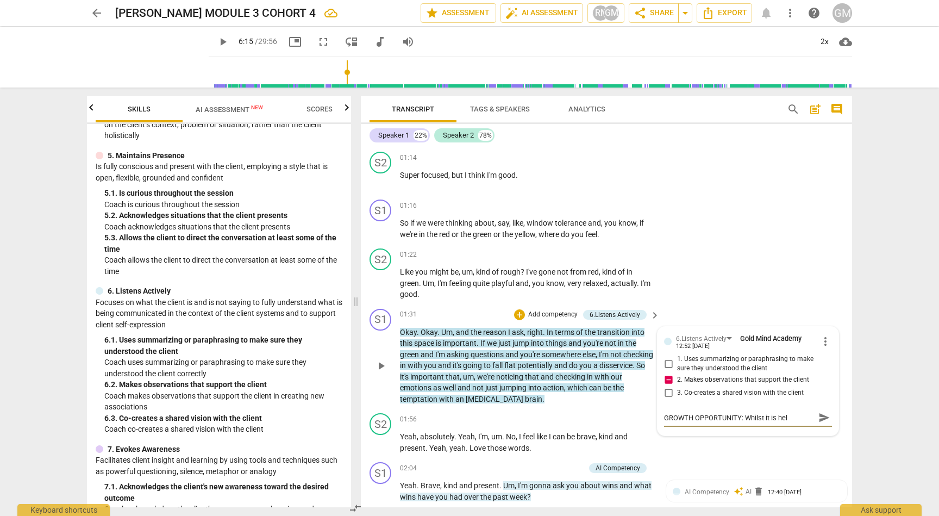
type textarea "GROWTH OPPORTUNITY: Whilst it is he"
type textarea "GROWTH OPPORTUNITY: Whilst it is h"
type textarea "GROWTH OPPORTUNITY: Whilst it is"
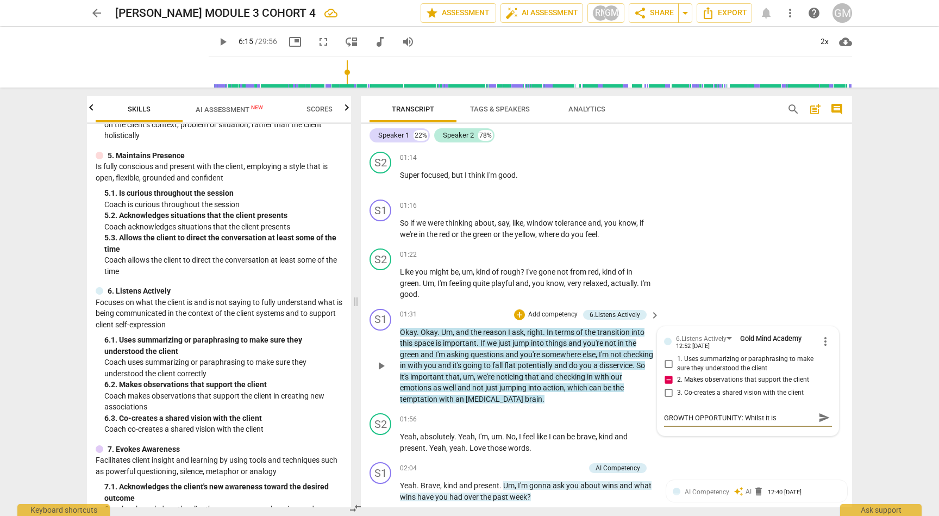
type textarea "GROWTH OPPORTUNITY: Whilst it is g"
type textarea "GROWTH OPPORTUNITY: Whilst it is go"
type textarea "GROWTH OPPORTUNITY: Whilst it is goo"
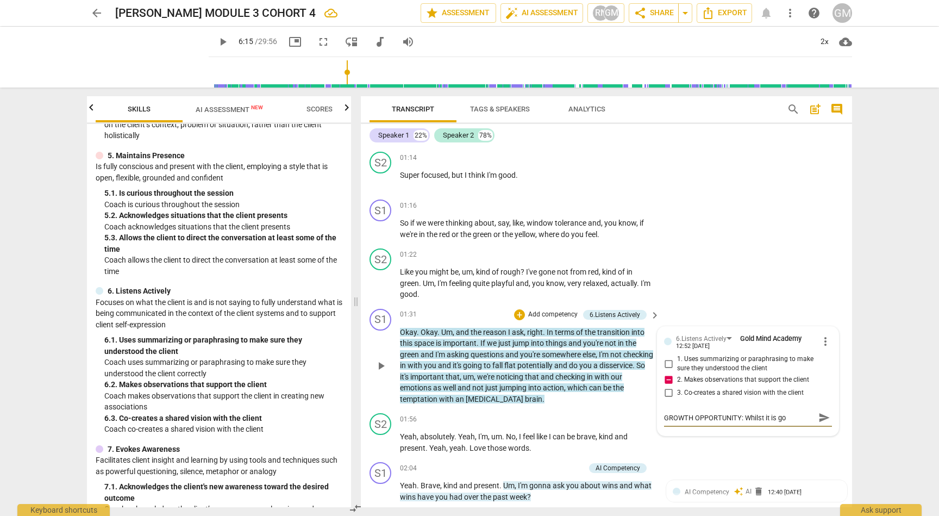
type textarea "GROWTH OPPORTUNITY: Whilst it is goo"
type textarea "GROWTH OPPORTUNITY: Whilst it is good"
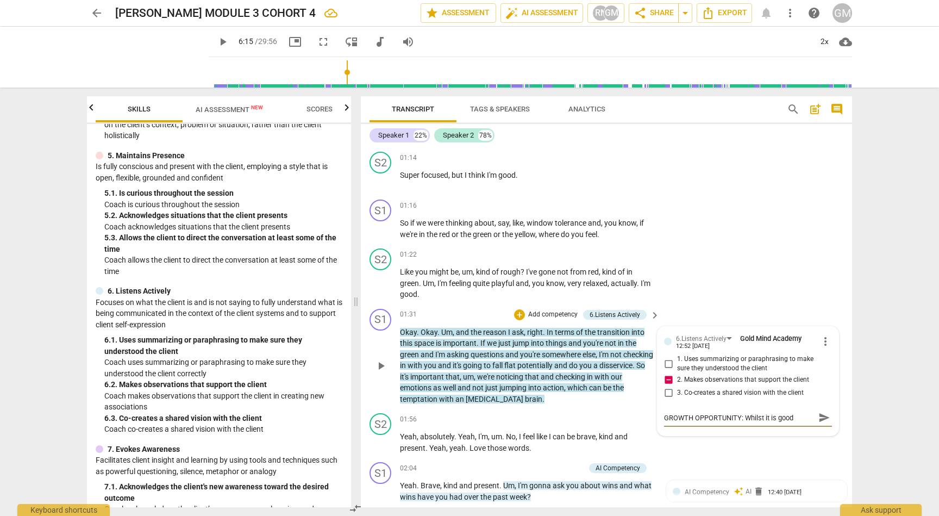
type textarea "GROWTH OPPORTUNITY: Whilst it is good p"
type textarea "GROWTH OPPORTUNITY: Whilst it is good pr"
type textarea "GROWTH OPPORTUNITY: Whilst it is good pra"
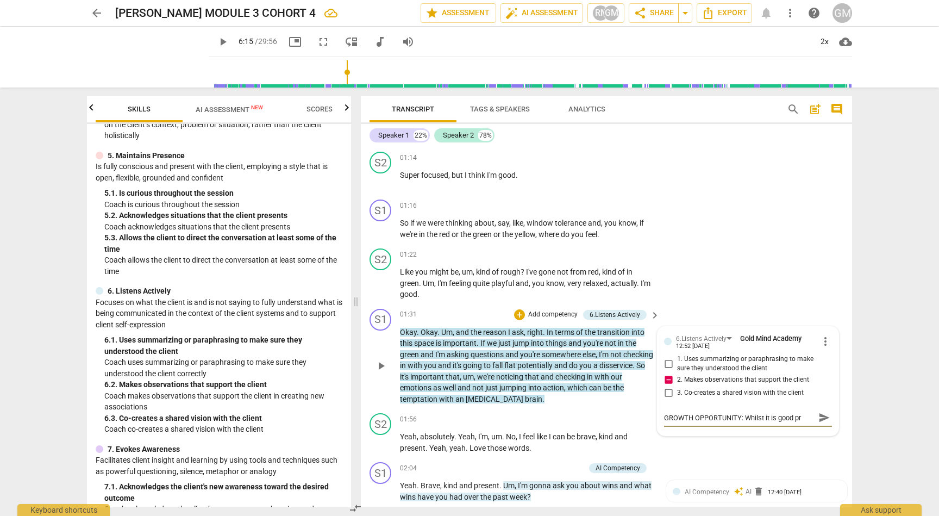
type textarea "GROWTH OPPORTUNITY: Whilst it is good pra"
type textarea "GROWTH OPPORTUNITY: Whilst it is good prac"
type textarea "GROWTH OPPORTUNITY: Whilst it is good pract"
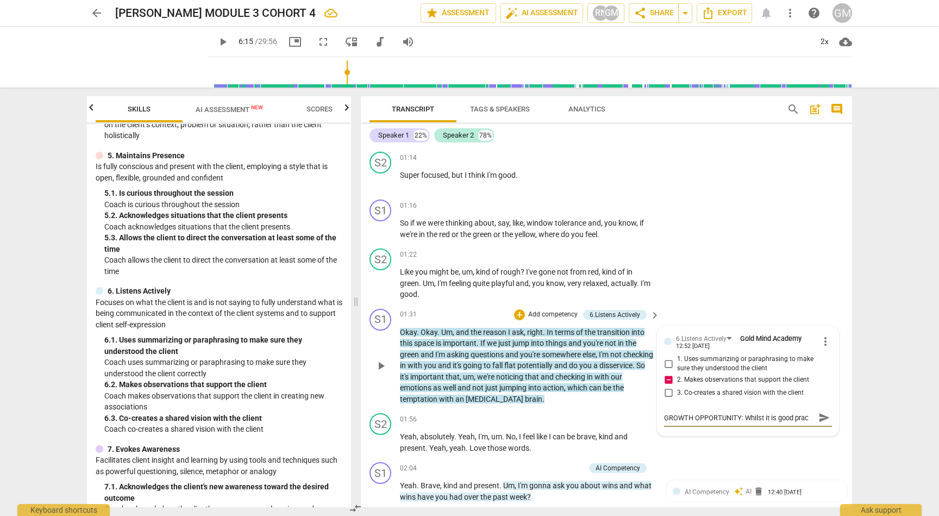
type textarea "GROWTH OPPORTUNITY: Whilst it is good pract"
type textarea "GROWTH OPPORTUNITY: Whilst it is good practi"
type textarea "GROWTH OPPORTUNITY: Whilst it is good practic"
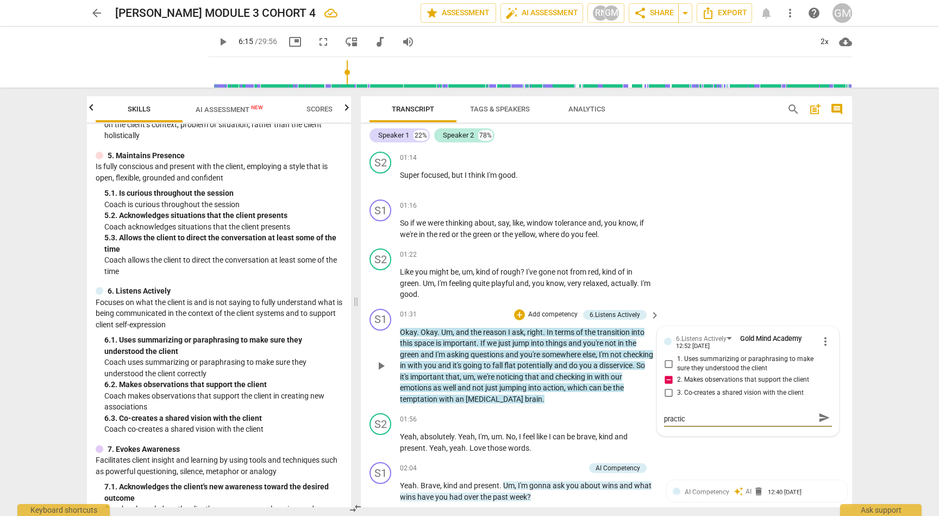
type textarea "GROWTH OPPORTUNITY: Whilst it is good practice"
type textarea "GROWTH OPPORTUNITY: Whilst it is good practice t"
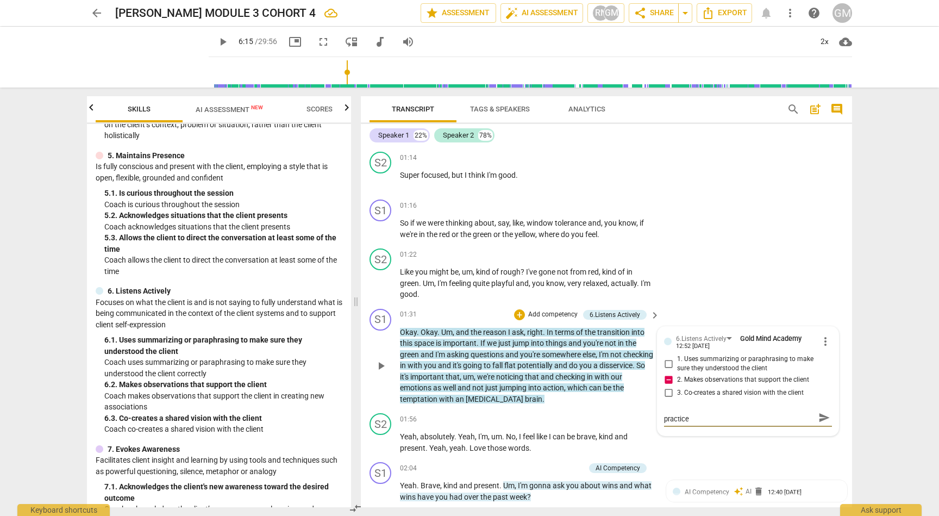
type textarea "GROWTH OPPORTUNITY: Whilst it is good practice t"
type textarea "GROWTH OPPORTUNITY: Whilst it is good practice to"
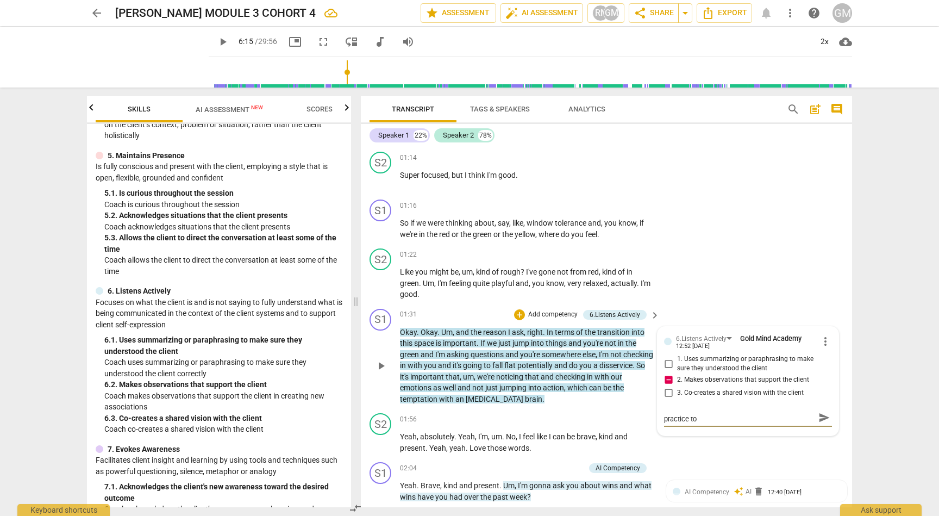
type textarea "GROWTH OPPORTUNITY: Whilst it is good practice to e"
type textarea "GROWTH OPPORTUNITY: Whilst it is good practice to ex"
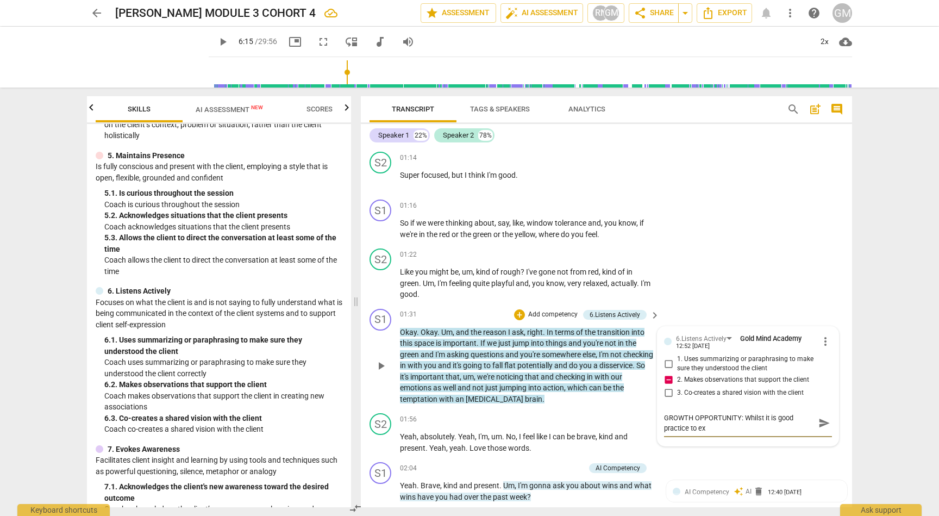
type textarea "GROWTH OPPORTUNITY: Whilst it is good practice to exp"
type textarea "GROWTH OPPORTUNITY: Whilst it is good practice to expl"
type textarea "GROWTH OPPORTUNITY: Whilst it is good practice to expla"
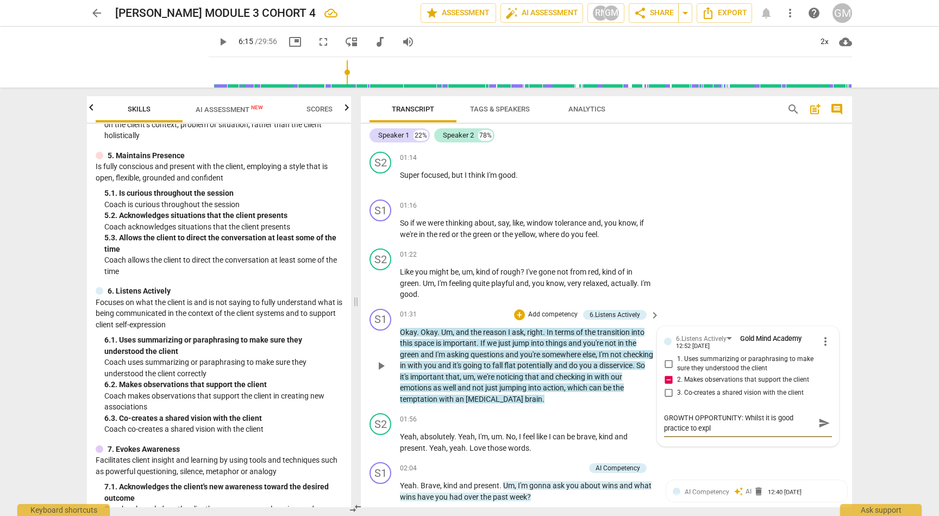
type textarea "GROWTH OPPORTUNITY: Whilst it is good practice to expla"
type textarea "GROWTH OPPORTUNITY: Whilst it is good practice to explai"
type textarea "GROWTH OPPORTUNITY: Whilst it is good practice to explain"
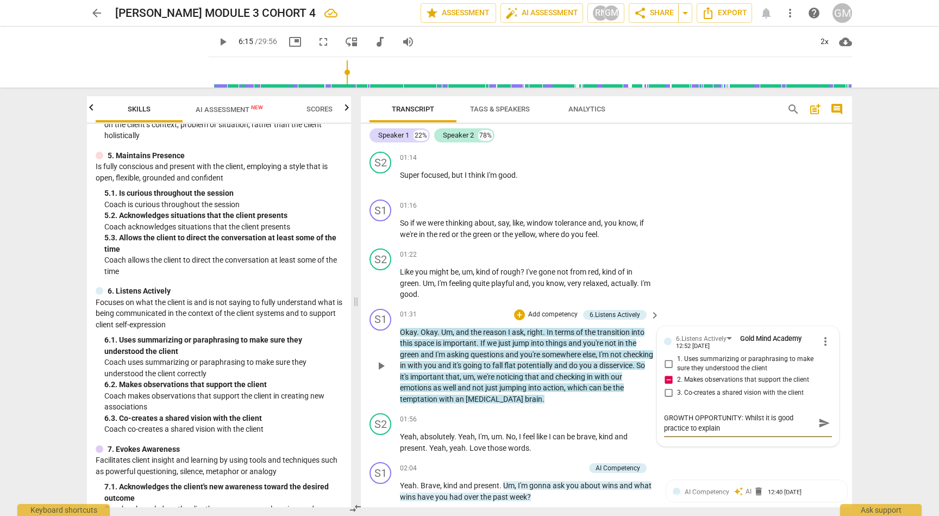
type textarea "GROWTH OPPORTUNITY: Whilst it is good practice to explain"
type textarea "GROWTH OPPORTUNITY: Whilst it is good practice to explain t"
type textarea "GROWTH OPPORTUNITY: Whilst it is good practice to explain th"
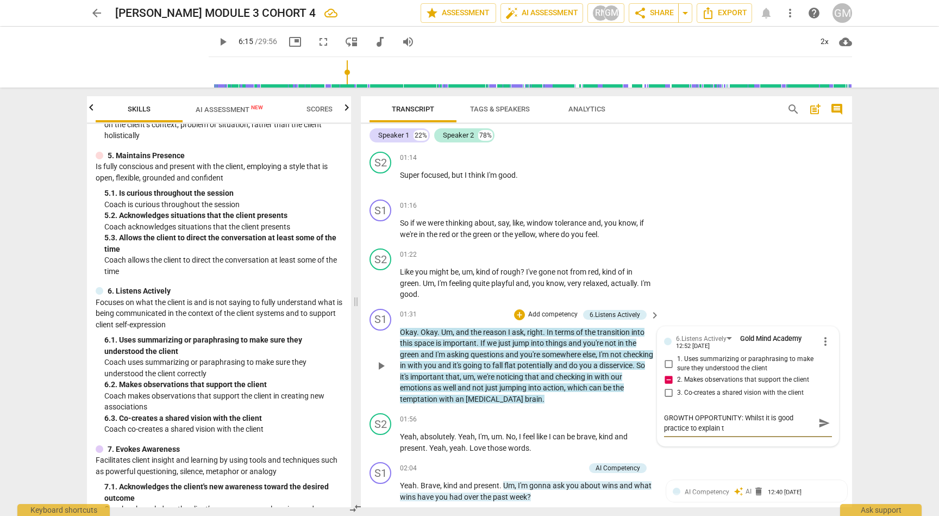
type textarea "GROWTH OPPORTUNITY: Whilst it is good practice to explain th"
type textarea "GROWTH OPPORTUNITY: Whilst it is good practice to explain the"
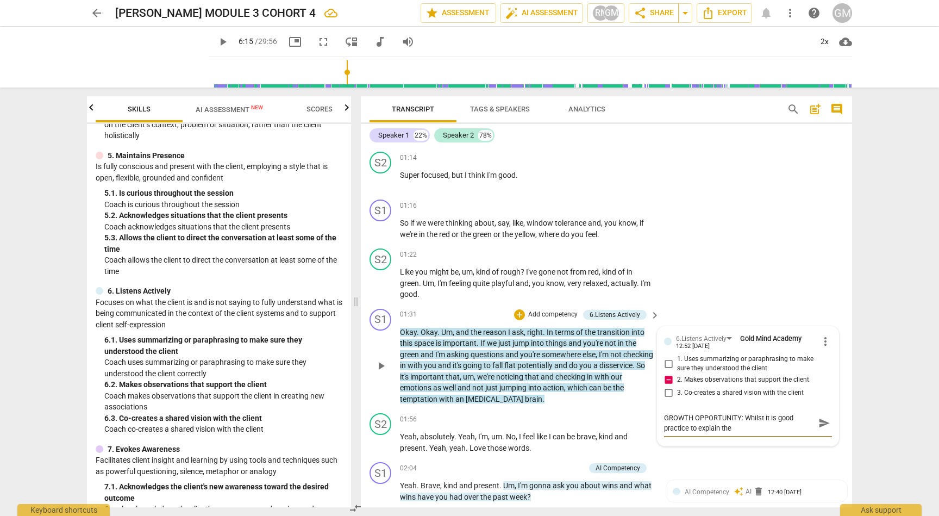
type textarea "GROWTH OPPORTUNITY: Whilst it is good practice to explain the w"
type textarea "GROWTH OPPORTUNITY: Whilst it is good practice to explain the wh"
type textarea "GROWTH OPPORTUNITY: Whilst it is good practice to explain the why"
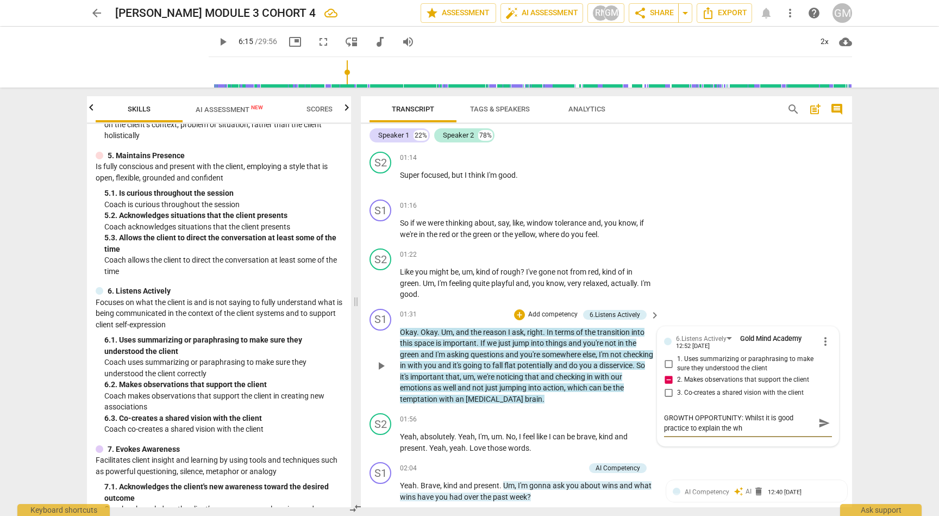
type textarea "GROWTH OPPORTUNITY: Whilst it is good practice to explain the why"
type textarea "GROWTH OPPORTUNITY: Whilst it is good practice to explain the why-"
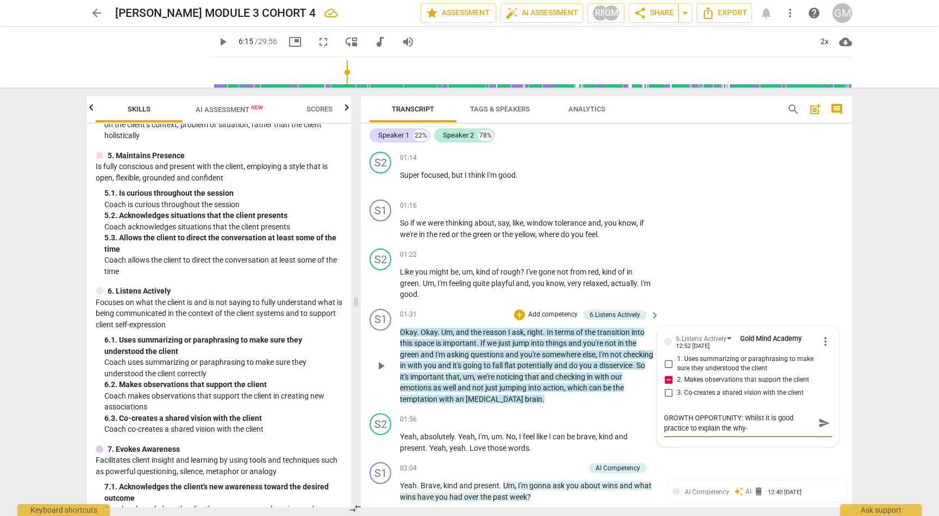
type textarea "GROWTH OPPORTUNITY: Whilst it is good practice to explain the why-"
type textarea "GROWTH OPPORTUNITY: Whilst it is good practice to explain the why"
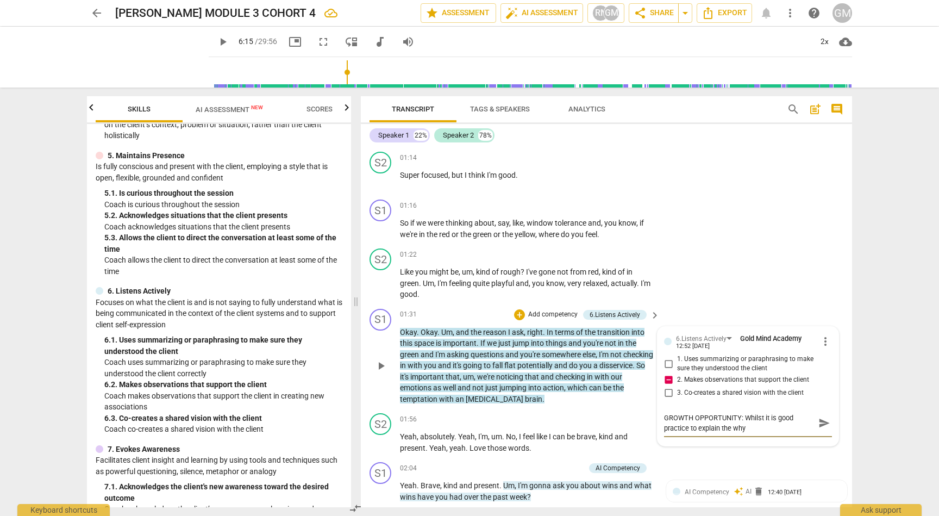
type textarea "GROWTH OPPORTUNITY: Whilst it is good practice to explain the why"
type textarea "GROWTH OPPORTUNITY: Whilst it is good practice to explain the why -"
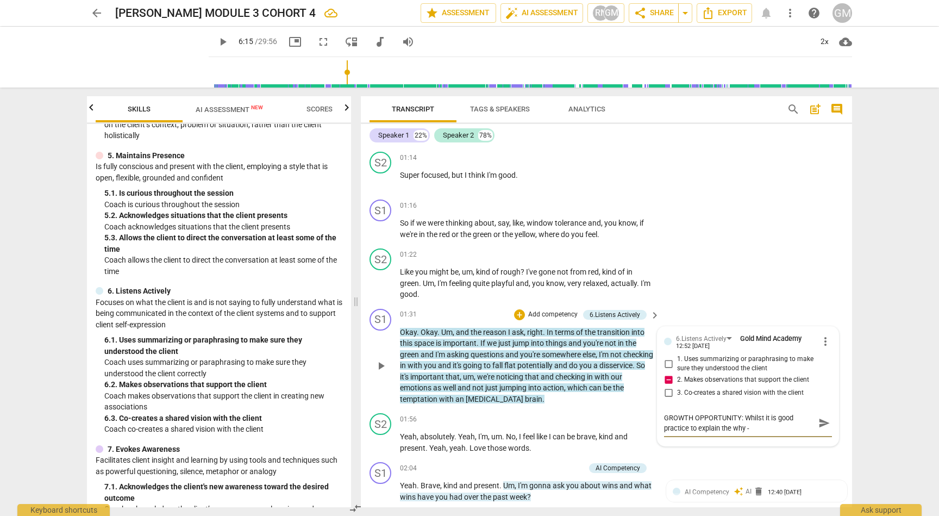
type textarea "GROWTH OPPORTUNITY: Whilst it is good practice to explain the why - i"
type textarea "GROWTH OPPORTUNITY: Whilst it is good practice to explain the why - it"
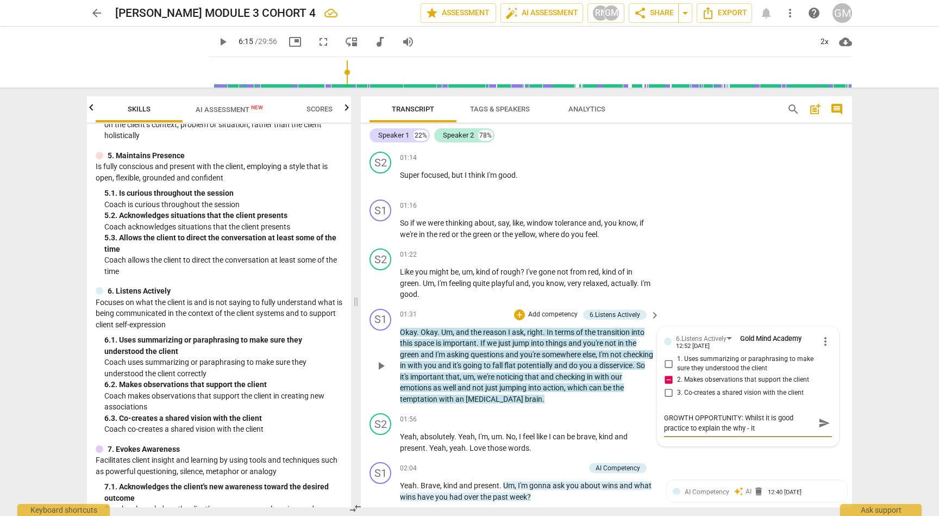
type textarea "GROWTH OPPORTUNITY: Whilst it is good practice to explain the why - it"
type textarea "GROWTH OPPORTUNITY: Whilst it is good practice to explain the why - it w"
type textarea "GROWTH OPPORTUNITY: Whilst it is good practice to explain the why - it [PERSON_…"
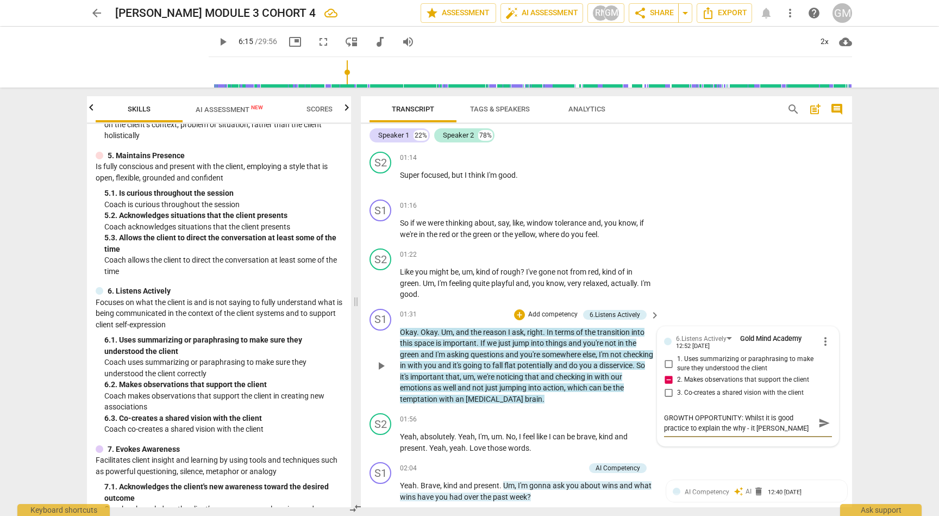
type textarea "GROWTH OPPORTUNITY: Whilst it is good practice to explain the why - it w"
type textarea "GROWTH OPPORTUNITY: Whilst it is good practice to explain the why - it wo"
type textarea "GROWTH OPPORTUNITY: Whilst it is good practice to explain the why - it wou"
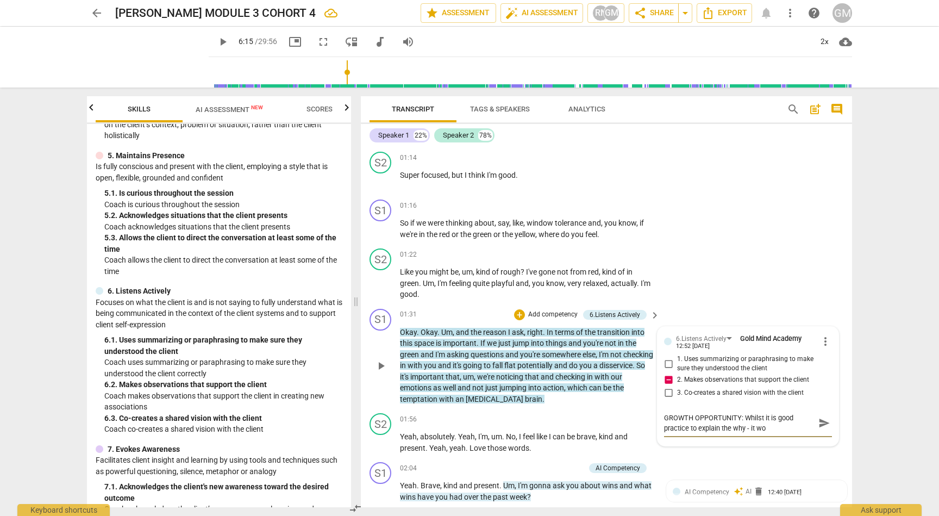
type textarea "GROWTH OPPORTUNITY: Whilst it is good practice to explain the why - it wou"
click at [819, 427] on span "send" at bounding box center [824, 433] width 16 height 13
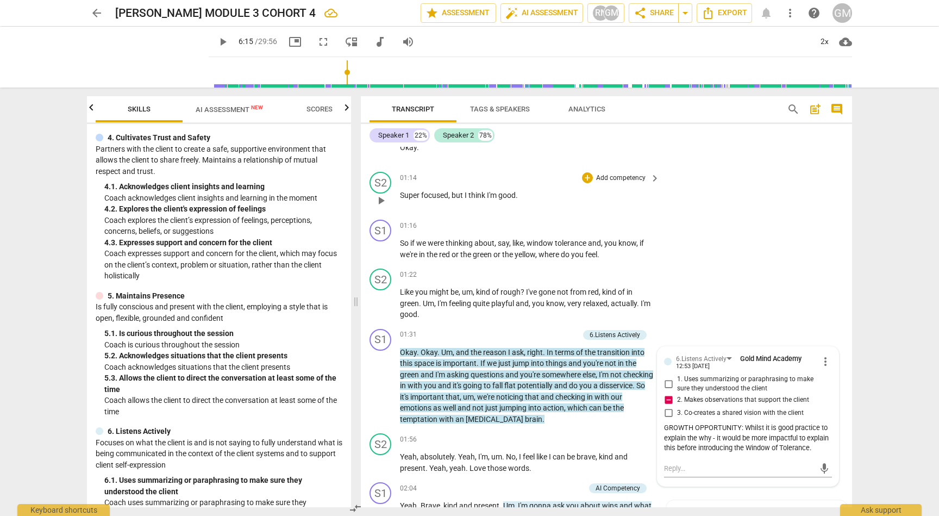
scroll to position [1123, 0]
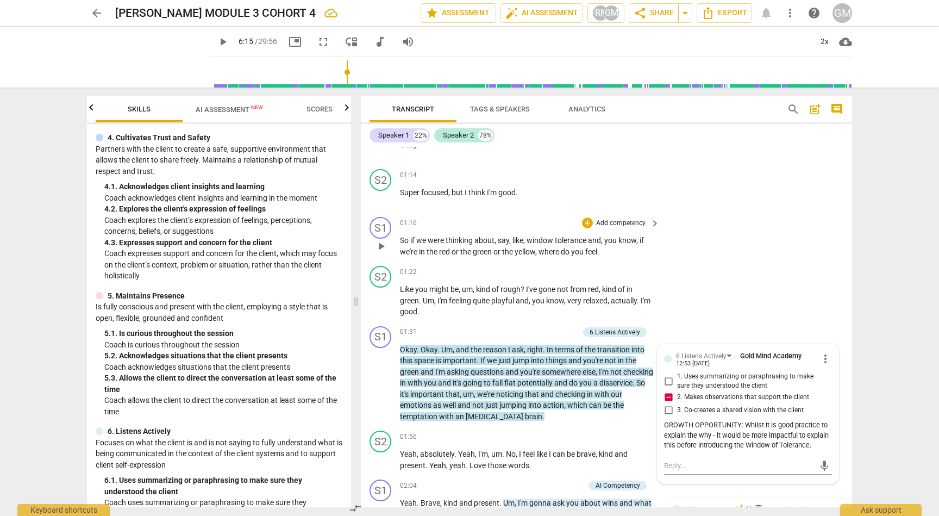
click at [612, 222] on p "Add competency" at bounding box center [621, 223] width 52 height 10
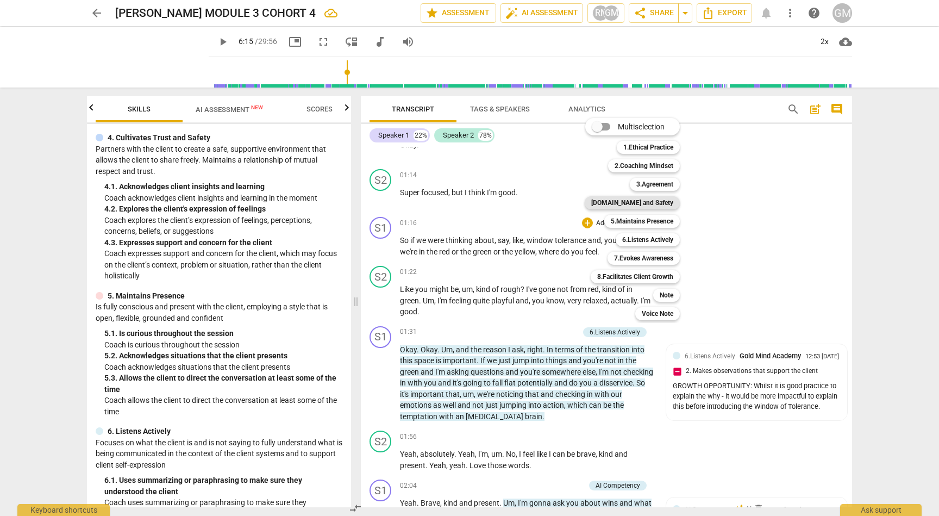
click at [652, 199] on b "[DOMAIN_NAME] and Safety" at bounding box center [632, 202] width 82 height 13
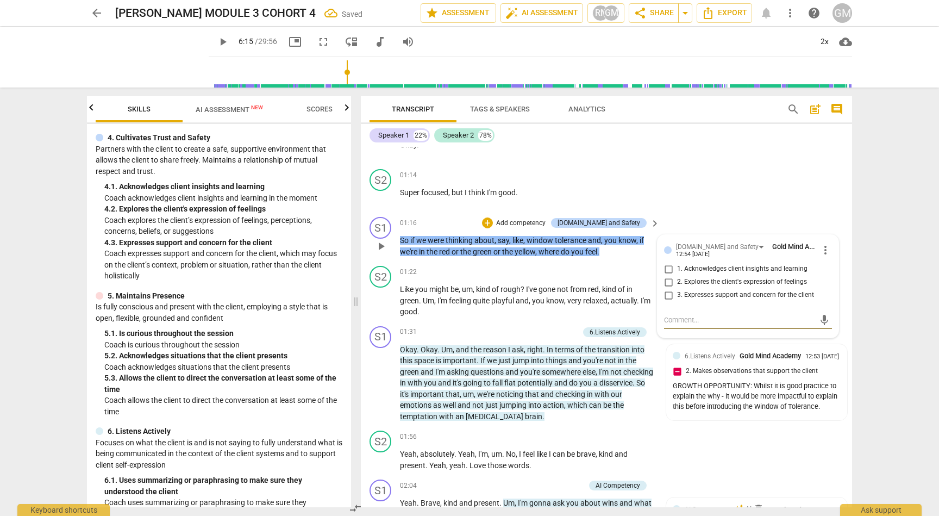
click at [668, 279] on input "2. Explores the client's expression of feelings" at bounding box center [668, 282] width 17 height 13
click at [710, 190] on div "S2 play_arrow pause 01:14 + Add competency keyboard_arrow_right Super focused ,…" at bounding box center [606, 189] width 491 height 48
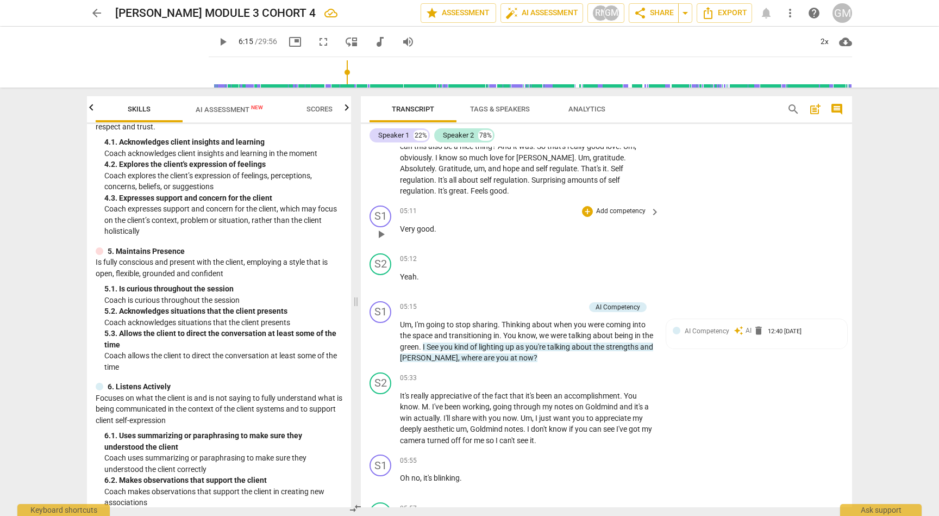
scroll to position [2226, 0]
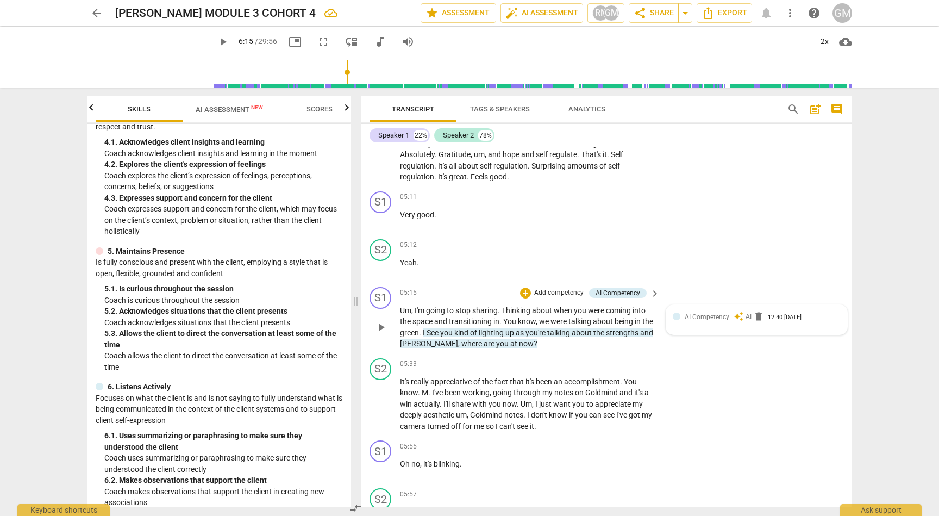
click at [719, 311] on div "AI Competency auto_awesome AI delete 12:40 [DATE]" at bounding box center [757, 319] width 168 height 17
click at [793, 315] on div "12:40 [DATE]" at bounding box center [785, 318] width 34 height 7
click at [722, 313] on div "AI Competency" at bounding box center [703, 317] width 54 height 9
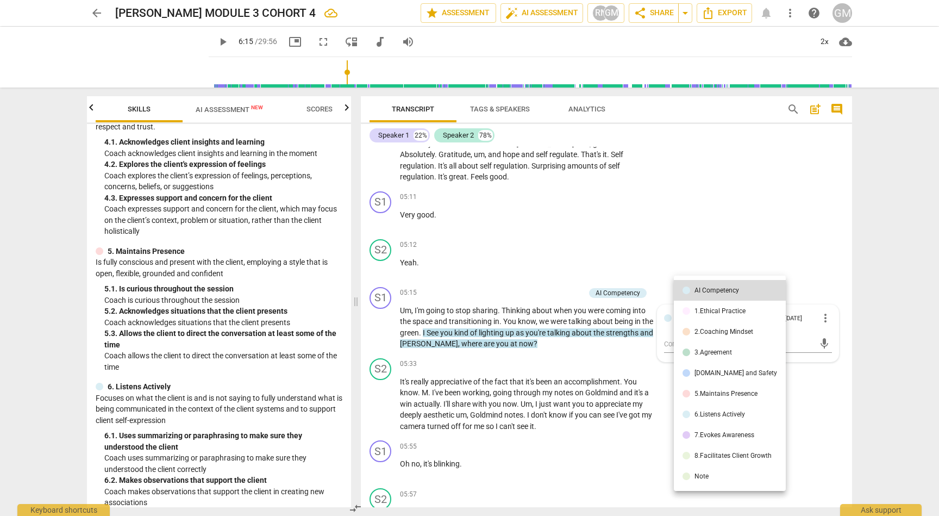
click at [749, 220] on div at bounding box center [469, 258] width 939 height 516
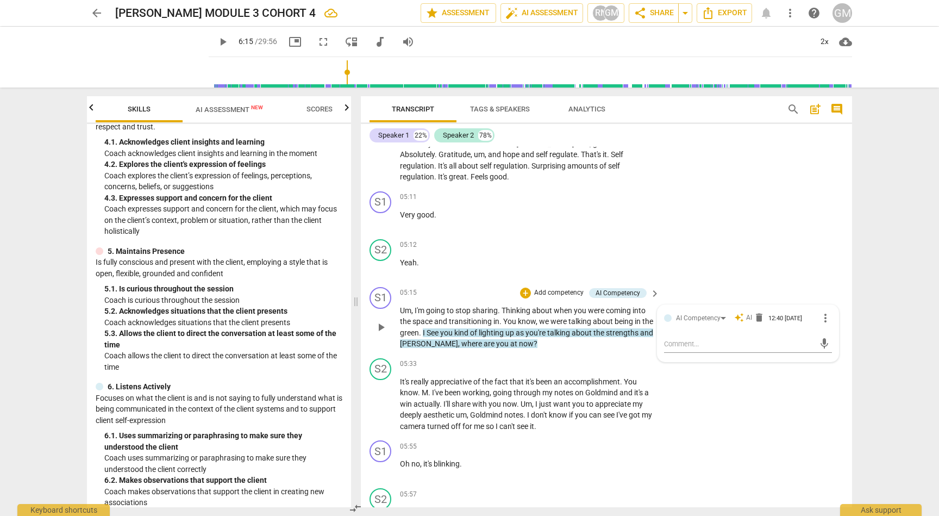
click at [822, 311] on span "more_vert" at bounding box center [825, 317] width 13 height 13
click at [788, 229] on div at bounding box center [469, 258] width 939 height 516
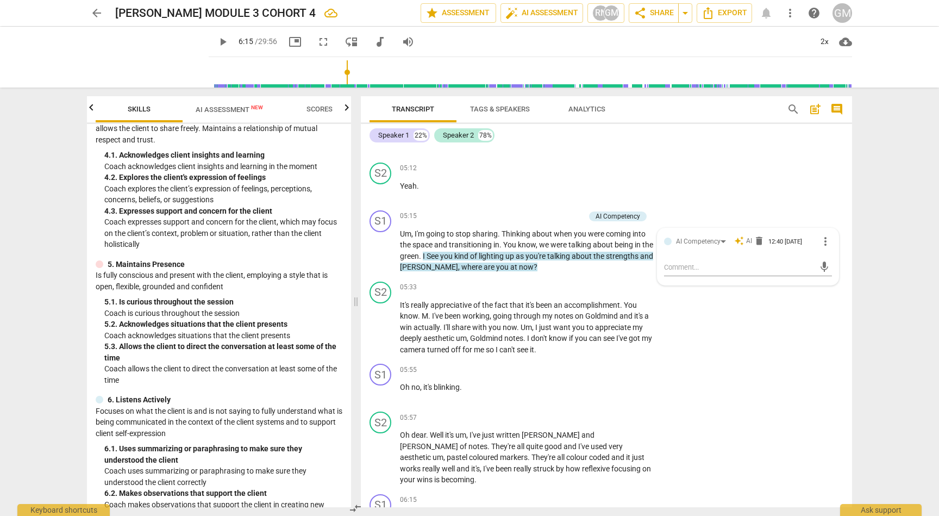
scroll to position [356, 0]
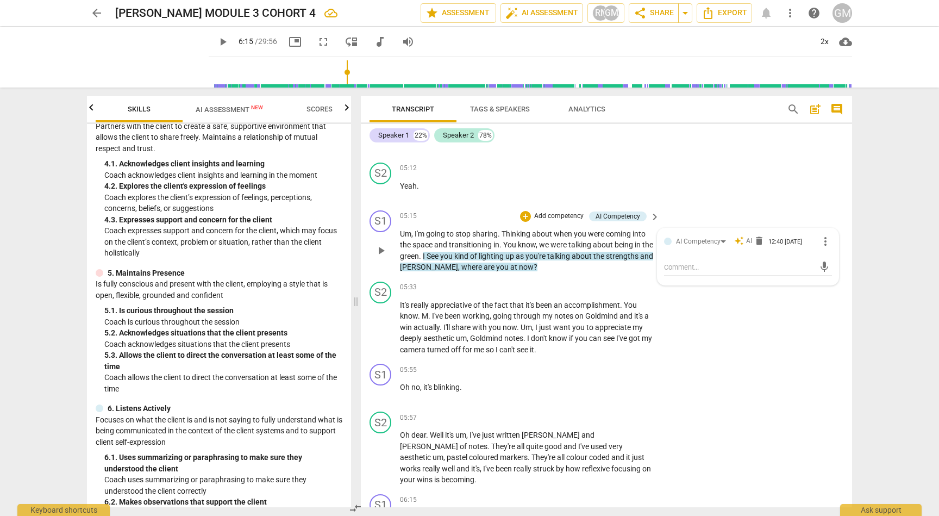
click at [551, 211] on p "Add competency" at bounding box center [559, 216] width 52 height 10
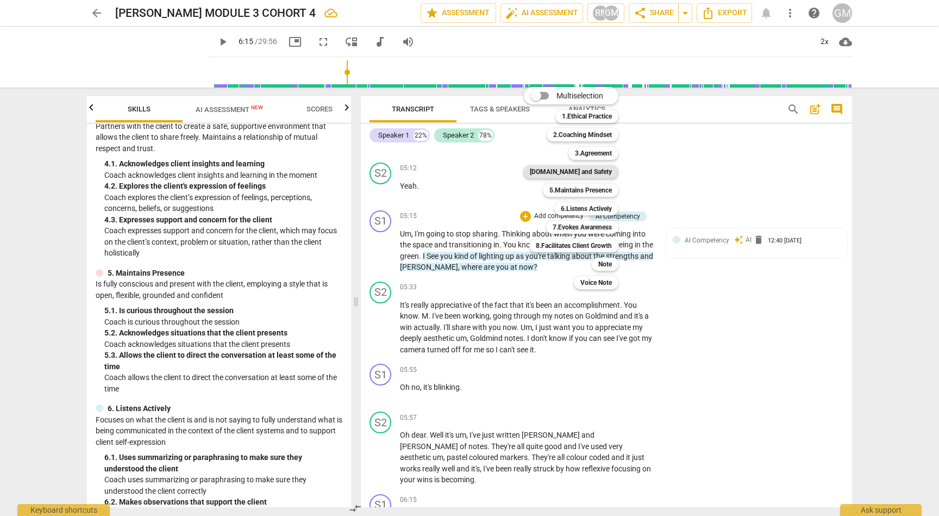
click at [585, 171] on b "[DOMAIN_NAME] and Safety" at bounding box center [571, 171] width 82 height 13
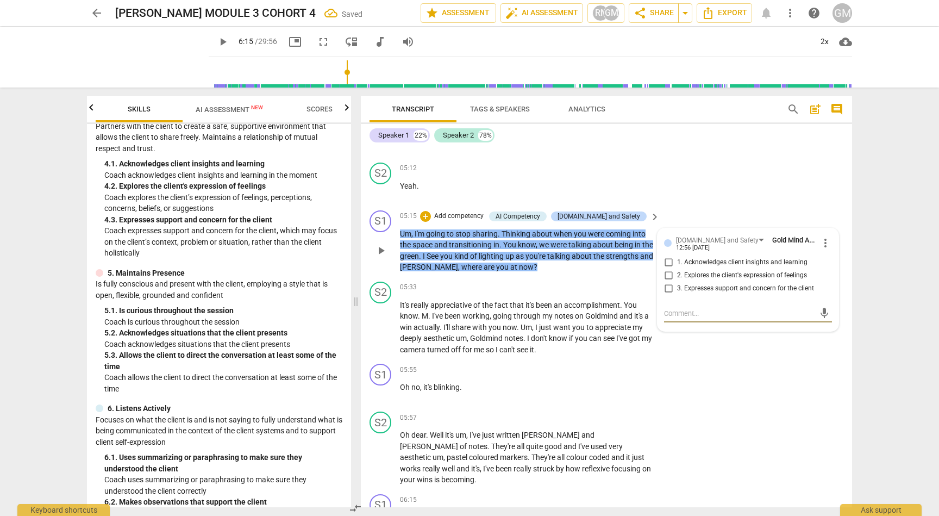
click at [665, 256] on input "1. Acknowledges client insights and learning" at bounding box center [668, 262] width 17 height 13
click at [665, 269] on input "2. Explores the client's expression of feelings" at bounding box center [668, 275] width 17 height 13
click at [765, 490] on div "S1 play_arrow pause 06:15 + Add competency keyboard_arrow_right Okay ." at bounding box center [606, 514] width 491 height 48
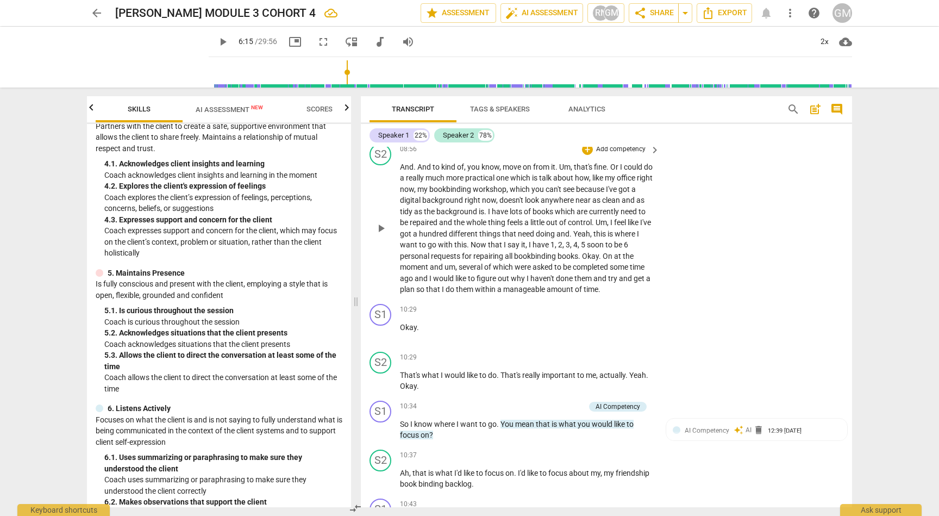
scroll to position [3334, 0]
click at [379, 372] on span "play_arrow" at bounding box center [380, 378] width 13 height 13
click at [388, 372] on span "pause" at bounding box center [380, 378] width 17 height 13
click at [567, 399] on p "Add competency" at bounding box center [559, 404] width 52 height 10
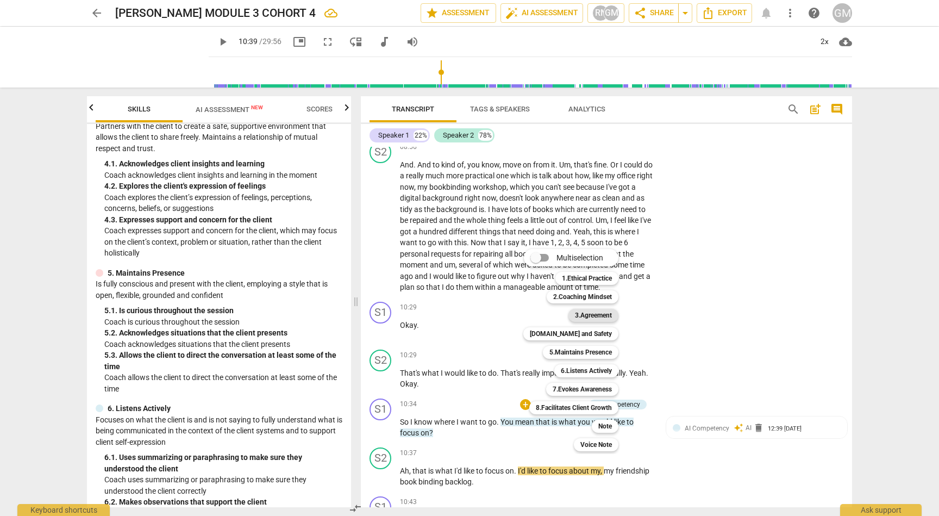
click at [588, 311] on b "3.Agreement" at bounding box center [593, 315] width 37 height 13
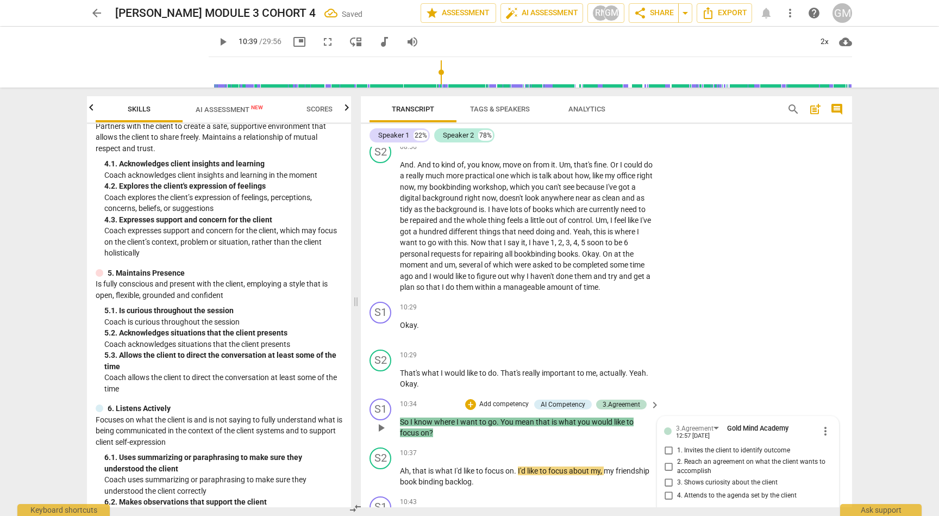
click at [667, 460] on input "2. Reach an agreement on what the client wants to accomplish" at bounding box center [668, 466] width 17 height 13
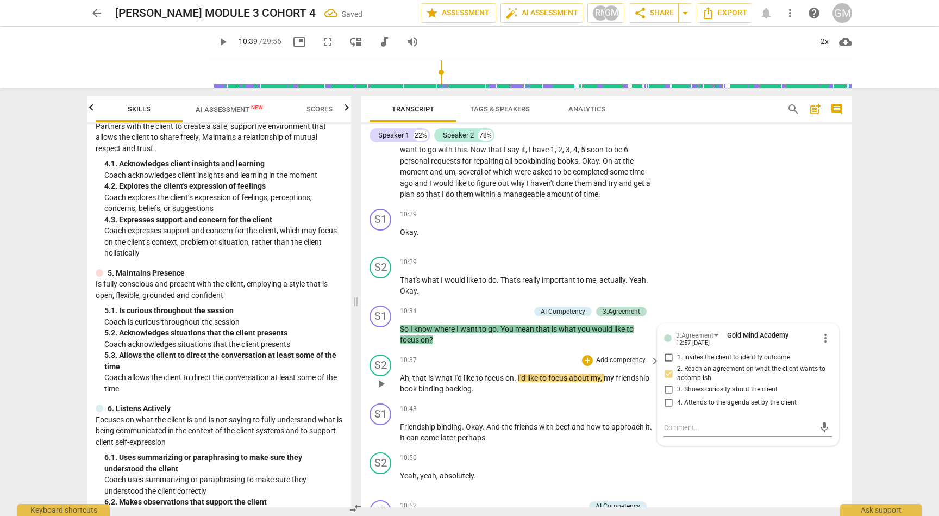
scroll to position [3442, 0]
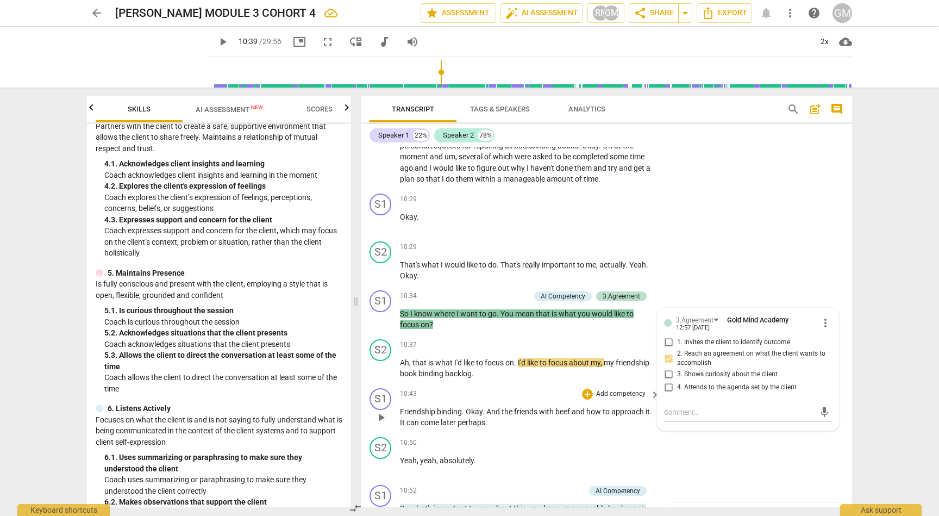
click at [379, 411] on span "play_arrow" at bounding box center [380, 417] width 13 height 13
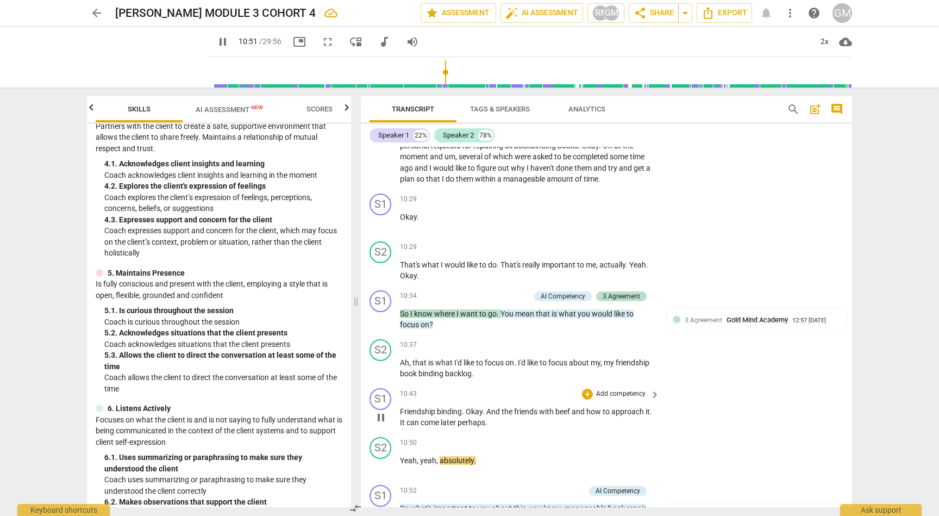
click at [380, 411] on span "pause" at bounding box center [380, 417] width 13 height 13
click at [633, 389] on p "Add competency" at bounding box center [621, 394] width 52 height 10
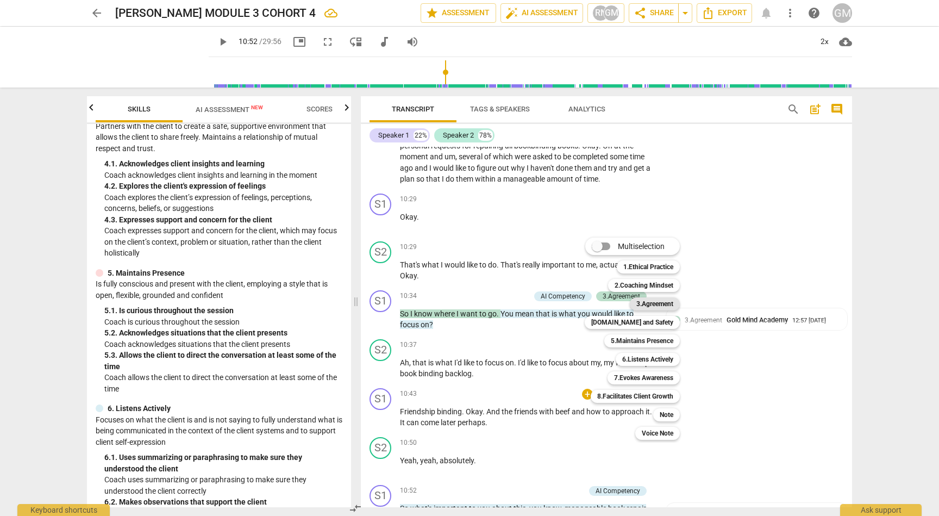
click at [649, 306] on b "3.Agreement" at bounding box center [654, 303] width 37 height 13
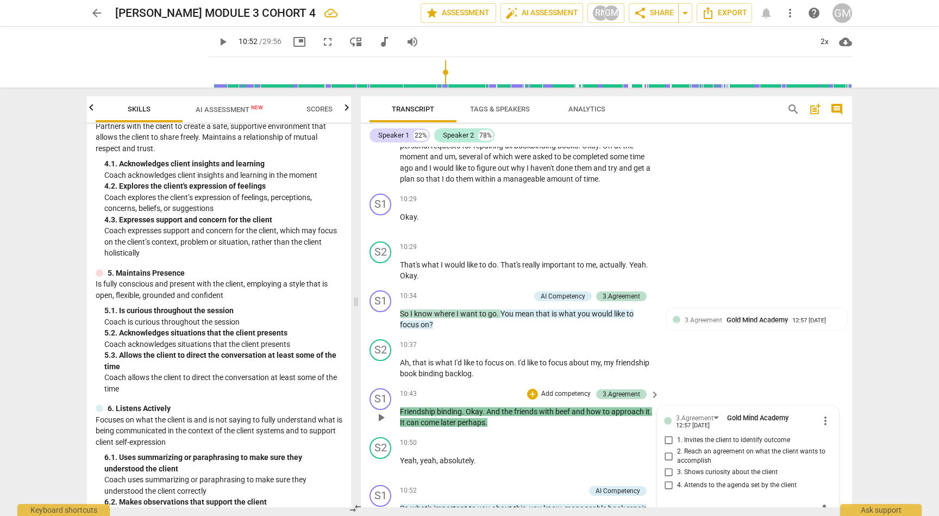
click at [668, 479] on input "4. Attends to the agenda set by the client" at bounding box center [668, 485] width 17 height 13
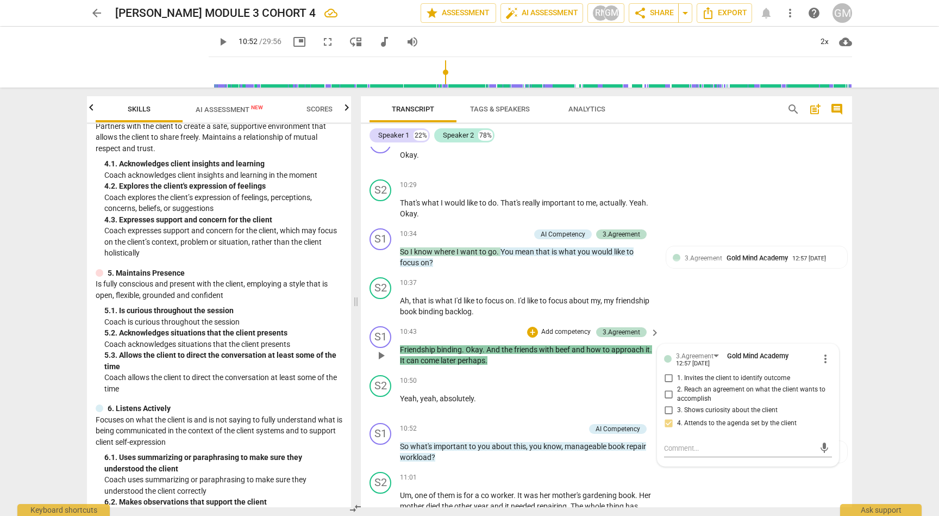
scroll to position [3505, 0]
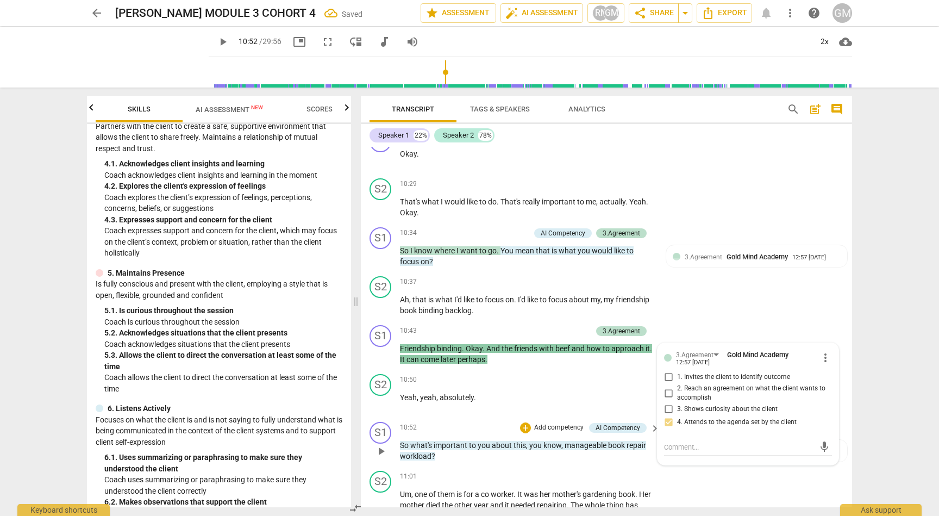
click at [571, 423] on p "Add competency" at bounding box center [559, 428] width 52 height 10
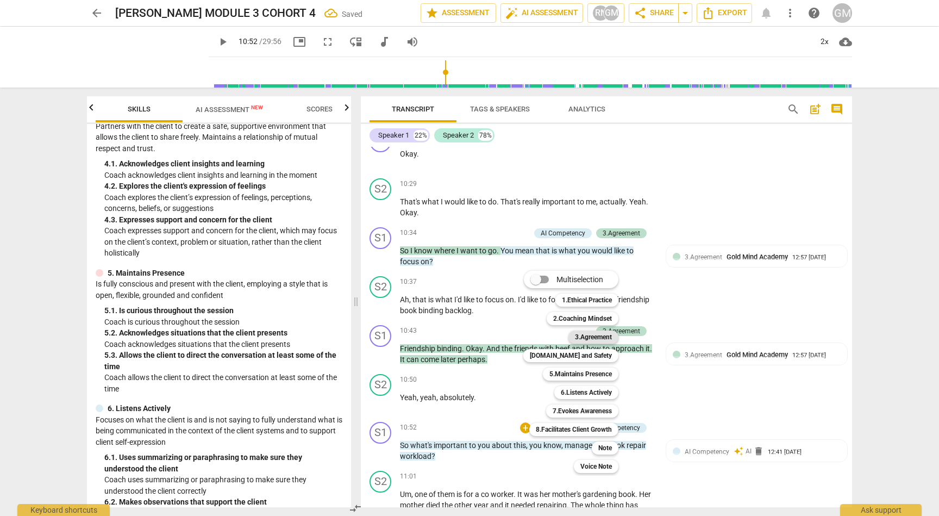
click at [594, 338] on b "3.Agreement" at bounding box center [593, 336] width 37 height 13
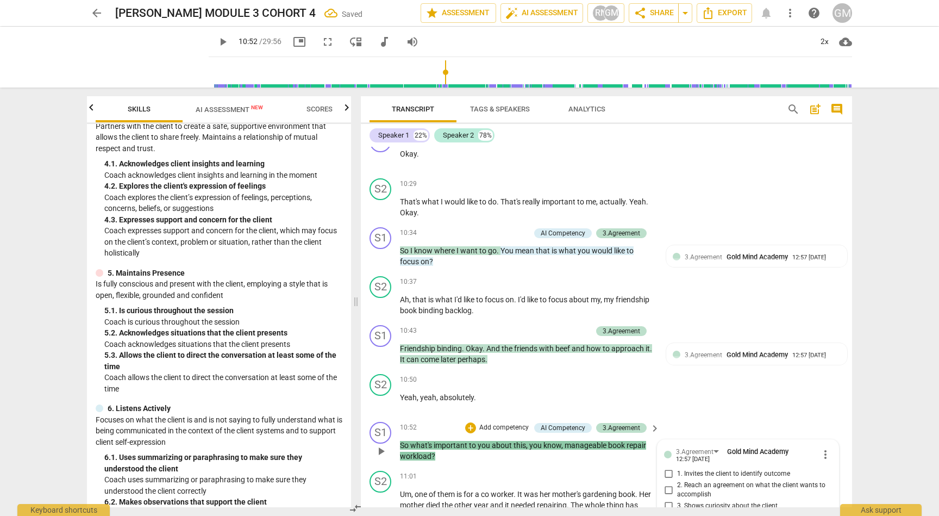
click at [668, 499] on input "3. Shows curiosity about the client" at bounding box center [668, 505] width 17 height 13
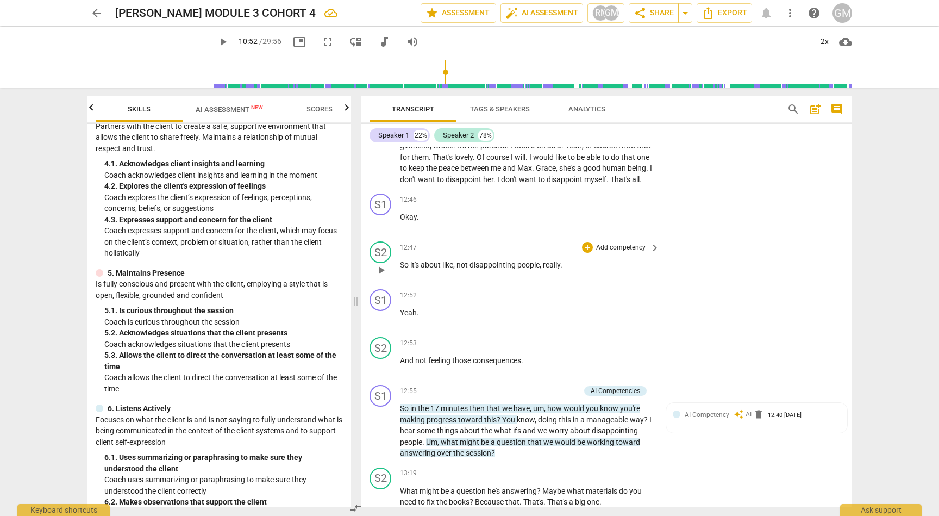
scroll to position [4128, 0]
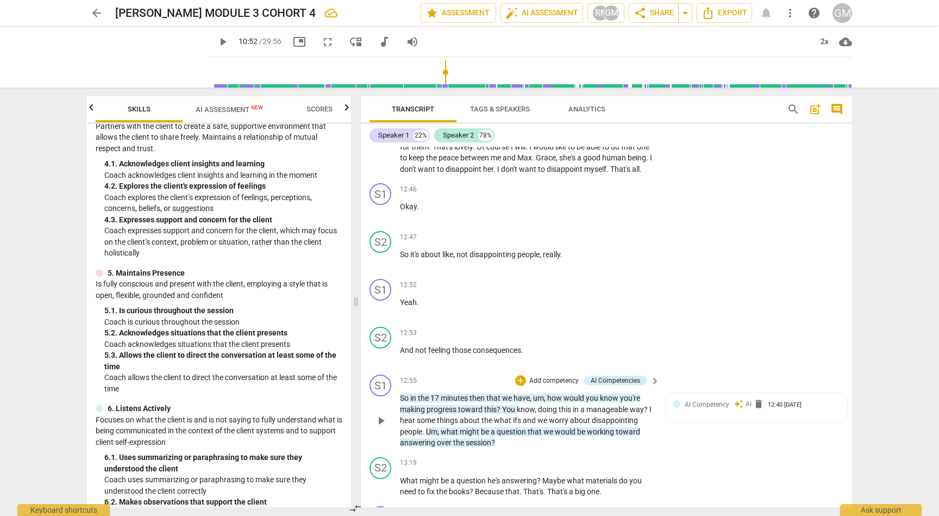
click at [550, 376] on p "Add competency" at bounding box center [554, 381] width 52 height 10
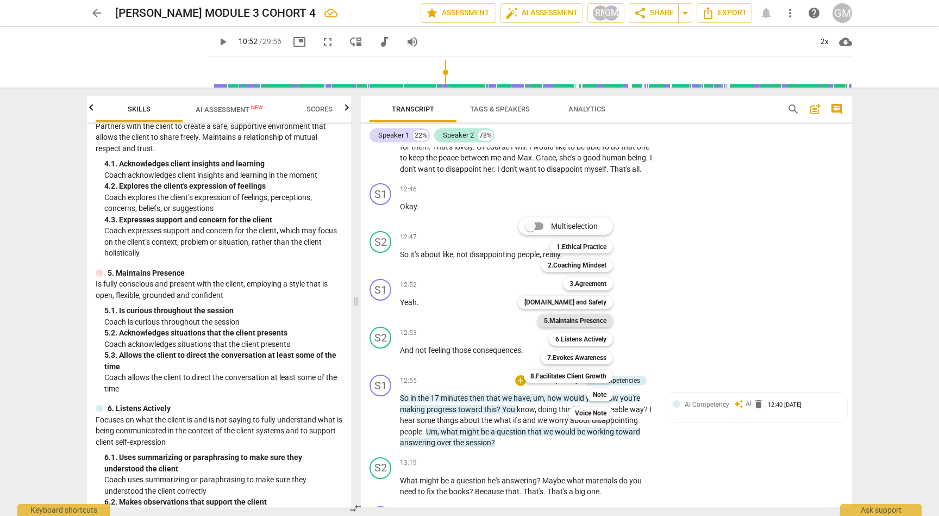
click at [578, 318] on b "5.Maintains Presence" at bounding box center [575, 320] width 62 height 13
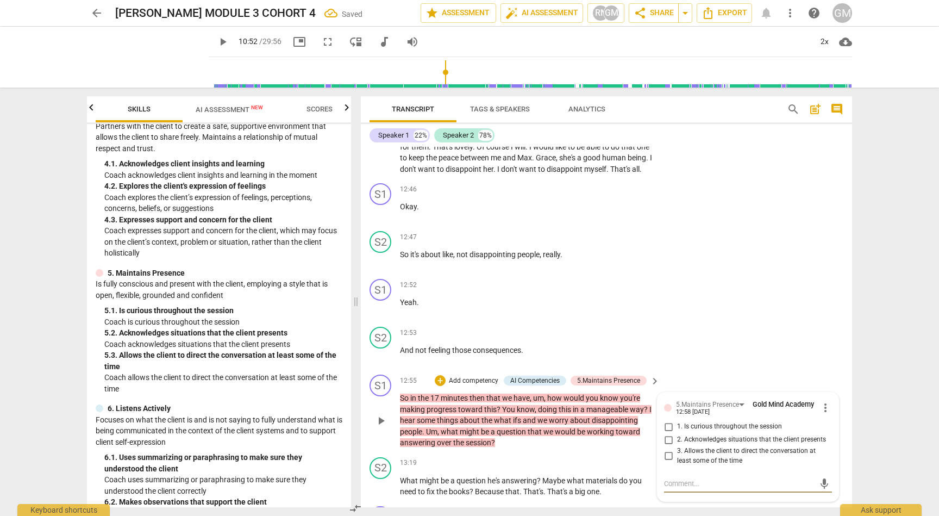
click at [670, 449] on input "3. Allows the client to direct the conversation at least some of the time" at bounding box center [668, 455] width 17 height 13
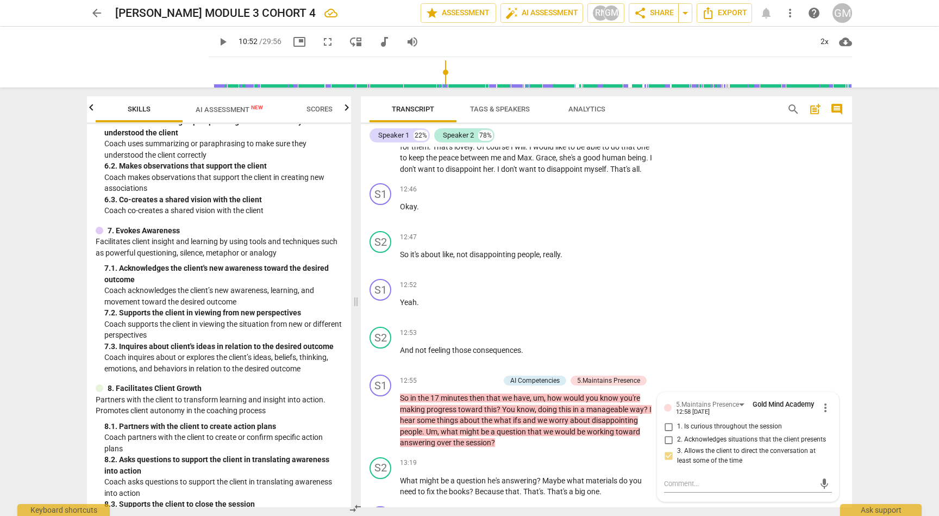
scroll to position [691, 0]
click at [226, 110] on span "AI Assessment New" at bounding box center [229, 109] width 67 height 8
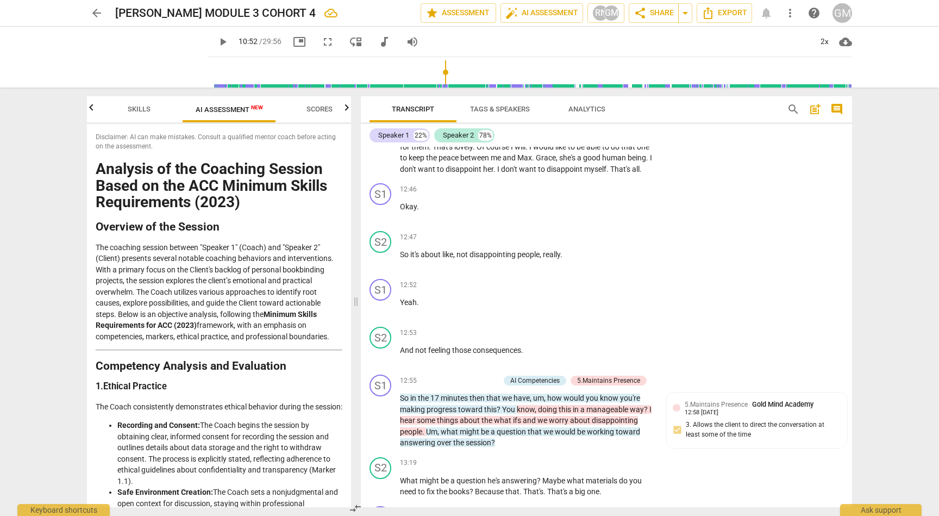
scroll to position [0, 0]
click at [146, 105] on span "Skills" at bounding box center [139, 109] width 23 height 8
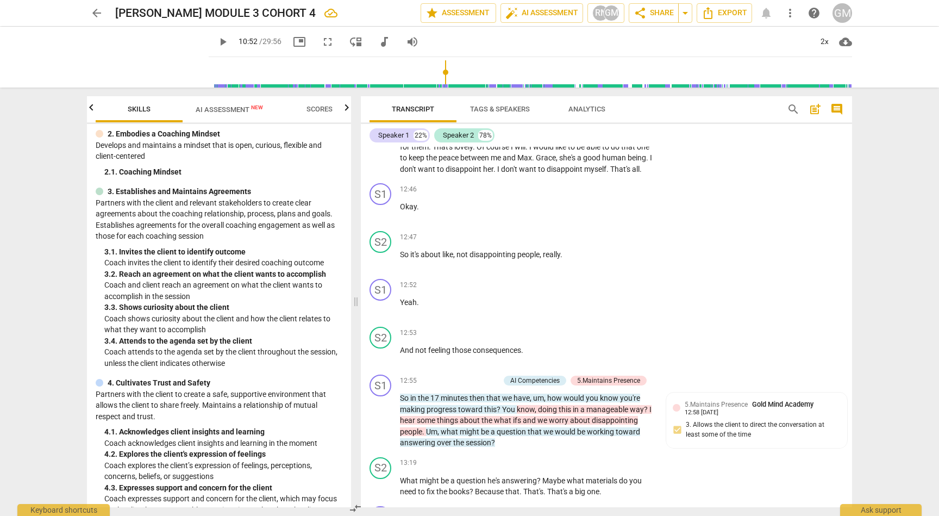
scroll to position [89, 0]
click at [475, 376] on p "Add competency" at bounding box center [474, 381] width 52 height 10
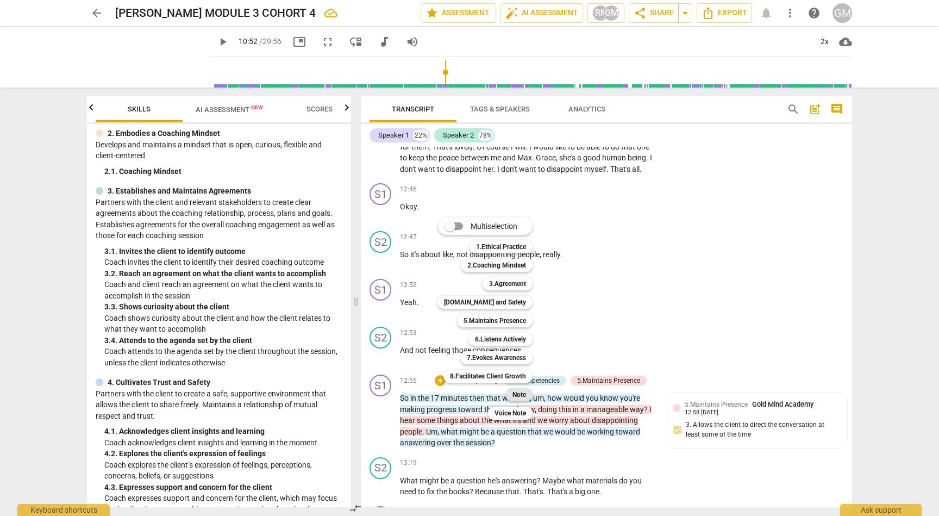
click at [521, 397] on b "Note" at bounding box center [519, 394] width 14 height 13
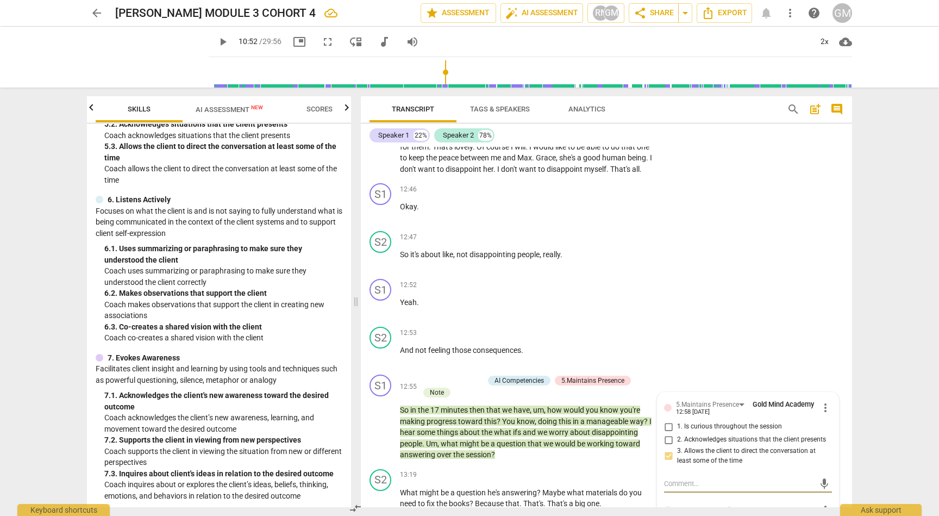
scroll to position [567, 0]
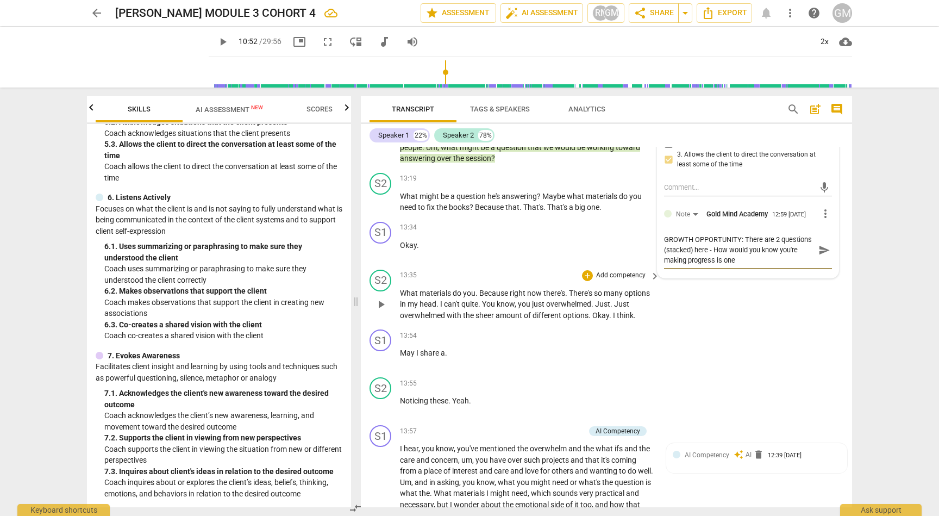
scroll to position [4428, 0]
